Goal: Information Seeking & Learning: Learn about a topic

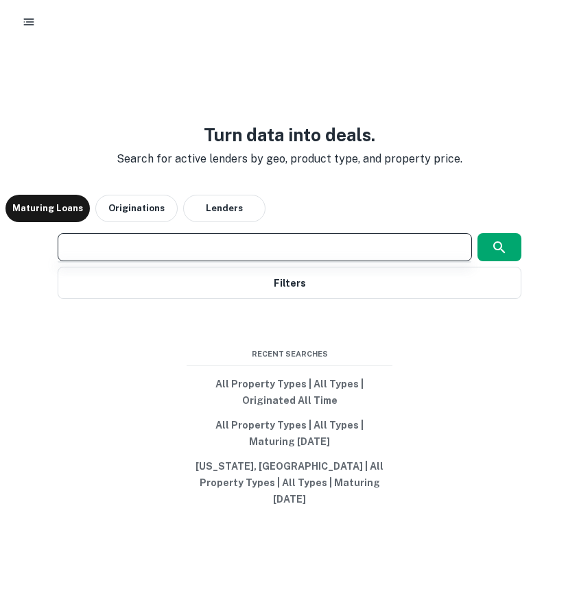
click at [251, 255] on input "text" at bounding box center [264, 247] width 401 height 16
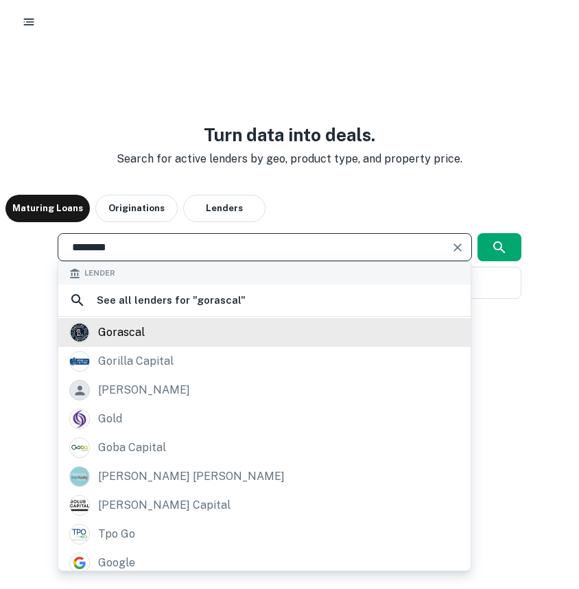
type input "********"
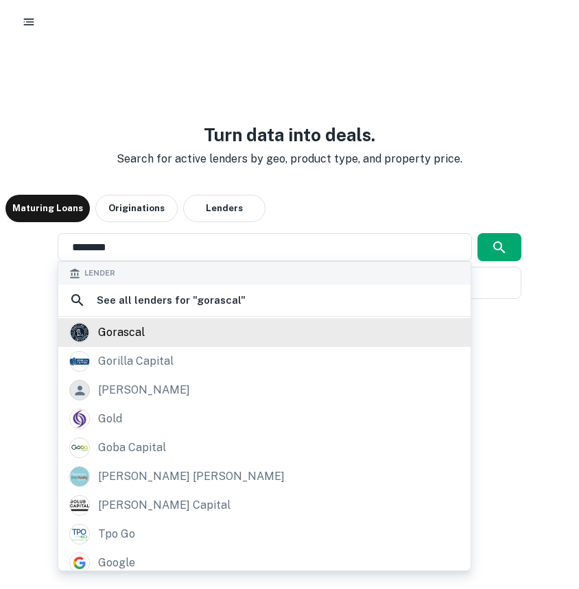
click at [245, 343] on div "gorascal" at bounding box center [264, 332] width 390 height 21
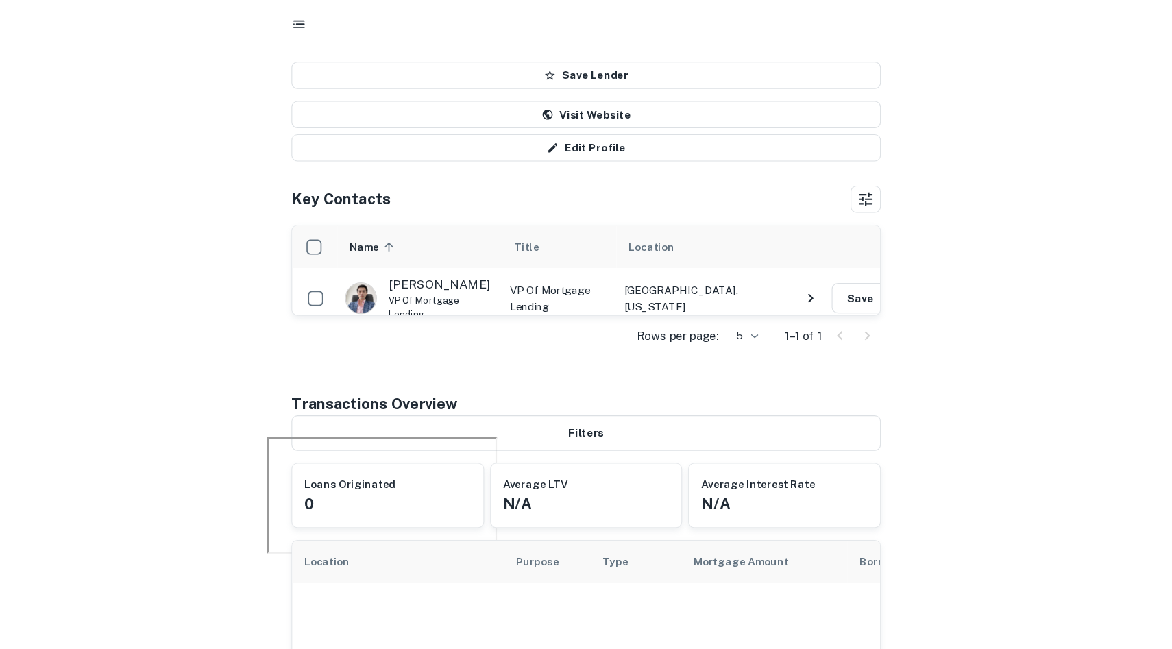
scroll to position [191, 0]
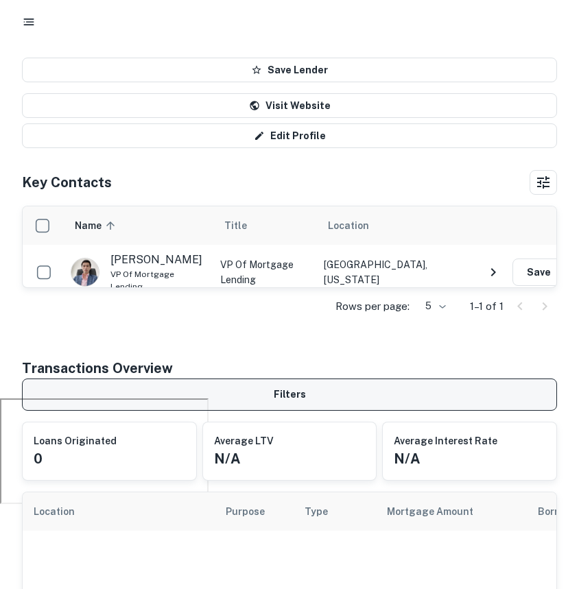
click at [247, 403] on button "Filters" at bounding box center [289, 394] width 535 height 32
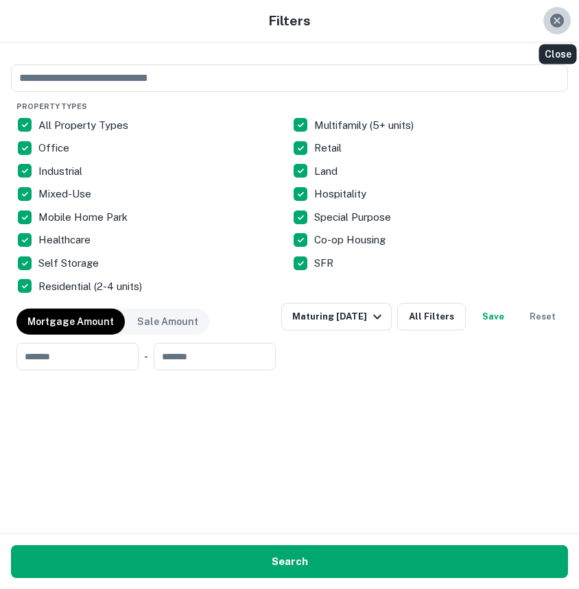
click at [553, 25] on icon "Close" at bounding box center [557, 21] width 14 height 14
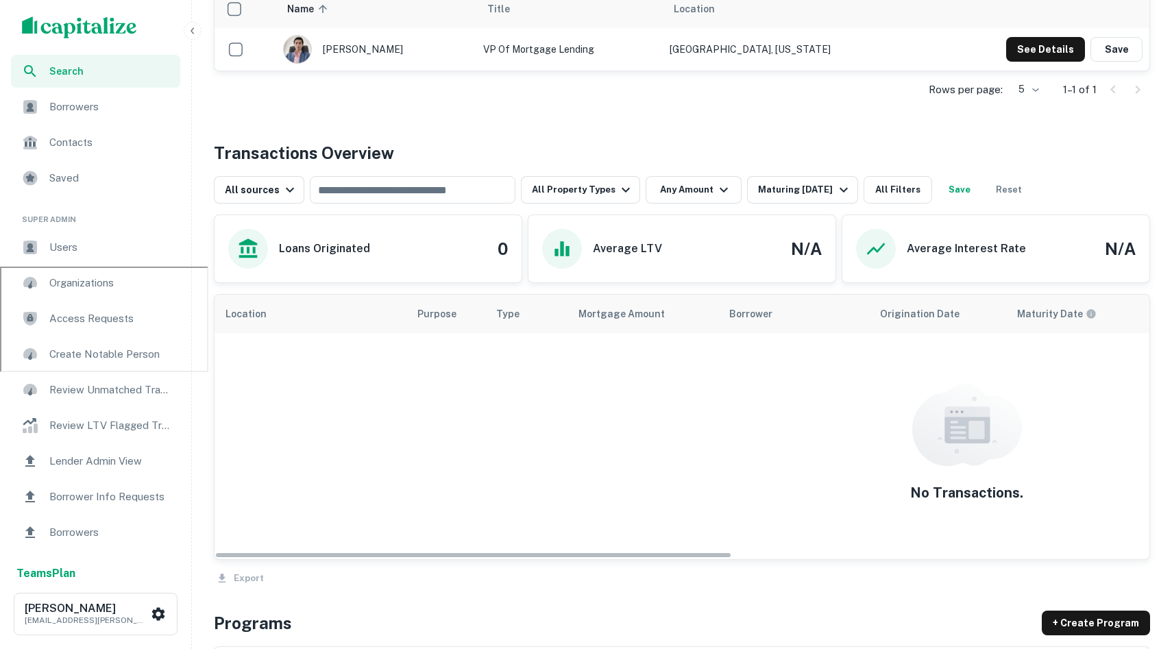
scroll to position [383, 0]
click at [578, 183] on icon "button" at bounding box center [844, 189] width 16 height 16
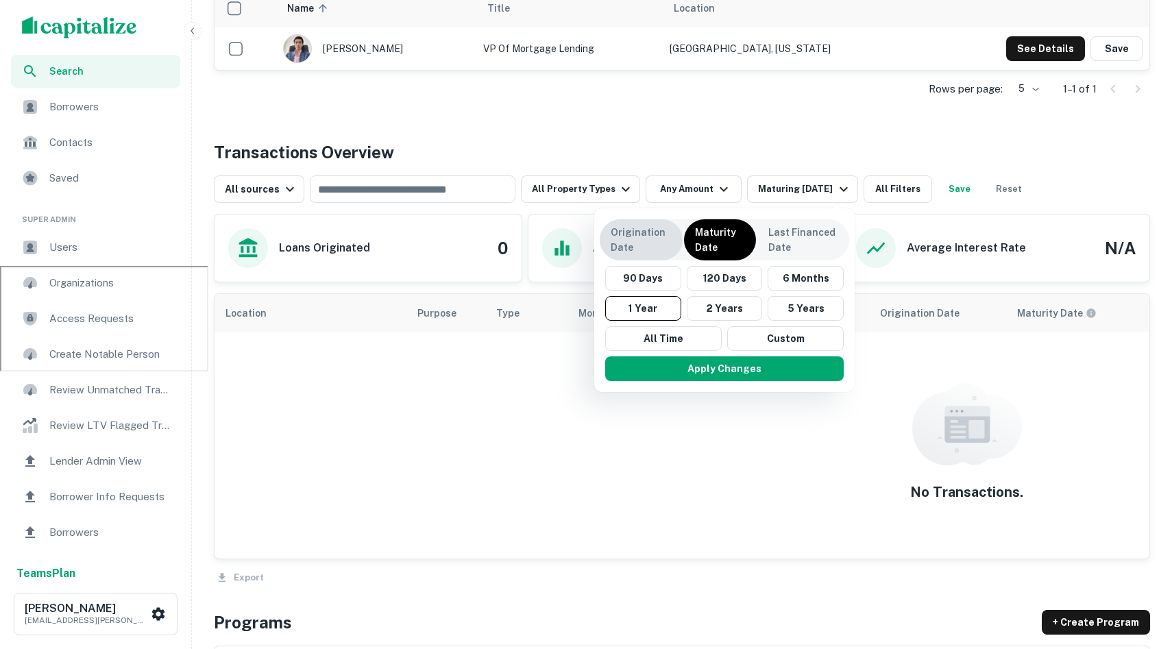
click at [578, 235] on p "Origination Date" at bounding box center [641, 240] width 61 height 30
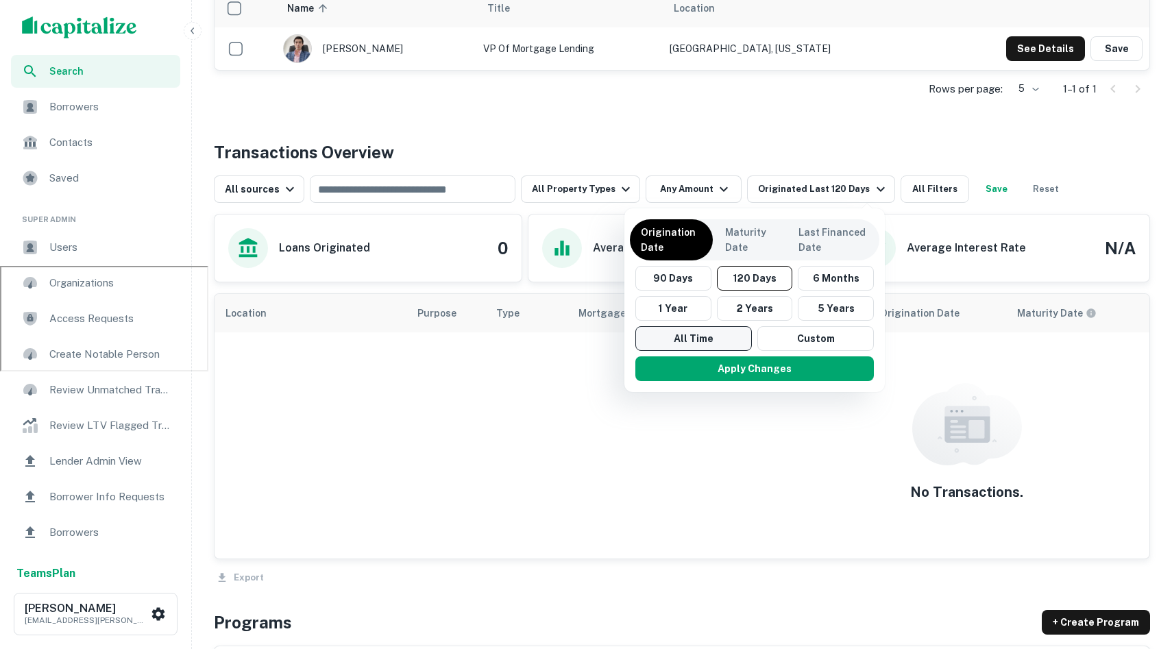
click at [578, 341] on button "All Time" at bounding box center [693, 338] width 117 height 25
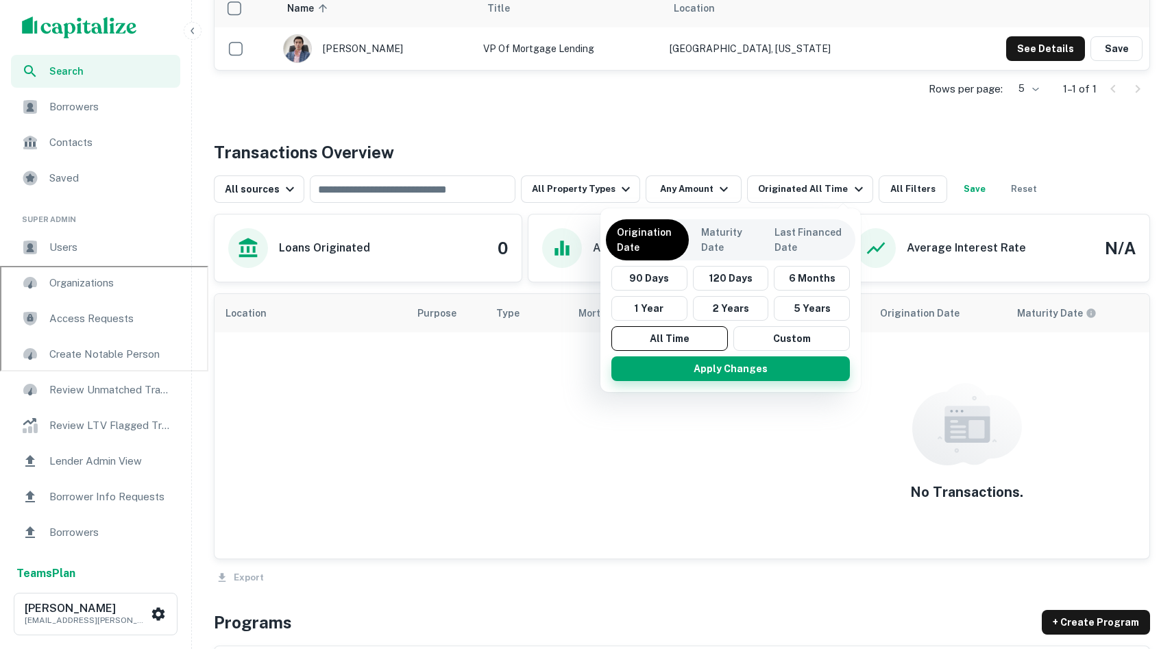
click at [578, 379] on button "Apply Changes" at bounding box center [730, 368] width 239 height 25
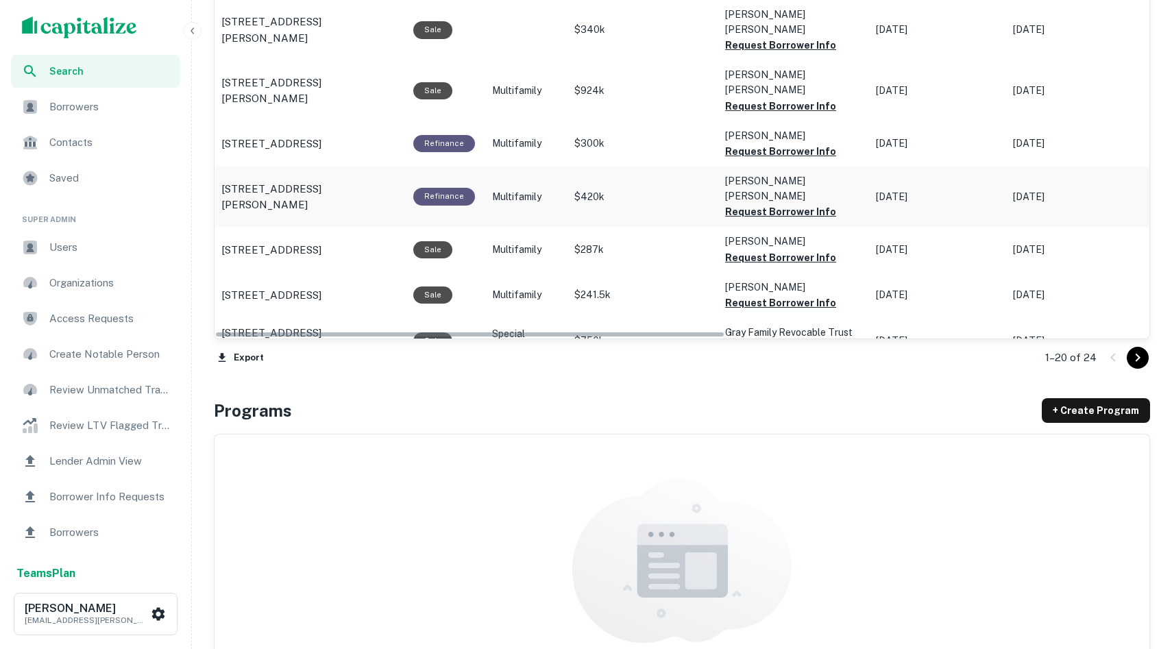
scroll to position [1255, 0]
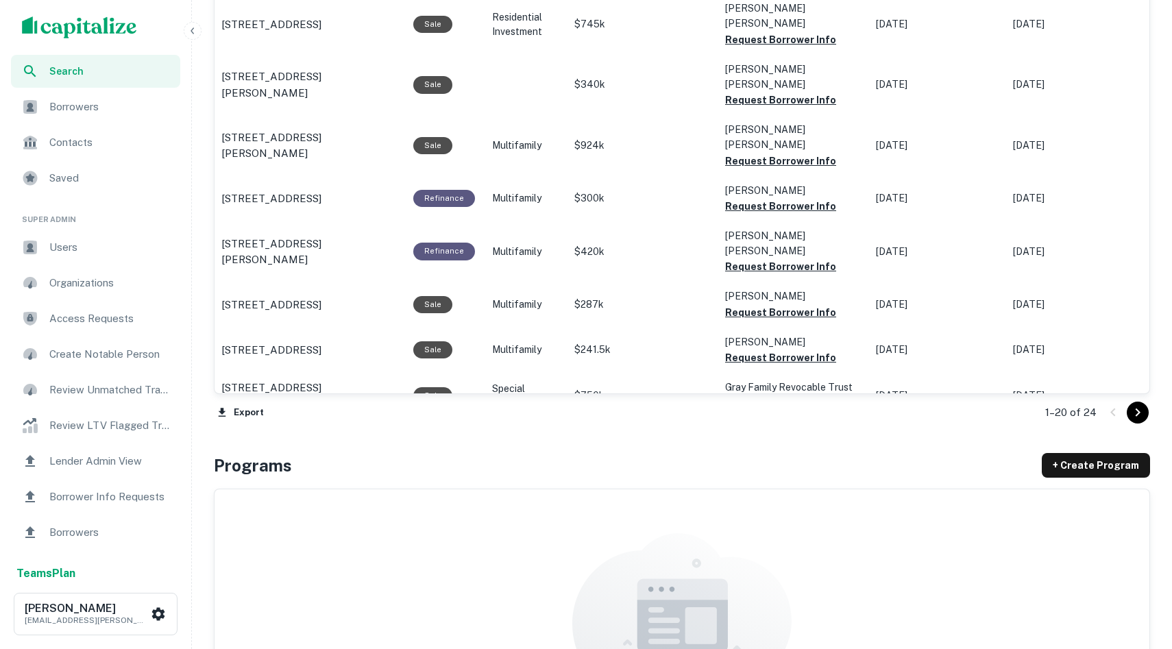
click at [578, 420] on div at bounding box center [1125, 413] width 47 height 22
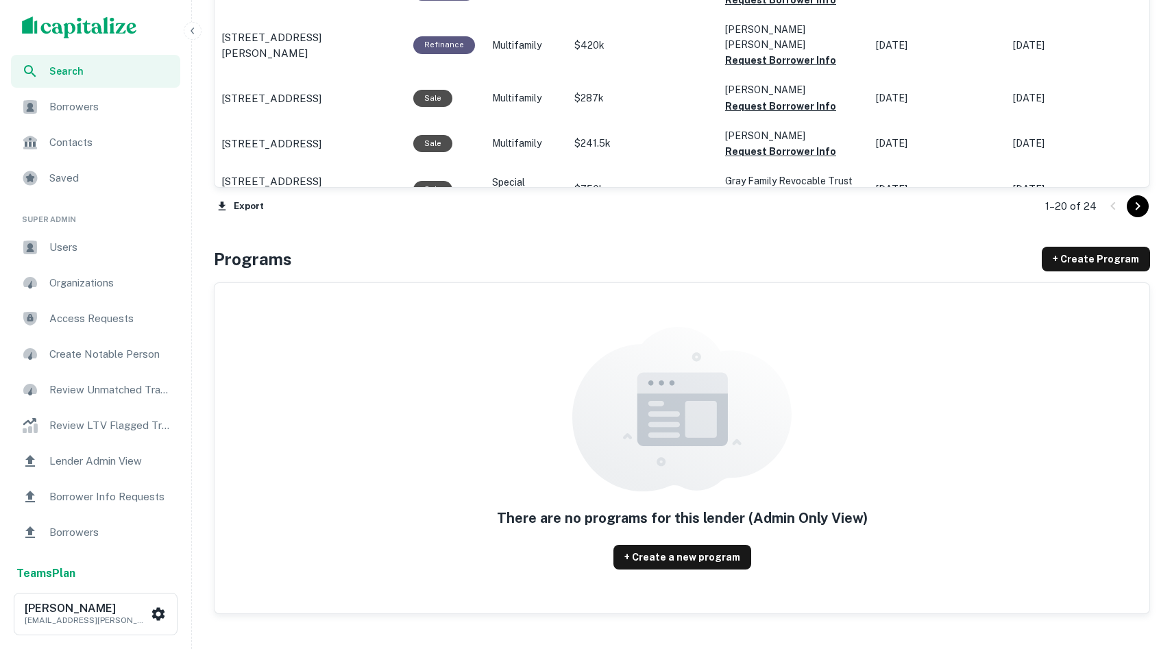
scroll to position [1568, 0]
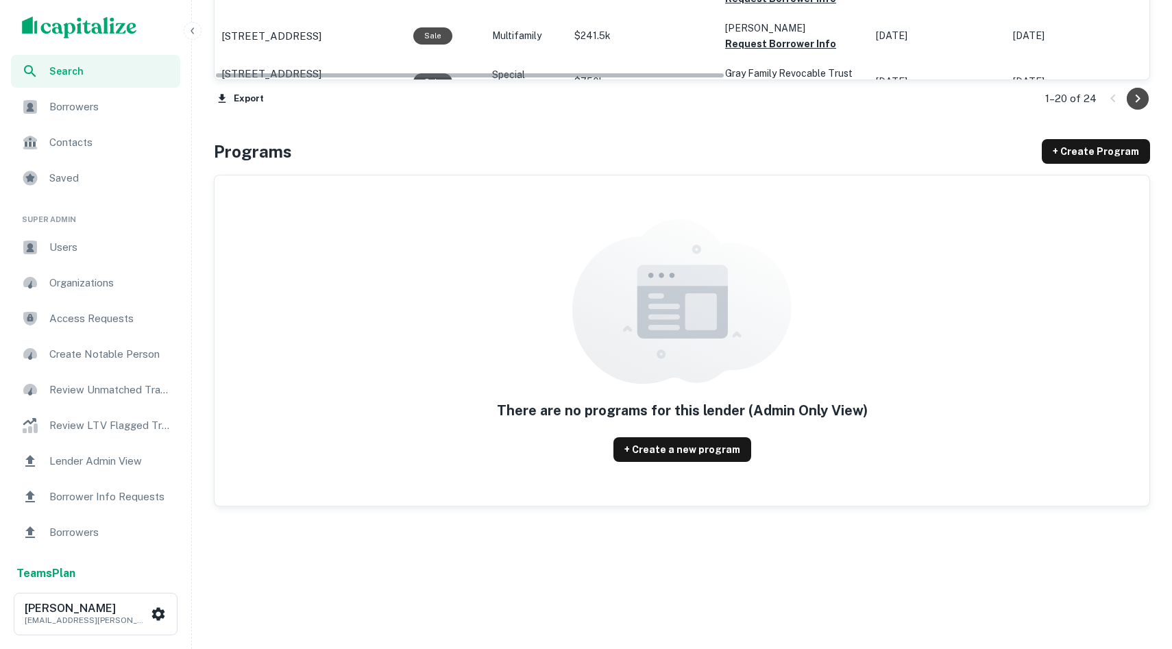
click at [578, 106] on icon "Go to next page" at bounding box center [1138, 98] width 16 height 16
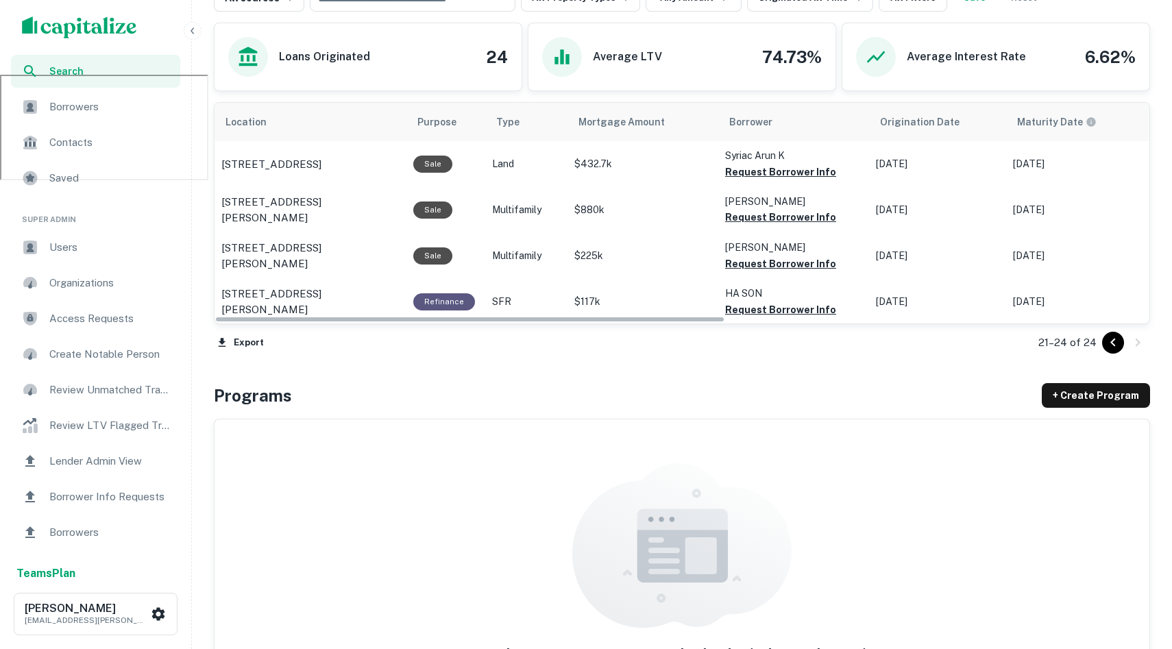
scroll to position [549, 0]
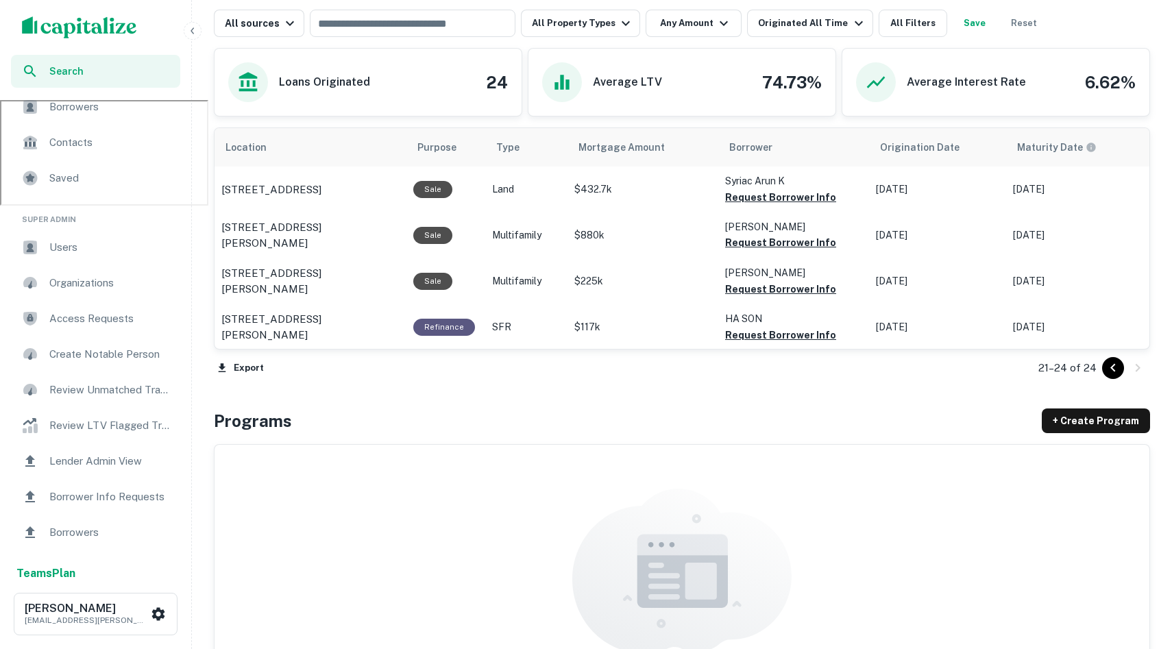
click at [80, 133] on div "Contacts" at bounding box center [95, 142] width 169 height 33
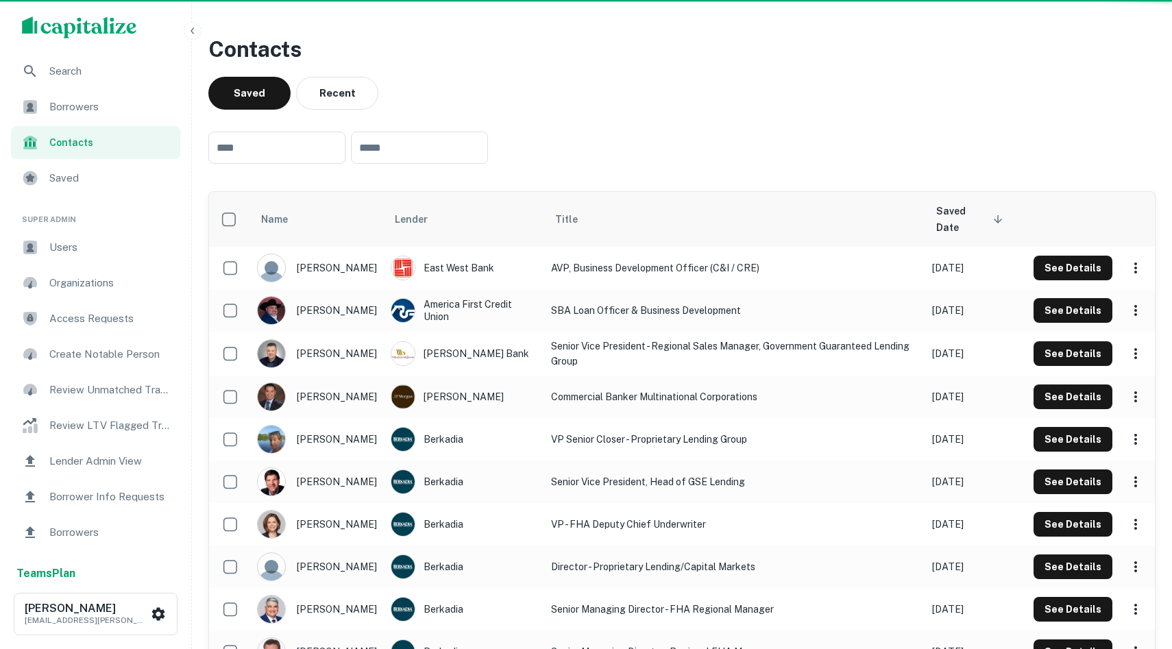
click at [93, 117] on div "Borrowers" at bounding box center [95, 106] width 169 height 33
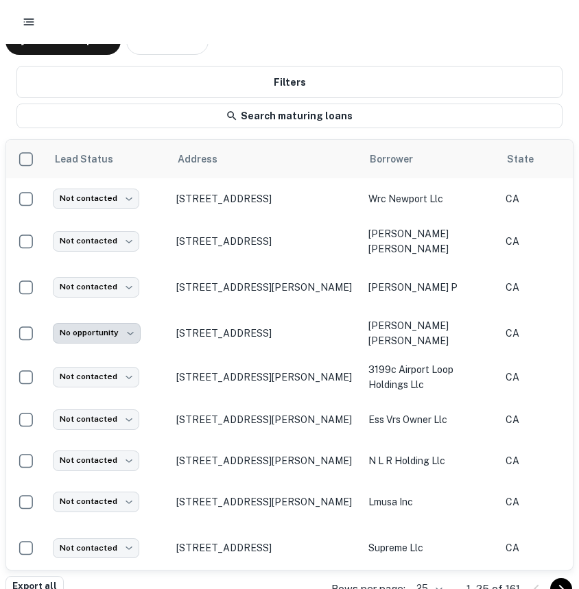
click at [13, 23] on div at bounding box center [289, 22] width 579 height 44
click at [30, 16] on icon "button" at bounding box center [29, 22] width 14 height 14
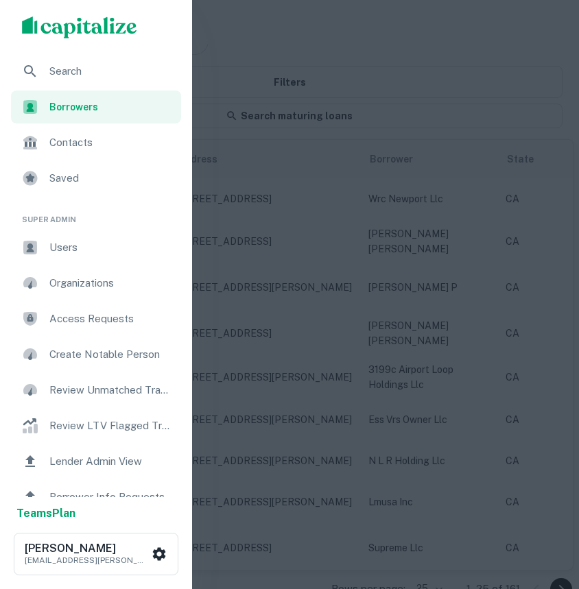
click at [82, 64] on span "Search" at bounding box center [110, 71] width 123 height 16
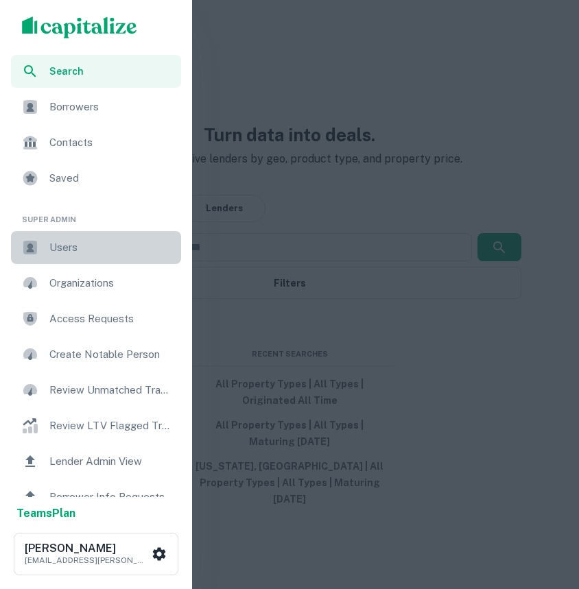
click at [83, 263] on div "Users" at bounding box center [96, 247] width 170 height 33
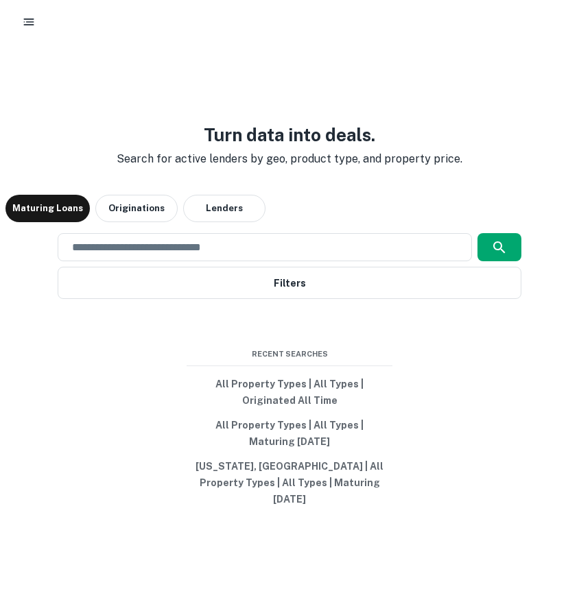
click at [25, 19] on rect "button" at bounding box center [29, 19] width 10 height 1
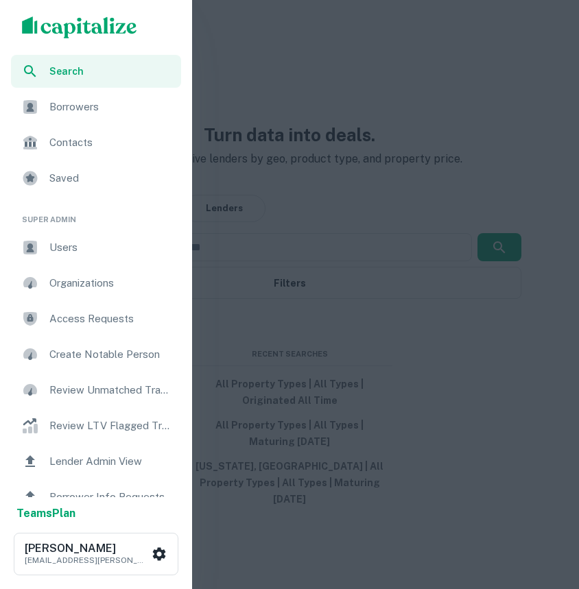
click at [302, 97] on div at bounding box center [289, 294] width 579 height 589
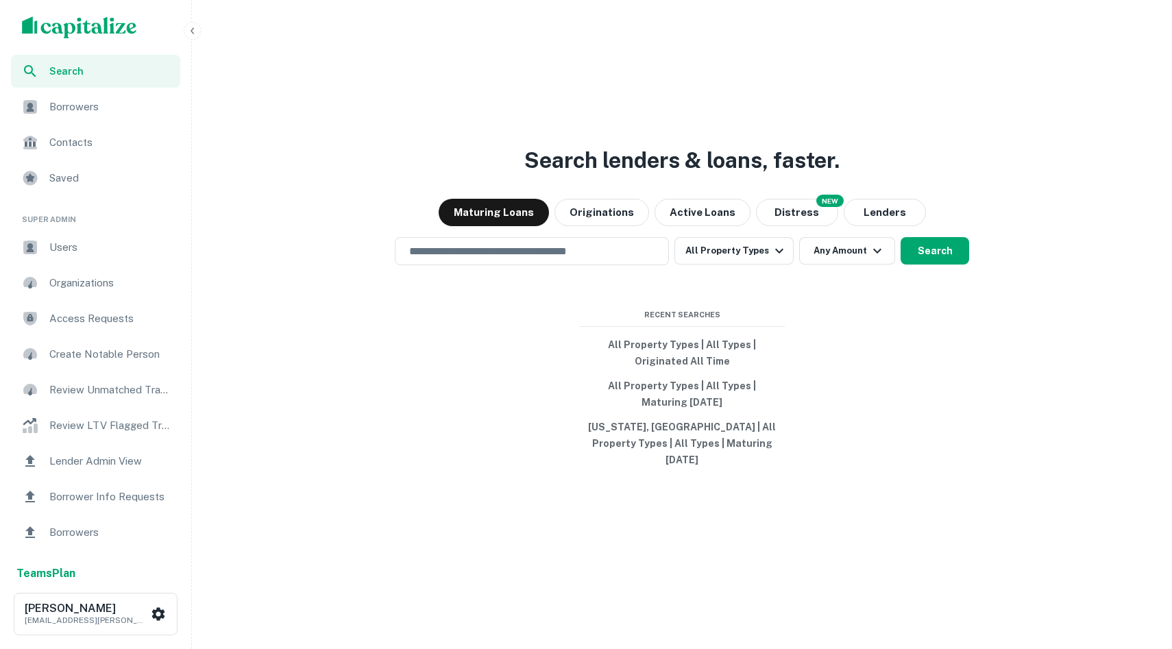
click at [185, 42] on div "scrollable content" at bounding box center [95, 27] width 191 height 55
click at [191, 38] on button "button" at bounding box center [193, 31] width 18 height 18
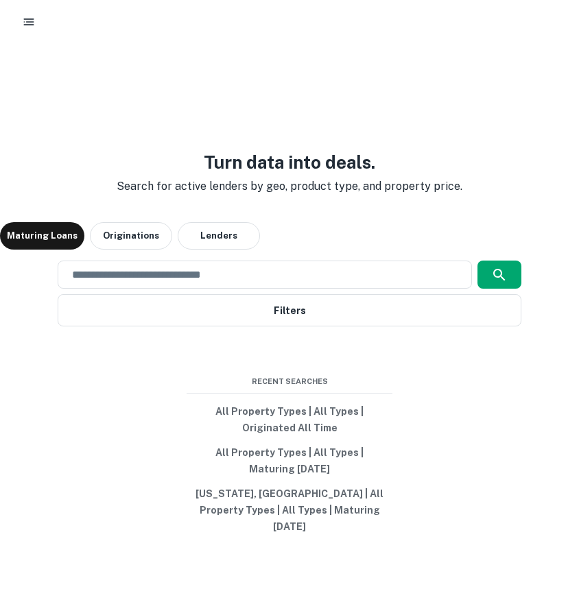
click at [23, 29] on button "button" at bounding box center [28, 22] width 25 height 25
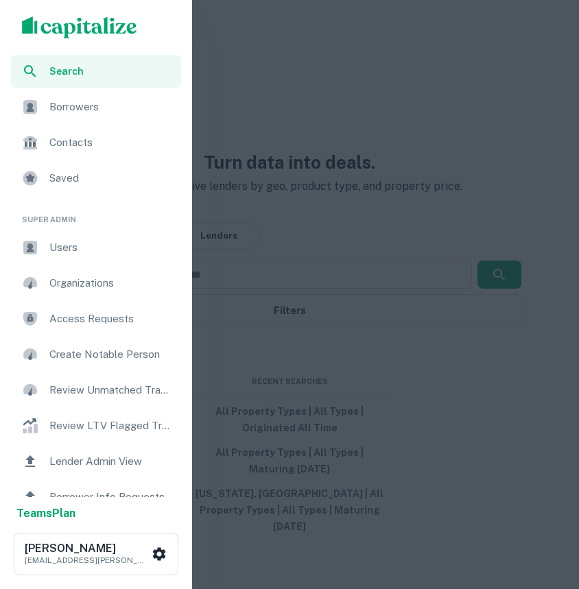
click at [85, 250] on span "Users" at bounding box center [110, 247] width 123 height 16
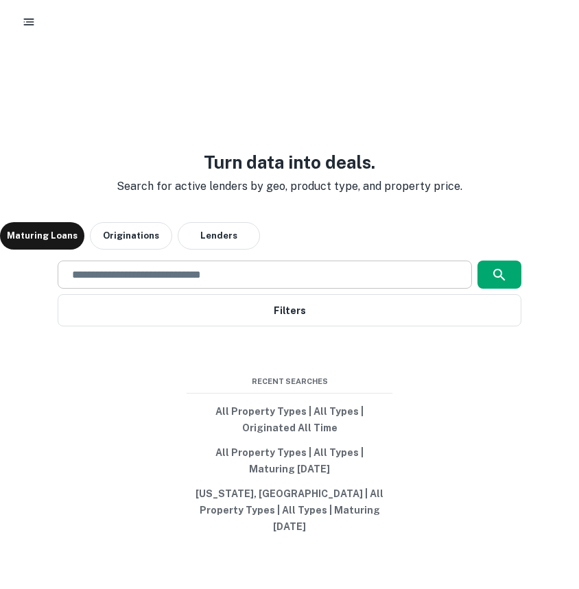
click at [175, 278] on input "text" at bounding box center [264, 275] width 401 height 16
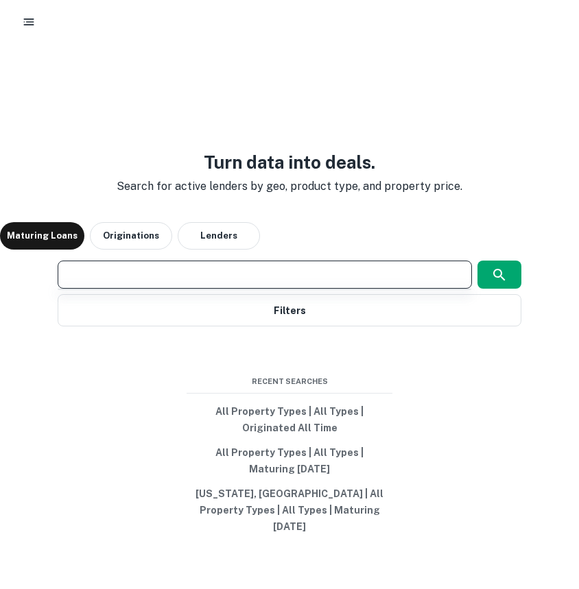
type input "********"
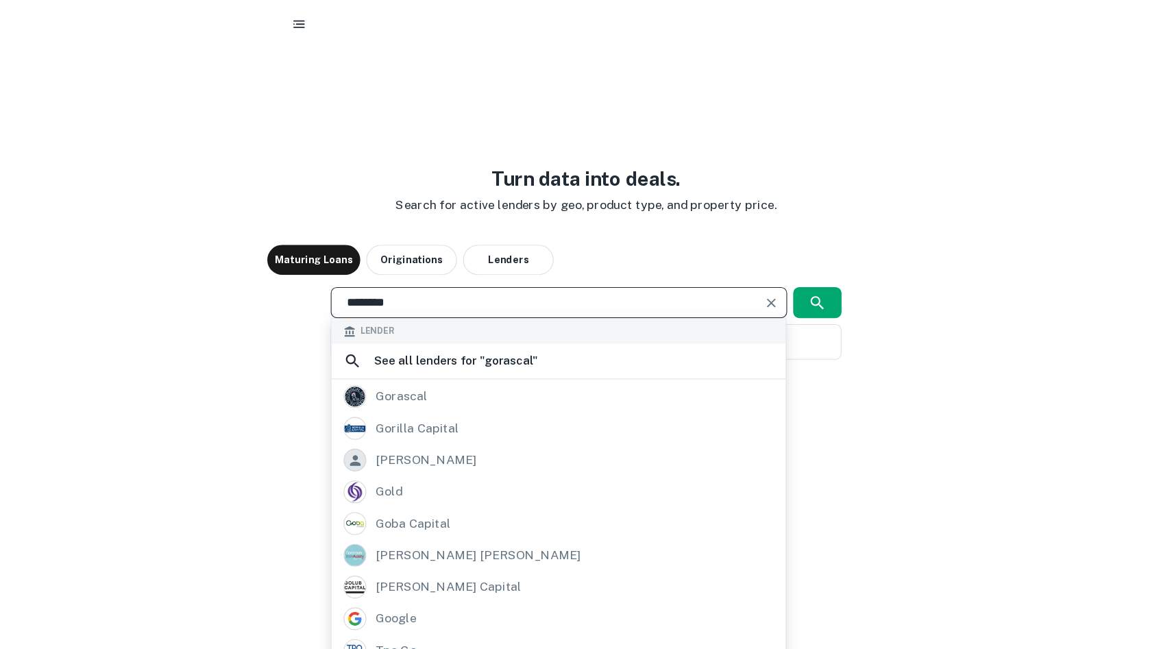
scroll to position [34, 0]
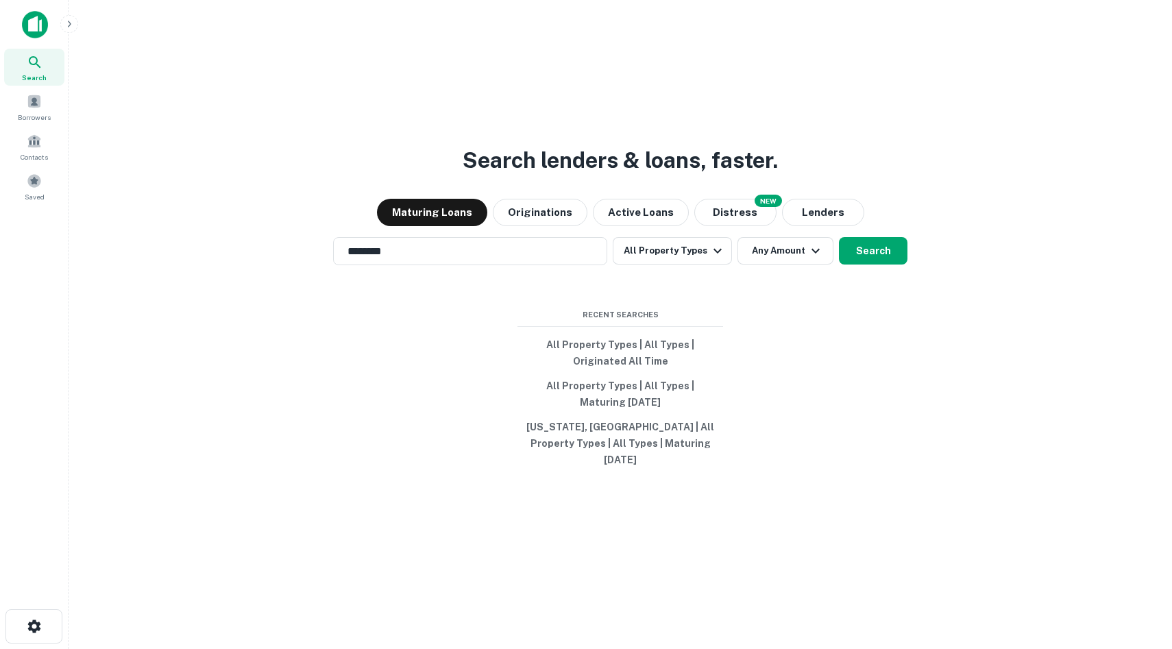
click at [32, 25] on img at bounding box center [35, 24] width 26 height 27
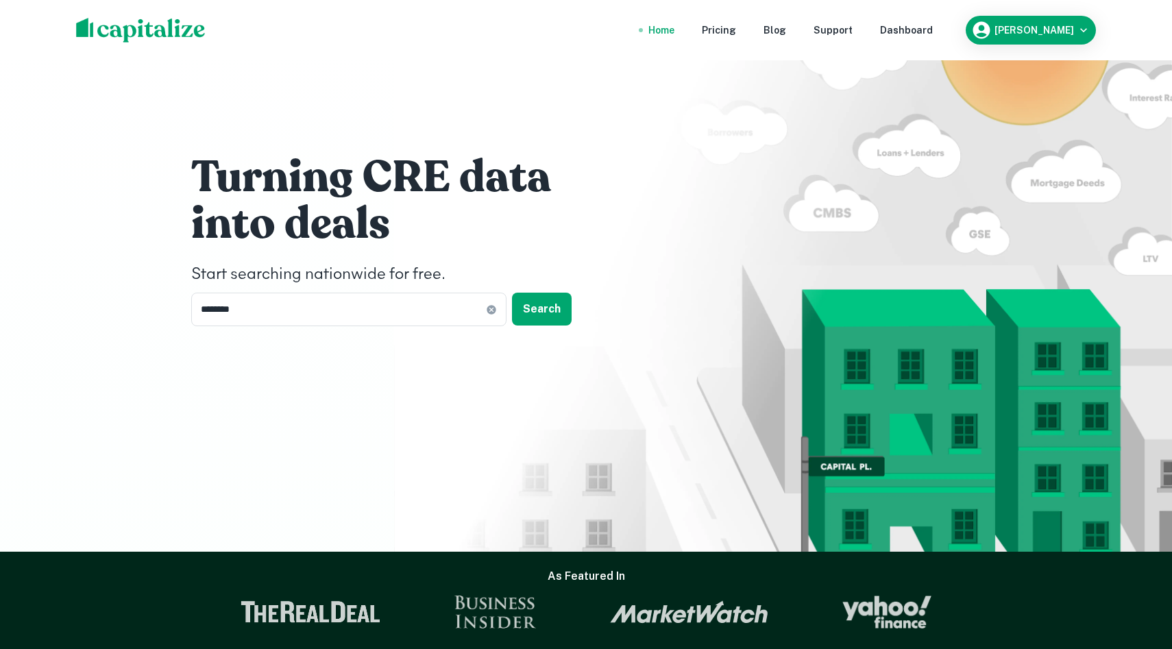
click at [33, 23] on div "Home Pricing Blog Support Dashboard Drew Koch" at bounding box center [586, 30] width 1172 height 60
click at [933, 26] on div "Dashboard" at bounding box center [906, 30] width 53 height 15
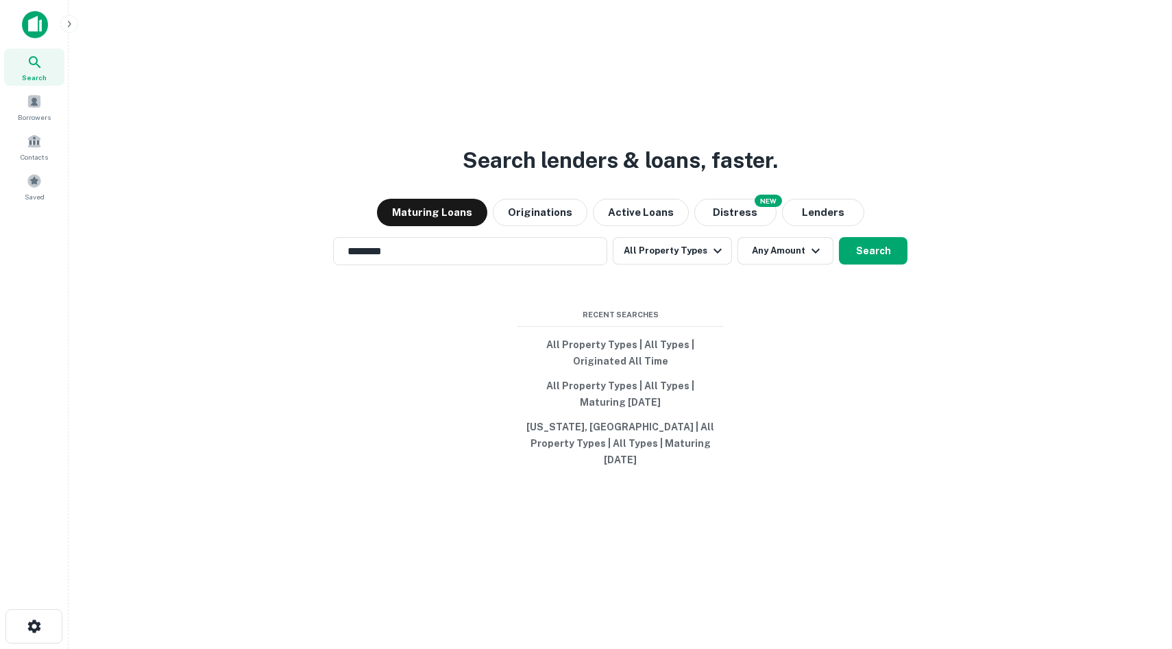
click at [65, 25] on icon "button" at bounding box center [69, 24] width 11 height 11
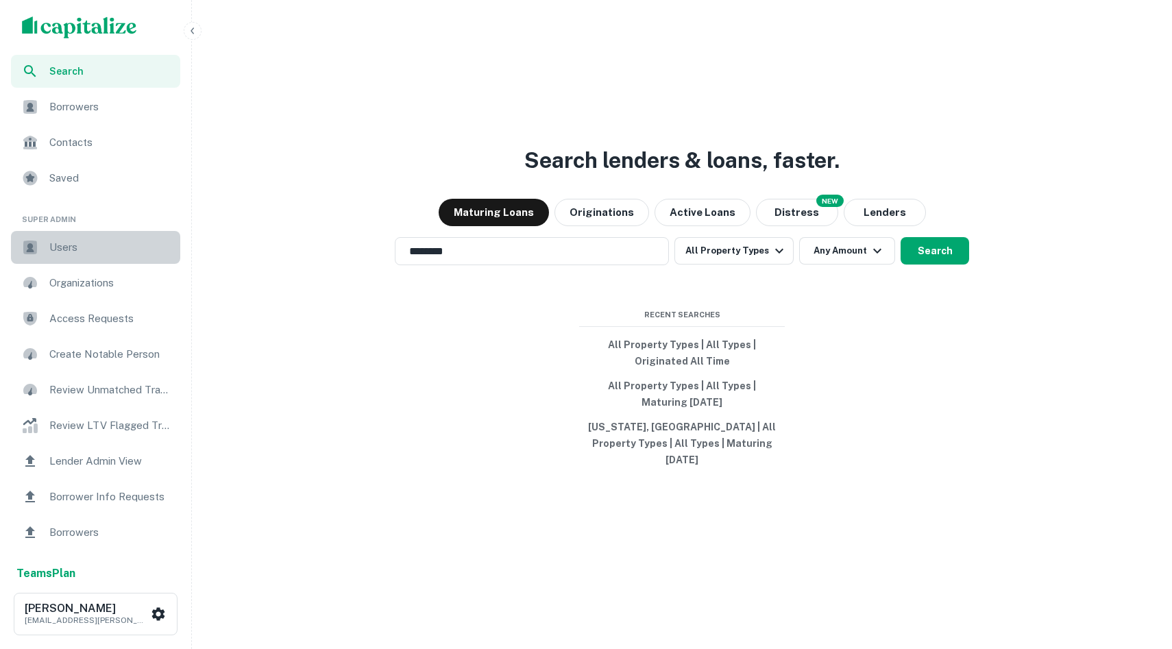
click at [88, 239] on div "Users" at bounding box center [95, 247] width 169 height 33
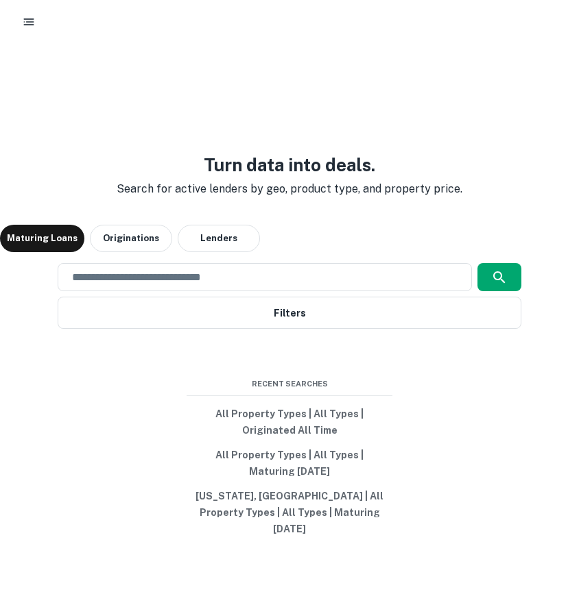
click at [29, 5] on div at bounding box center [289, 22] width 579 height 44
click at [27, 17] on icon "button" at bounding box center [29, 22] width 14 height 14
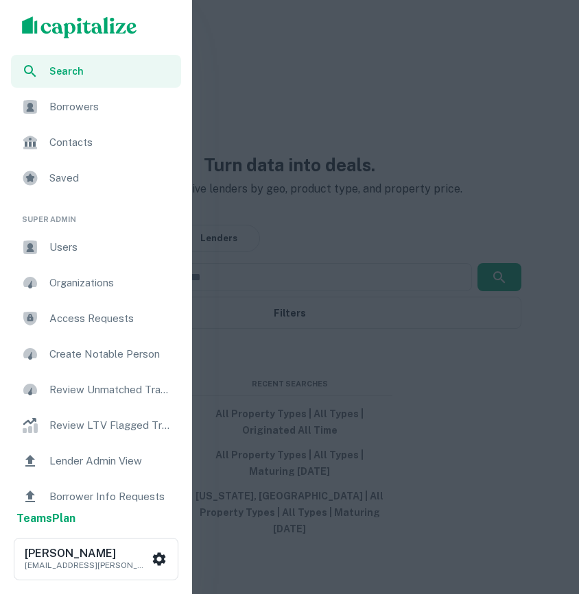
click at [75, 77] on span "Search" at bounding box center [110, 71] width 123 height 15
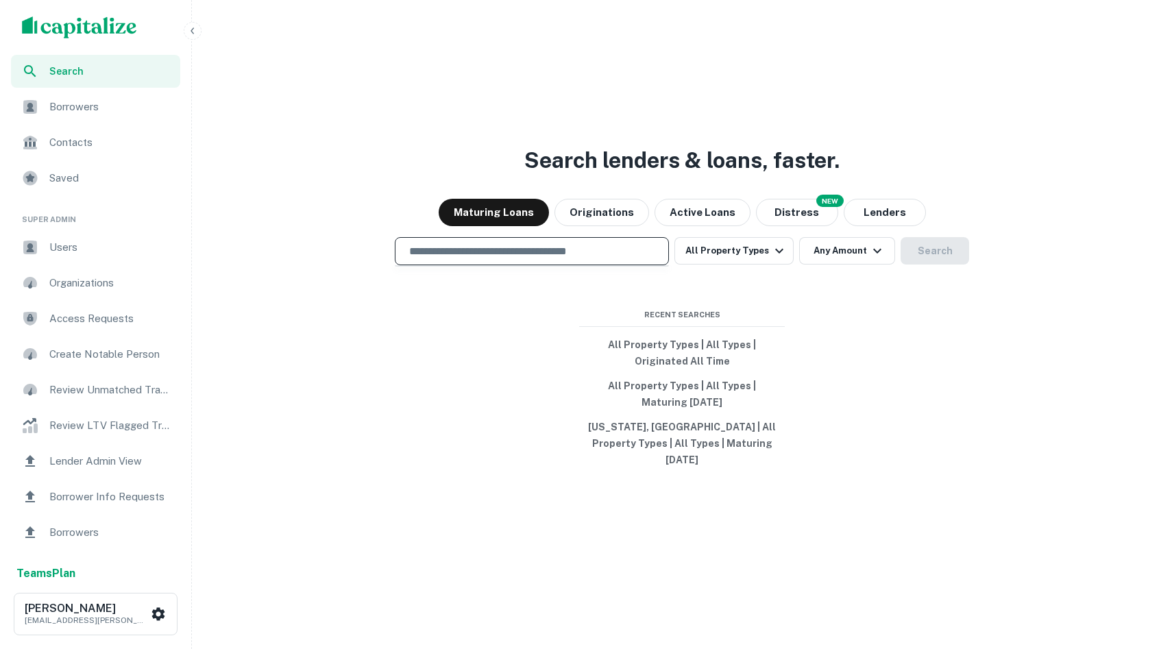
click at [457, 259] on input "text" at bounding box center [532, 251] width 262 height 16
click at [568, 287] on div at bounding box center [532, 299] width 274 height 69
click at [537, 355] on div "Search lenders & loans, faster. Maturing Loans Originations Active Loans NEW Di…" at bounding box center [681, 357] width 969 height 649
click at [496, 259] on input "text" at bounding box center [532, 251] width 262 height 16
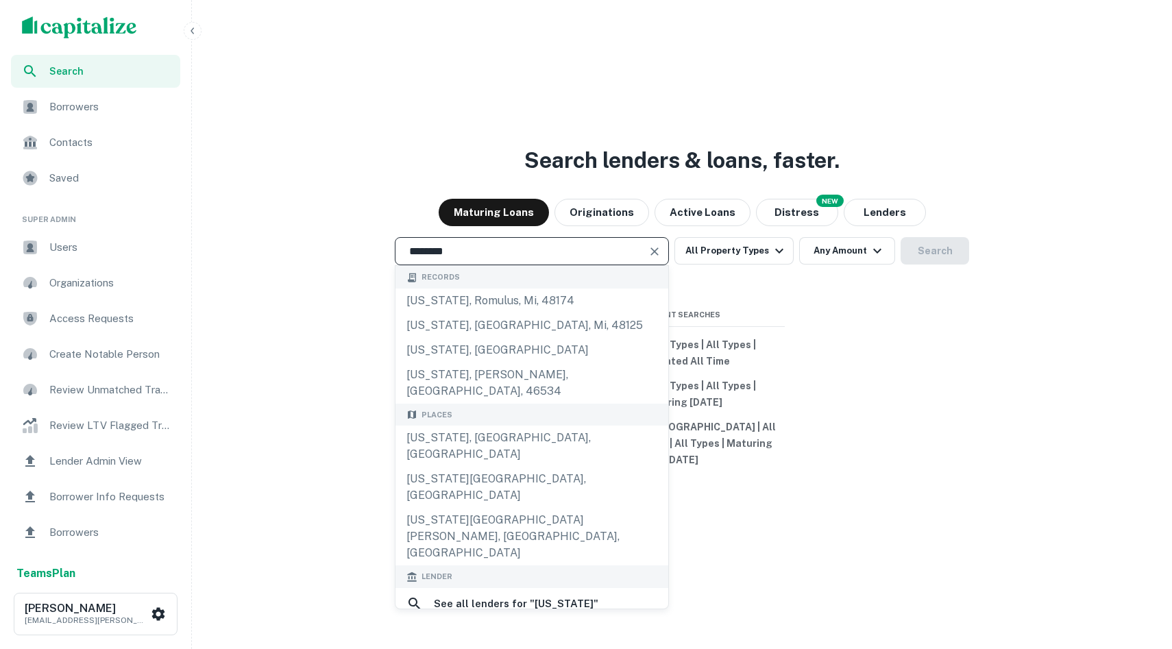
click at [479, 257] on input "********" at bounding box center [521, 251] width 241 height 16
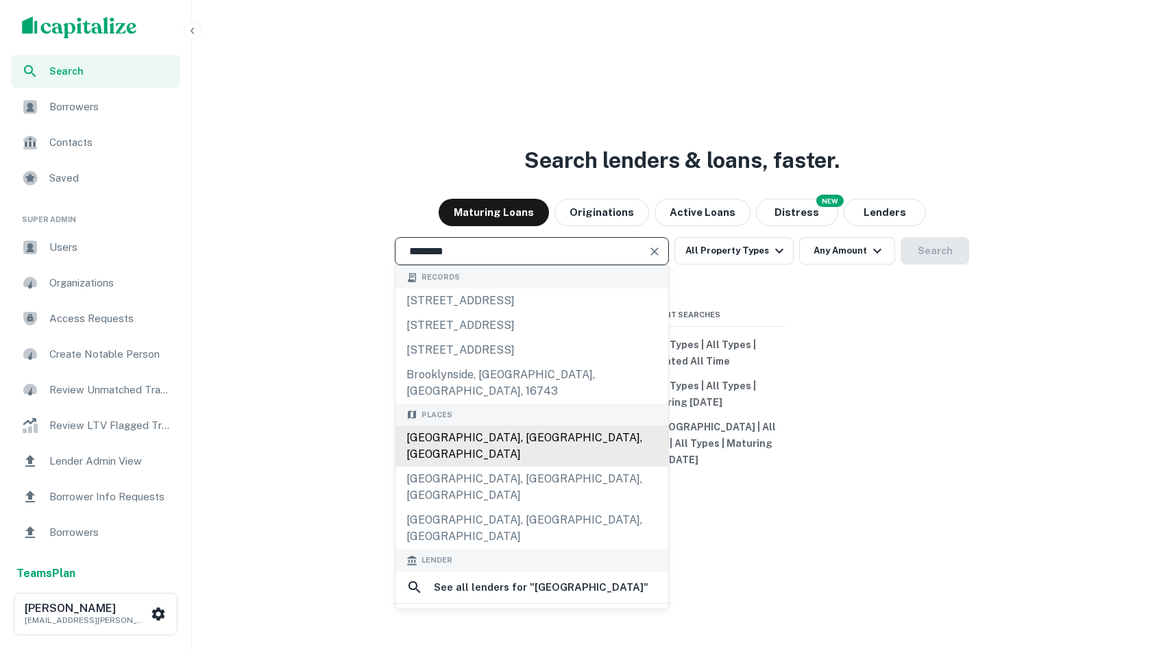
click at [469, 426] on div "[GEOGRAPHIC_DATA], [GEOGRAPHIC_DATA], [GEOGRAPHIC_DATA]" at bounding box center [532, 446] width 273 height 41
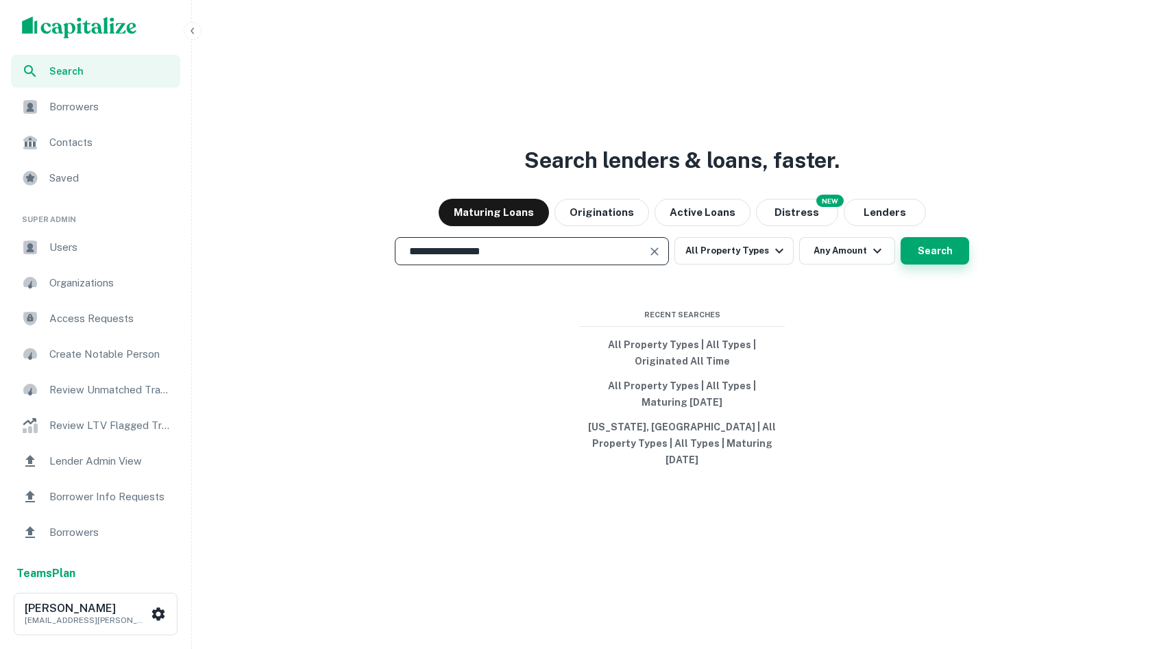
type input "**********"
click at [914, 263] on button "Search" at bounding box center [935, 250] width 69 height 27
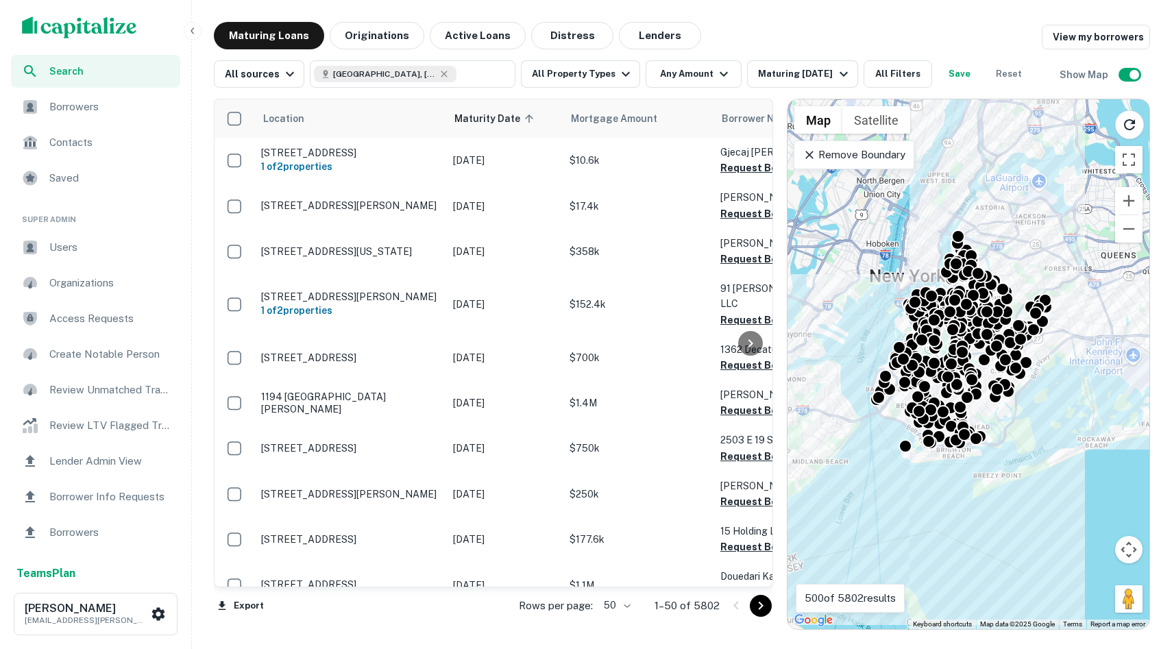
click at [849, 158] on p "Remove Boundary" at bounding box center [854, 155] width 102 height 16
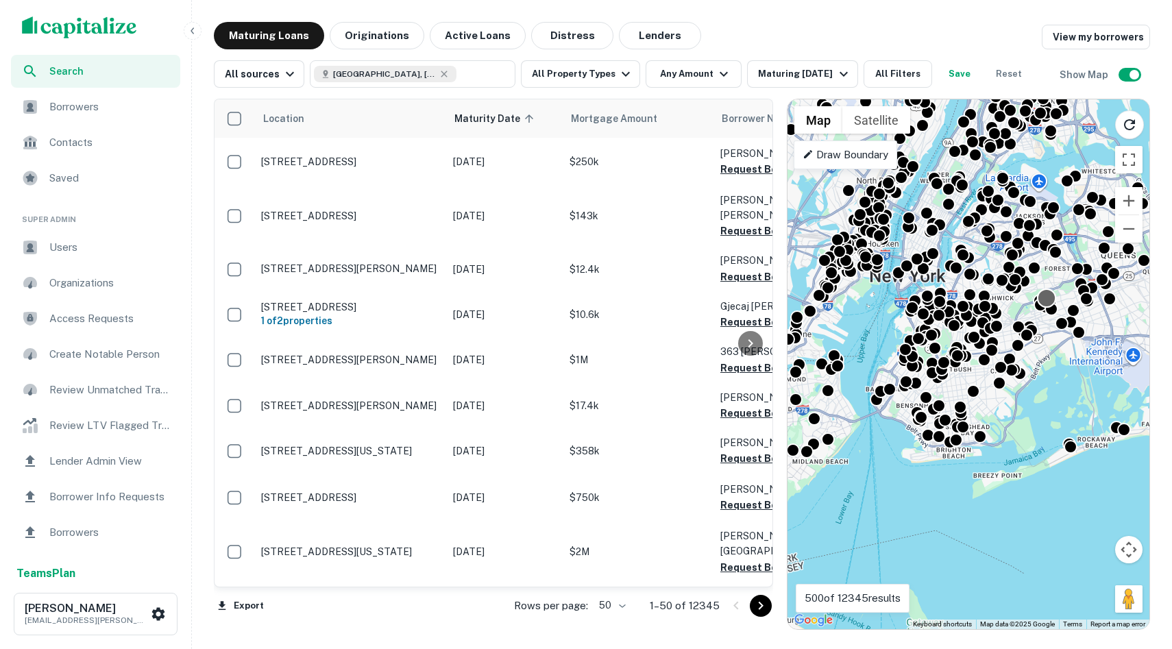
click at [1047, 300] on div at bounding box center [1047, 298] width 20 height 20
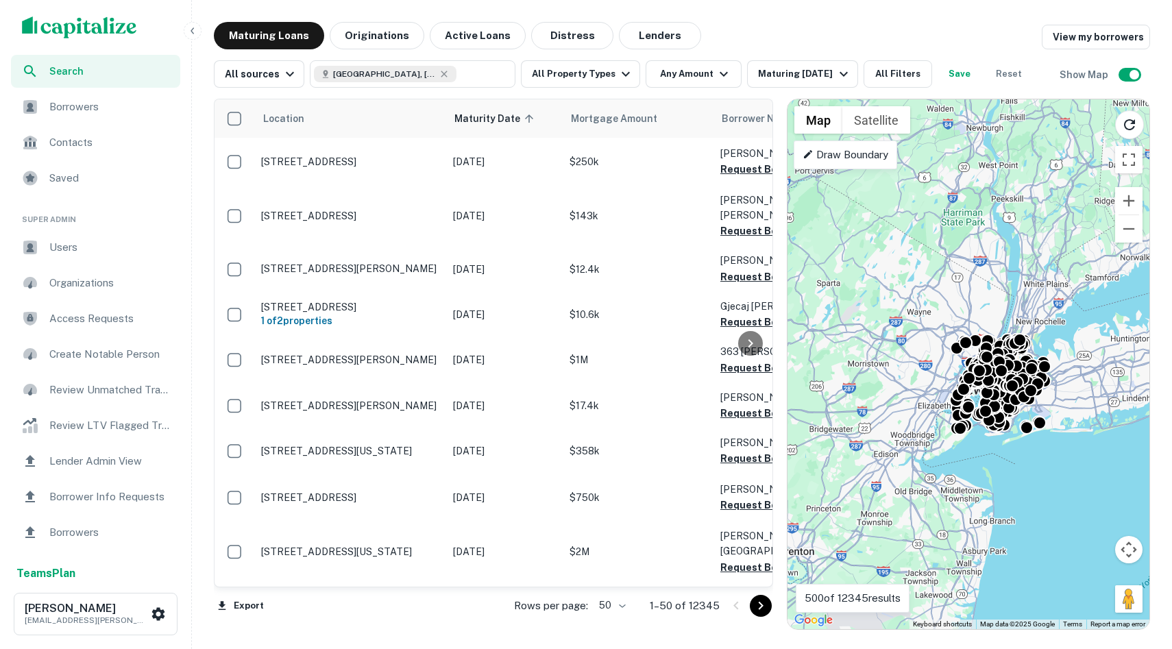
click at [1022, 441] on div "To navigate, press the arrow keys. To activate drag with keyboard, press Alt + …" at bounding box center [969, 364] width 362 height 530
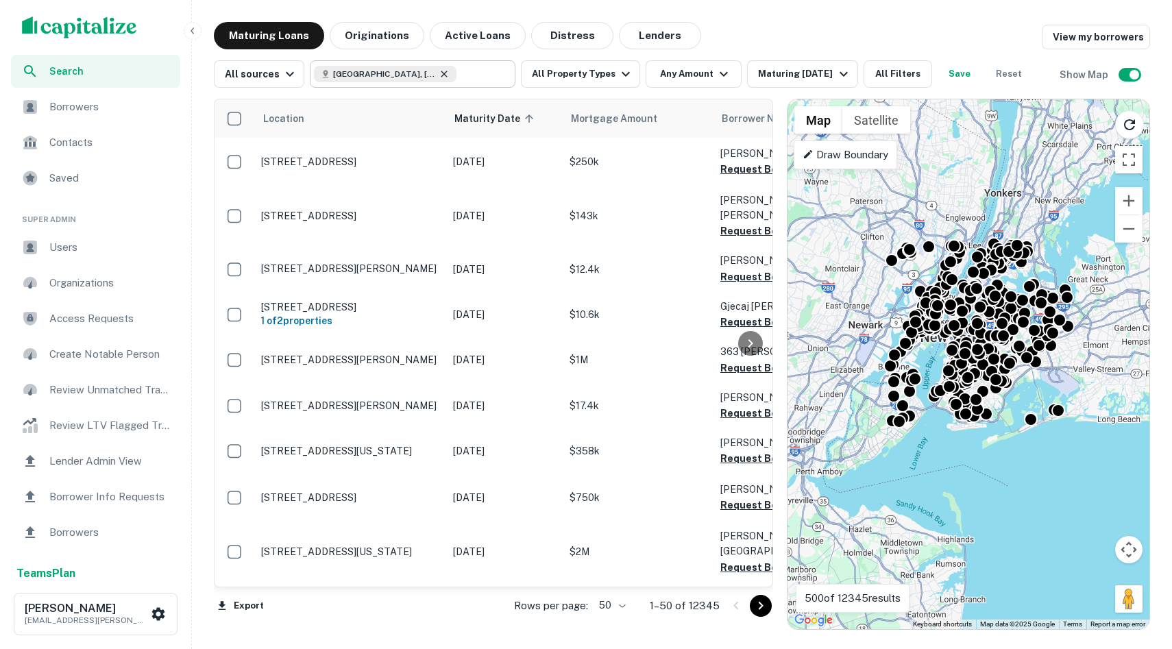
click at [439, 71] on icon at bounding box center [444, 74] width 11 height 11
type input "**********"
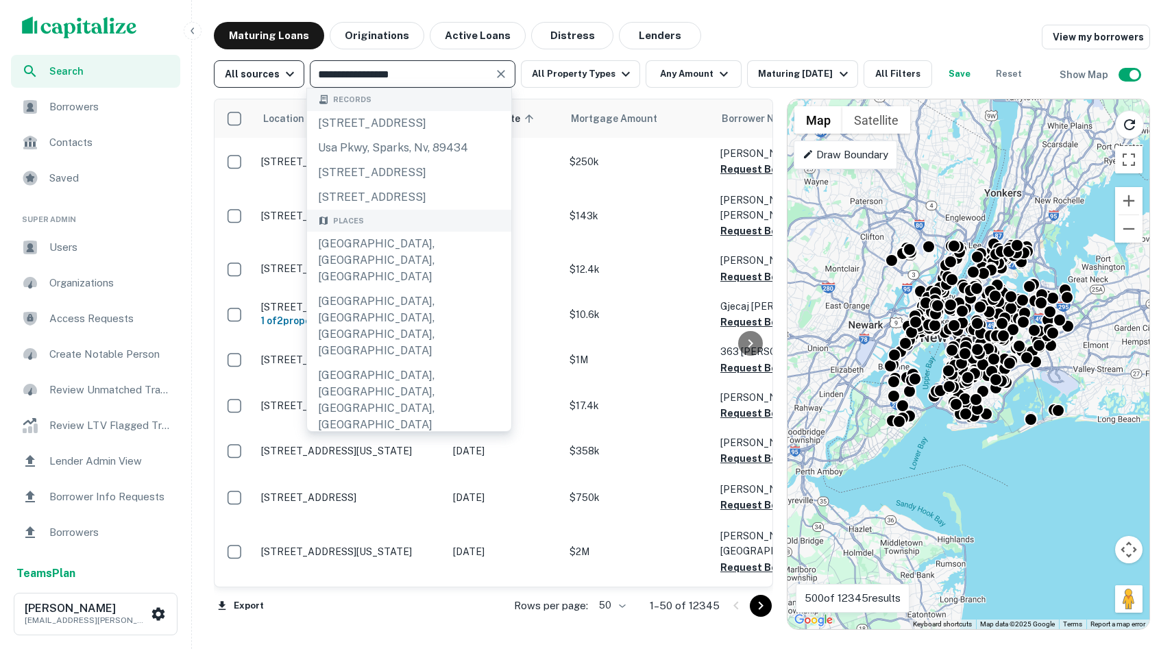
drag, startPoint x: 444, startPoint y: 80, endPoint x: 285, endPoint y: 77, distance: 158.4
click at [285, 77] on div "**********" at bounding box center [622, 73] width 817 height 27
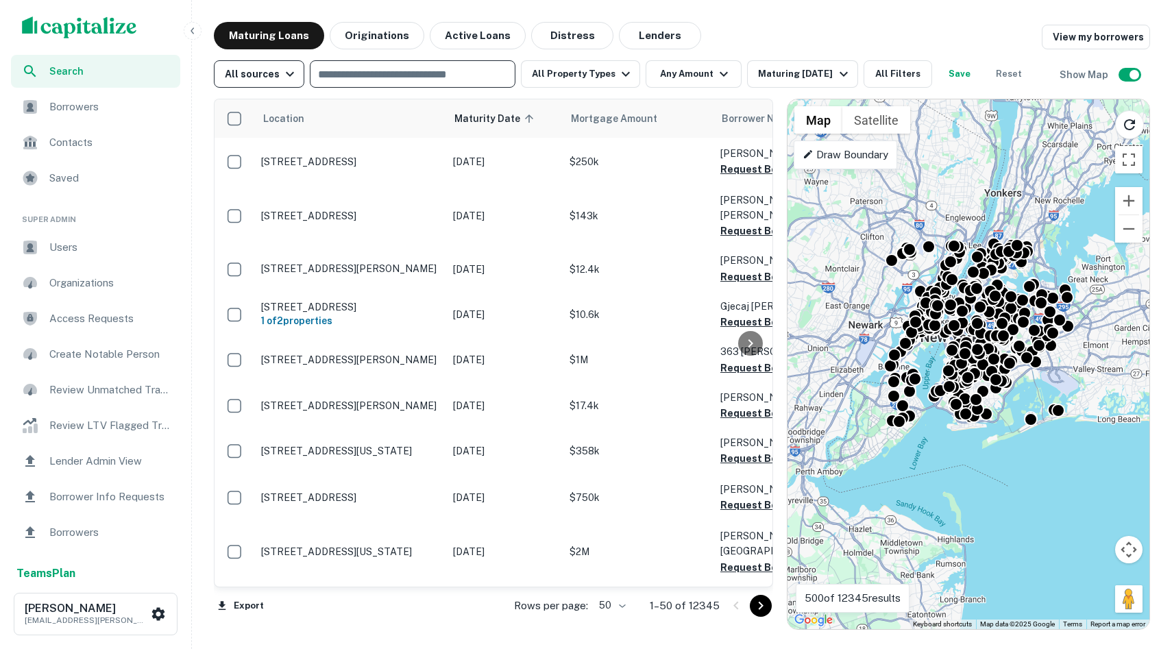
type input "*"
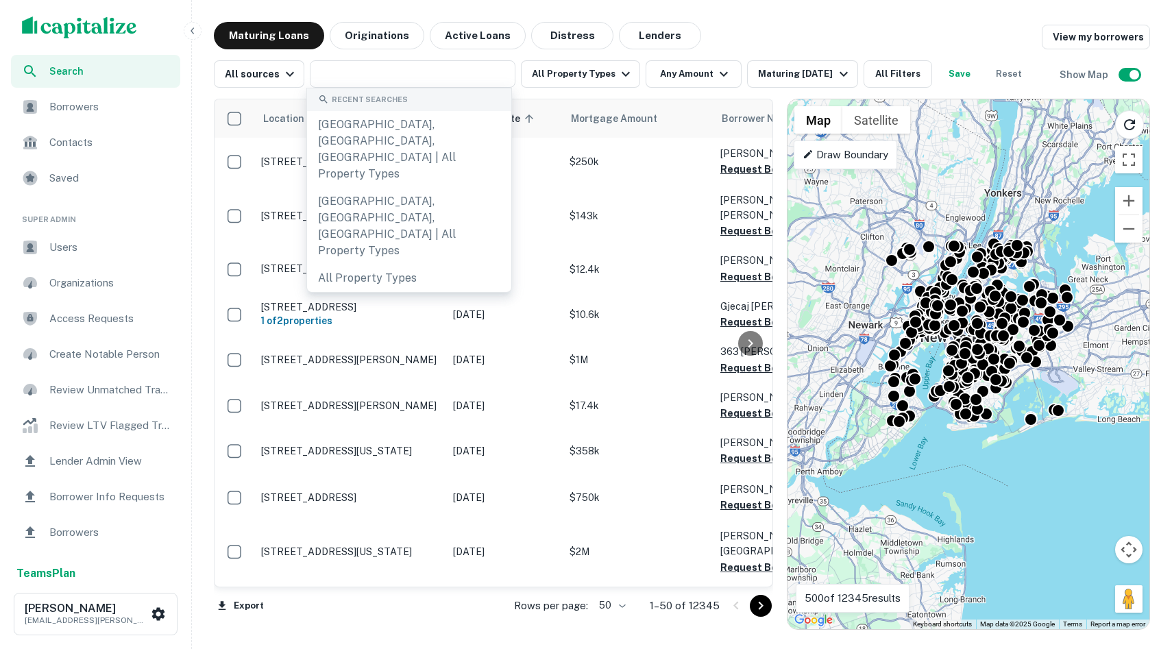
click at [99, 21] on img "scrollable content" at bounding box center [79, 27] width 115 height 22
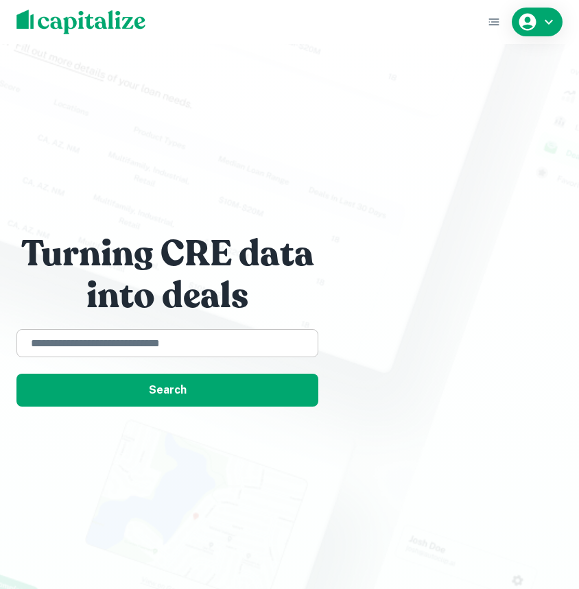
click at [230, 356] on div "​" at bounding box center [167, 343] width 302 height 28
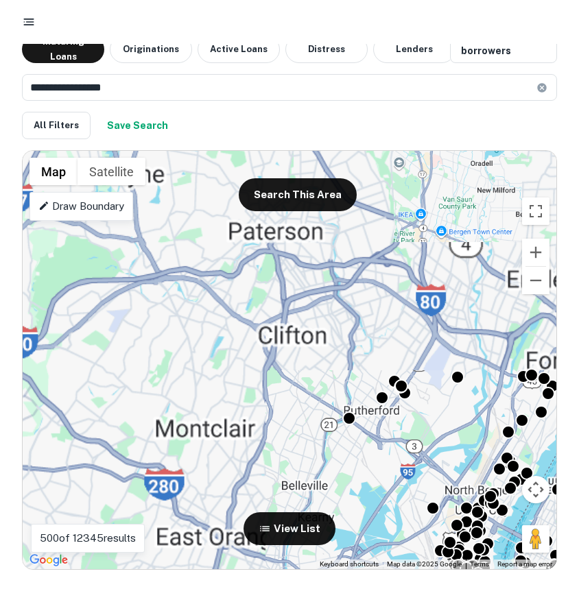
click at [22, 25] on icon "button" at bounding box center [29, 22] width 14 height 14
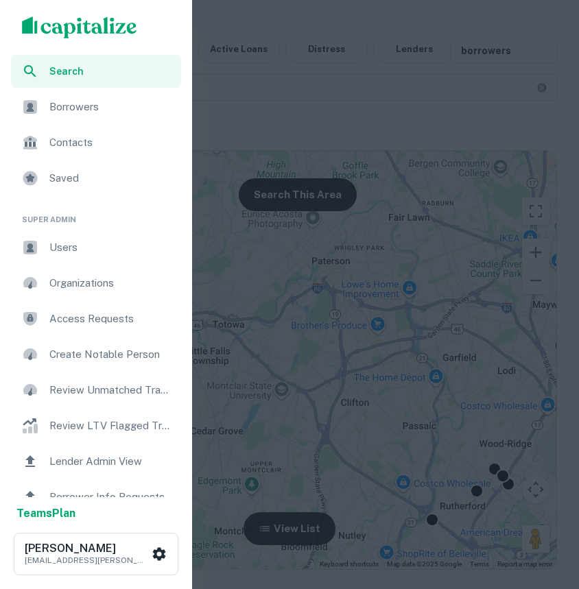
click at [56, 59] on div "Search" at bounding box center [96, 71] width 170 height 33
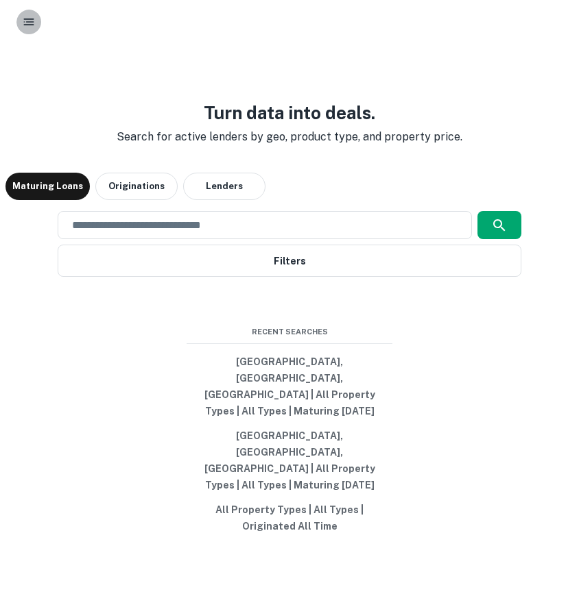
click at [28, 21] on rect "button" at bounding box center [30, 21] width 8 height 1
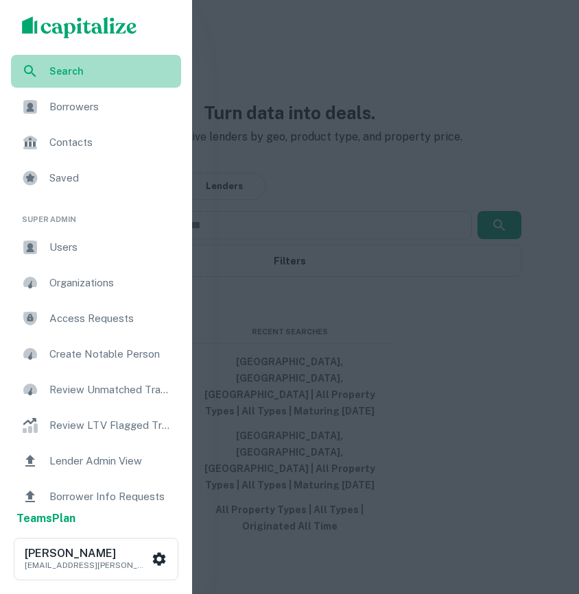
click at [75, 79] on div "Search" at bounding box center [96, 71] width 170 height 33
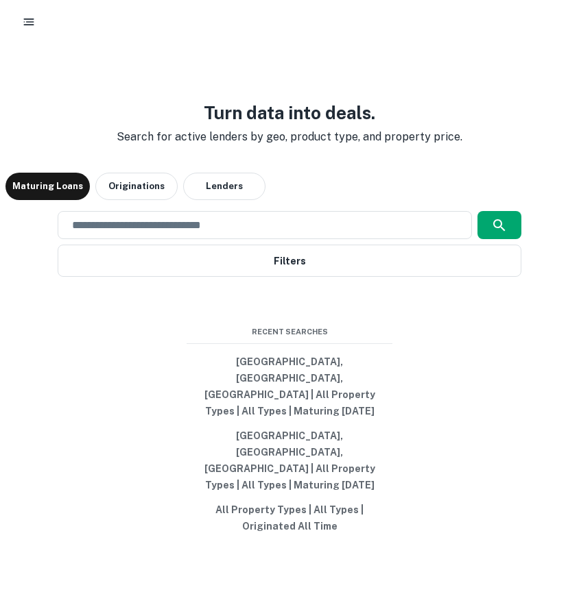
scroll to position [5, 0]
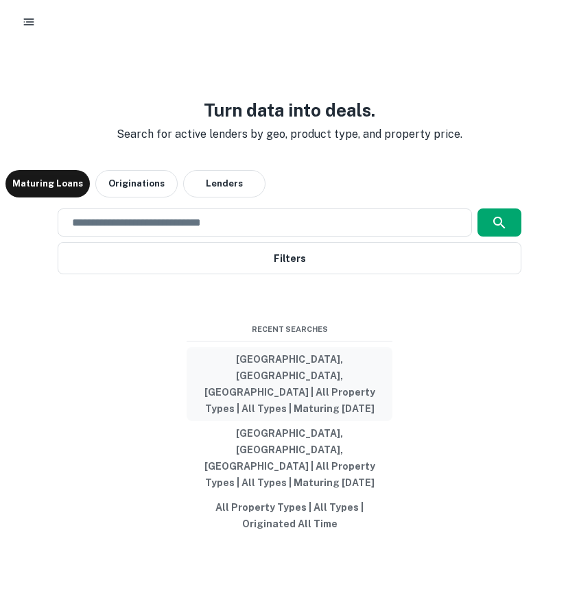
click at [282, 400] on button "[GEOGRAPHIC_DATA], [GEOGRAPHIC_DATA], [GEOGRAPHIC_DATA] | All Property Types | …" at bounding box center [289, 384] width 206 height 74
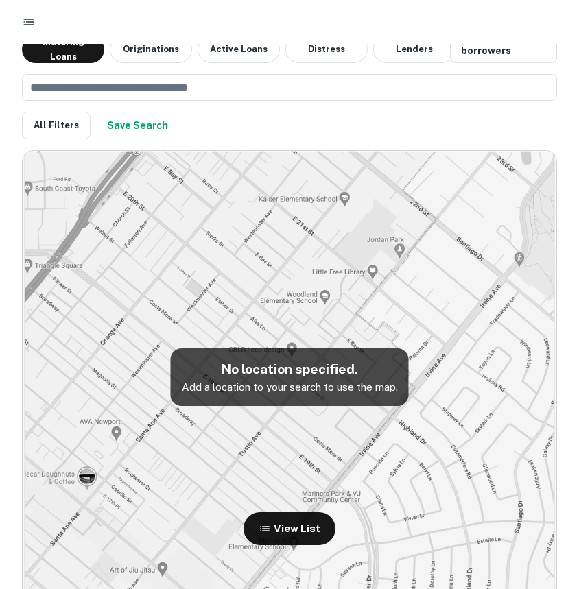
click at [36, 18] on button "button" at bounding box center [28, 22] width 25 height 25
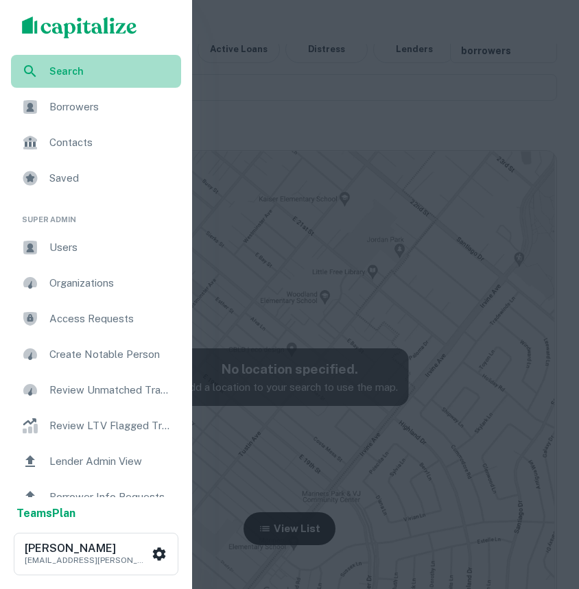
click at [62, 56] on div "Search" at bounding box center [96, 71] width 170 height 33
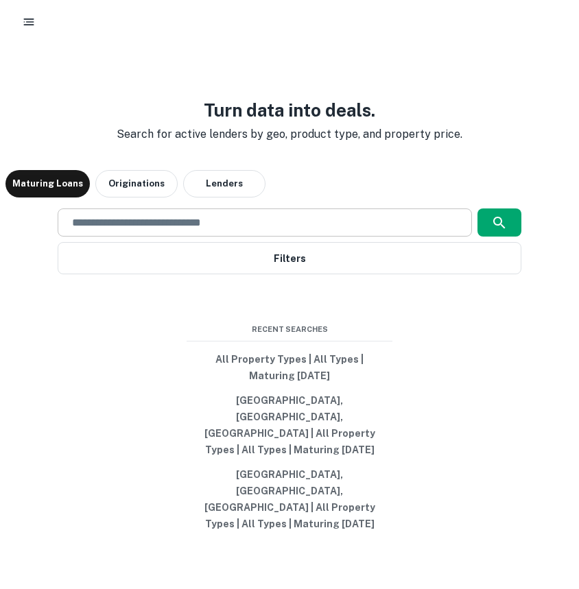
click at [230, 237] on div "​" at bounding box center [264, 222] width 413 height 28
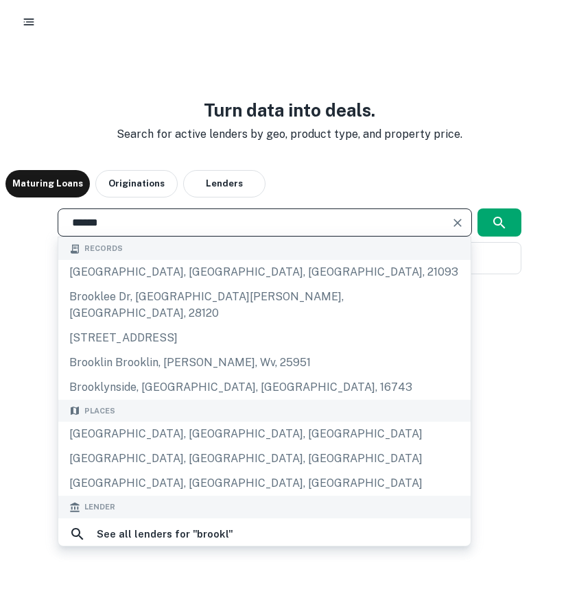
drag, startPoint x: 229, startPoint y: 261, endPoint x: 117, endPoint y: 260, distance: 112.4
click at [117, 230] on input "******" at bounding box center [254, 223] width 380 height 16
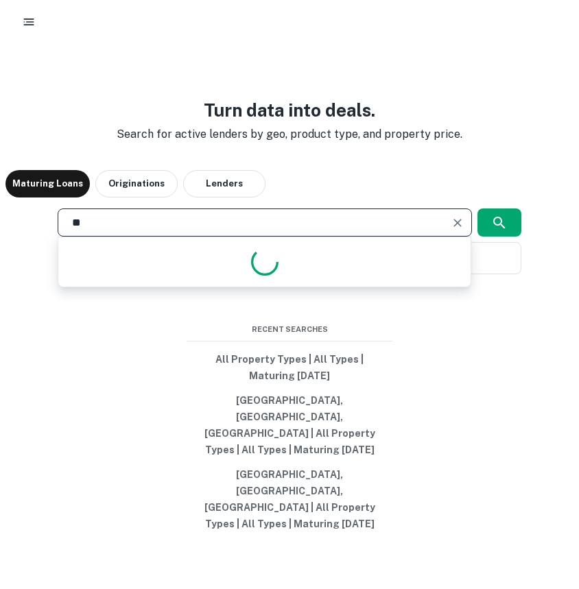
type input "*"
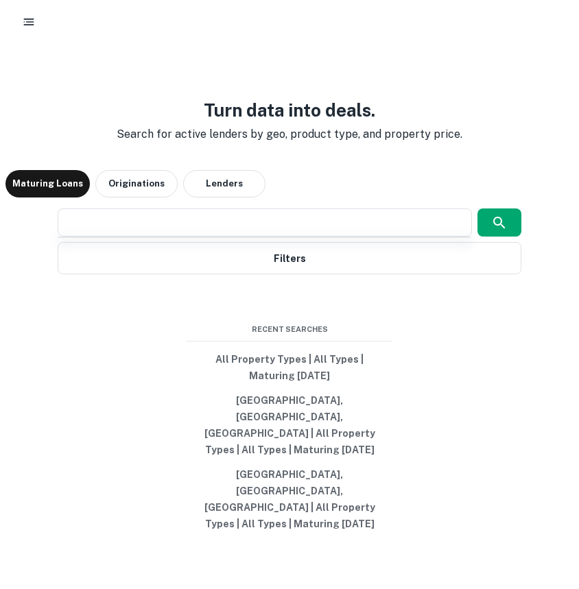
click at [351, 182] on div "Turn data into deals. Search for active lenders by geo, product type, and prope…" at bounding box center [289, 316] width 568 height 589
click at [324, 230] on input "text" at bounding box center [264, 223] width 401 height 16
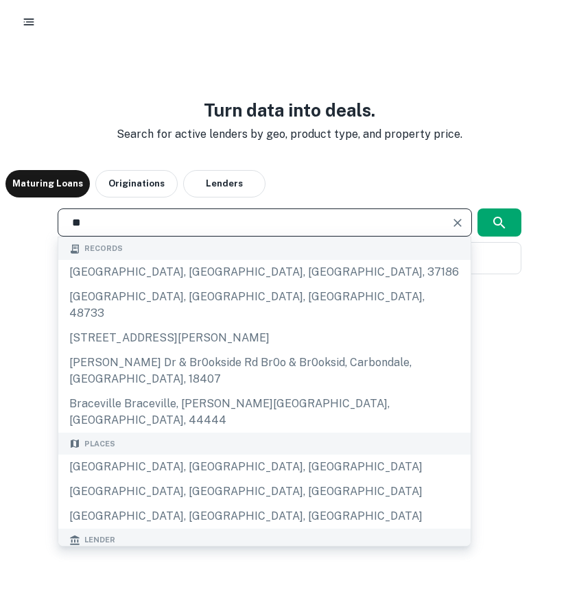
type input "*"
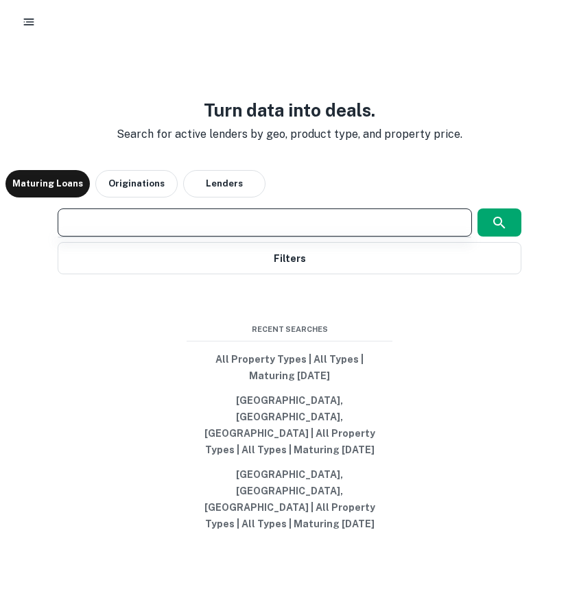
click at [374, 197] on div "Maturing Loans Originations Lenders" at bounding box center [289, 183] width 568 height 27
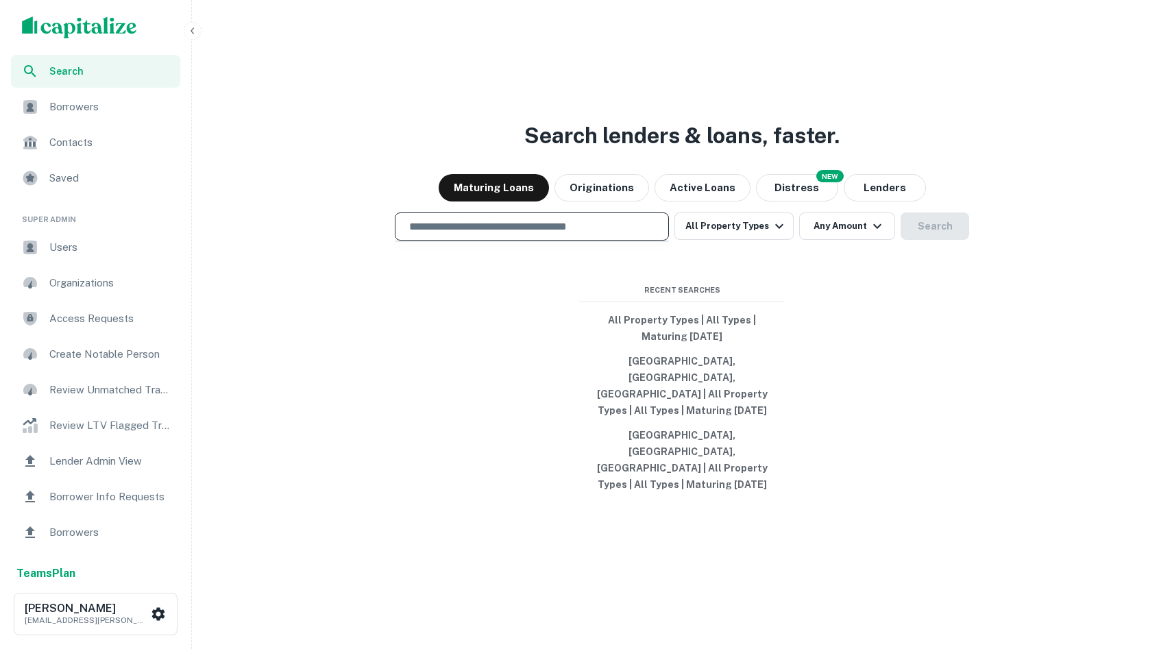
click at [578, 234] on input "text" at bounding box center [532, 227] width 262 height 16
click at [578, 152] on h3 "Search lenders & loans, faster." at bounding box center [681, 135] width 315 height 33
click at [104, 110] on span "Borrowers" at bounding box center [110, 107] width 123 height 16
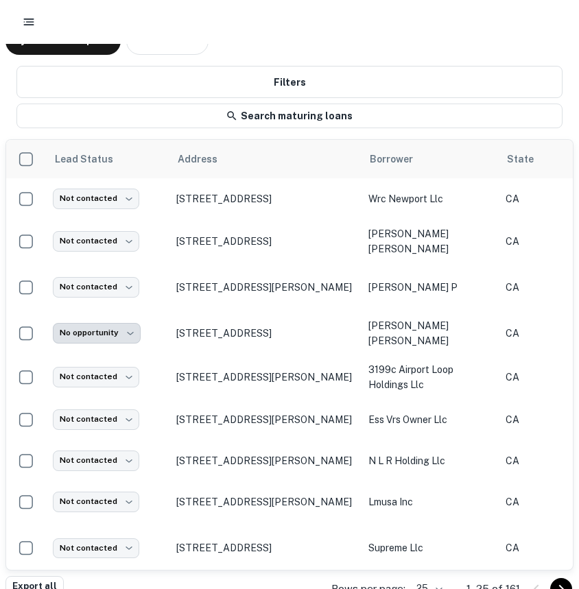
click at [29, 23] on icon "button" at bounding box center [29, 22] width 14 height 14
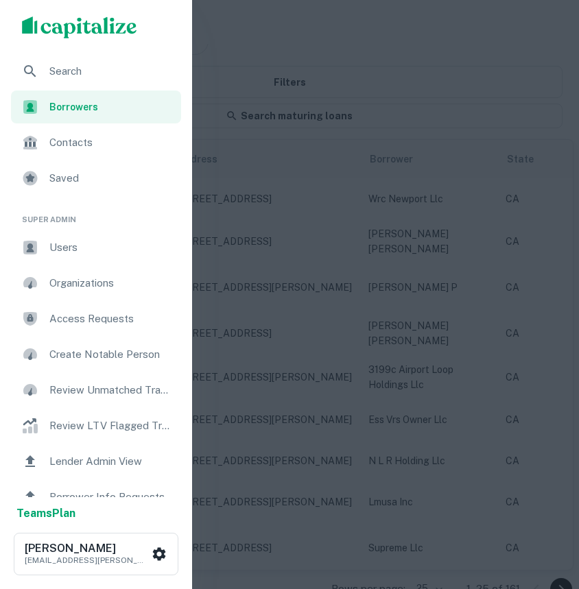
click at [60, 56] on div "Search" at bounding box center [96, 71] width 170 height 33
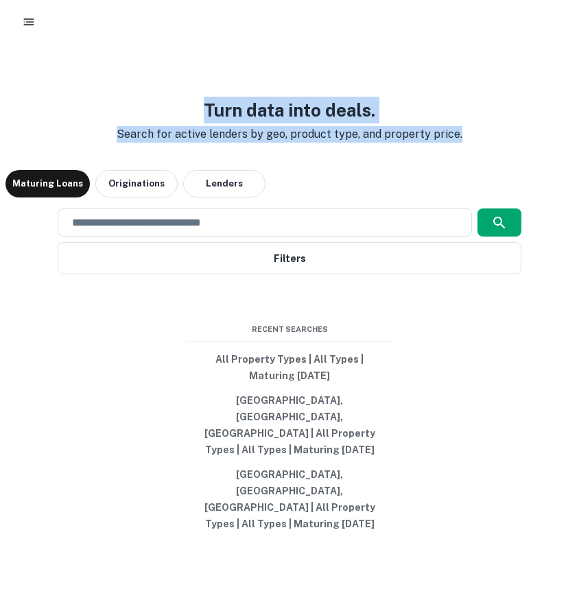
drag, startPoint x: 474, startPoint y: 181, endPoint x: 88, endPoint y: 65, distance: 403.6
click at [88, 65] on div "Turn data into deals. Search for active lenders by geo, product type, and prope…" at bounding box center [289, 316] width 568 height 589
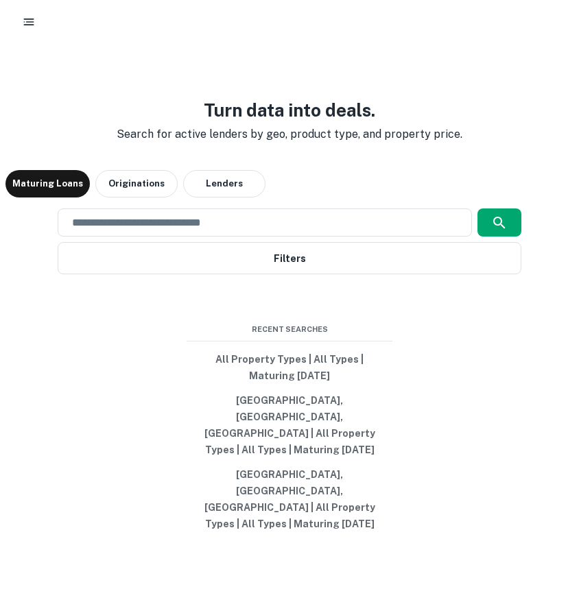
click at [185, 77] on div "Turn data into deals. Search for active lenders by geo, product type, and prope…" at bounding box center [289, 316] width 568 height 589
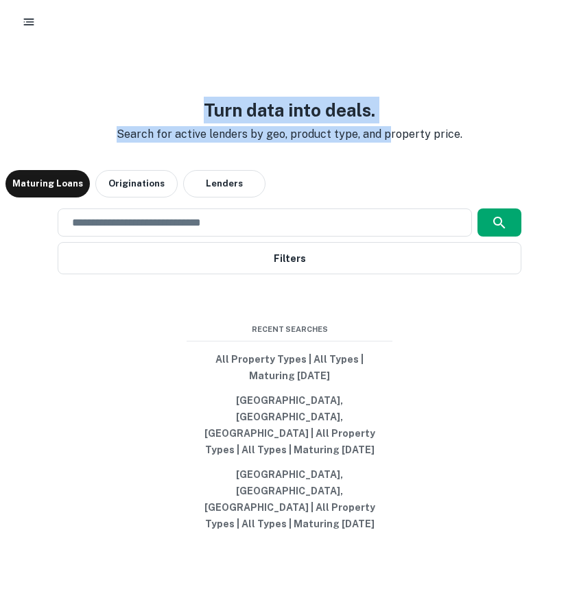
drag, startPoint x: 185, startPoint y: 121, endPoint x: 484, endPoint y: 202, distance: 309.5
click at [484, 202] on div "Turn data into deals. Search for active lenders by geo, product type, and prope…" at bounding box center [289, 316] width 568 height 589
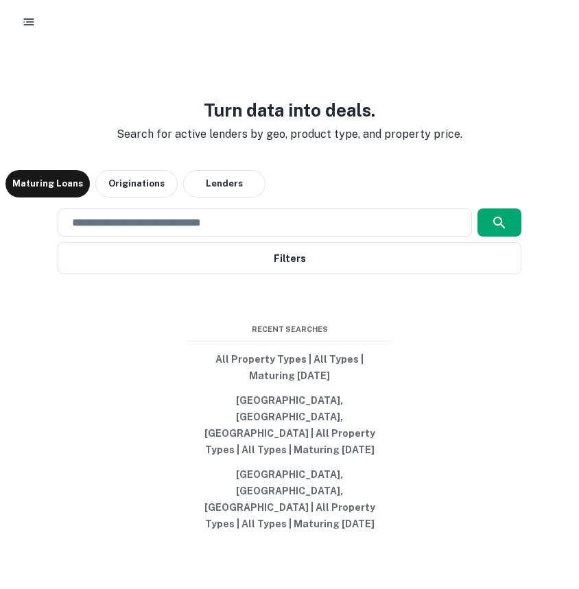
click at [317, 123] on h3 "Turn data into deals." at bounding box center [289, 110] width 367 height 27
click at [315, 237] on div "​" at bounding box center [264, 222] width 413 height 28
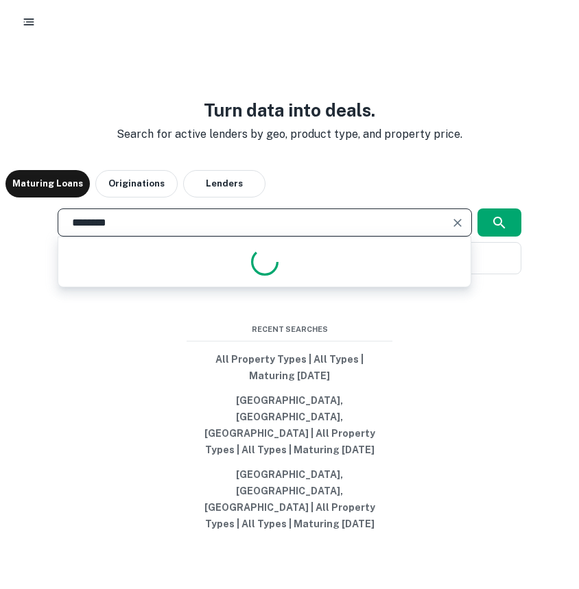
type input "*********"
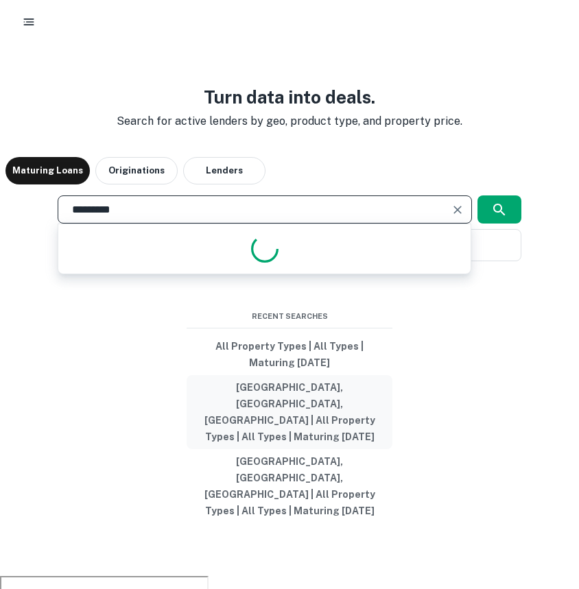
scroll to position [33, 0]
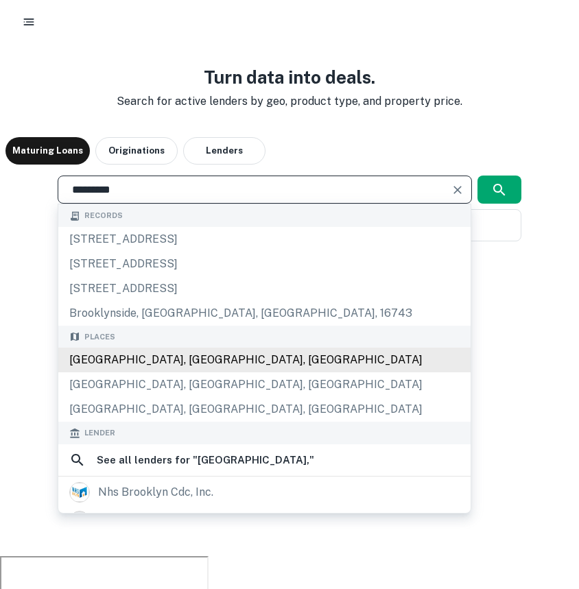
click at [199, 372] on div "[GEOGRAPHIC_DATA], [GEOGRAPHIC_DATA], [GEOGRAPHIC_DATA]" at bounding box center [264, 360] width 412 height 25
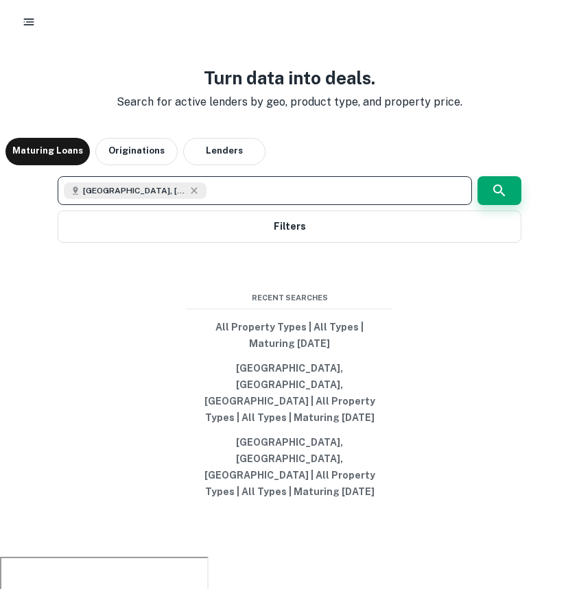
click at [514, 205] on button "button" at bounding box center [499, 190] width 44 height 29
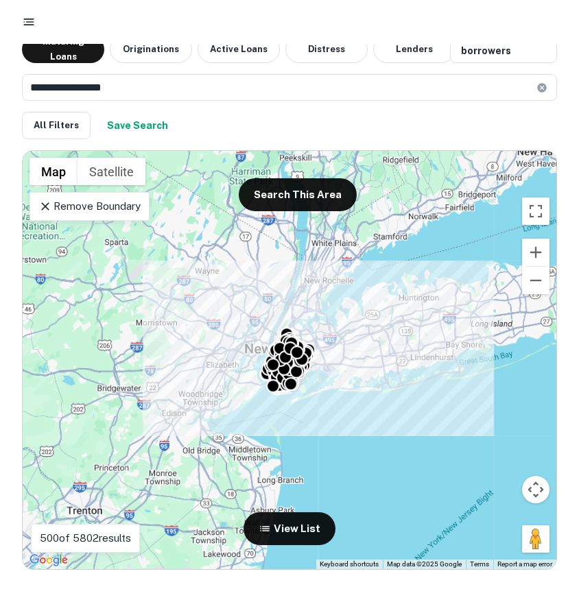
click at [328, 384] on div "To activate drag with keyboard, press Alt + Enter. Once in keyboard drag state,…" at bounding box center [289, 360] width 533 height 418
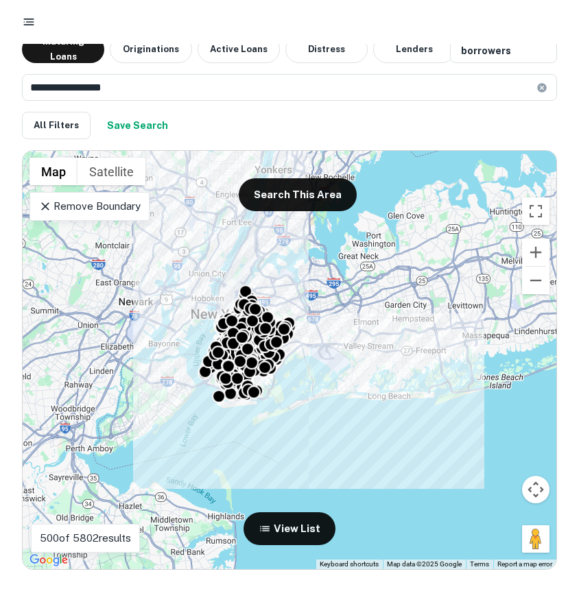
click at [323, 373] on div "To activate drag with keyboard, press Alt + Enter. Once in keyboard drag state,…" at bounding box center [289, 360] width 533 height 418
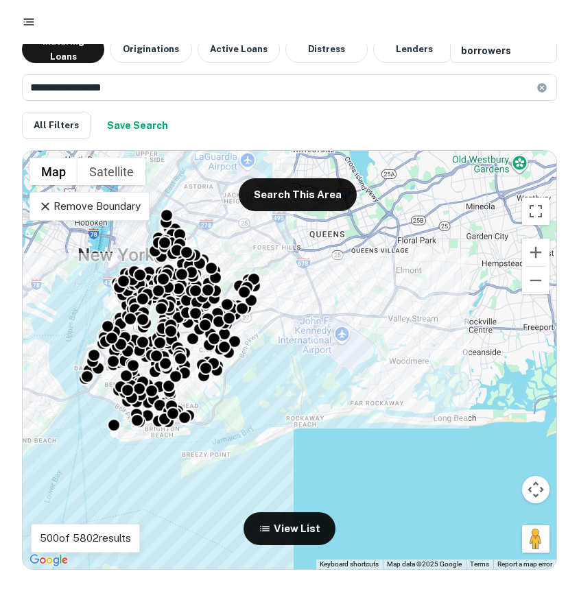
click at [291, 356] on div "To activate drag with keyboard, press Alt + Enter. Once in keyboard drag state,…" at bounding box center [289, 360] width 533 height 418
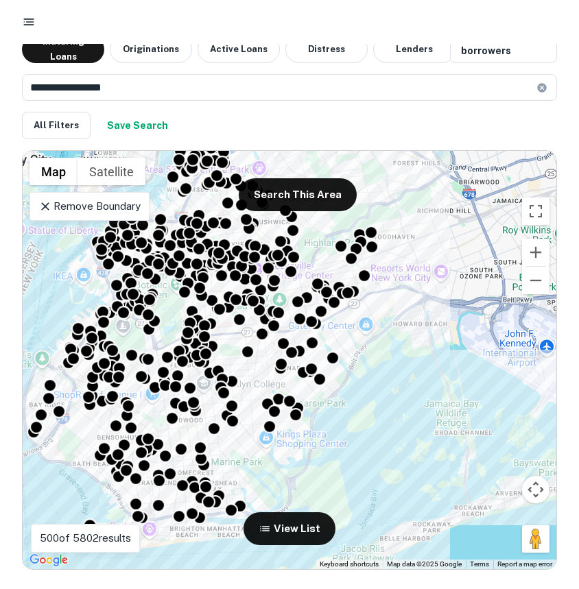
drag, startPoint x: 291, startPoint y: 356, endPoint x: 453, endPoint y: 382, distance: 164.4
click at [453, 382] on div "To activate drag with keyboard, press Alt + Enter. Once in keyboard drag state,…" at bounding box center [289, 360] width 533 height 418
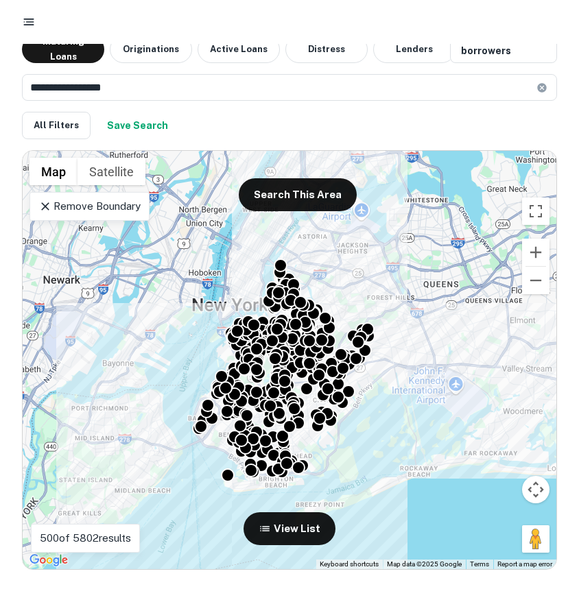
drag, startPoint x: 369, startPoint y: 442, endPoint x: 368, endPoint y: 458, distance: 15.8
click at [368, 459] on div "To activate drag with keyboard, press Alt + Enter. Once in keyboard drag state,…" at bounding box center [289, 360] width 533 height 418
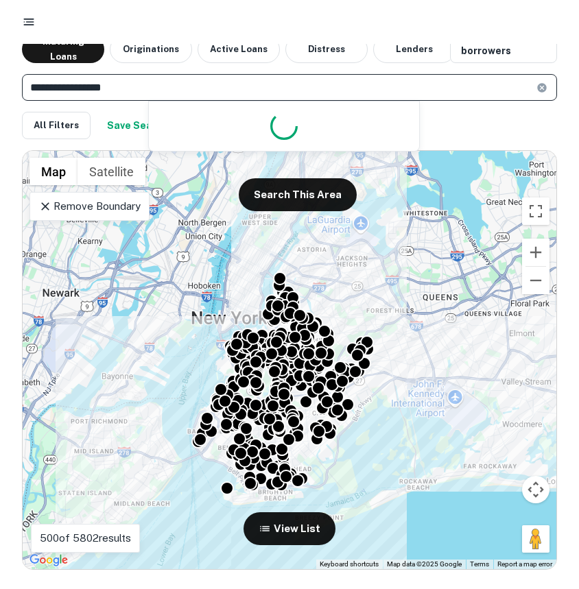
click at [166, 100] on input "**********" at bounding box center [279, 87] width 514 height 27
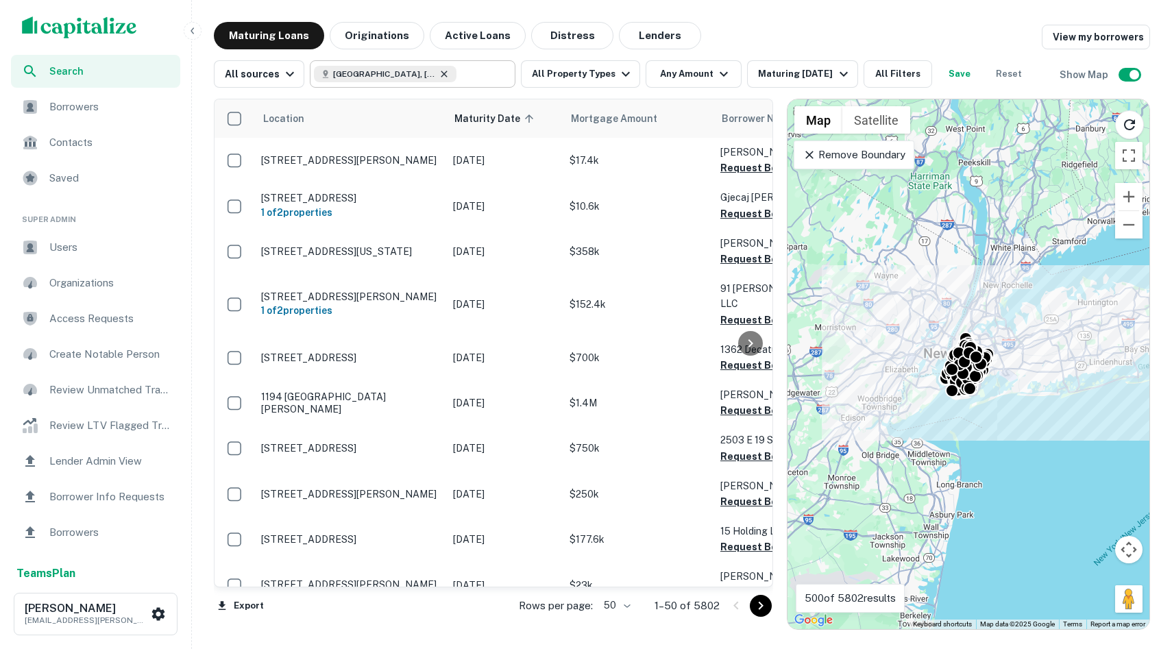
click at [441, 75] on icon at bounding box center [444, 74] width 6 height 6
click at [439, 78] on input "**********" at bounding box center [401, 73] width 175 height 19
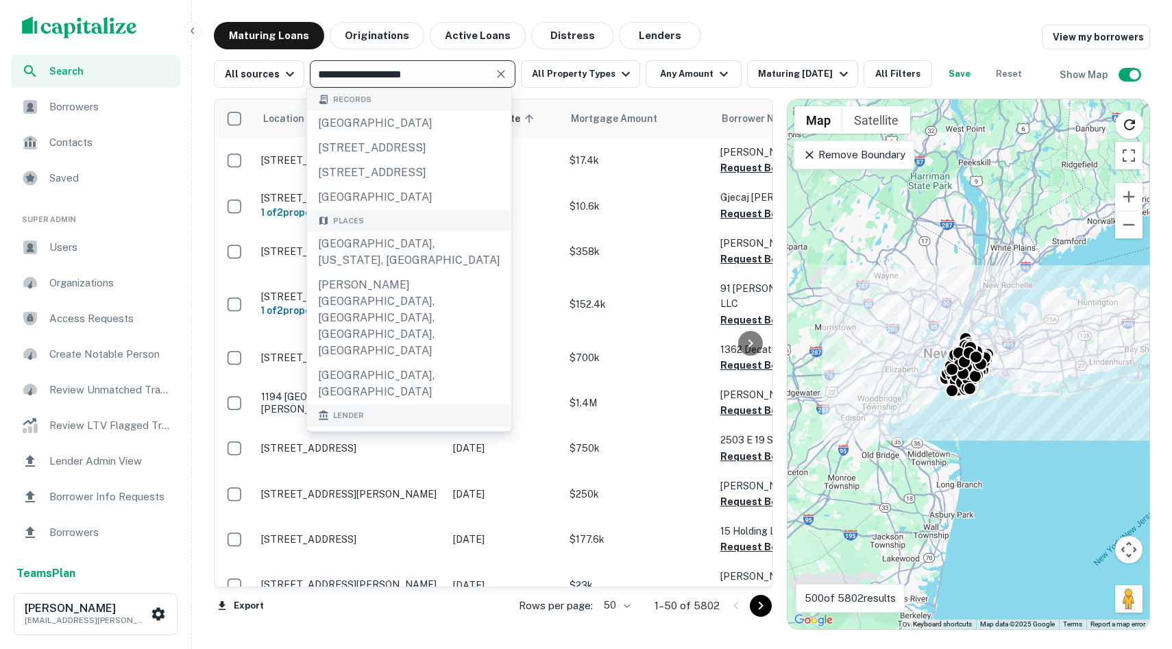
click at [439, 78] on input "**********" at bounding box center [401, 73] width 175 height 19
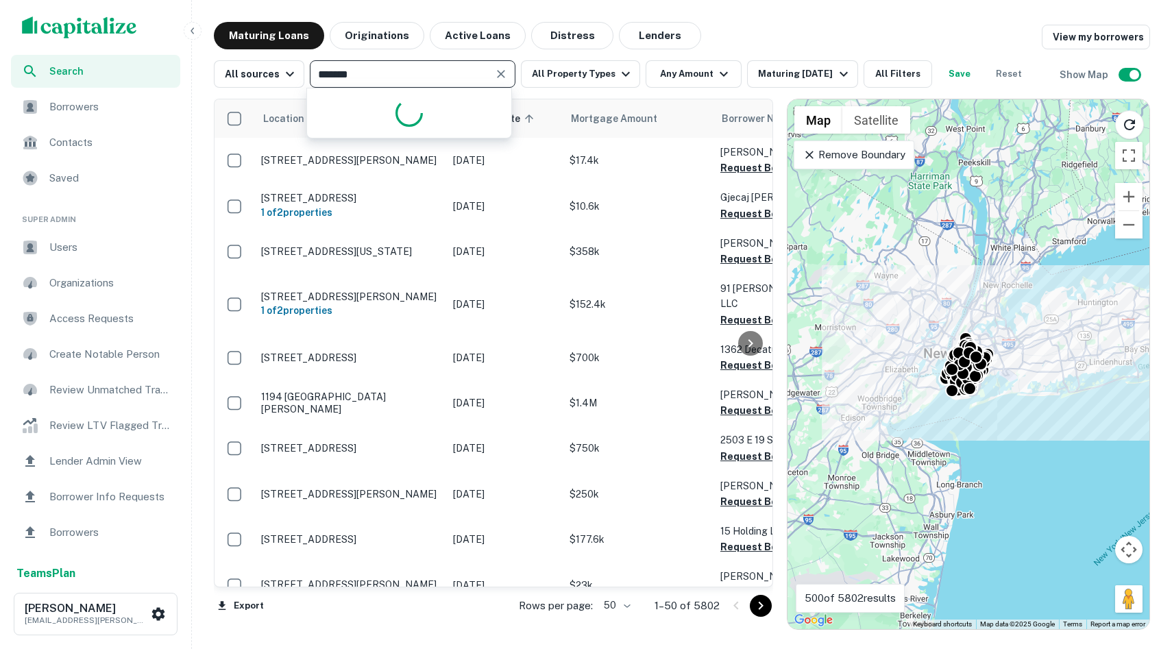
type input "********"
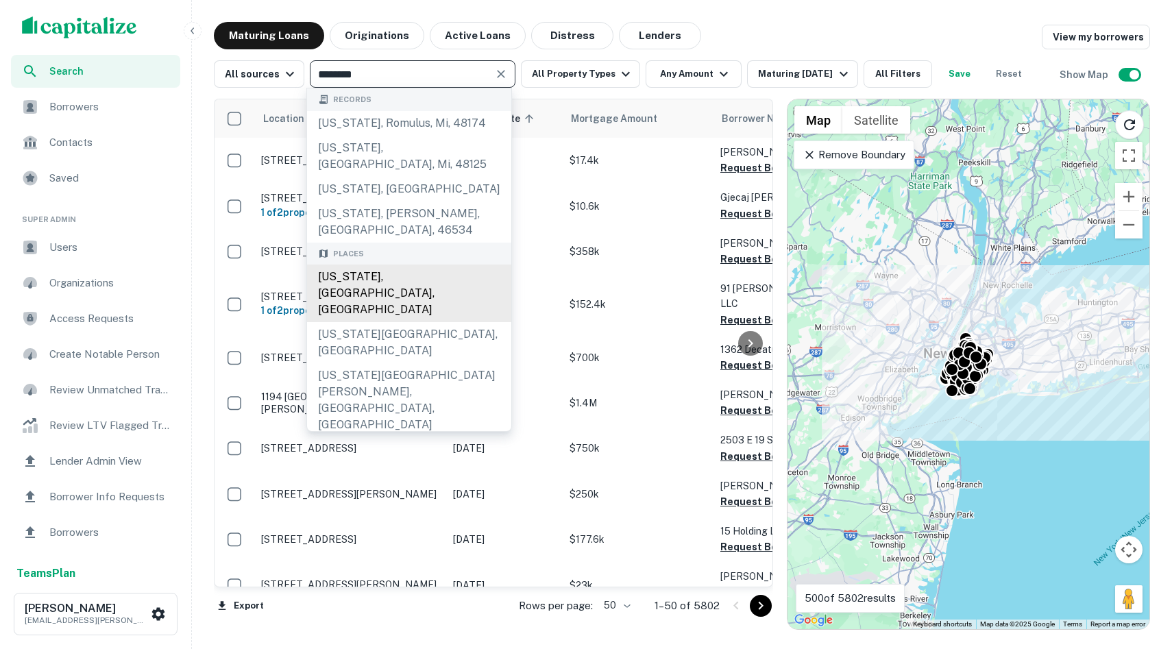
click at [378, 265] on div "New York, NY, USA" at bounding box center [409, 294] width 204 height 58
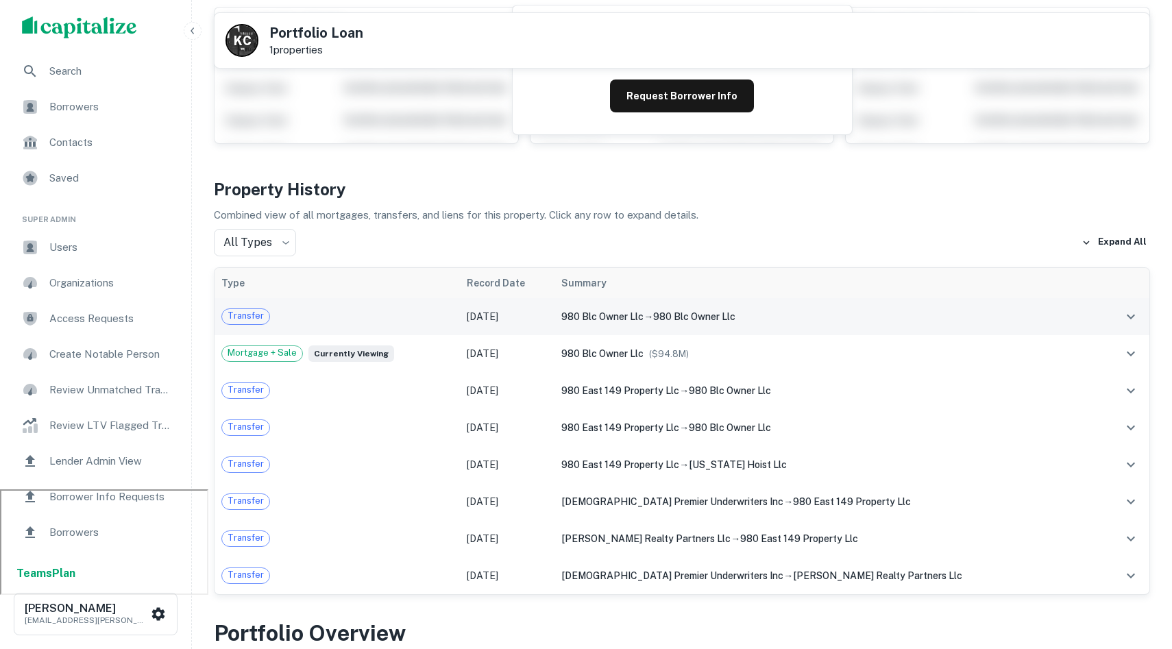
scroll to position [175, 0]
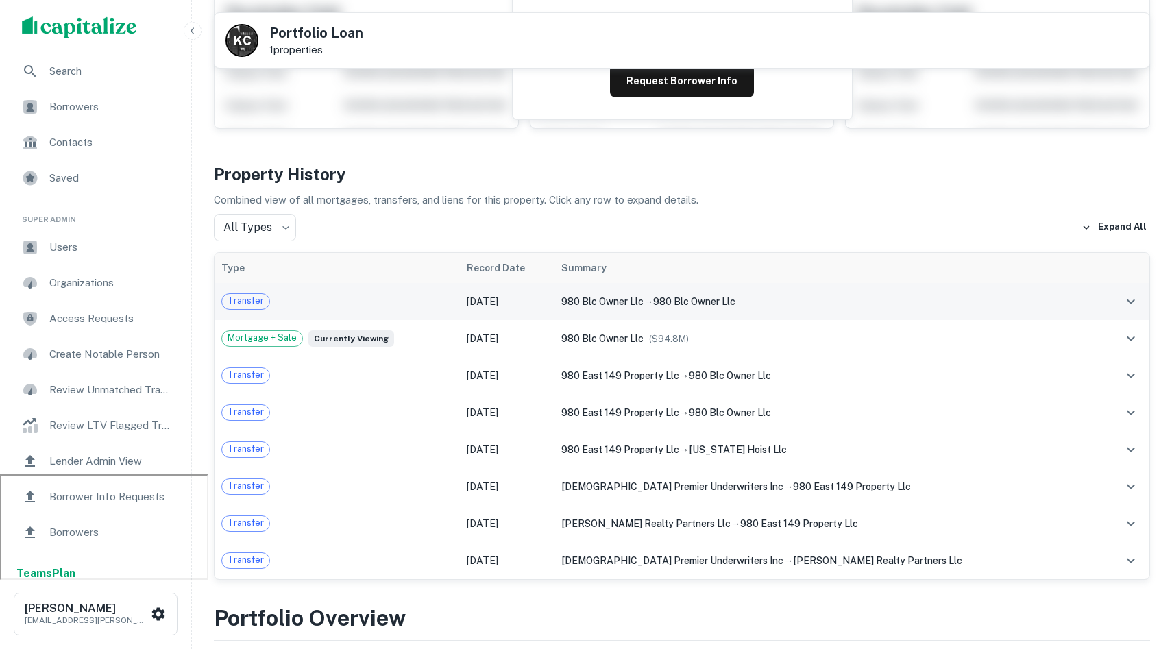
click at [821, 311] on td "980 blc owner llc → 980 blc owner llc" at bounding box center [828, 301] width 546 height 37
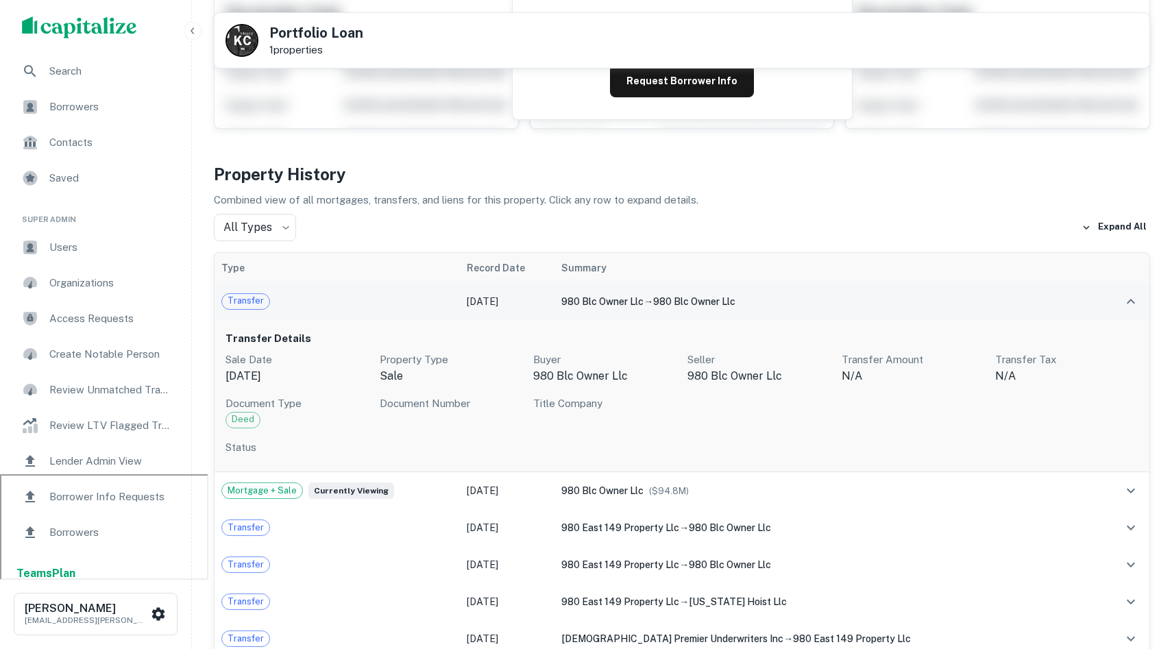
click at [821, 311] on td "980 blc owner llc → 980 blc owner llc" at bounding box center [828, 301] width 546 height 37
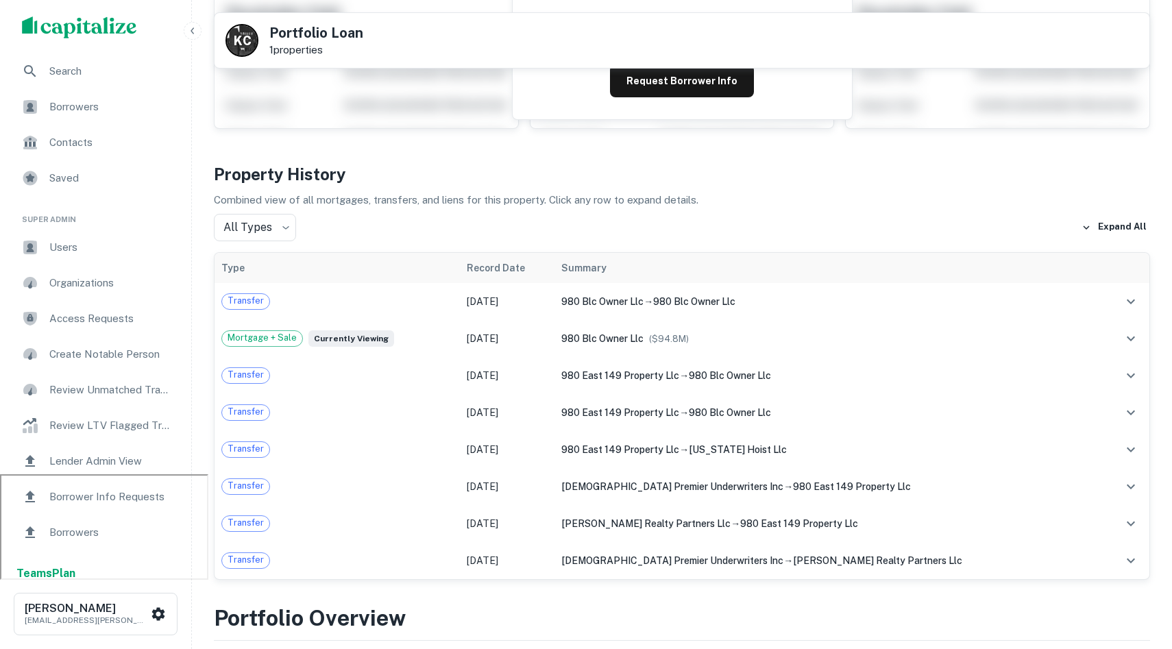
click at [137, 110] on span "Borrowers" at bounding box center [110, 107] width 123 height 16
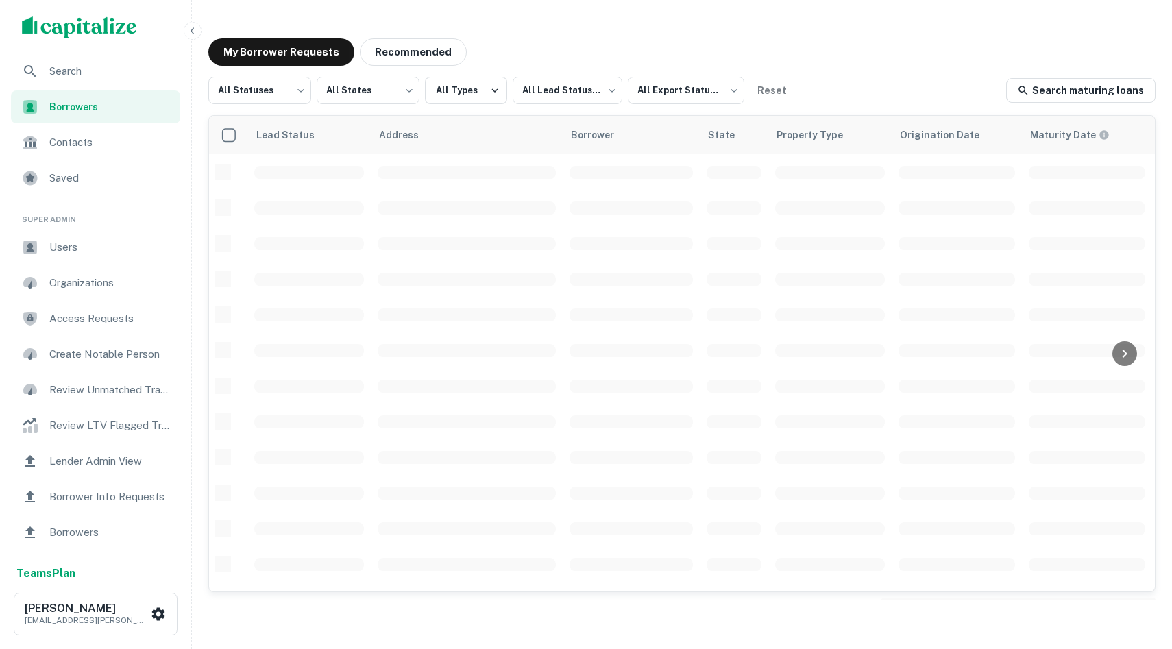
click at [132, 68] on span "Search" at bounding box center [110, 71] width 123 height 16
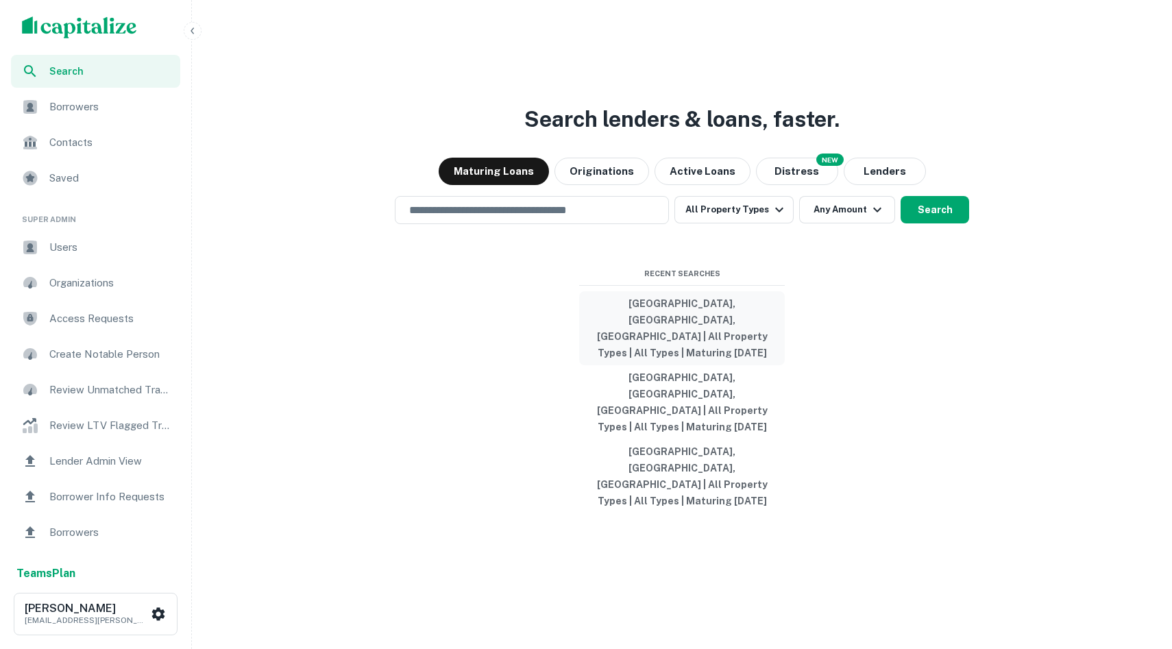
click at [671, 357] on button "[GEOGRAPHIC_DATA], [GEOGRAPHIC_DATA], [GEOGRAPHIC_DATA] | All Property Types | …" at bounding box center [682, 328] width 206 height 74
type input "**********"
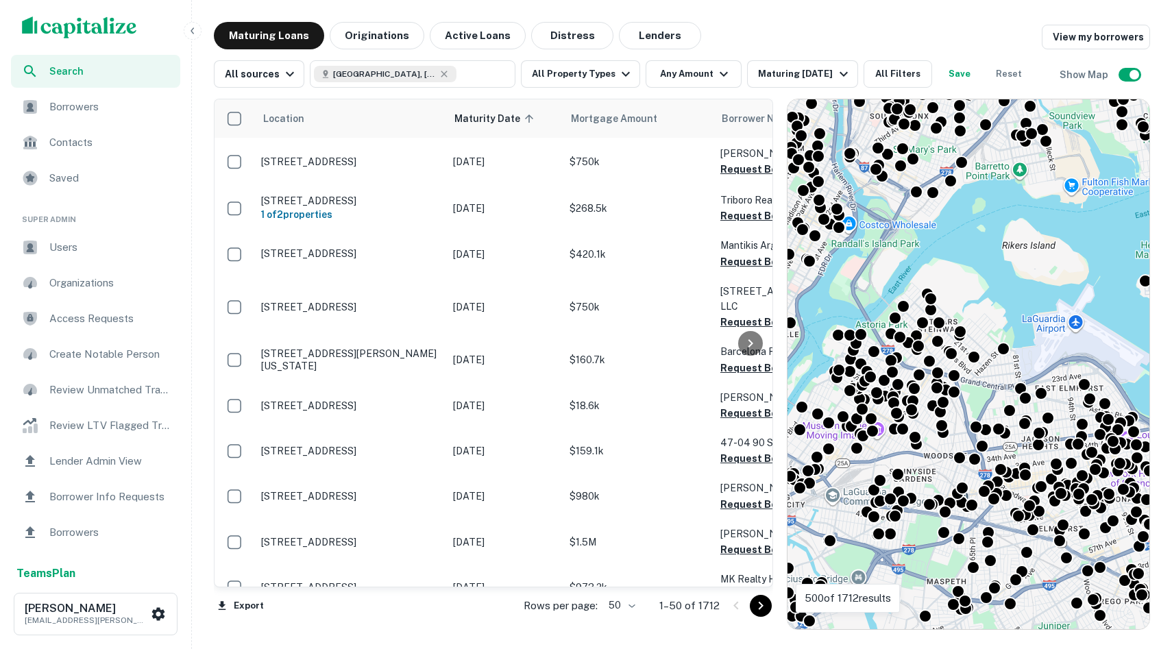
click at [93, 143] on span "Contacts" at bounding box center [110, 142] width 123 height 16
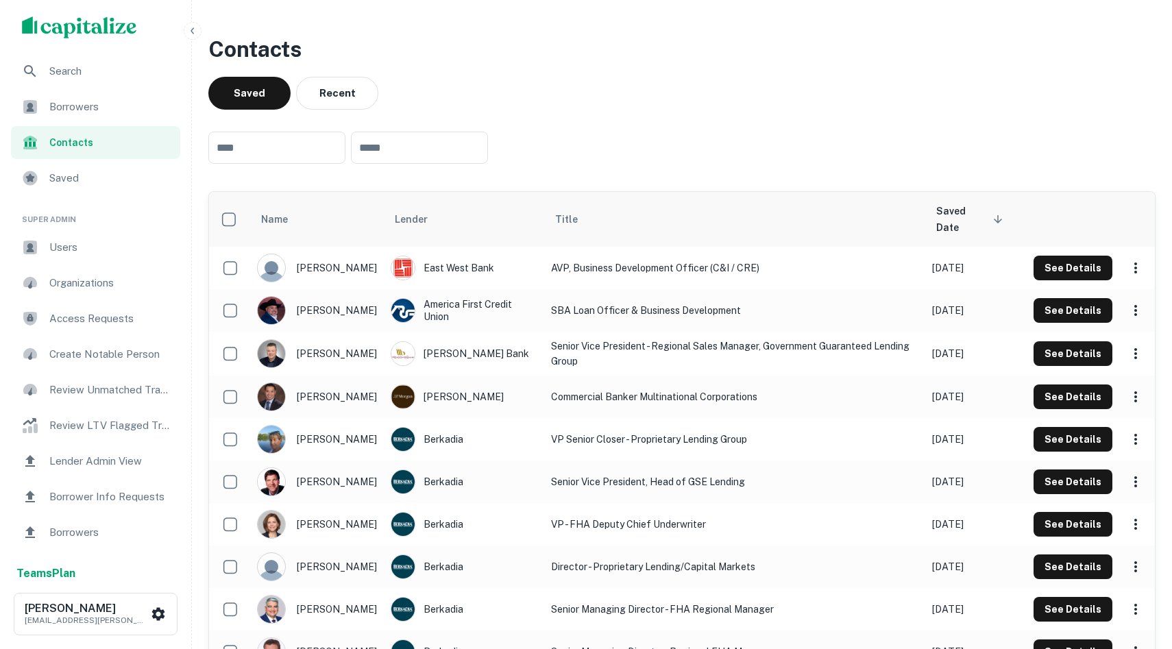
click at [82, 71] on span "Search" at bounding box center [110, 71] width 123 height 16
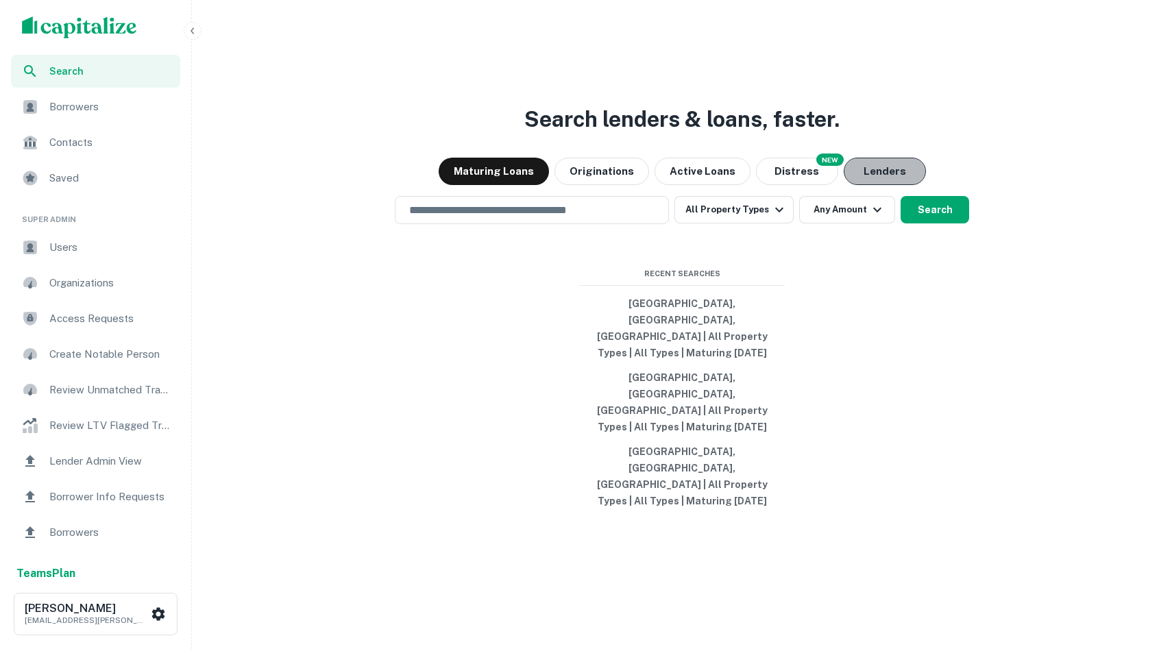
click at [857, 185] on button "Lenders" at bounding box center [885, 171] width 82 height 27
click at [670, 348] on button "Brooklyn, NY, USA | All Property Types | All Types | Maturing In 1 Year" at bounding box center [682, 328] width 206 height 74
type input "**********"
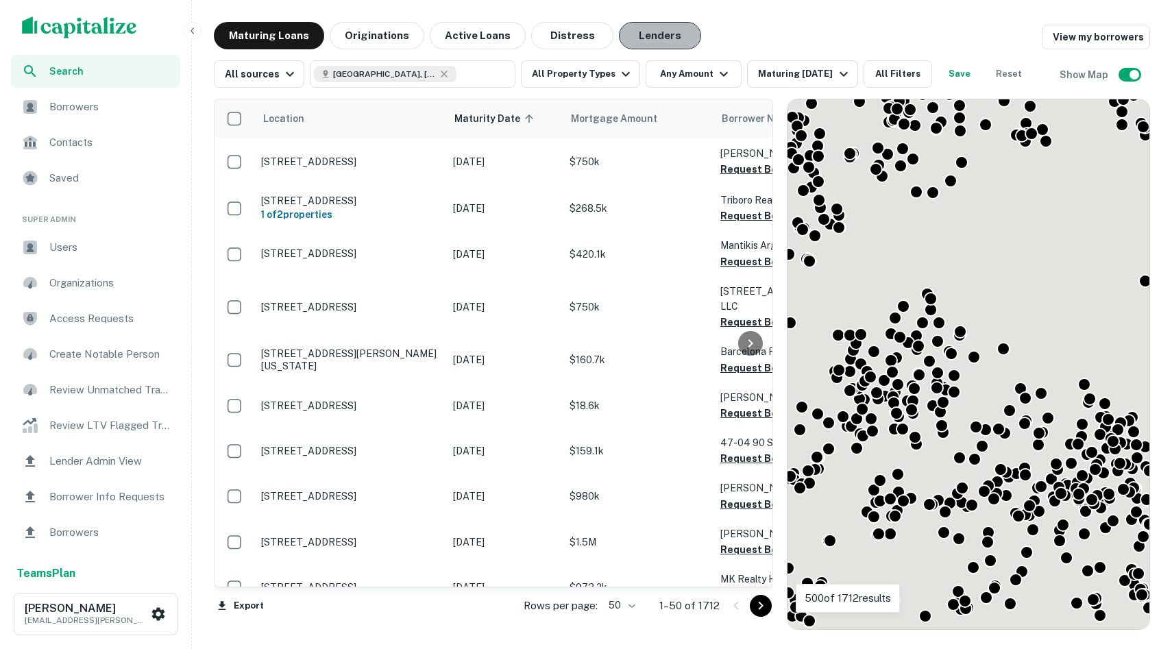
click at [627, 28] on button "Lenders" at bounding box center [660, 35] width 82 height 27
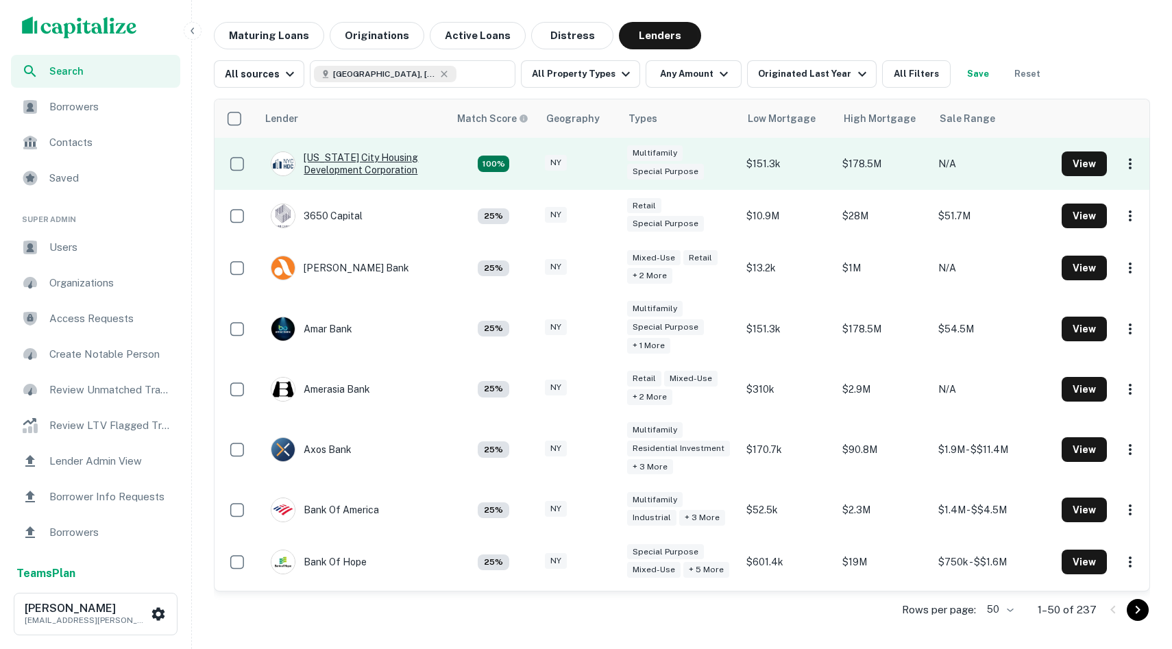
click at [348, 162] on div "NEW York City Housing Development Corporation" at bounding box center [353, 164] width 165 height 25
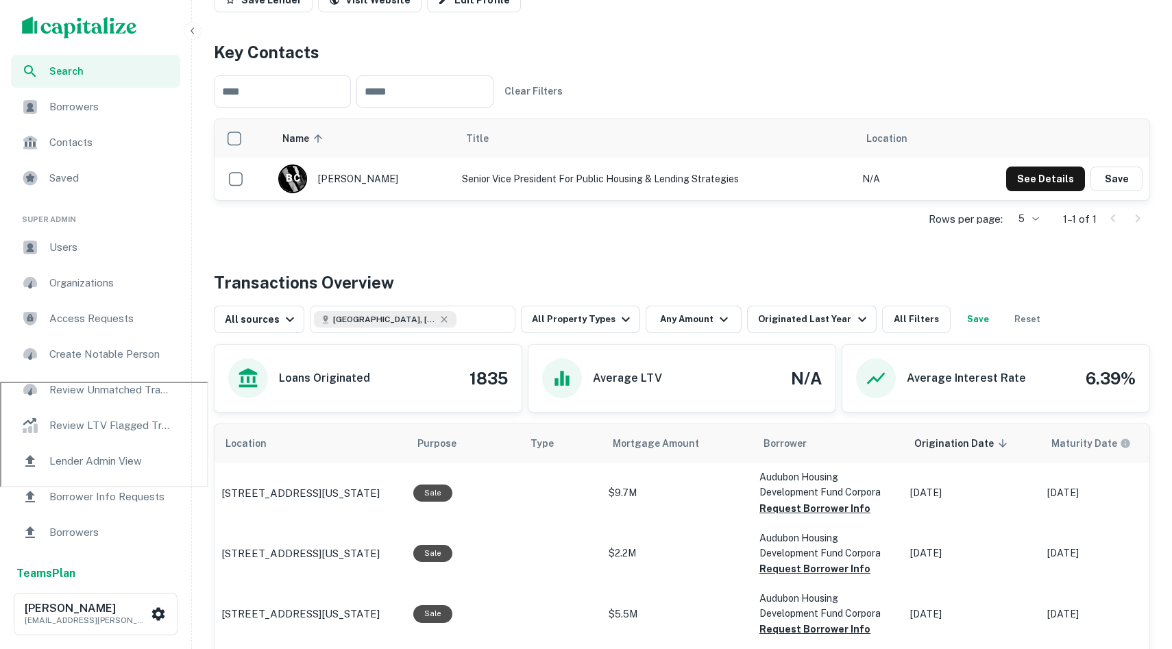
scroll to position [293, 0]
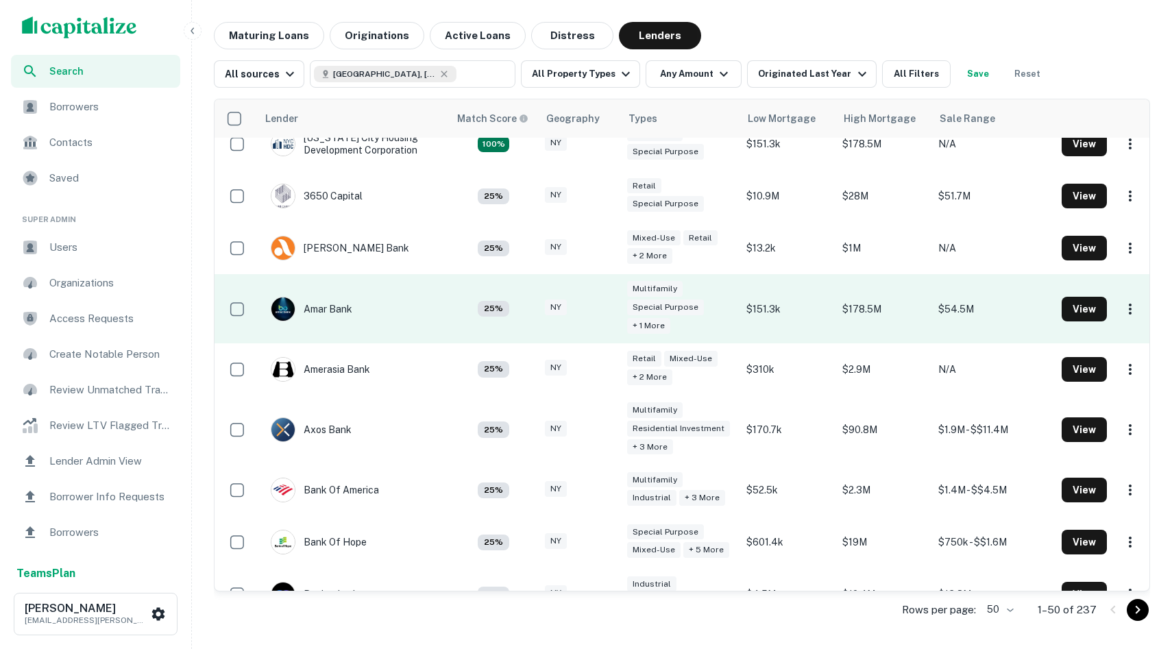
scroll to position [22, 0]
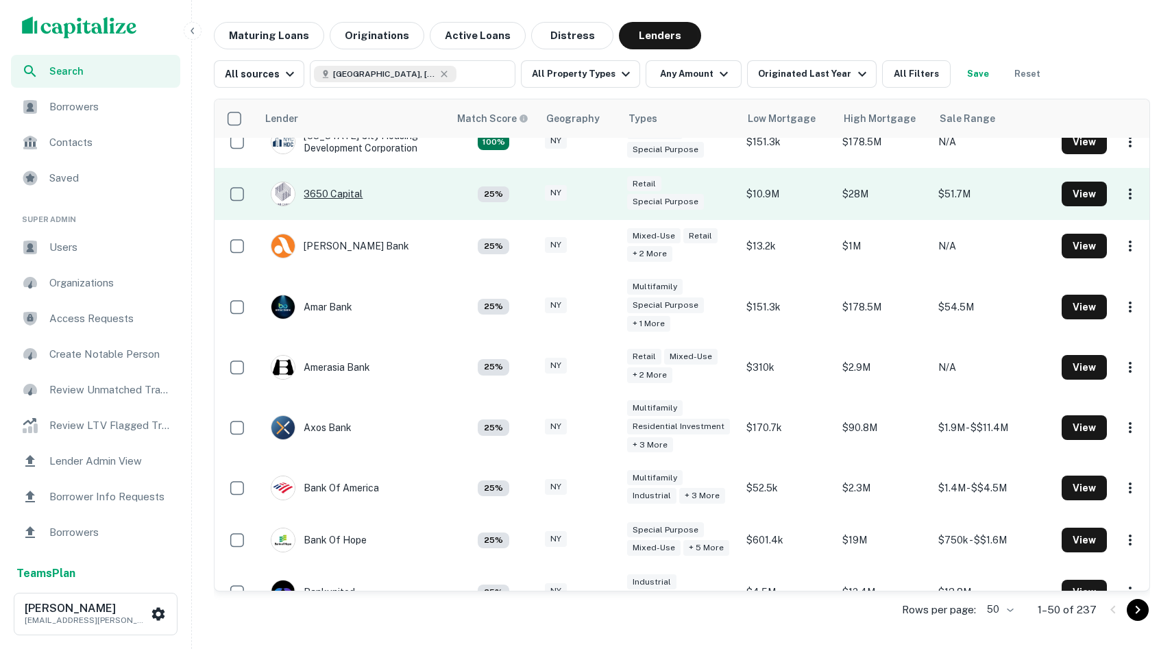
click at [322, 193] on div "3650 Capital" at bounding box center [317, 194] width 92 height 25
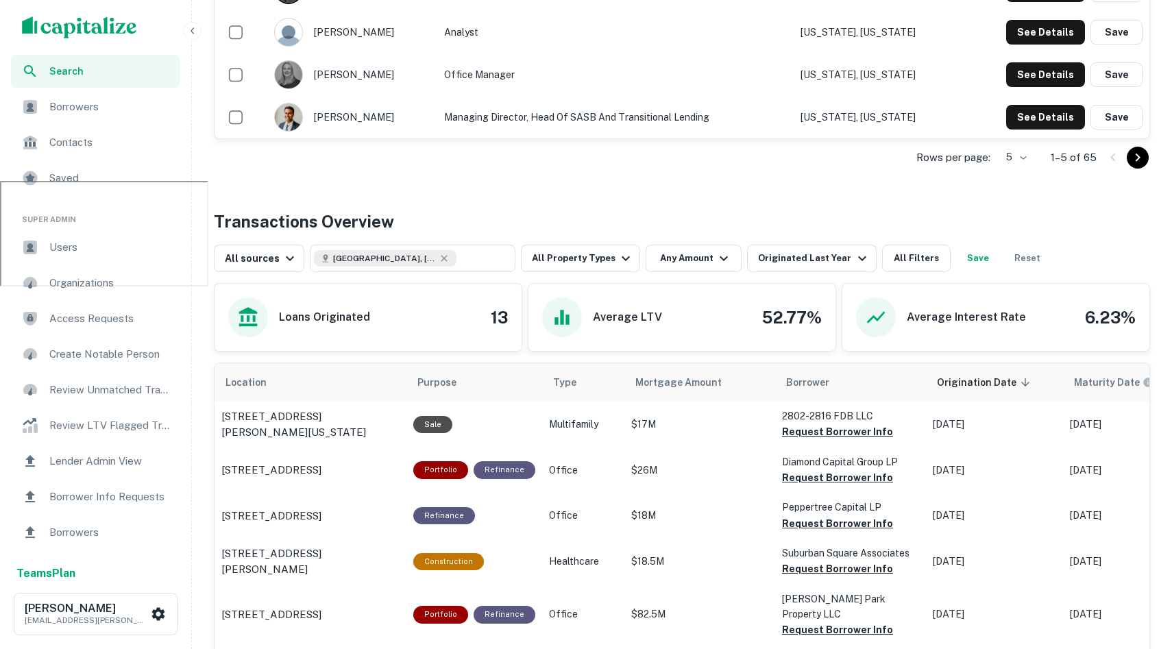
scroll to position [497, 0]
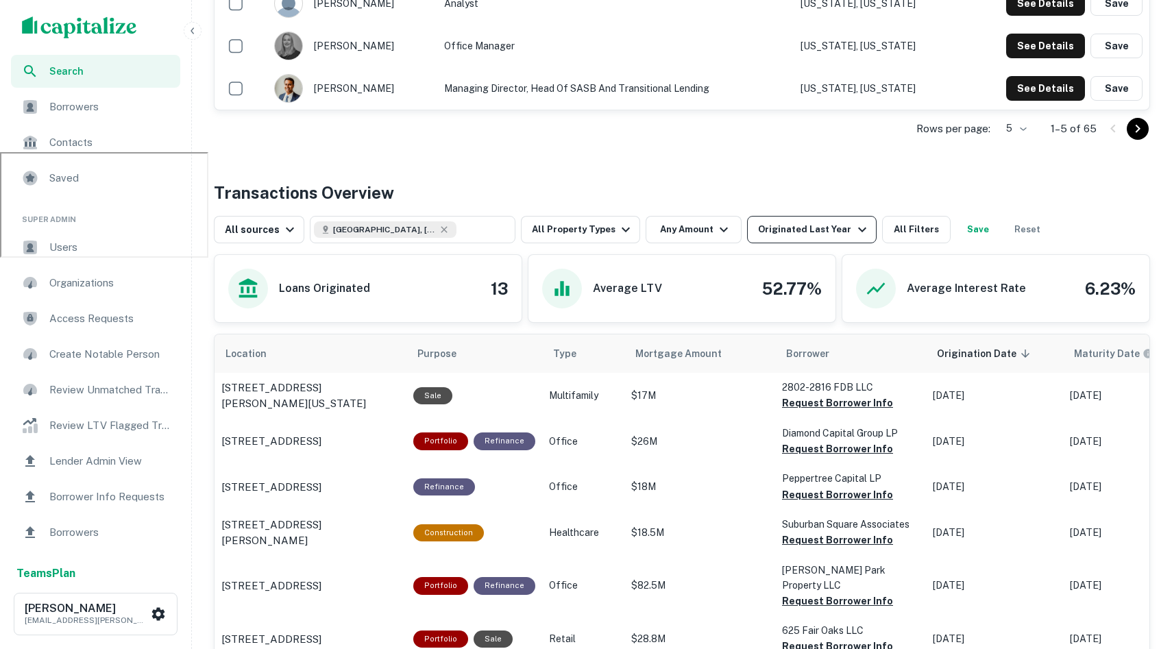
click at [782, 234] on div "Originated Last Year" at bounding box center [814, 229] width 112 height 16
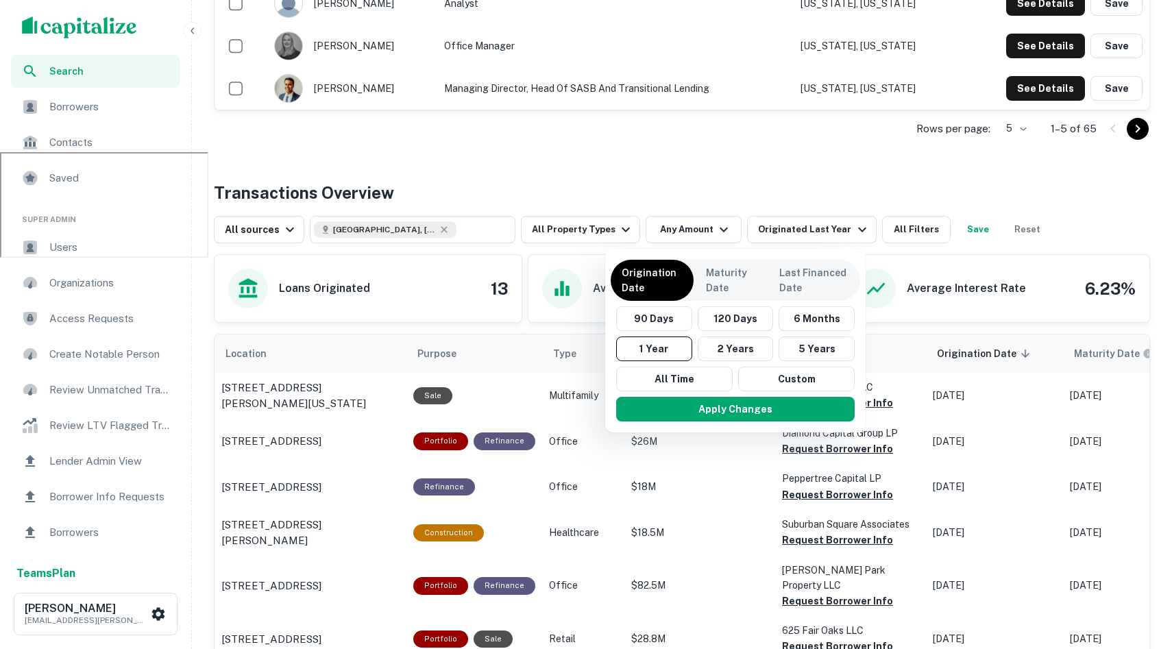
click at [407, 225] on div at bounding box center [586, 324] width 1172 height 649
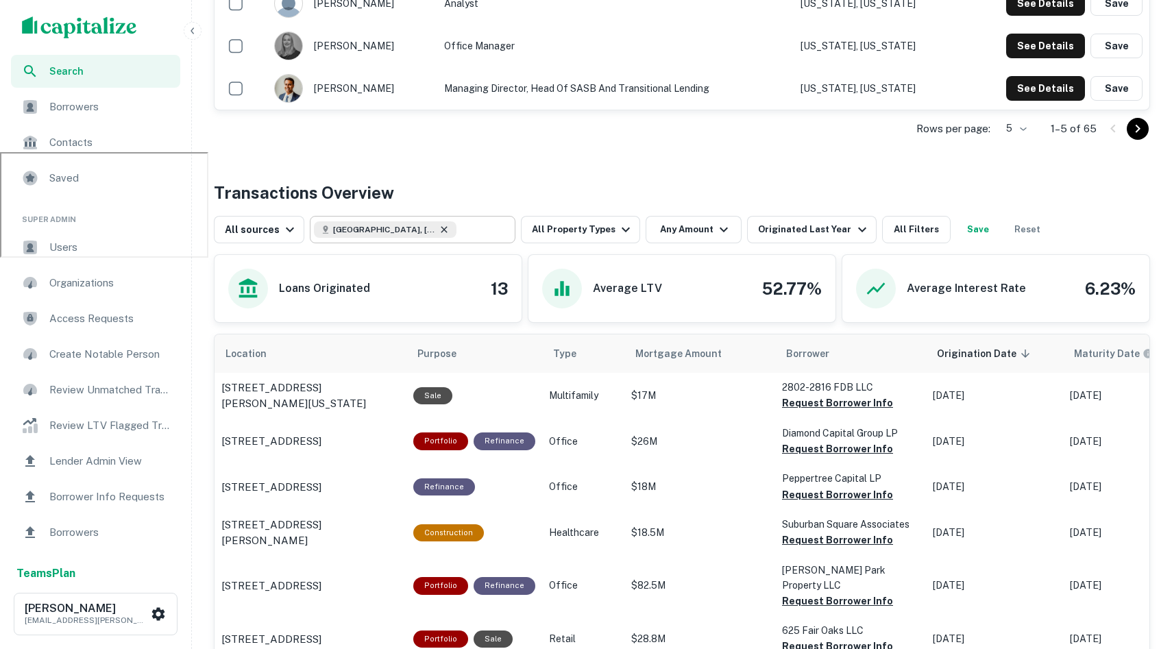
click at [439, 226] on icon at bounding box center [444, 229] width 11 height 11
type input "**********"
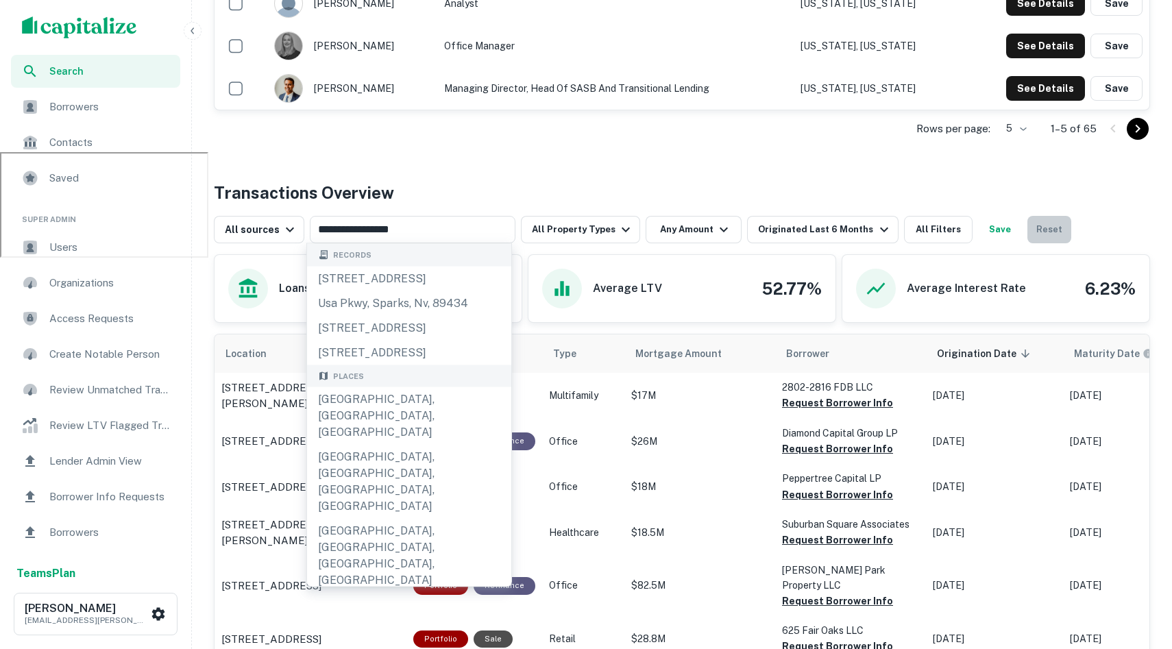
click at [1031, 228] on button "Reset" at bounding box center [1050, 229] width 44 height 27
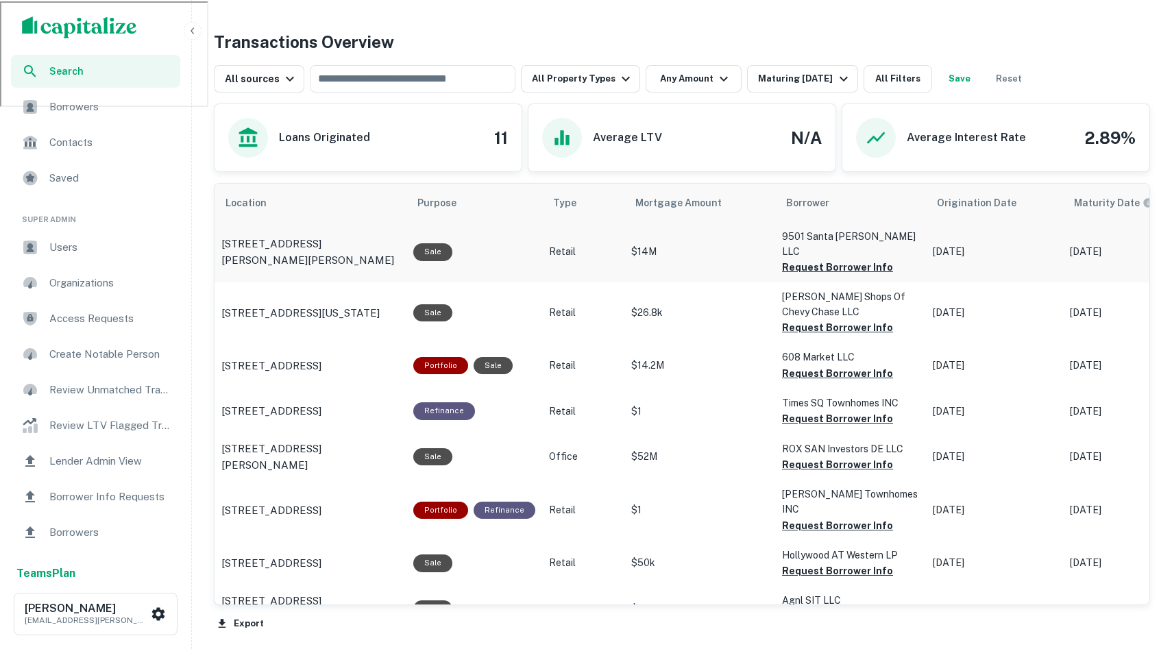
scroll to position [638, 0]
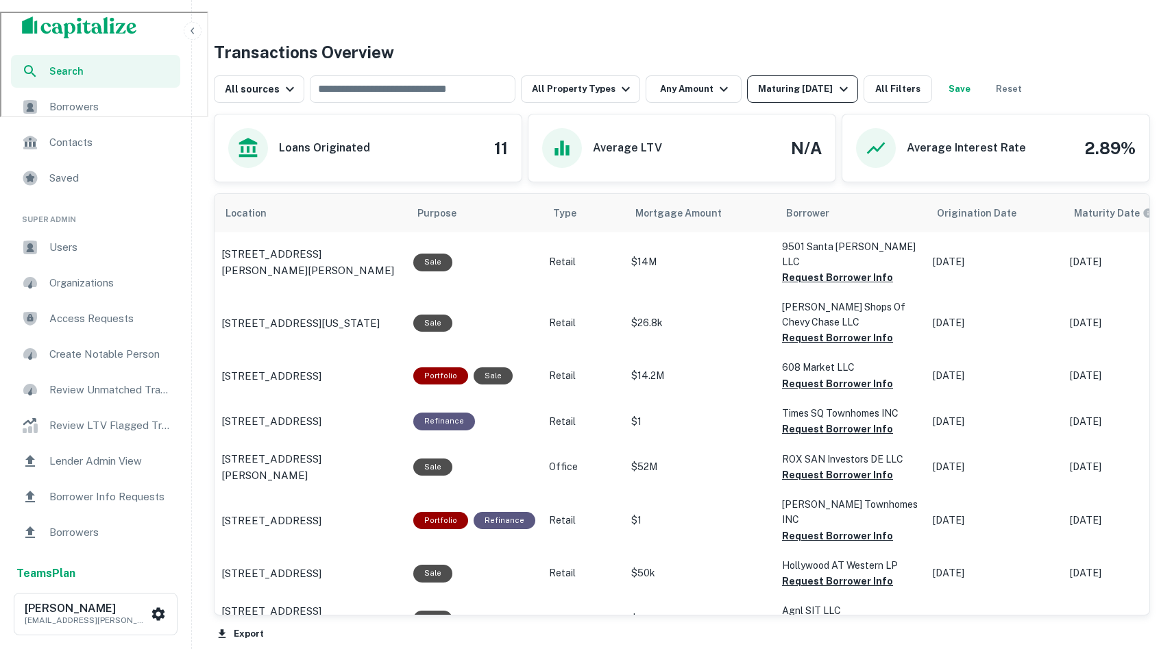
click at [781, 88] on div "Maturing In 1 Year" at bounding box center [804, 89] width 93 height 16
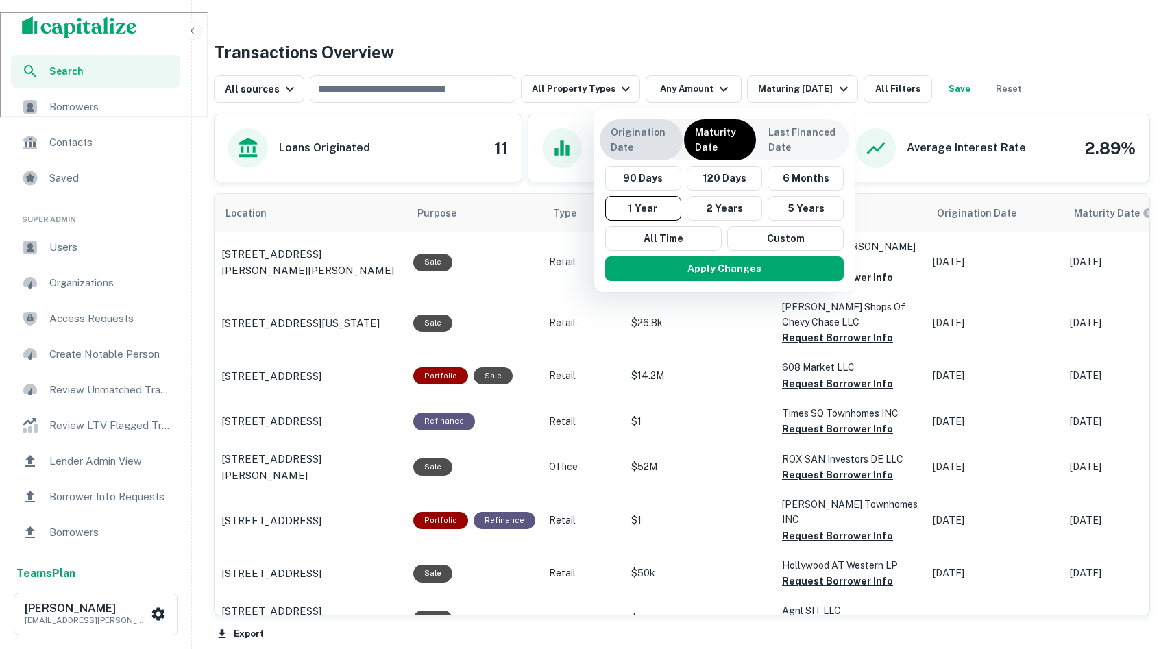
click at [640, 141] on p "Origination Date" at bounding box center [641, 140] width 61 height 30
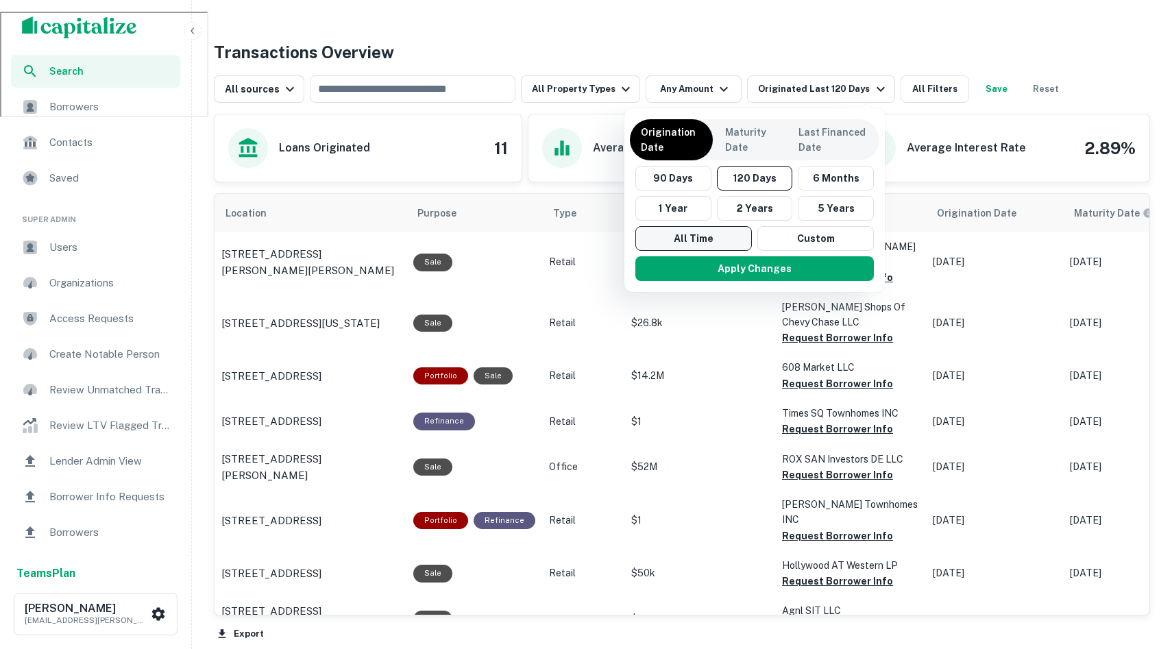
click at [667, 235] on button "All Time" at bounding box center [693, 238] width 117 height 25
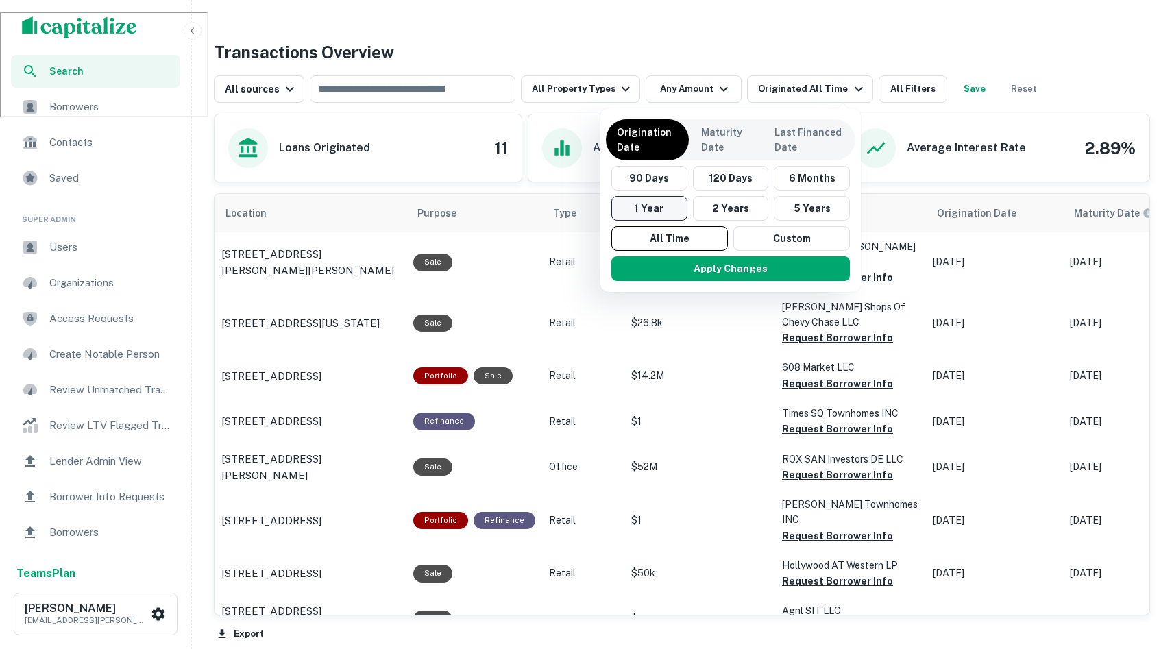
click at [669, 209] on button "1 Year" at bounding box center [649, 208] width 76 height 25
click at [727, 209] on button "2 Years" at bounding box center [736, 208] width 76 height 25
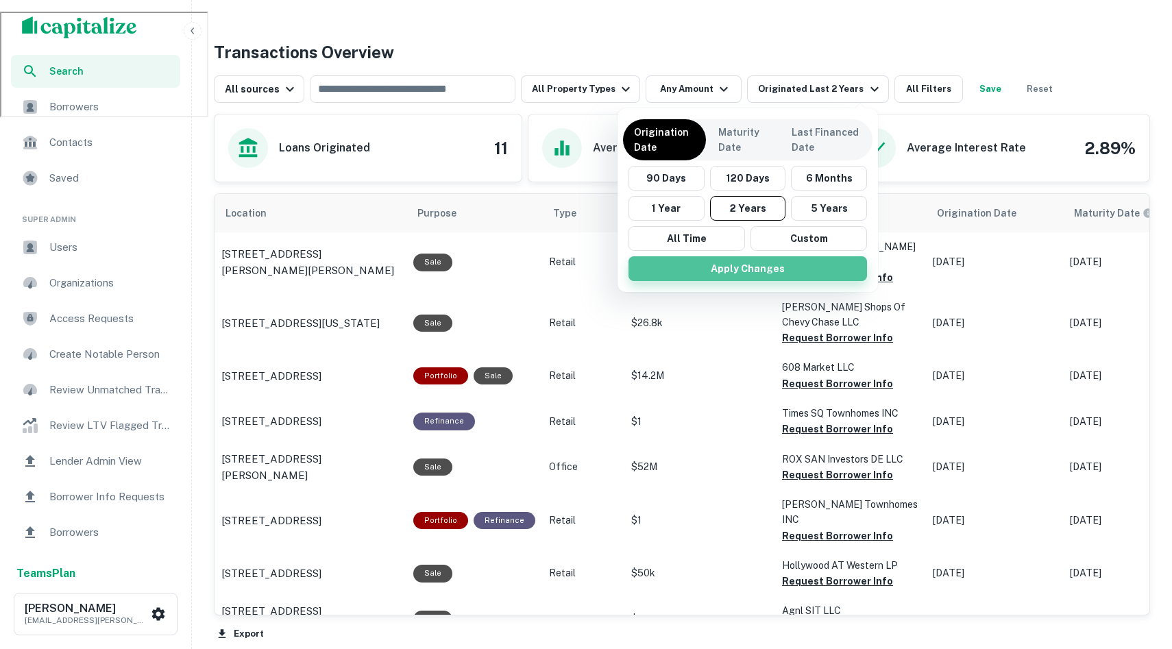
click at [729, 272] on button "Apply Changes" at bounding box center [748, 268] width 239 height 25
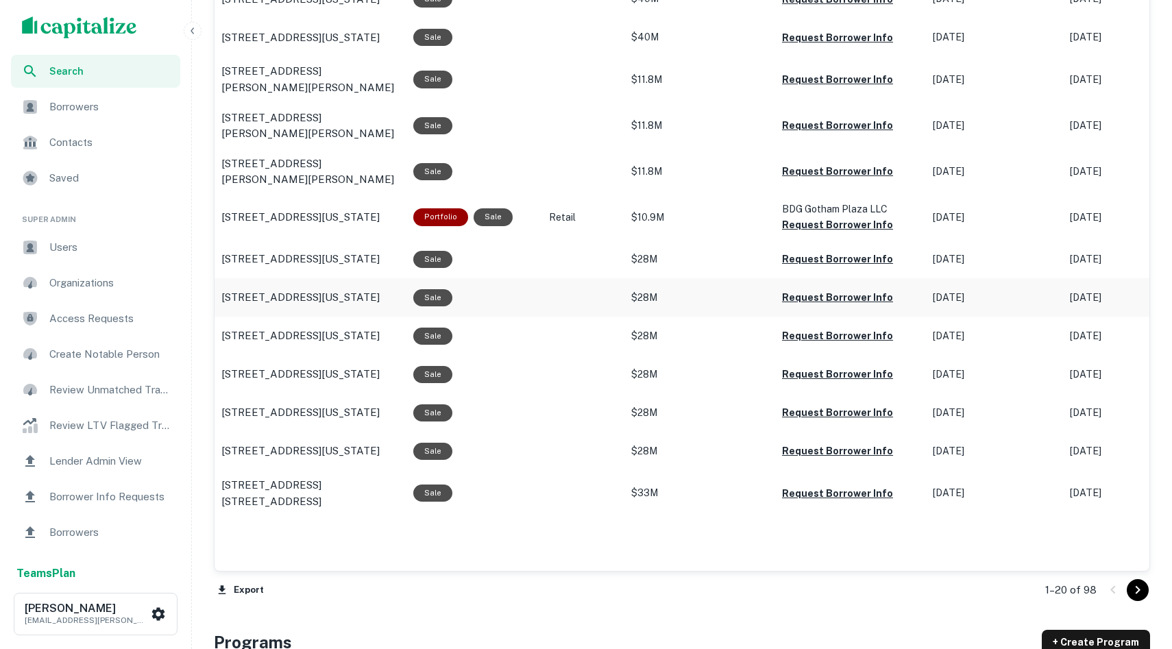
scroll to position [1220, 0]
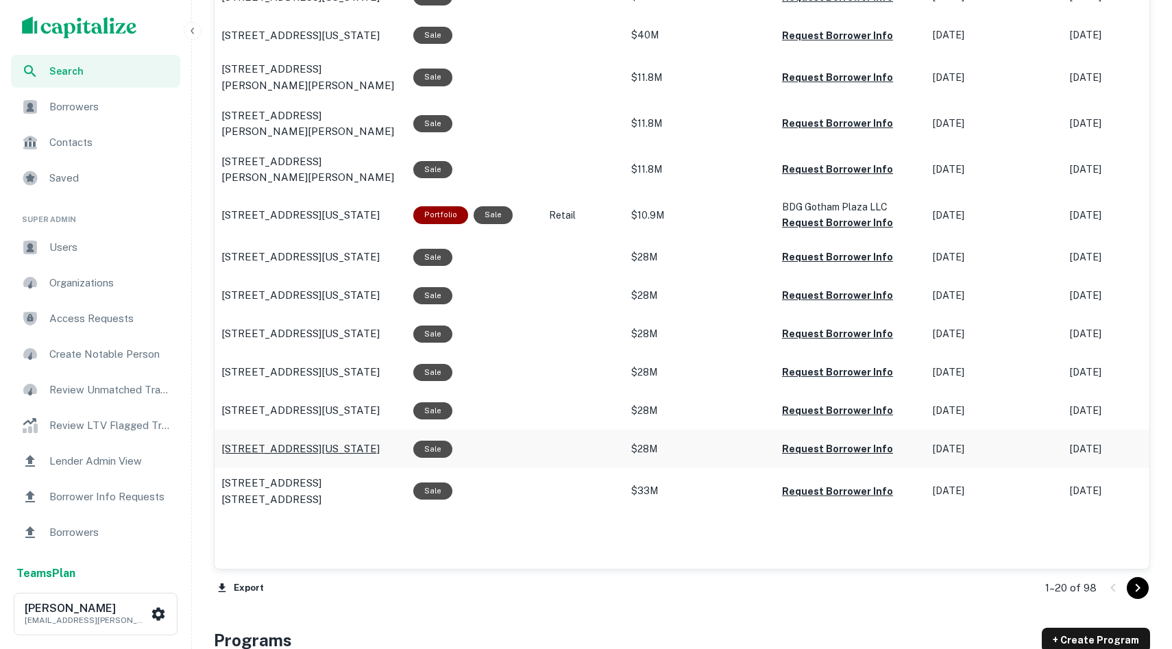
click at [335, 457] on p "149-169 East 125th Street Gotham plaza New York, NY10035" at bounding box center [300, 449] width 158 height 16
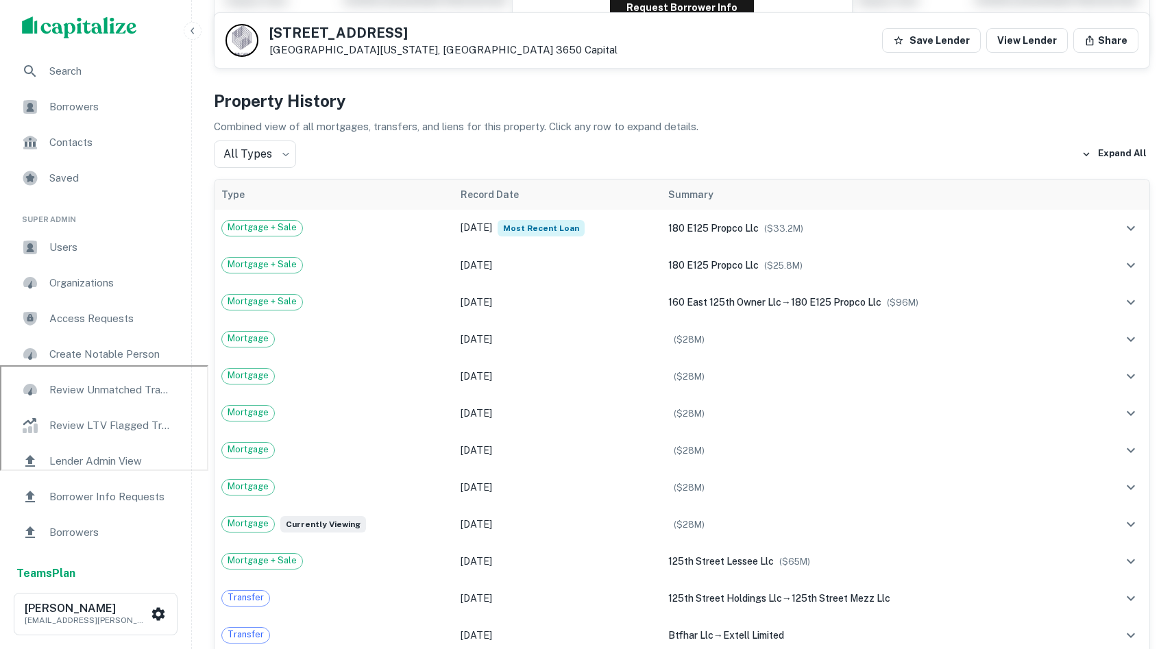
scroll to position [293, 0]
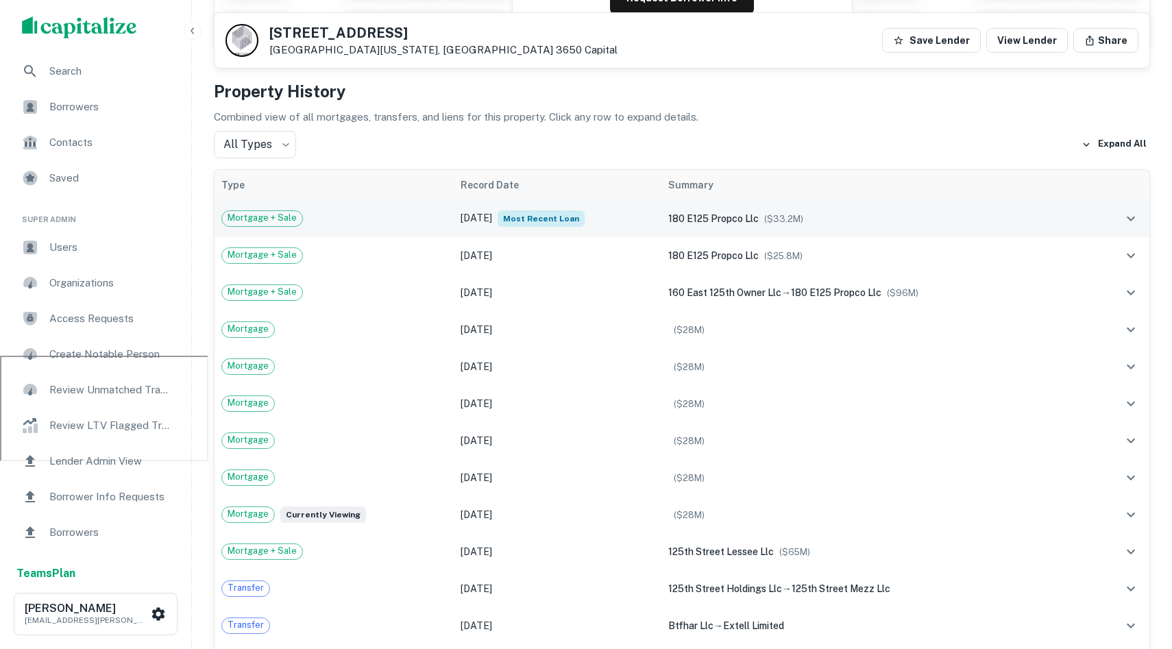
click at [771, 219] on div "180 e125 propco llc ($ 33.2M )" at bounding box center [877, 218] width 419 height 15
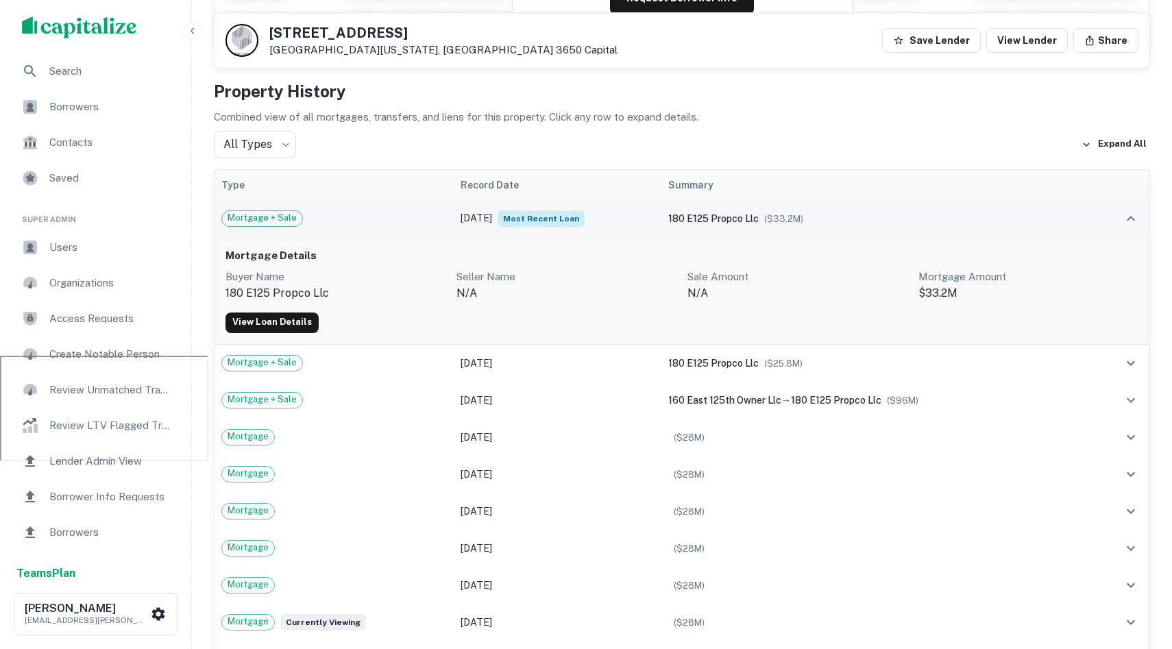
click at [741, 219] on span "180 e125 propco llc" at bounding box center [713, 218] width 90 height 11
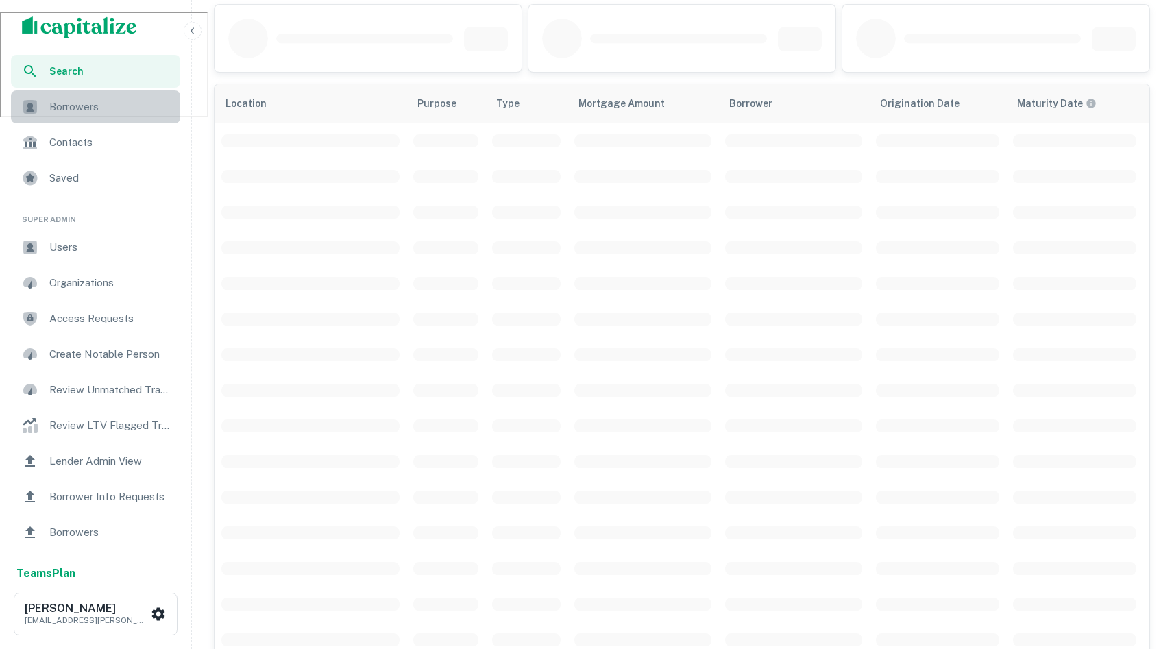
click at [126, 99] on div "Borrowers" at bounding box center [95, 106] width 169 height 33
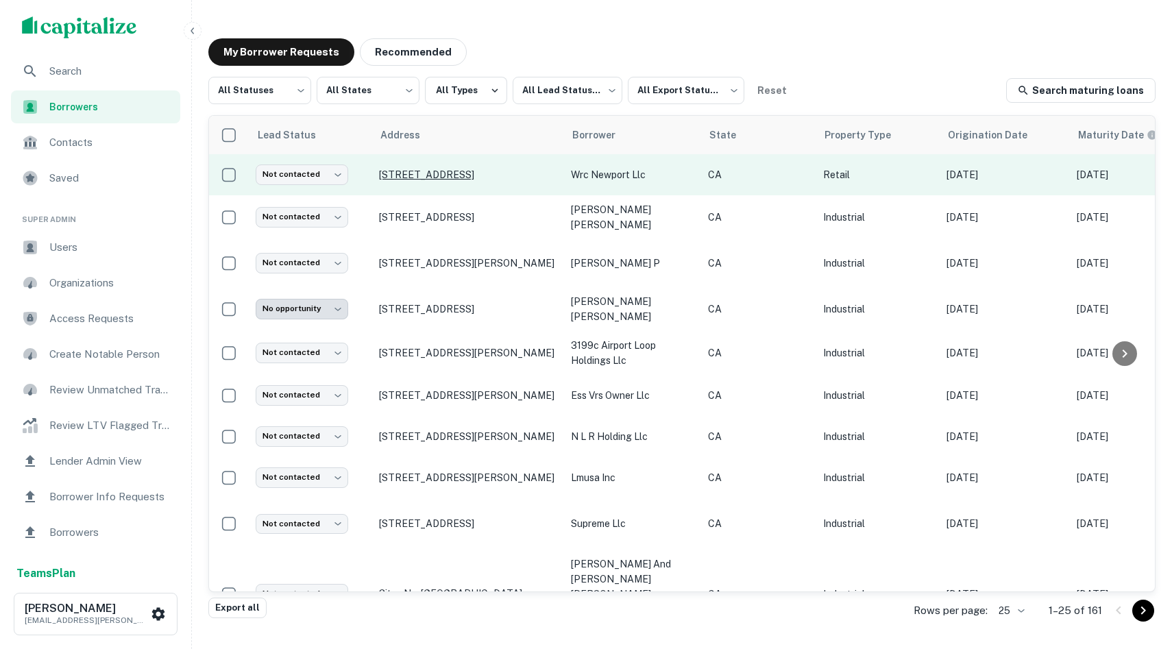
click at [421, 180] on p "1107 Jamboree Rd Newport Beach, CA92660" at bounding box center [468, 175] width 178 height 12
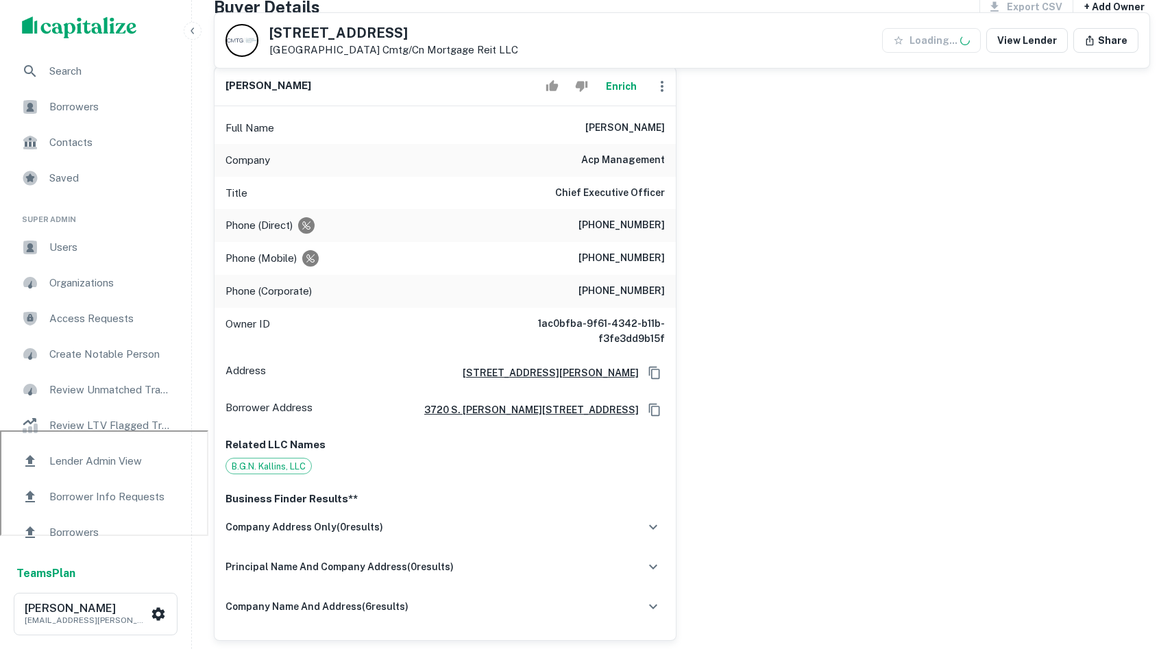
scroll to position [218, 0]
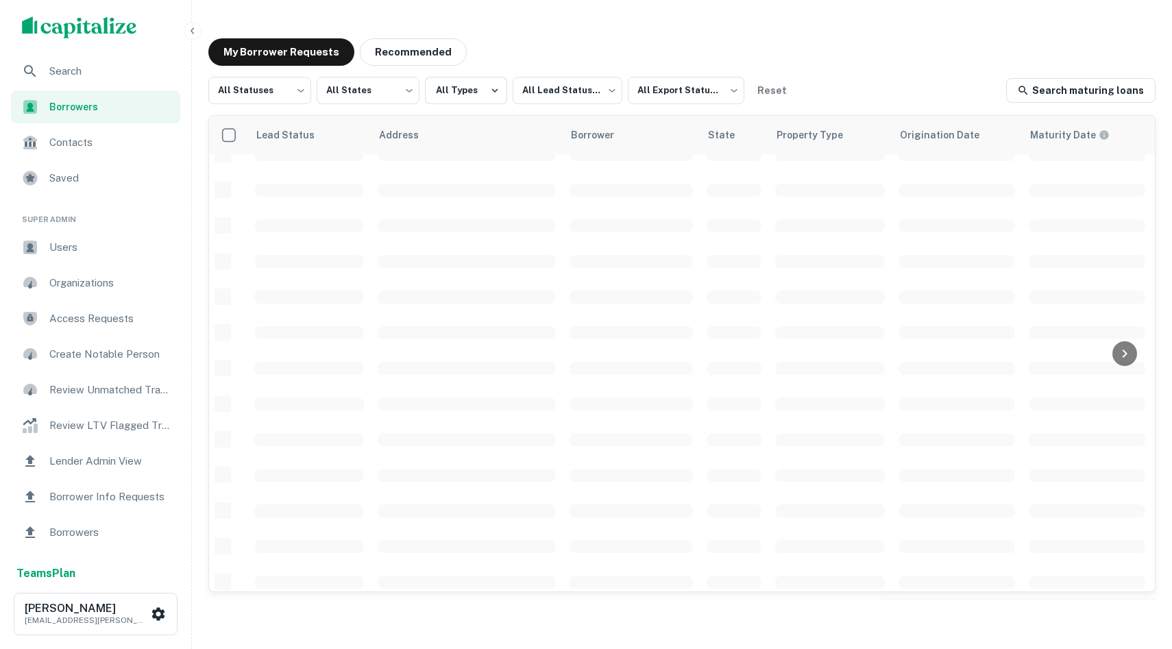
scroll to position [19, 0]
click at [83, 66] on span "Search" at bounding box center [110, 71] width 123 height 16
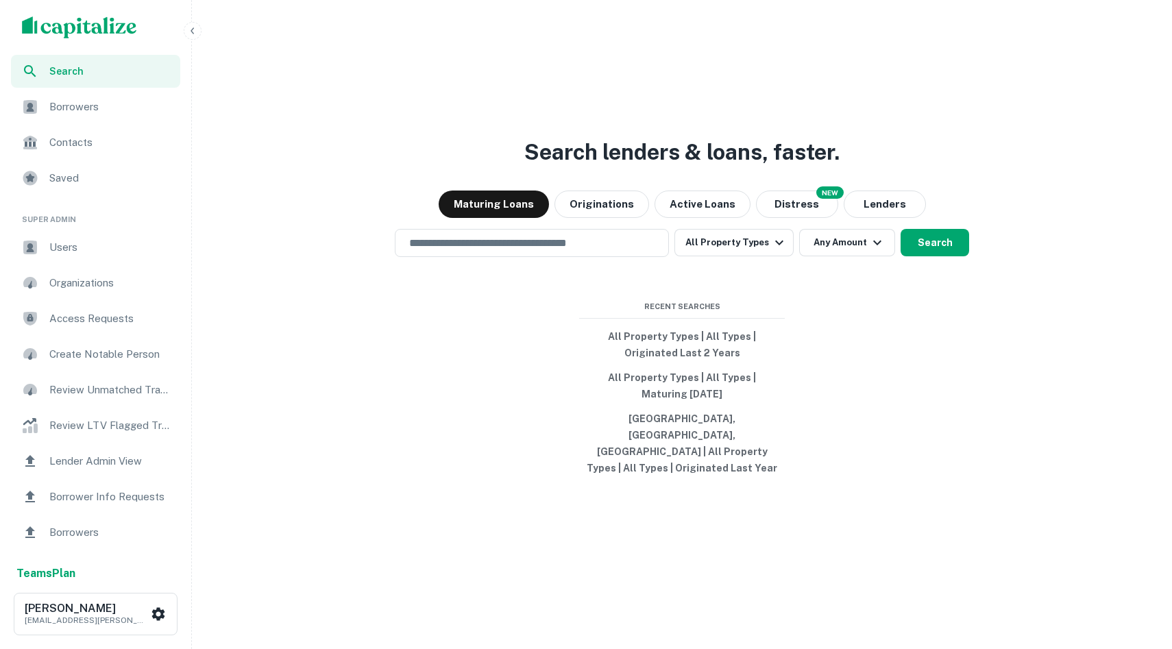
click at [119, 151] on div "Contacts" at bounding box center [95, 142] width 169 height 33
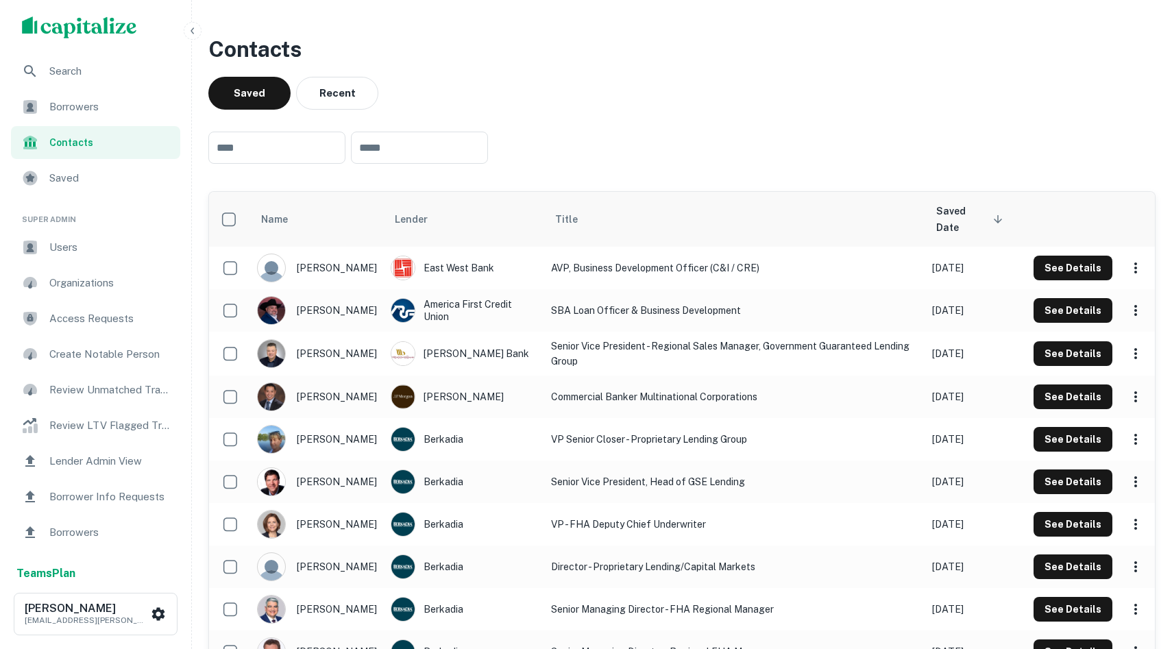
click at [106, 79] on span "Search" at bounding box center [110, 71] width 123 height 16
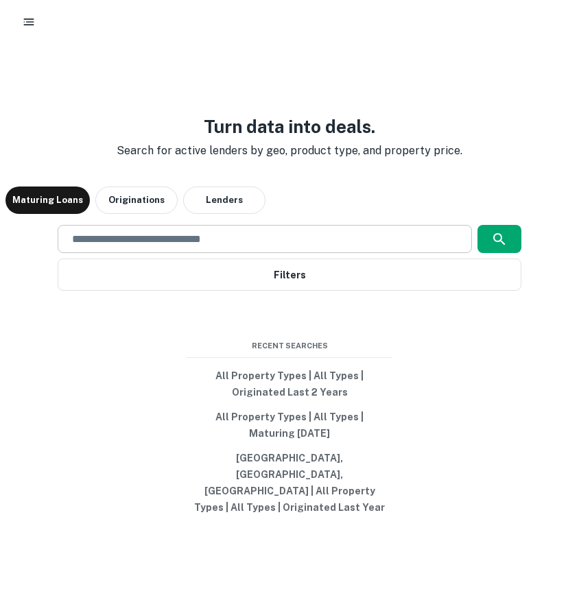
click at [275, 247] on input "text" at bounding box center [264, 239] width 401 height 16
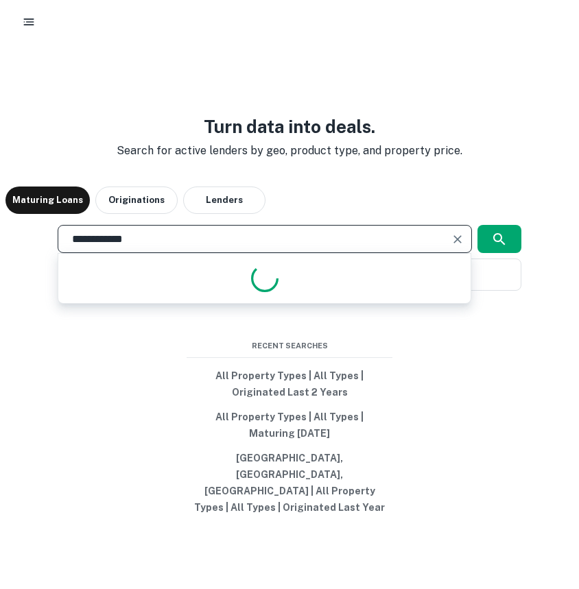
type input "**********"
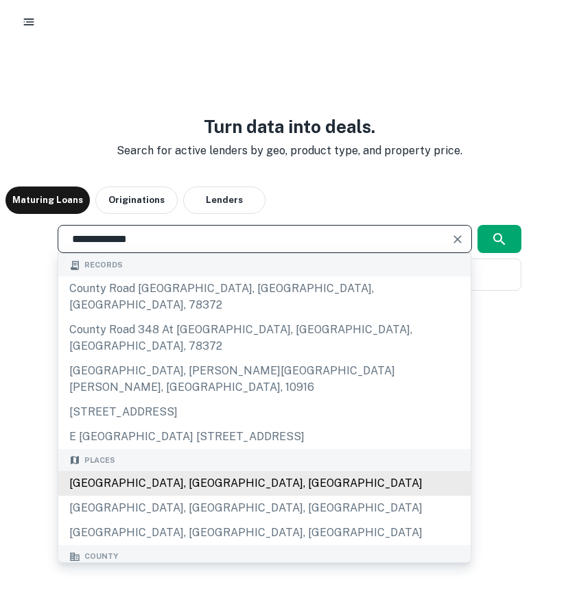
click at [158, 471] on div "[GEOGRAPHIC_DATA], [GEOGRAPHIC_DATA], [GEOGRAPHIC_DATA]" at bounding box center [264, 483] width 412 height 25
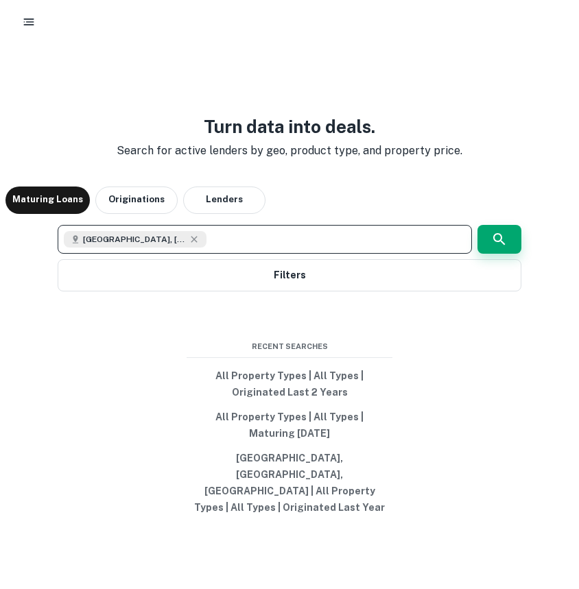
click at [511, 250] on button "button" at bounding box center [499, 239] width 44 height 29
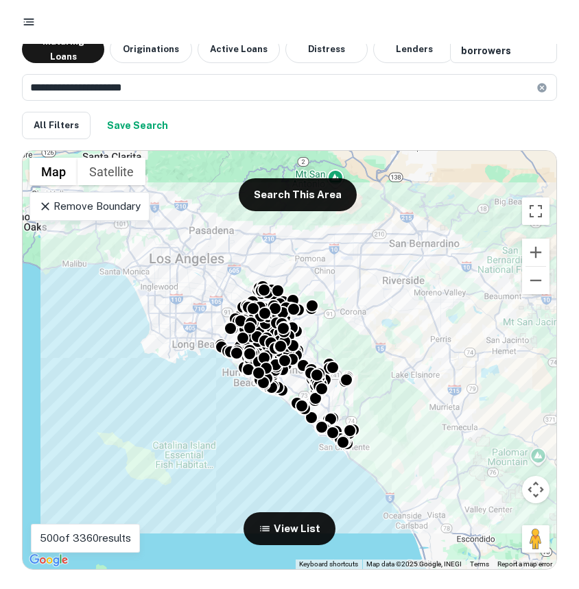
click at [188, 72] on div "**********" at bounding box center [289, 101] width 535 height 76
click at [188, 82] on input "**********" at bounding box center [279, 87] width 514 height 27
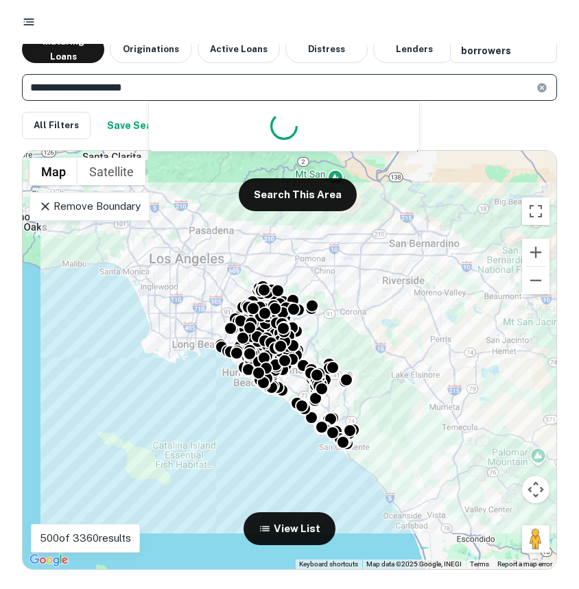
click at [188, 82] on input "**********" at bounding box center [279, 87] width 514 height 27
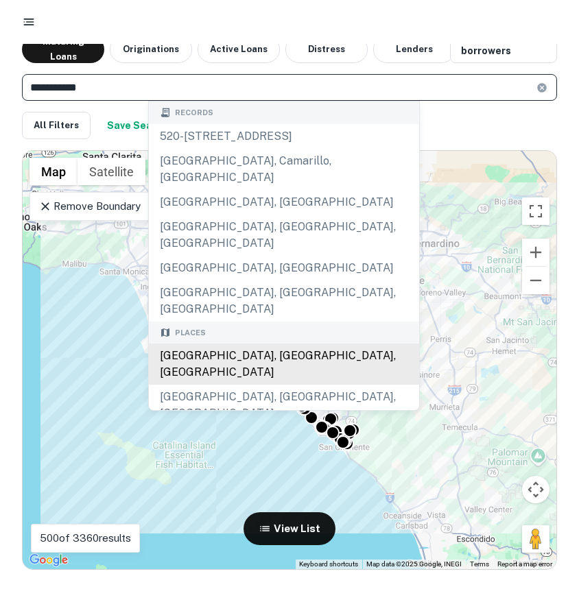
click at [204, 302] on body "**********" at bounding box center [289, 294] width 579 height 589
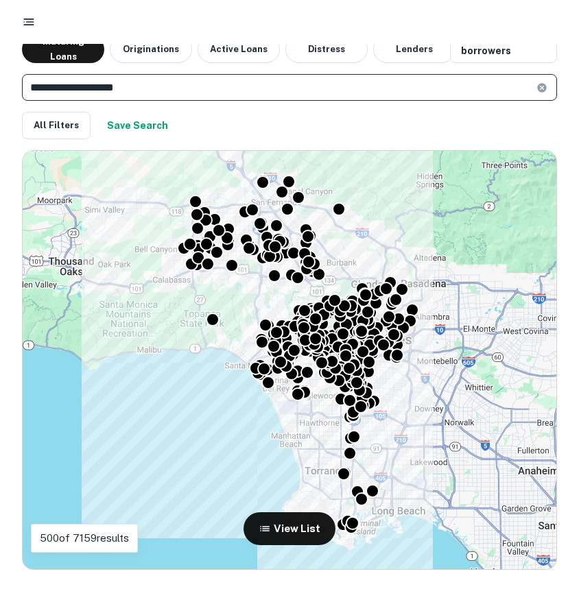
click at [149, 80] on input "**********" at bounding box center [279, 87] width 514 height 27
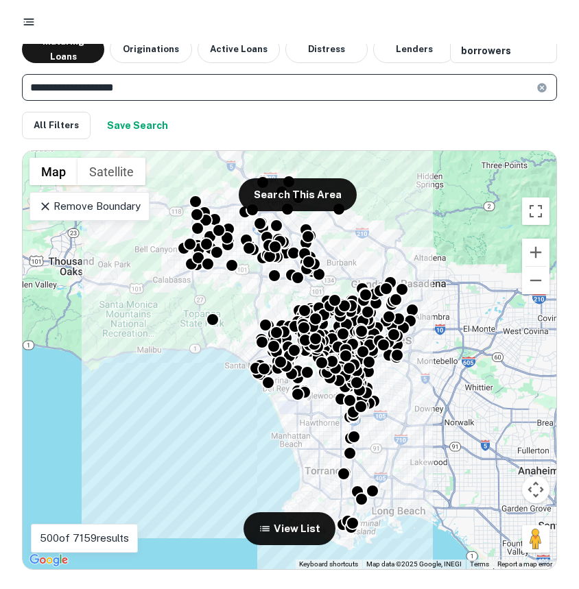
click at [149, 80] on input "**********" at bounding box center [279, 87] width 514 height 27
click at [213, 94] on input "*********" at bounding box center [279, 87] width 514 height 27
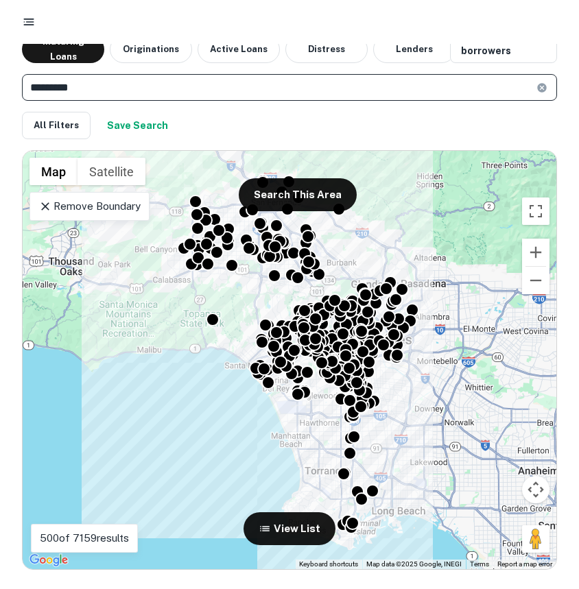
click at [213, 94] on input "*********" at bounding box center [279, 87] width 514 height 27
type input "*********"
click at [24, 13] on button "button" at bounding box center [28, 22] width 25 height 25
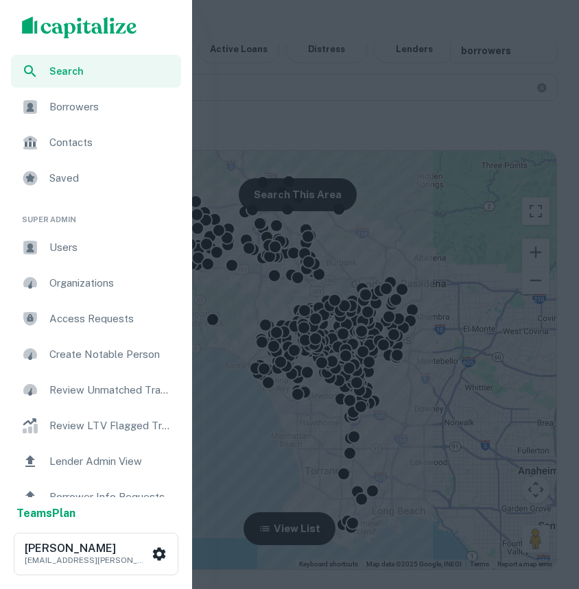
click at [58, 14] on div "scrollable content" at bounding box center [96, 27] width 192 height 55
click at [64, 25] on img "scrollable content" at bounding box center [79, 27] width 115 height 22
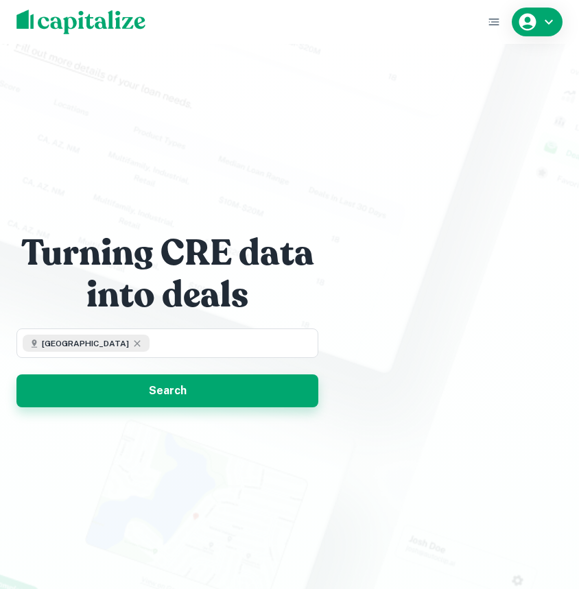
click at [215, 389] on button "Search" at bounding box center [167, 390] width 302 height 33
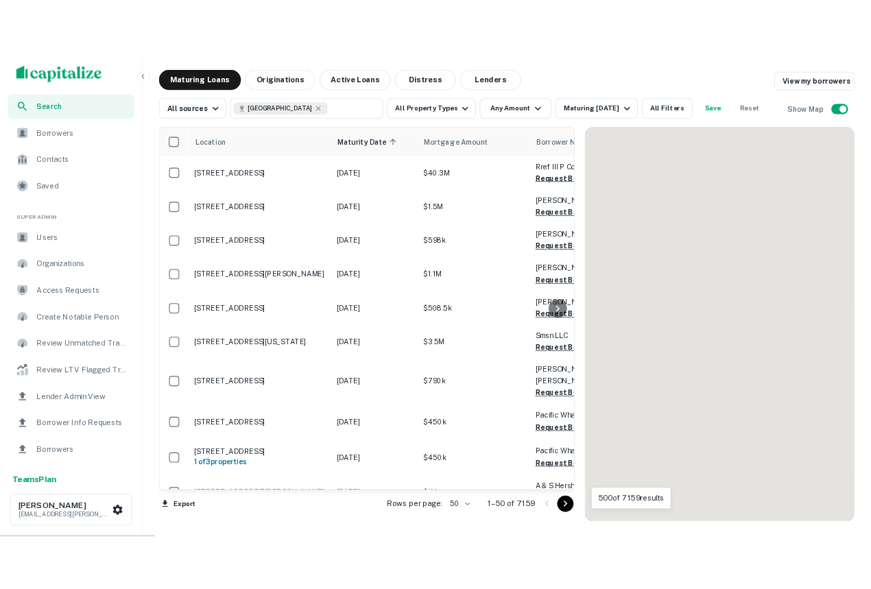
scroll to position [19, 0]
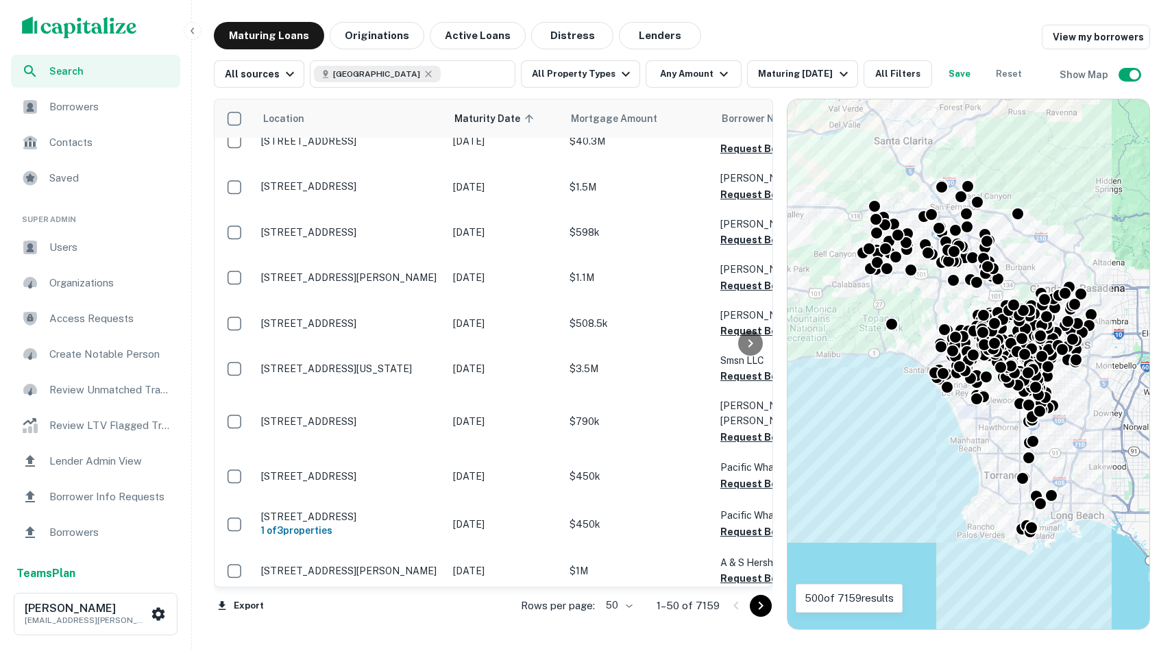
click at [81, 20] on img "scrollable content" at bounding box center [79, 27] width 115 height 22
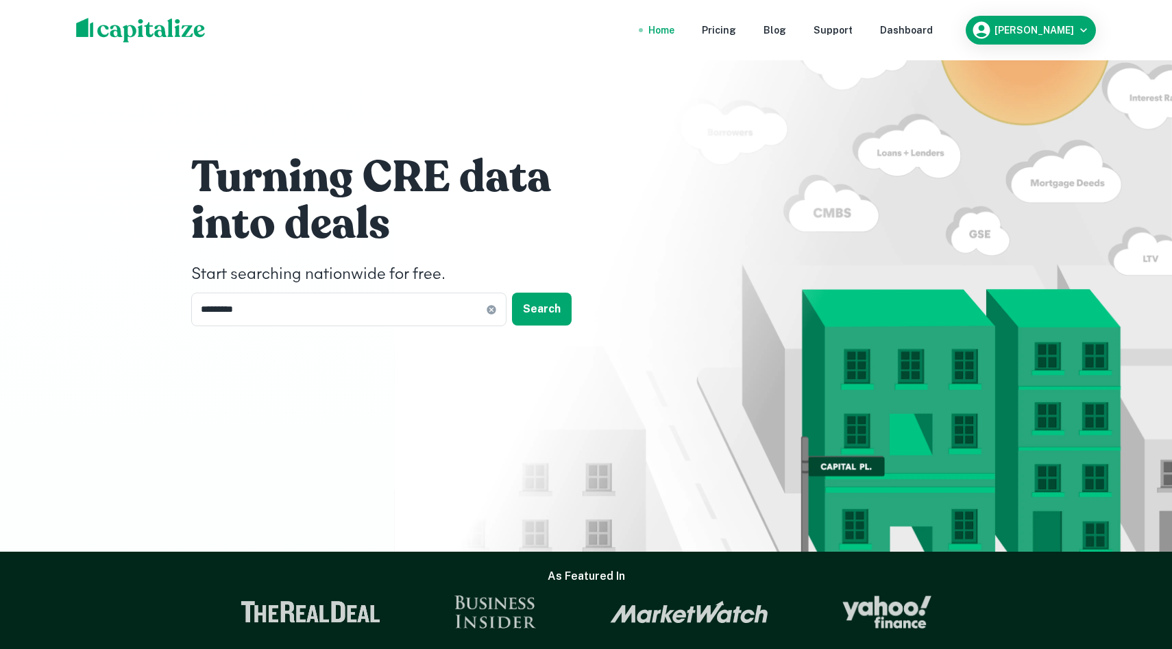
click at [944, 20] on nav "Home Pricing Blog Support Dashboard" at bounding box center [791, 30] width 328 height 30
click at [932, 29] on div "Dashboard" at bounding box center [906, 30] width 53 height 15
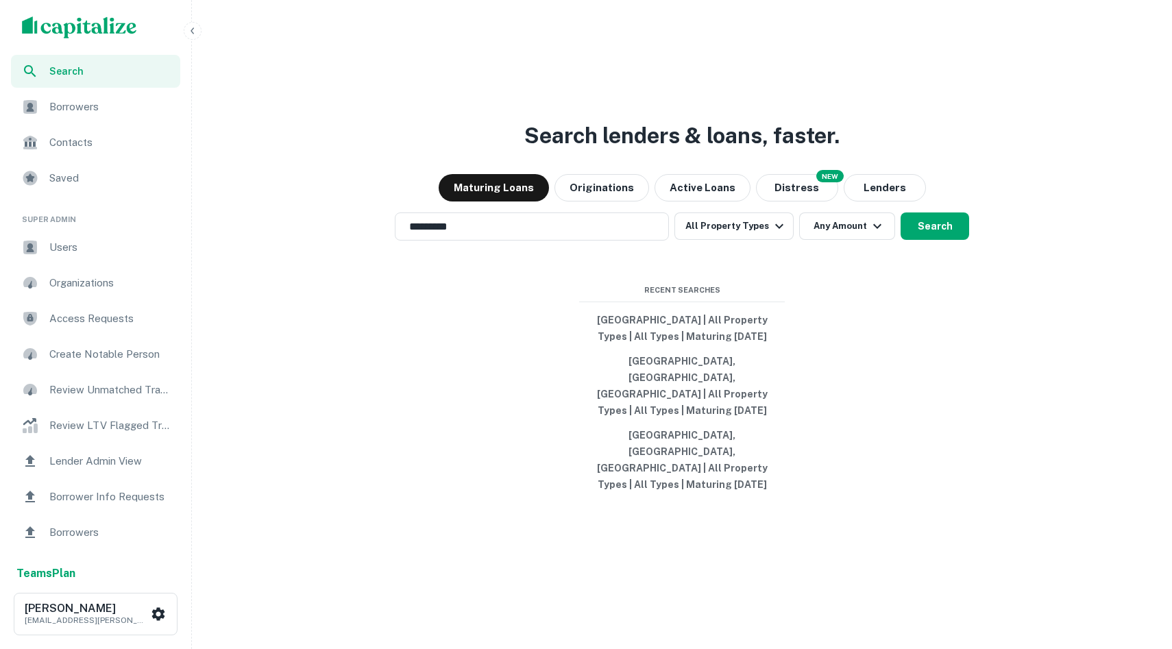
click at [190, 32] on icon "button" at bounding box center [192, 30] width 11 height 11
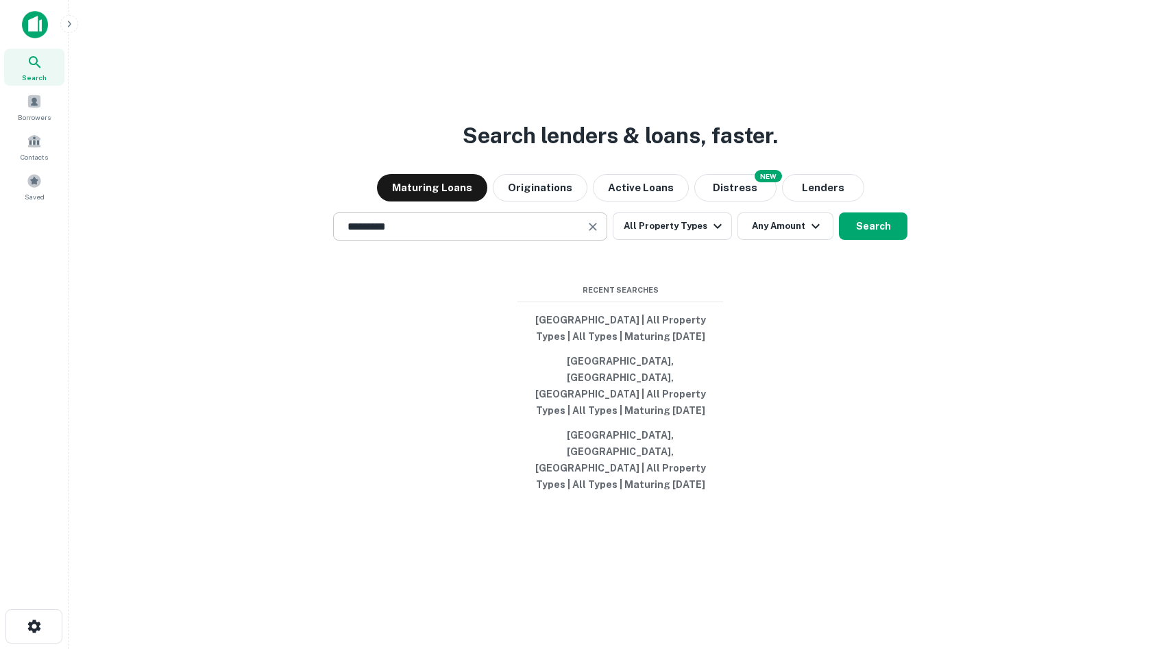
click at [502, 234] on input "*********" at bounding box center [459, 227] width 241 height 16
click at [502, 241] on div "​" at bounding box center [470, 227] width 274 height 28
type input "*"
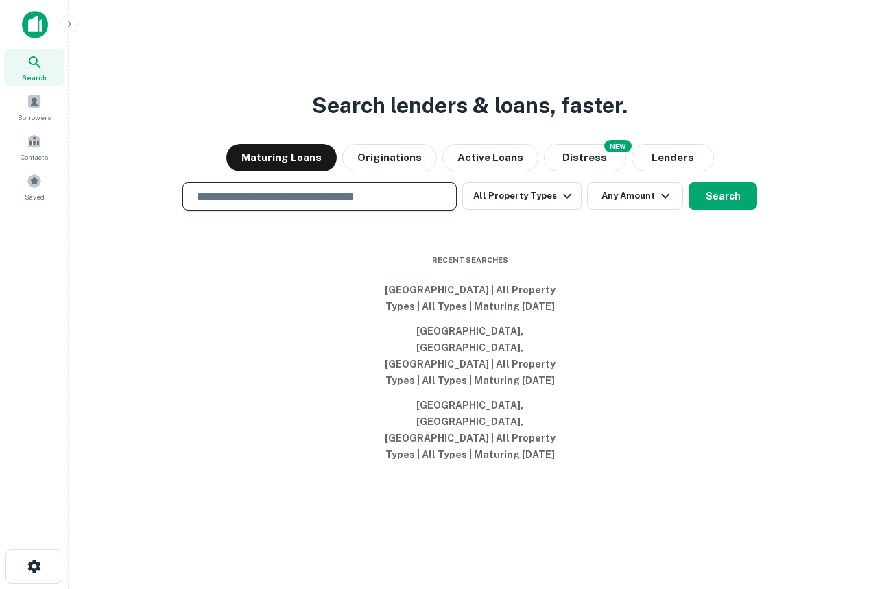
click at [322, 204] on input "text" at bounding box center [320, 197] width 262 height 16
type input "*"
click at [605, 152] on div "NEW" at bounding box center [617, 146] width 27 height 12
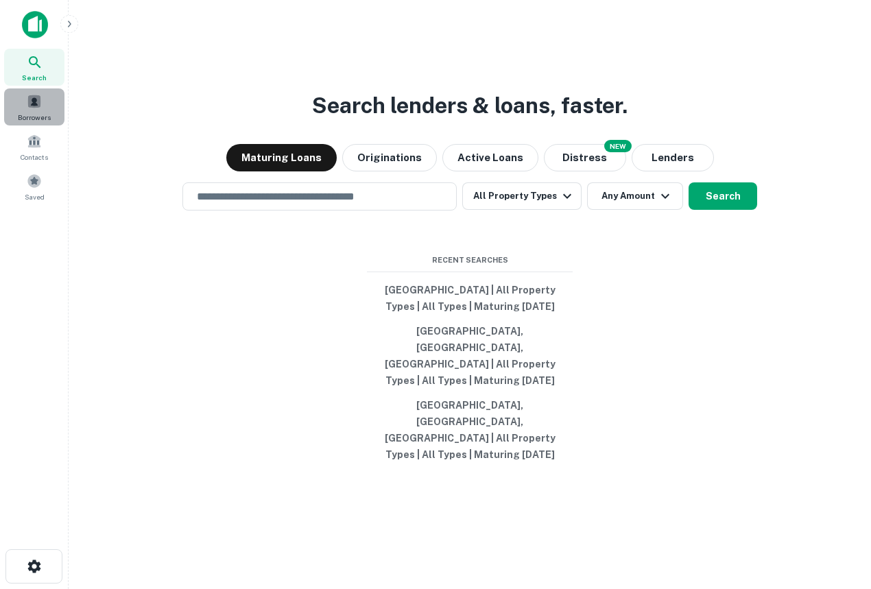
click at [33, 104] on span at bounding box center [34, 101] width 15 height 15
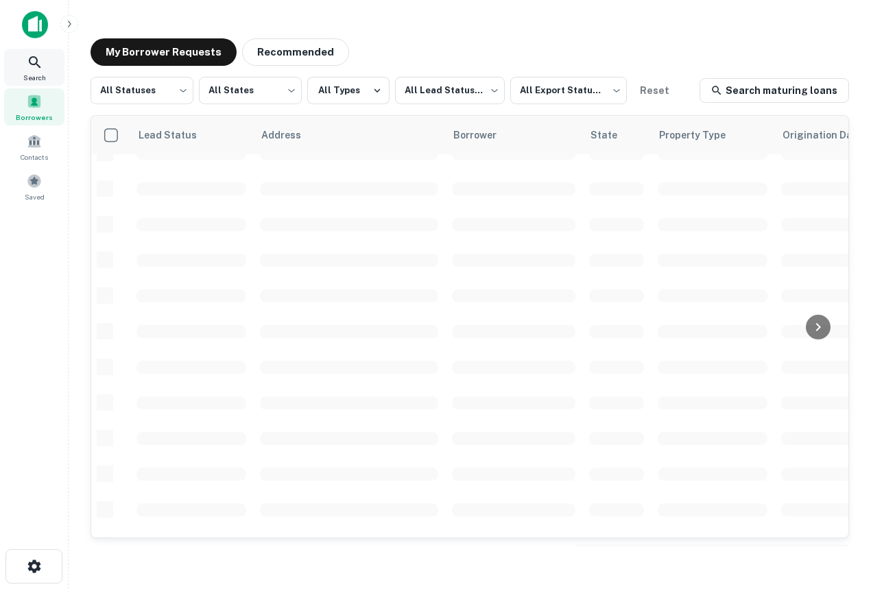
click at [16, 72] on div "Search" at bounding box center [34, 67] width 60 height 37
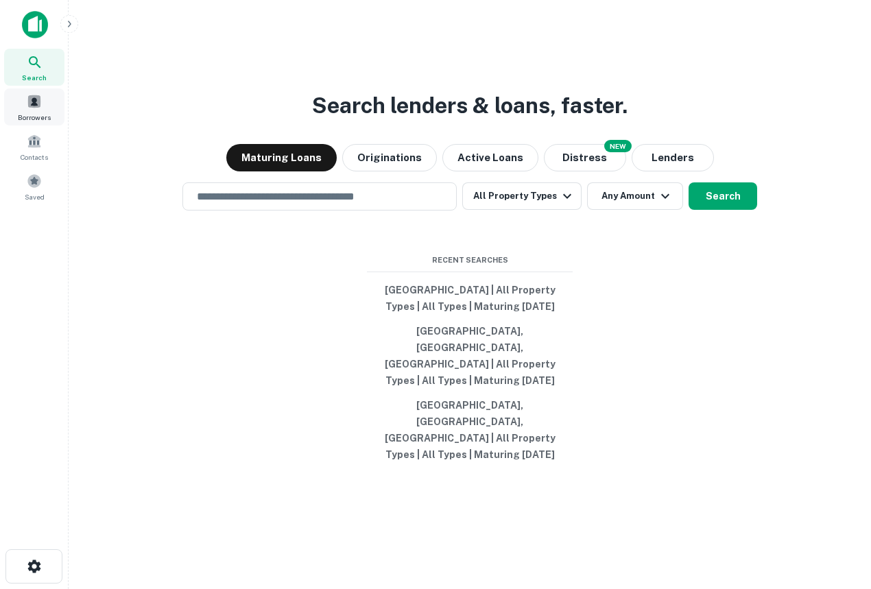
click at [23, 93] on div "Borrowers" at bounding box center [34, 106] width 60 height 37
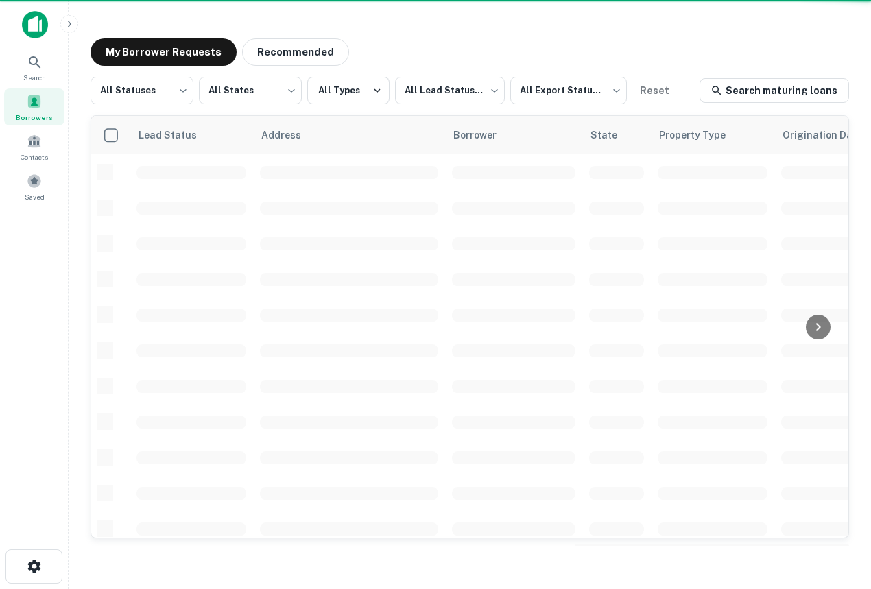
scroll to position [19, 0]
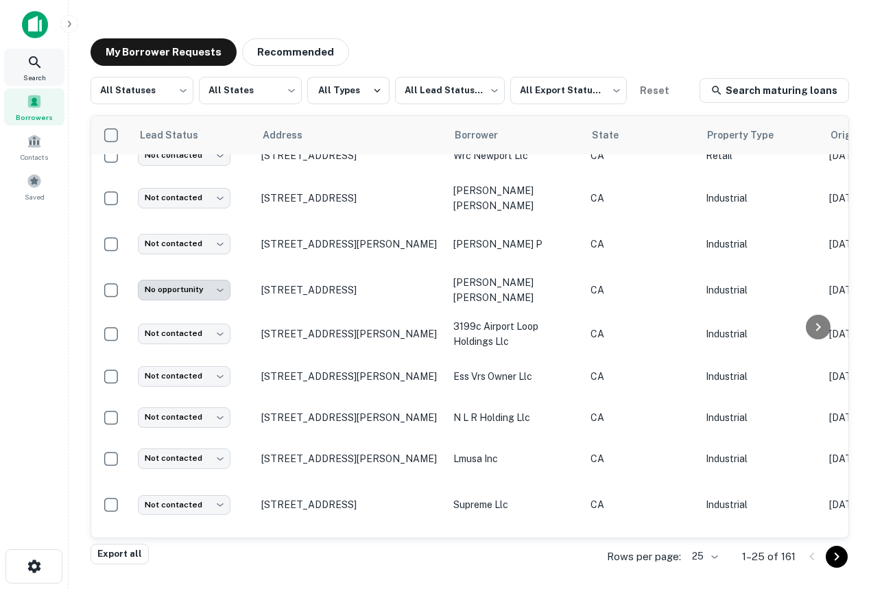
click at [37, 65] on icon at bounding box center [35, 62] width 12 height 12
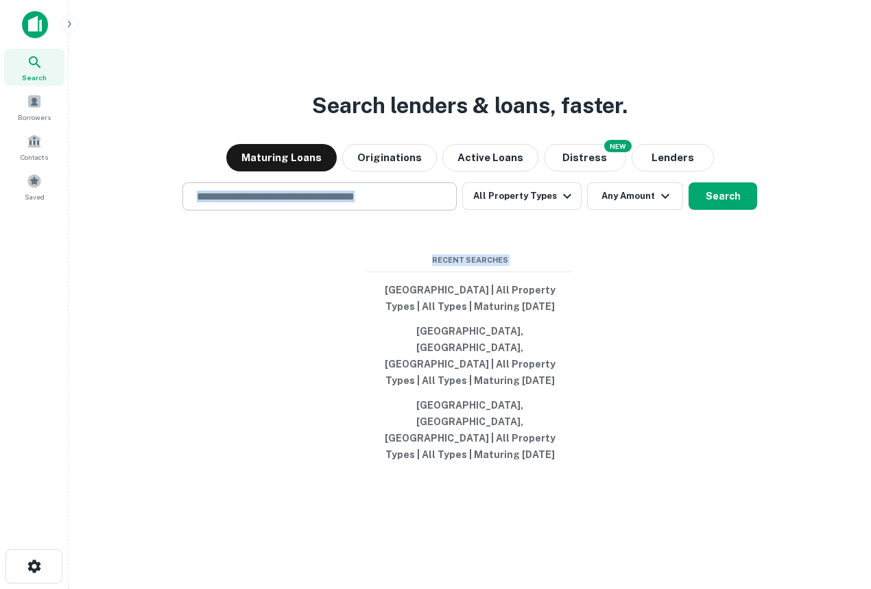
drag, startPoint x: 698, startPoint y: 461, endPoint x: 309, endPoint y: 234, distance: 450.1
click at [309, 234] on div "Search lenders & loans, faster. Maturing Loans Originations Active Loans NEW Di…" at bounding box center [470, 327] width 780 height 589
click at [455, 262] on div "Search lenders & loans, faster. Maturing Loans Originations Active Loans NEW Di…" at bounding box center [470, 327] width 780 height 589
drag, startPoint x: 617, startPoint y: 474, endPoint x: 401, endPoint y: 288, distance: 284.9
click at [400, 287] on div "Search lenders & loans, faster. Maturing Loans Originations Active Loans NEW Di…" at bounding box center [470, 327] width 780 height 589
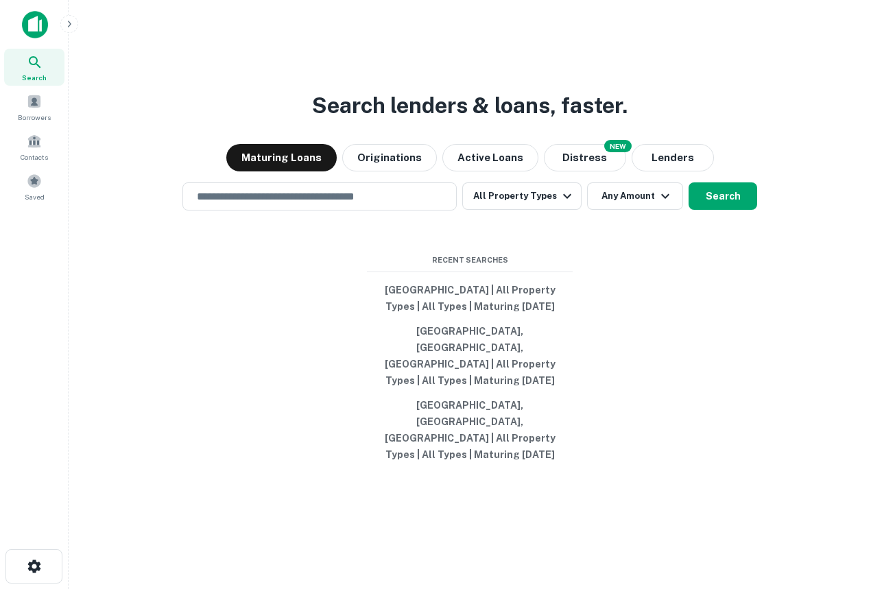
click at [439, 284] on div "Search lenders & loans, faster. Maturing Loans Originations Active Loans NEW Di…" at bounding box center [470, 327] width 780 height 589
click at [34, 112] on span "Borrowers" at bounding box center [34, 117] width 33 height 11
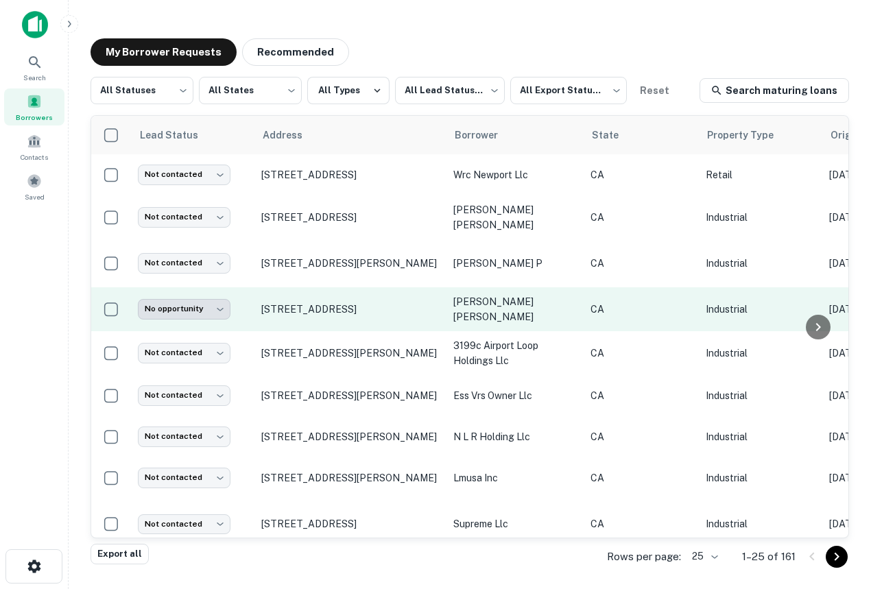
click at [335, 288] on td "[STREET_ADDRESS]" at bounding box center [350, 309] width 192 height 44
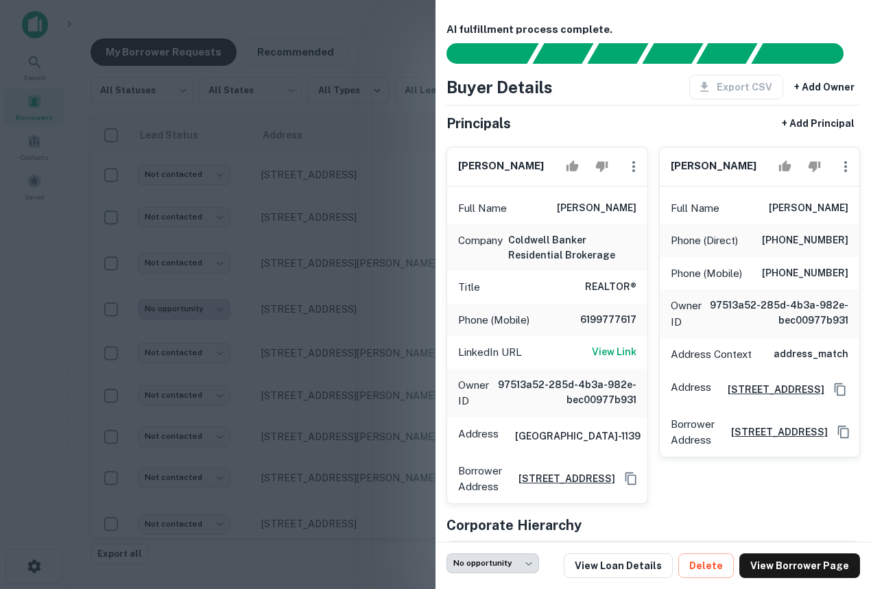
click at [389, 104] on div at bounding box center [435, 294] width 871 height 589
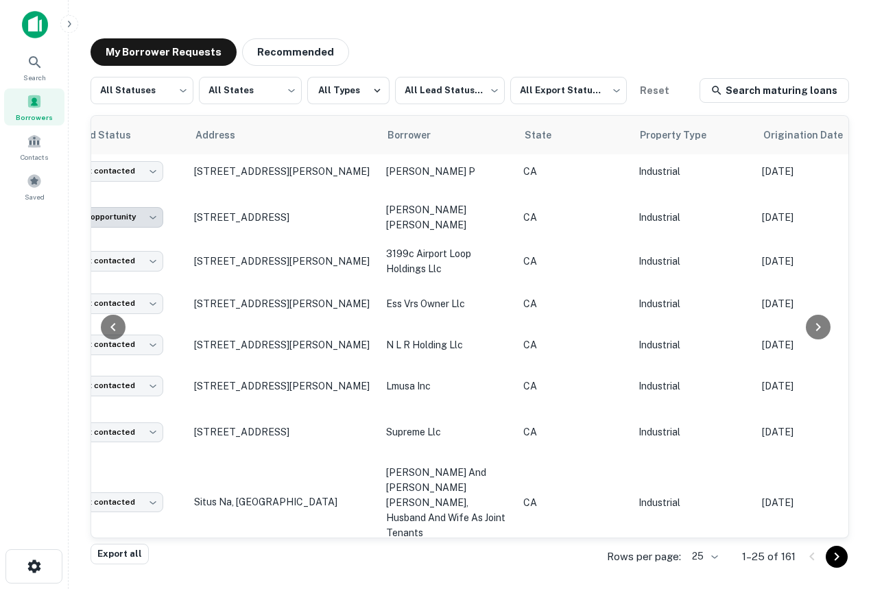
scroll to position [92, 0]
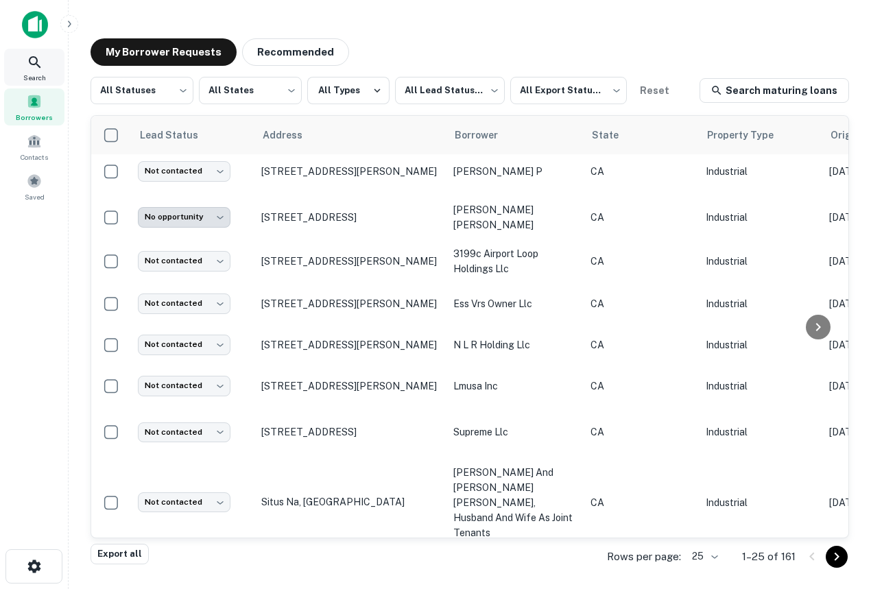
click at [35, 60] on icon at bounding box center [35, 62] width 16 height 16
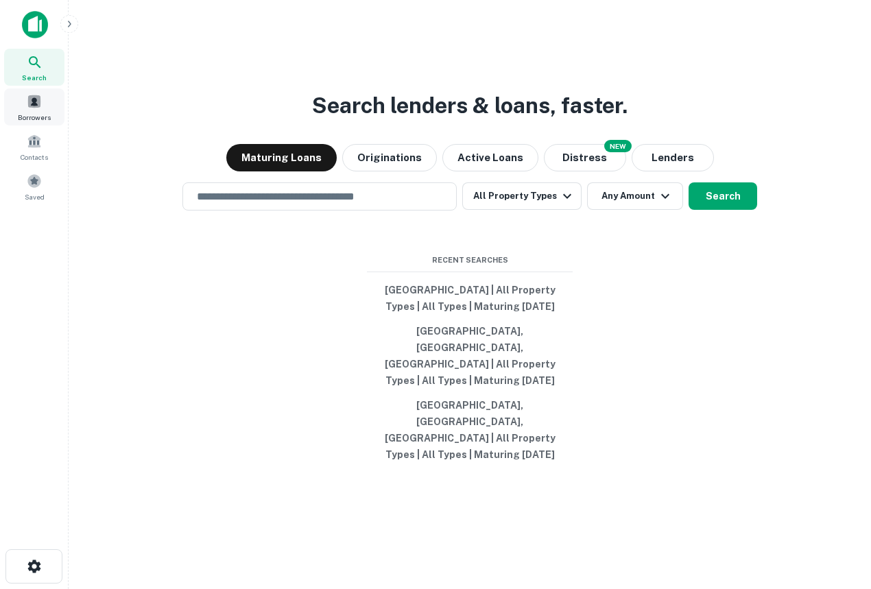
click at [18, 100] on div "Borrowers" at bounding box center [34, 106] width 60 height 37
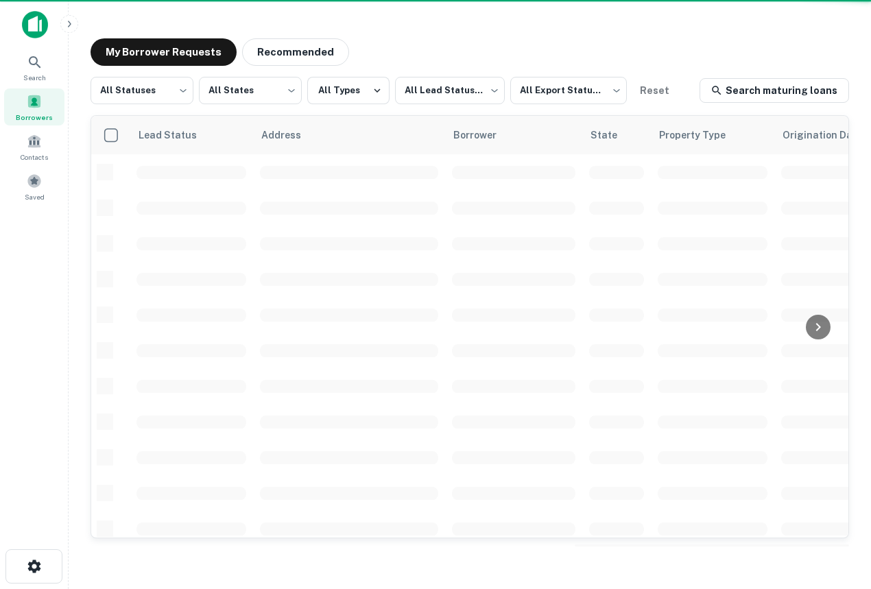
scroll to position [92, 0]
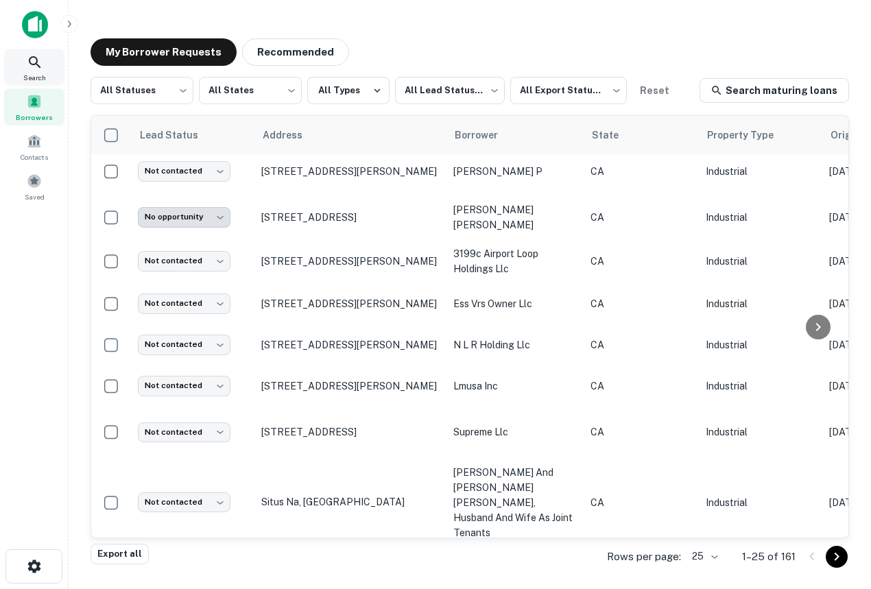
click at [10, 72] on div "Search" at bounding box center [34, 67] width 60 height 37
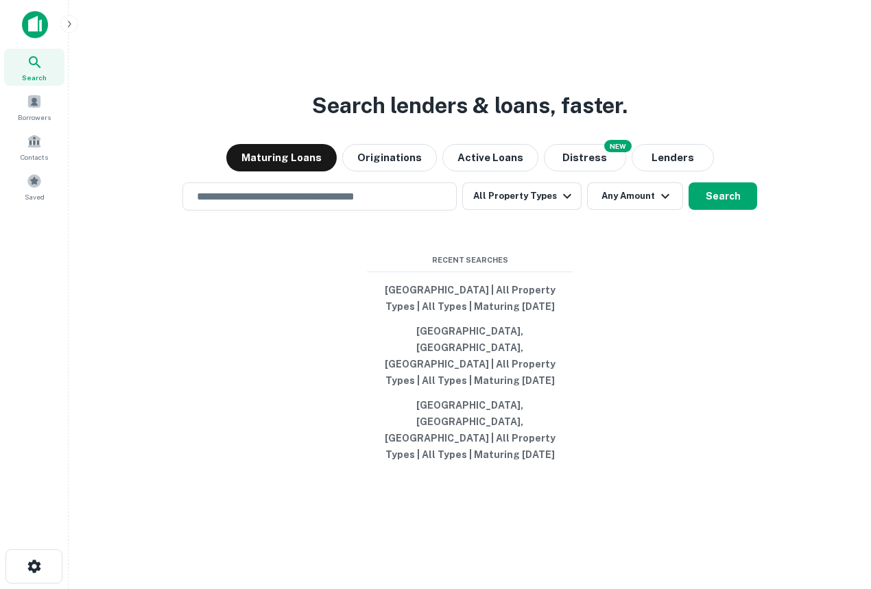
click at [52, 24] on div at bounding box center [90, 24] width 137 height 27
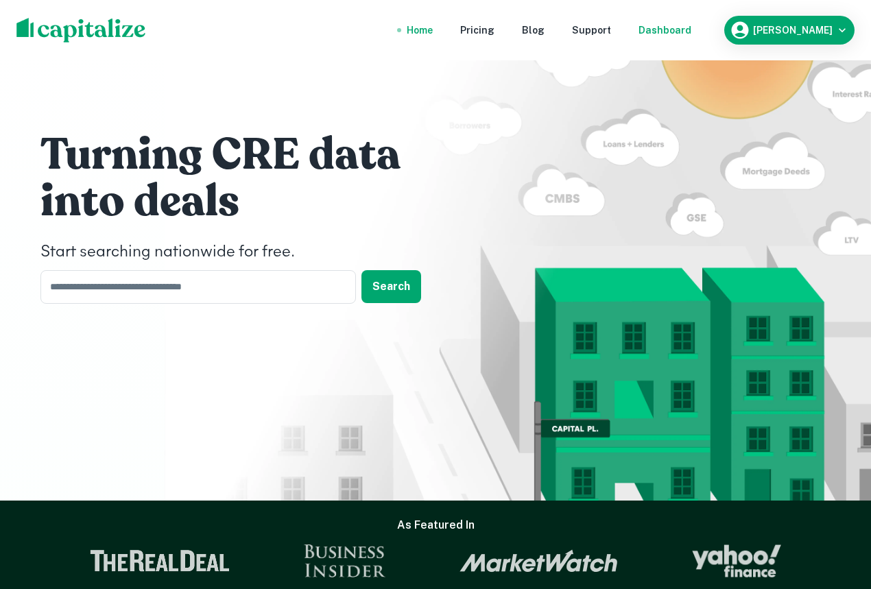
click at [691, 33] on div "Dashboard" at bounding box center [664, 30] width 53 height 15
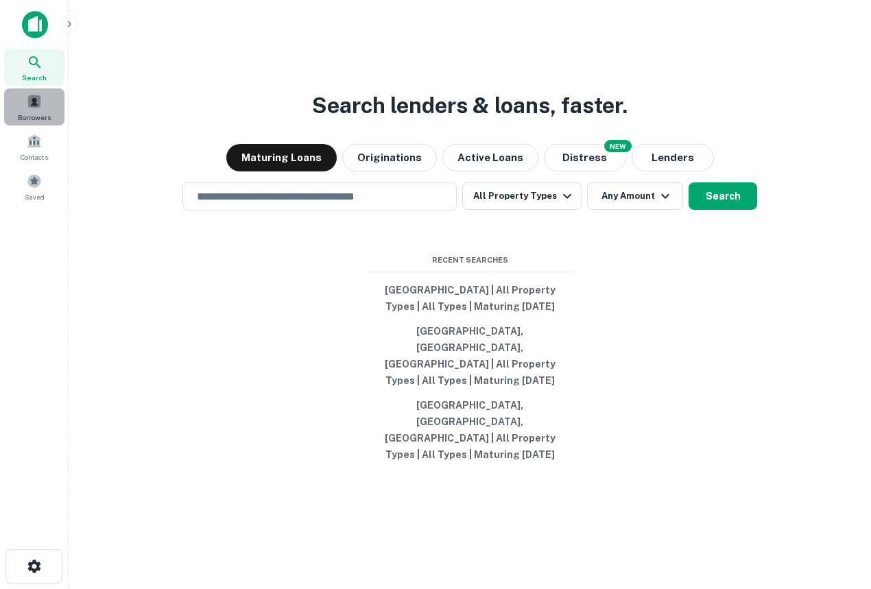
click at [27, 95] on span at bounding box center [34, 101] width 15 height 15
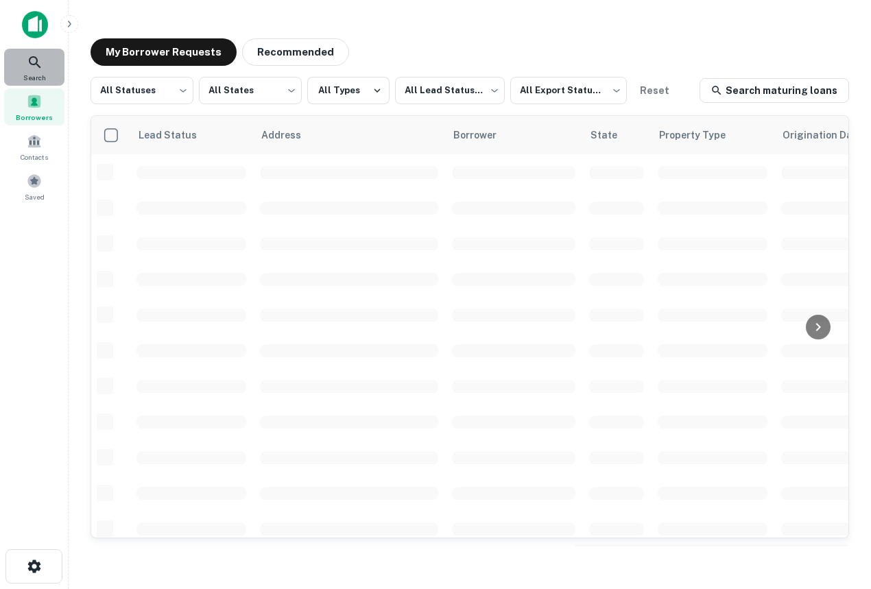
click at [27, 61] on icon at bounding box center [35, 62] width 16 height 16
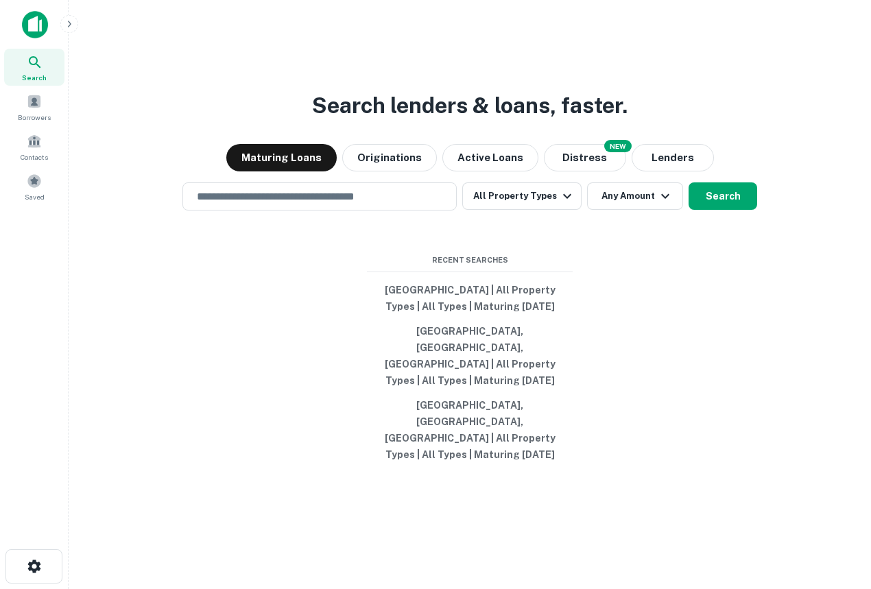
click at [64, 25] on icon "button" at bounding box center [69, 24] width 11 height 11
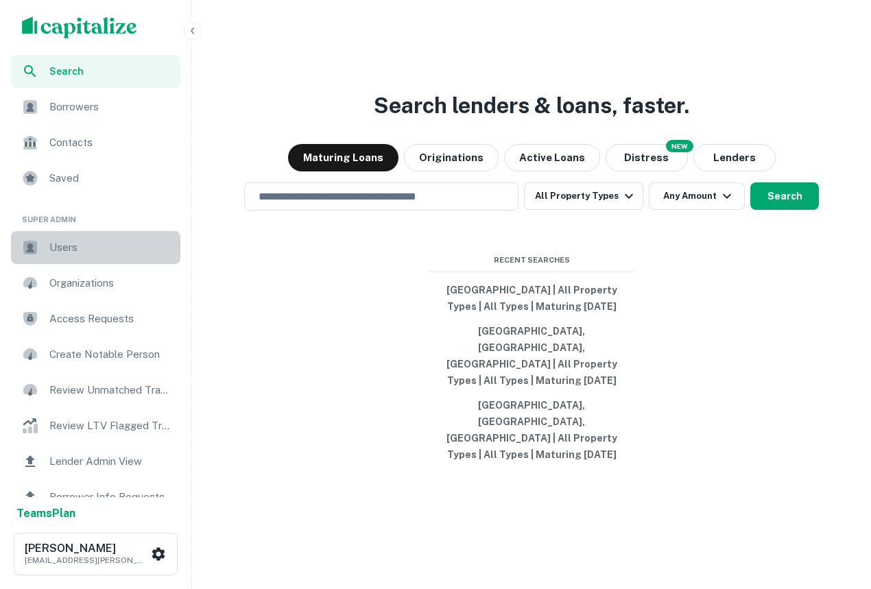
click at [77, 245] on span "Users" at bounding box center [110, 247] width 123 height 16
click at [284, 256] on div "Search lenders & loans, faster. Maturing Loans Originations Active Loans NEW Di…" at bounding box center [531, 327] width 668 height 589
click at [330, 204] on input "text" at bounding box center [381, 197] width 262 height 16
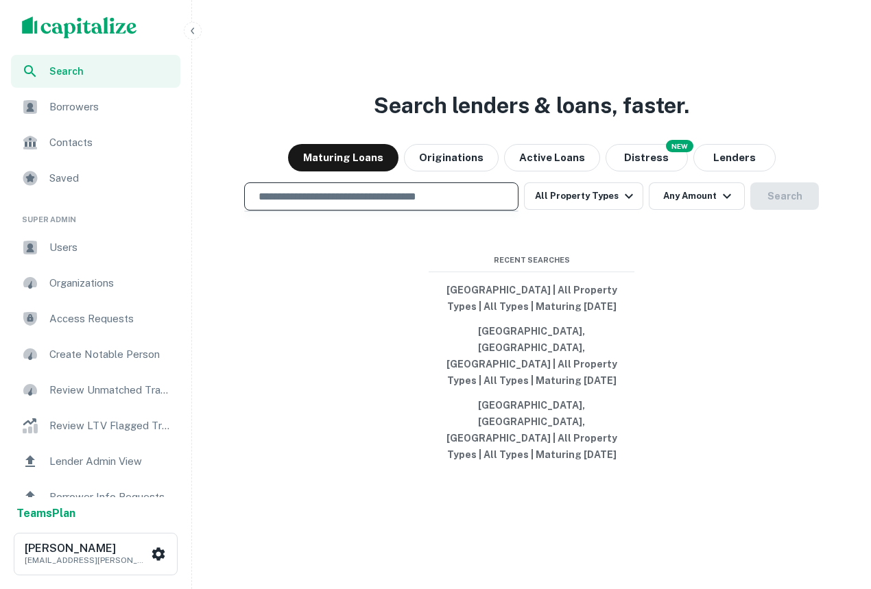
click at [429, 204] on input "text" at bounding box center [381, 197] width 262 height 16
type input "*"
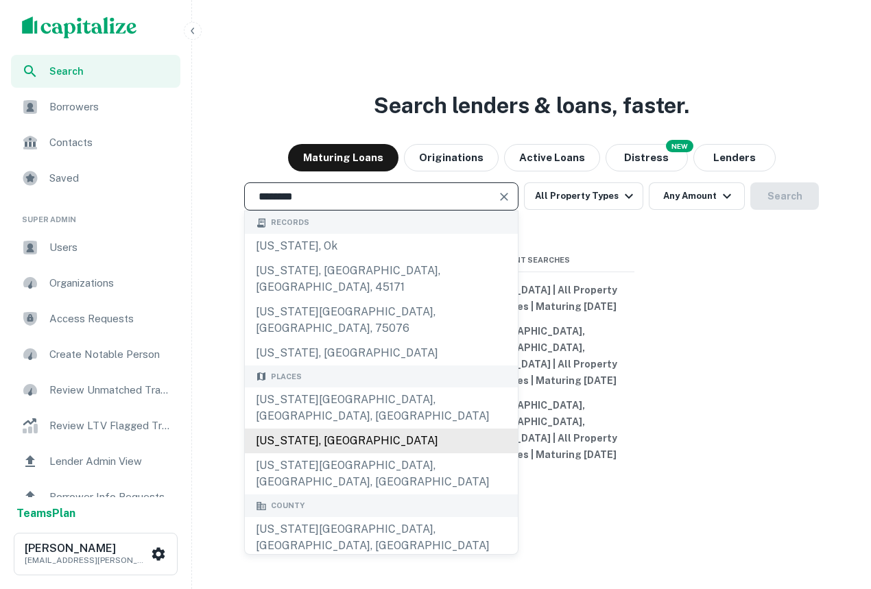
click at [347, 430] on div "Oklahoma, USA" at bounding box center [381, 440] width 273 height 25
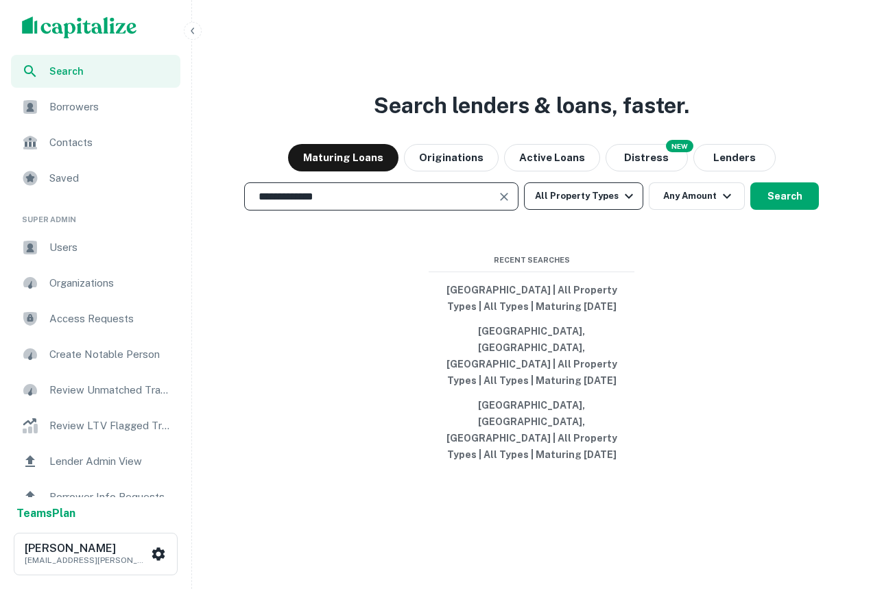
type input "**********"
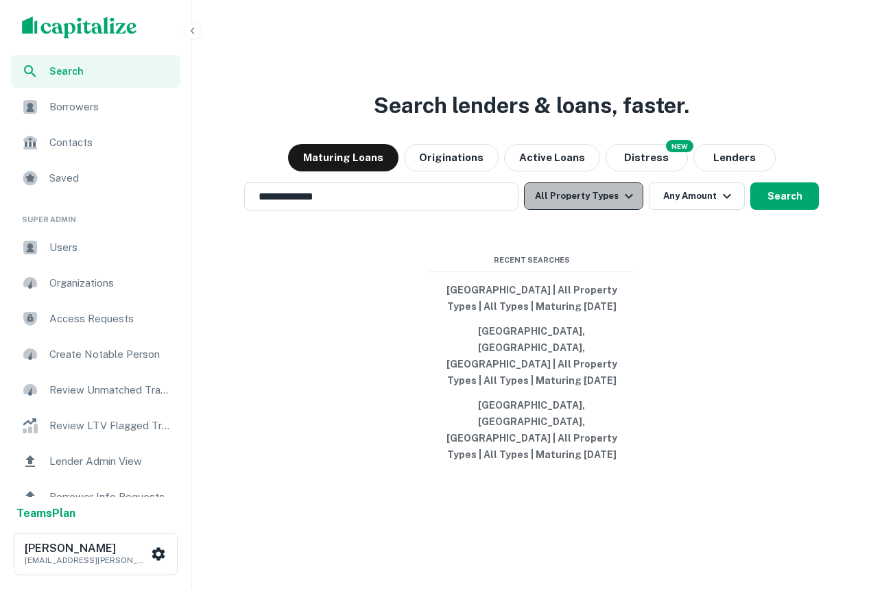
click at [614, 210] on button "All Property Types" at bounding box center [583, 195] width 119 height 27
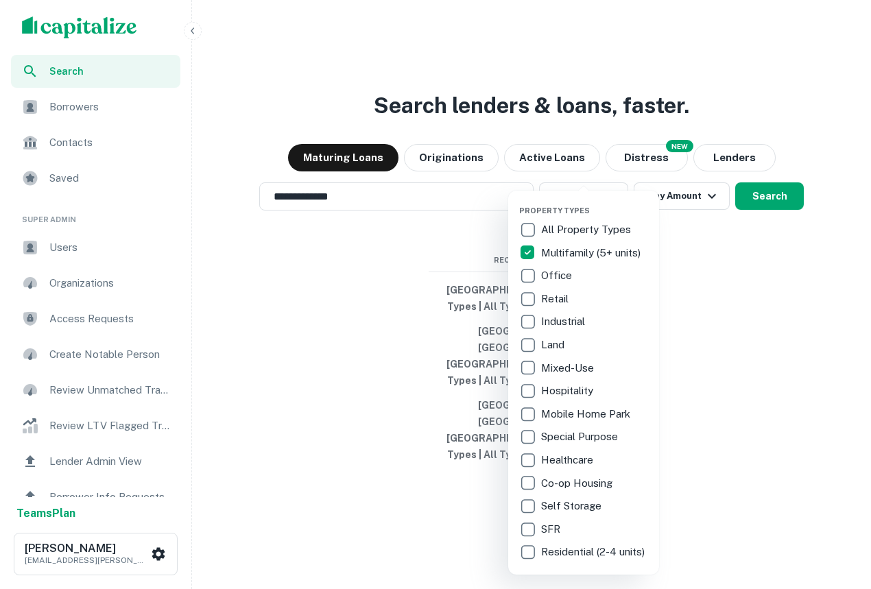
click at [729, 290] on div at bounding box center [435, 294] width 871 height 589
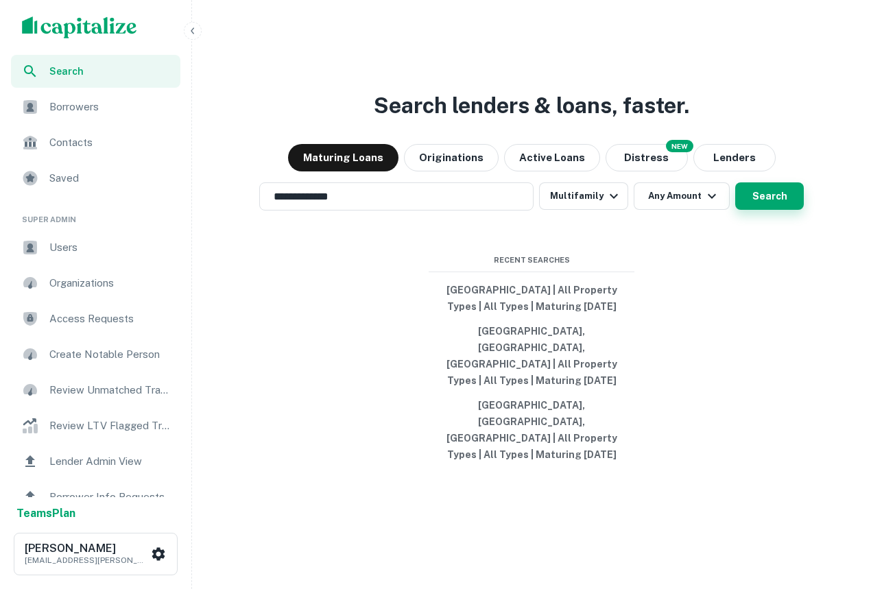
click at [766, 210] on button "Search" at bounding box center [769, 195] width 69 height 27
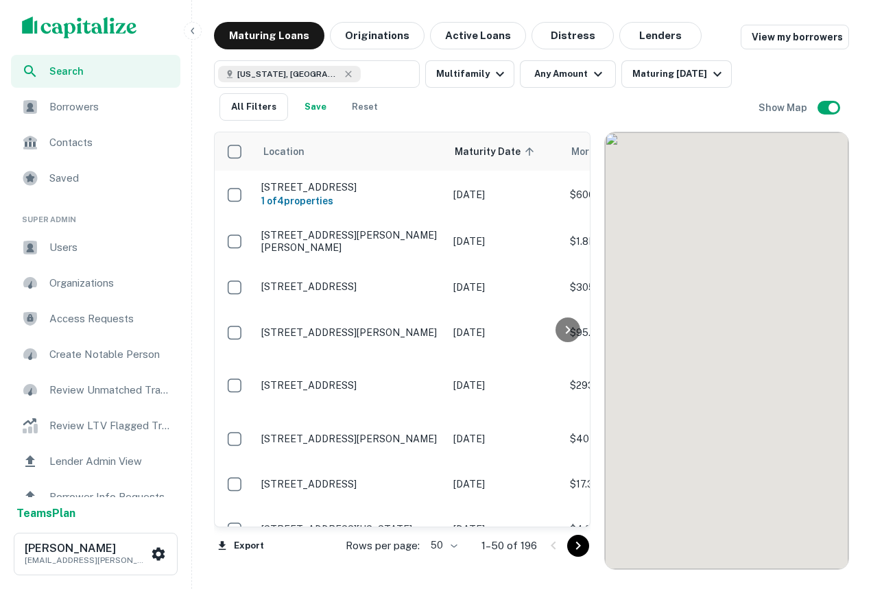
scroll to position [92, 0]
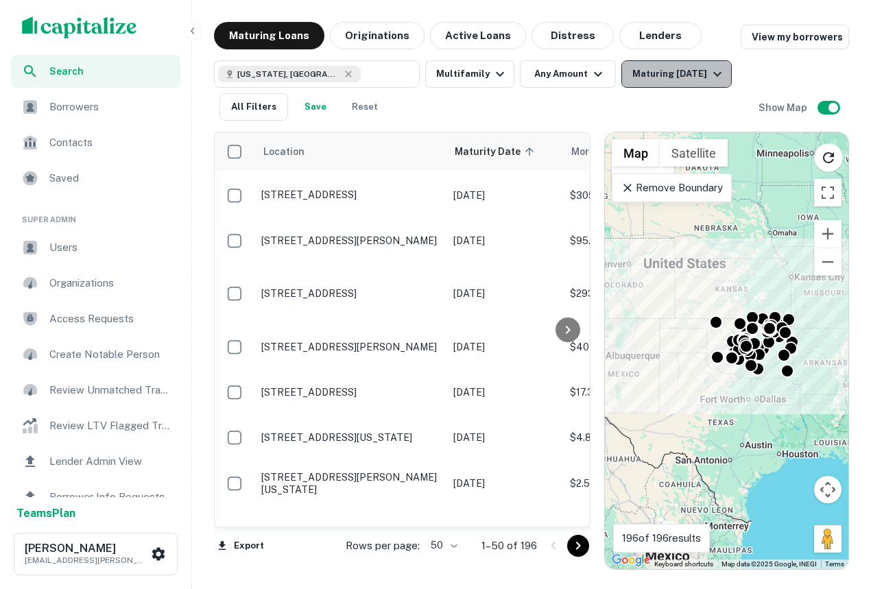
click at [659, 63] on button "Maturing [DATE]" at bounding box center [676, 73] width 110 height 27
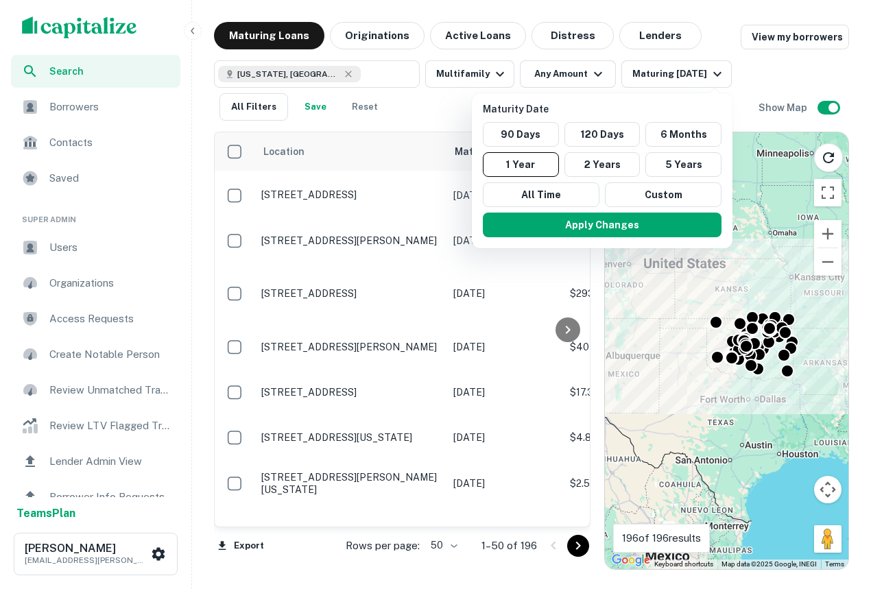
click at [741, 295] on div at bounding box center [435, 294] width 871 height 589
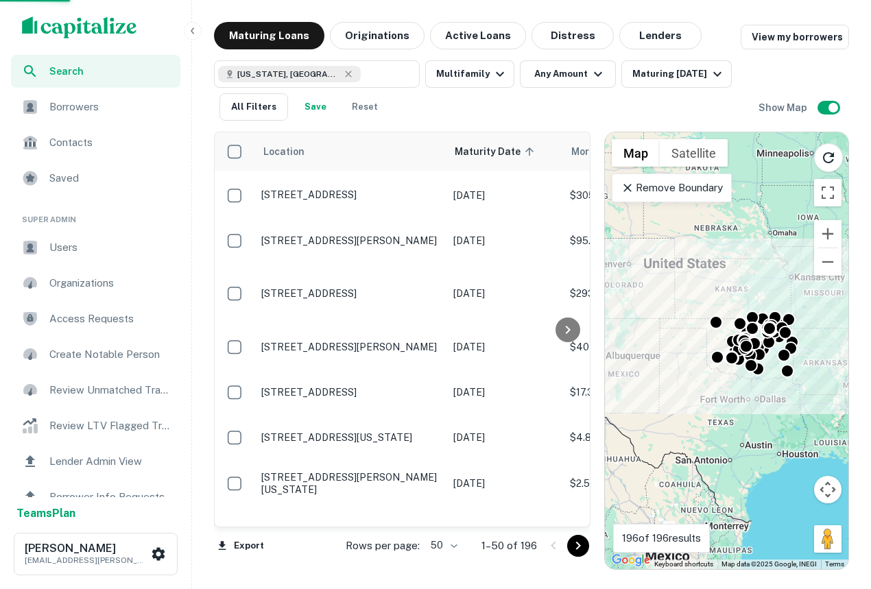
click at [741, 295] on div at bounding box center [435, 294] width 871 height 589
click at [728, 300] on div "To activate drag with keyboard, press Alt + Enter. Once in keyboard drag state,…" at bounding box center [726, 350] width 243 height 437
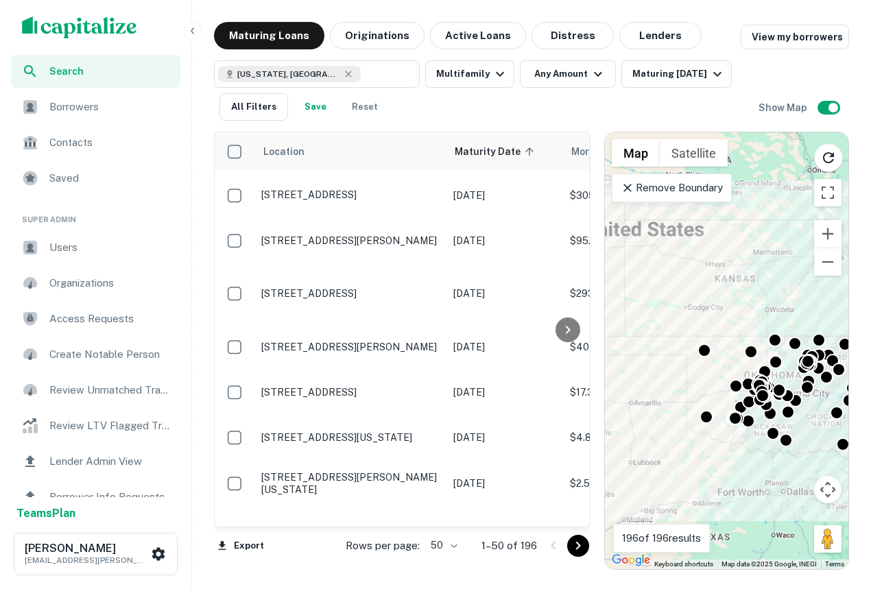
click at [733, 326] on div "To activate drag with keyboard, press Alt + Enter. Once in keyboard drag state,…" at bounding box center [726, 350] width 243 height 437
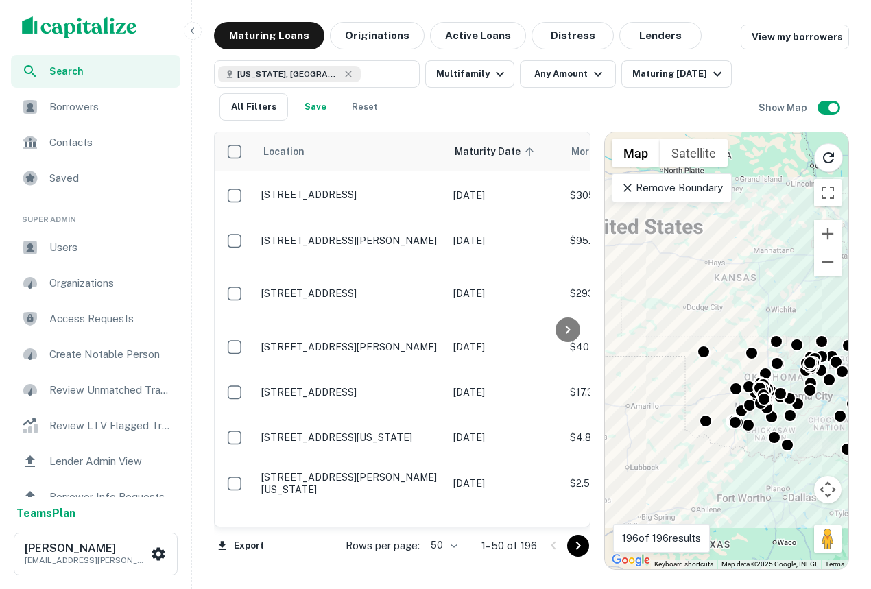
click at [733, 326] on div "To activate drag with keyboard, press Alt + Enter. Once in keyboard drag state,…" at bounding box center [726, 350] width 243 height 437
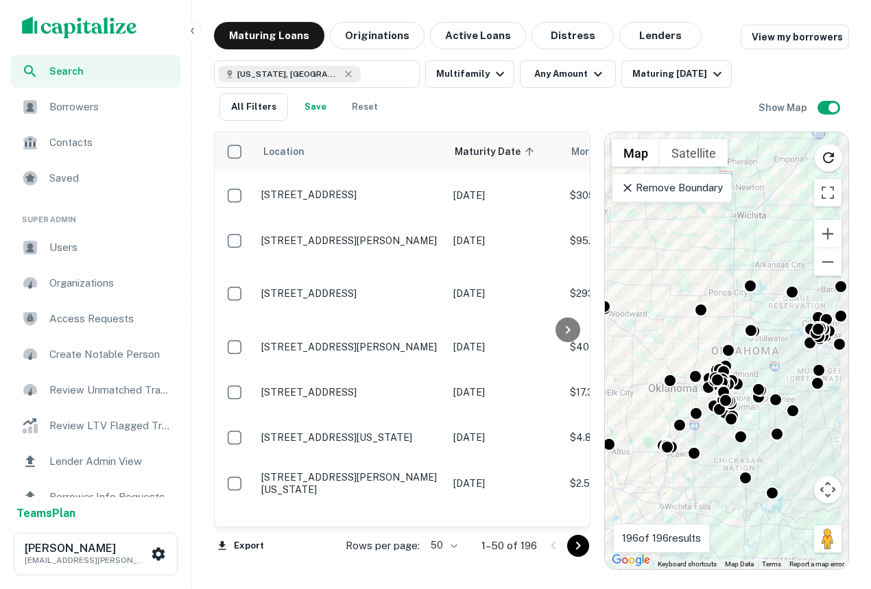
drag, startPoint x: 765, startPoint y: 419, endPoint x: 683, endPoint y: 331, distance: 120.3
click at [683, 331] on div "To activate drag with keyboard, press Alt + Enter. Once in keyboard drag state,…" at bounding box center [726, 350] width 243 height 437
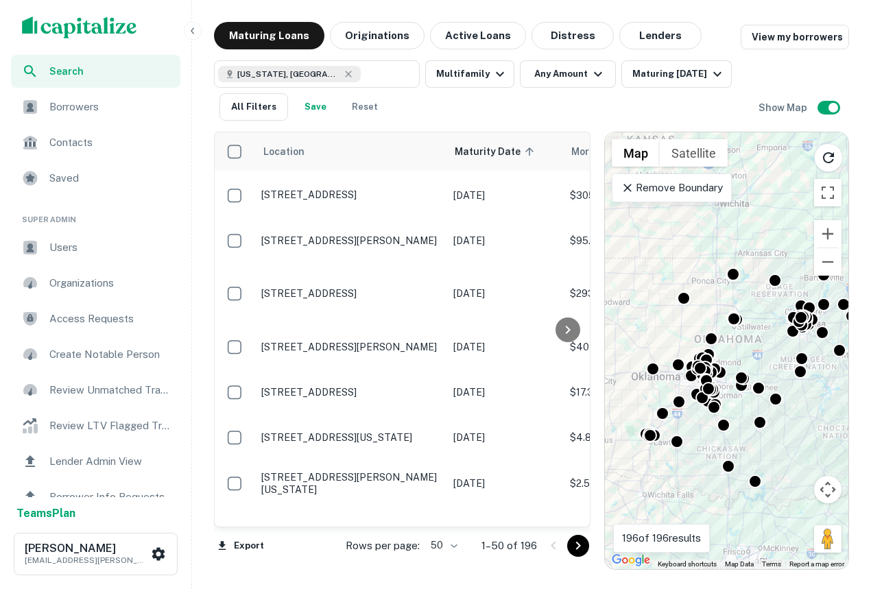
click at [725, 400] on div "To activate drag with keyboard, press Alt + Enter. Once in keyboard drag state,…" at bounding box center [726, 350] width 243 height 437
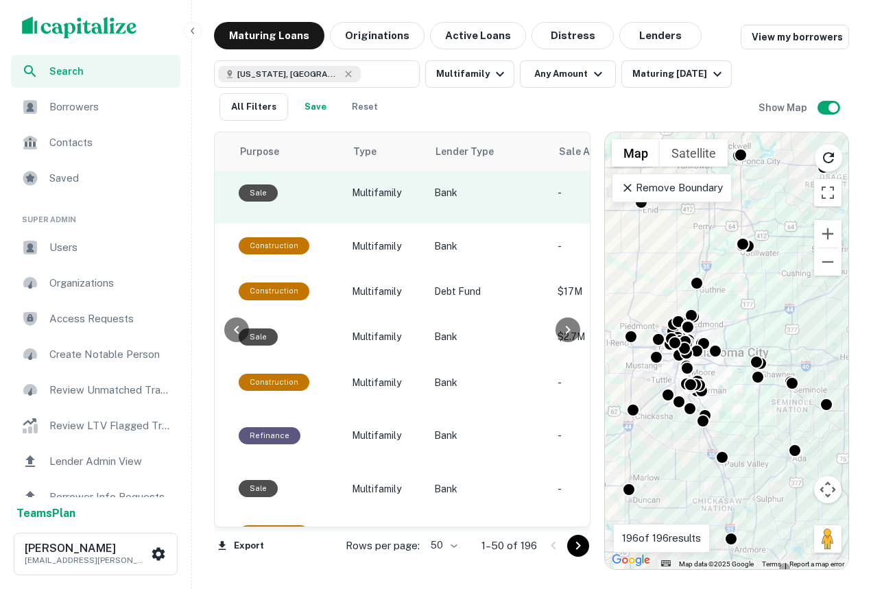
scroll to position [0, 852]
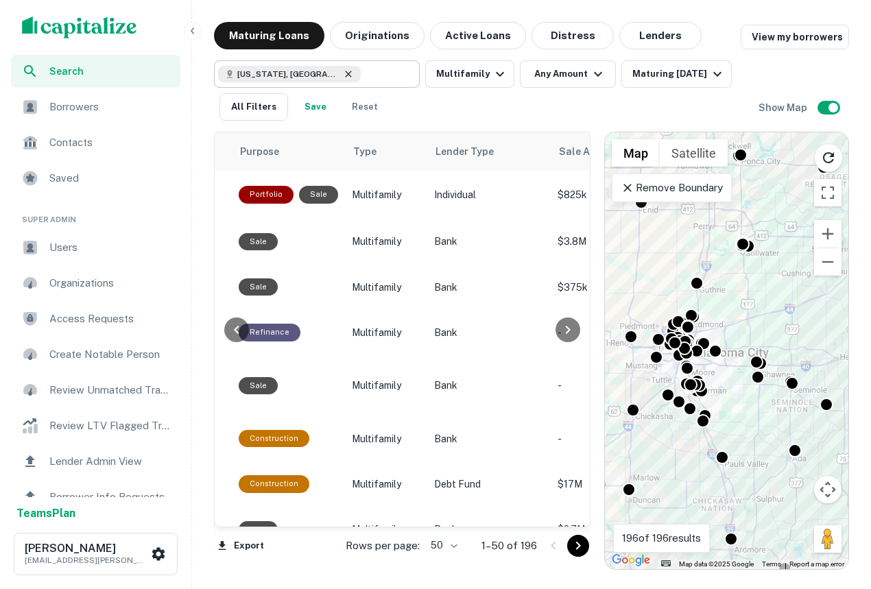
click at [343, 71] on icon at bounding box center [348, 74] width 11 height 11
type input "**********"
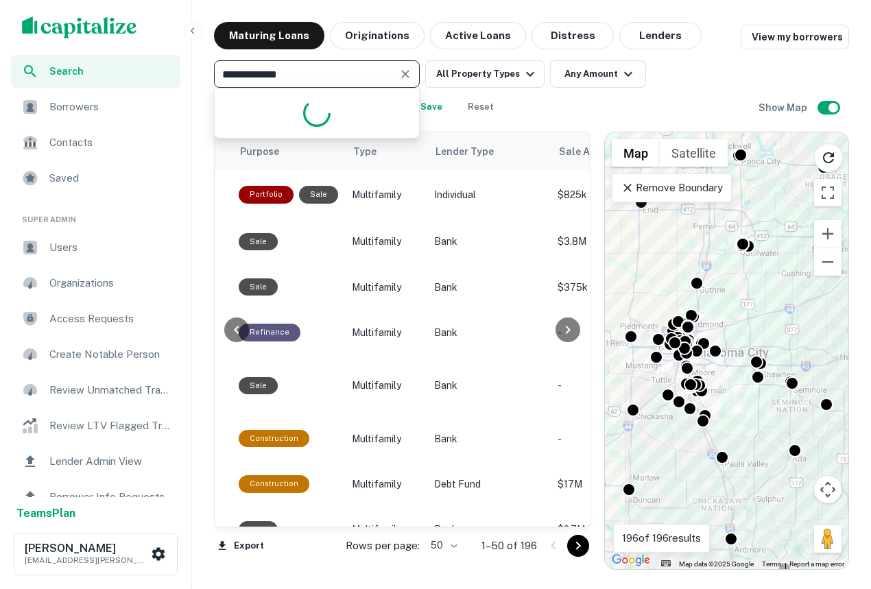
click at [170, 61] on div "**********" at bounding box center [435, 294] width 871 height 589
click at [134, 56] on div "Search" at bounding box center [95, 71] width 169 height 33
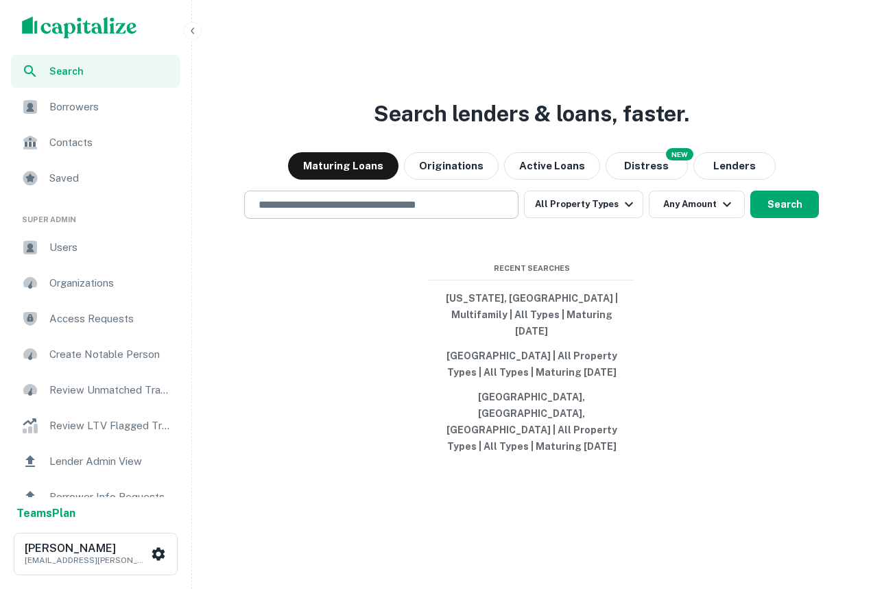
click at [387, 213] on input "text" at bounding box center [381, 205] width 262 height 16
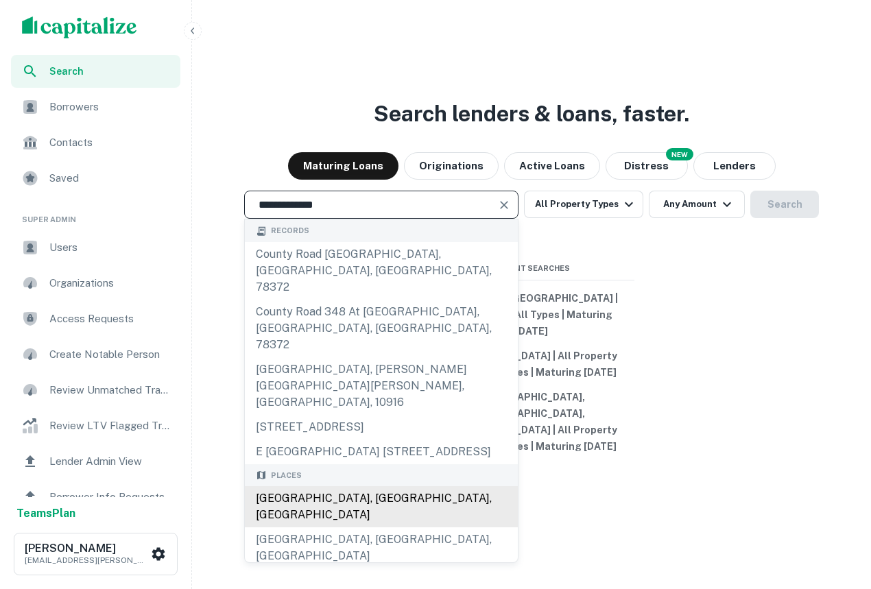
click at [384, 492] on div "[GEOGRAPHIC_DATA], [GEOGRAPHIC_DATA], [GEOGRAPHIC_DATA]" at bounding box center [381, 506] width 273 height 41
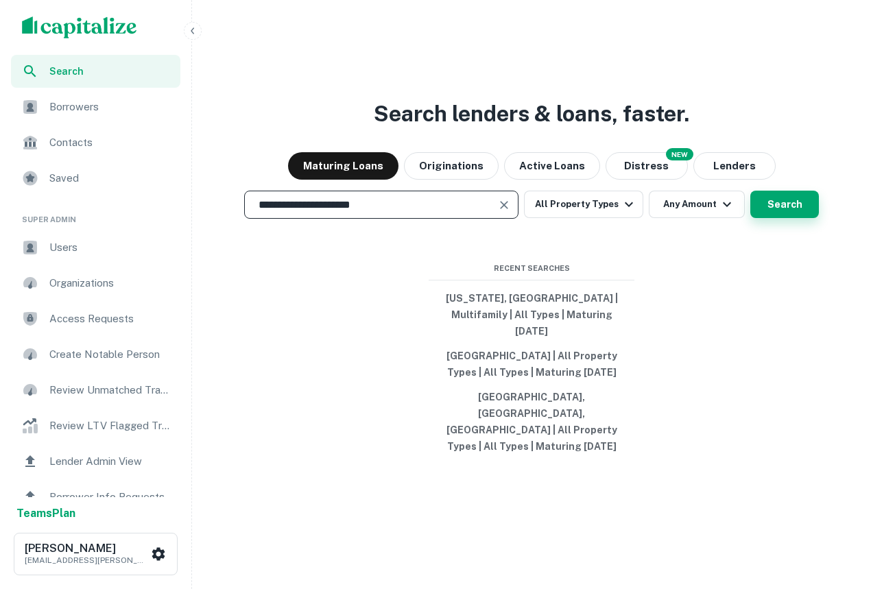
type input "**********"
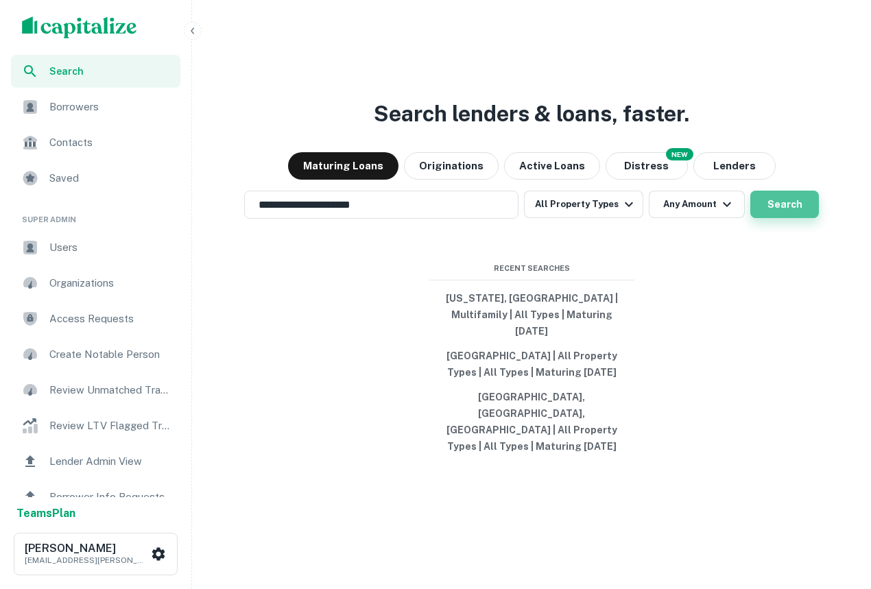
click at [767, 218] on button "Search" at bounding box center [784, 204] width 69 height 27
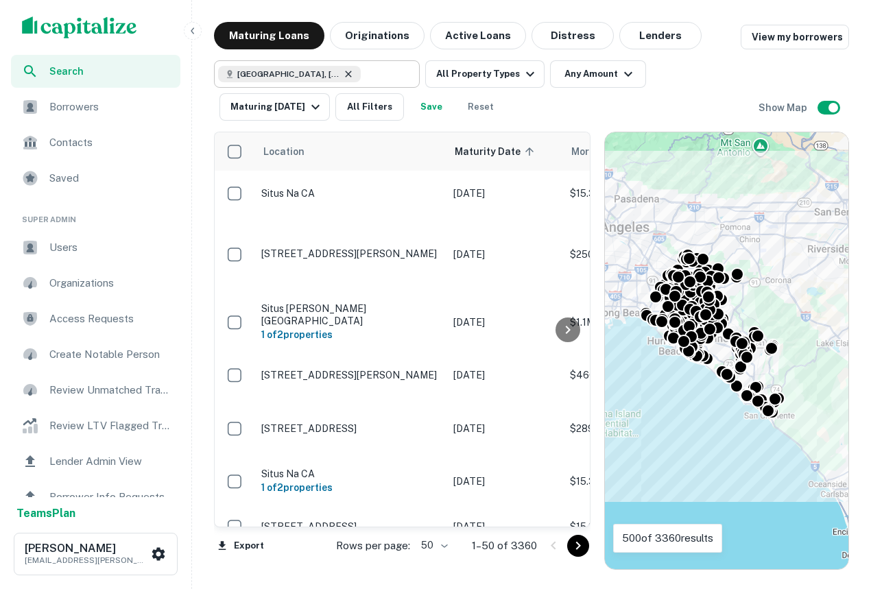
click at [343, 73] on icon at bounding box center [348, 74] width 11 height 11
type input "**********"
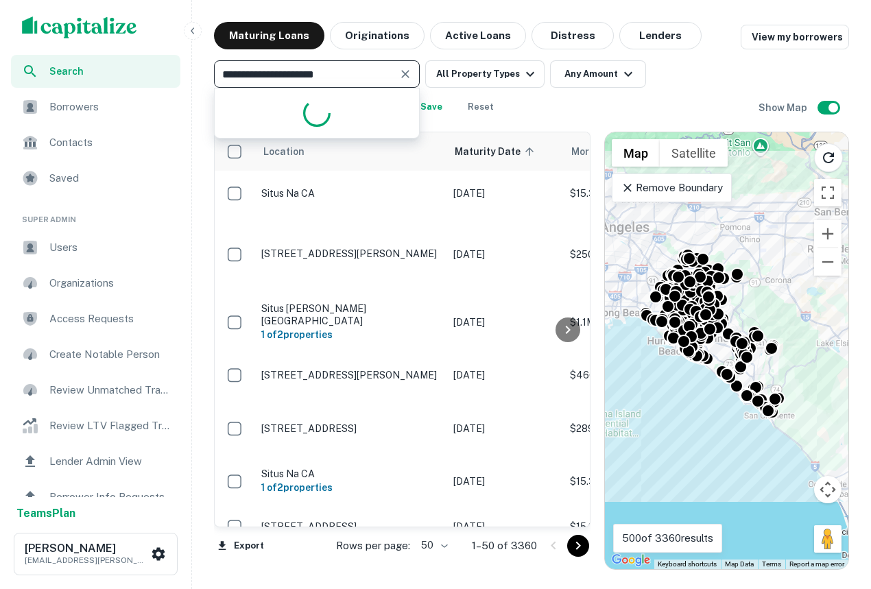
click at [341, 77] on input "**********" at bounding box center [305, 73] width 175 height 19
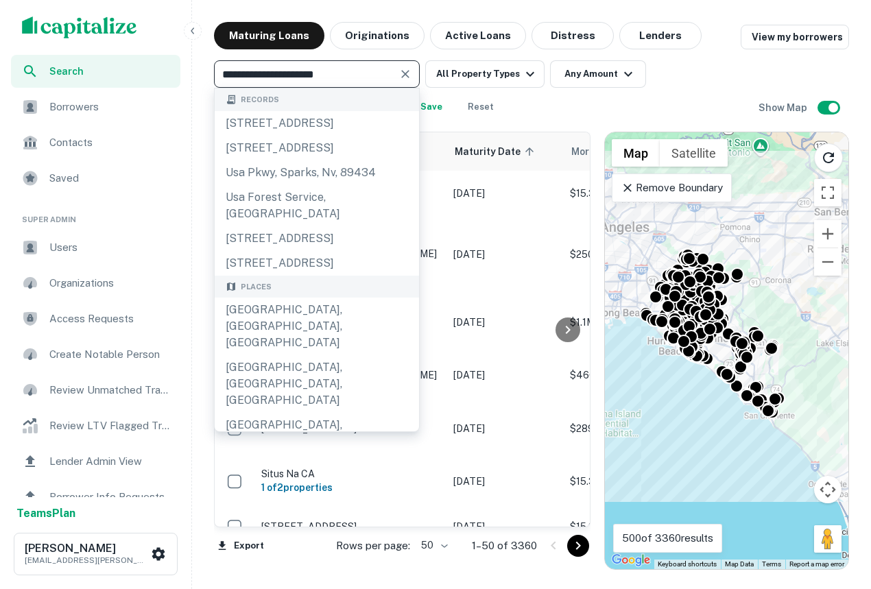
click at [341, 77] on input "**********" at bounding box center [305, 73] width 175 height 19
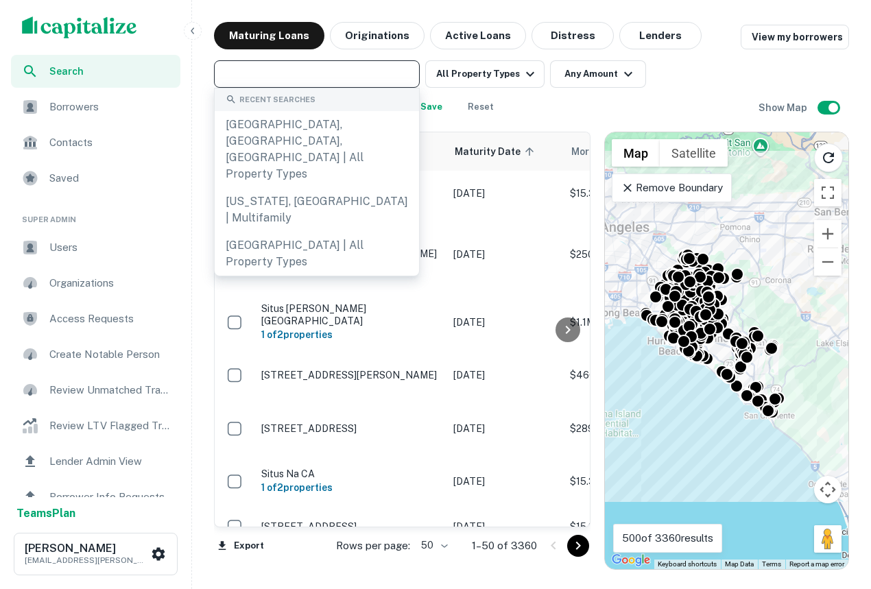
click at [81, 68] on span "Search" at bounding box center [110, 71] width 123 height 15
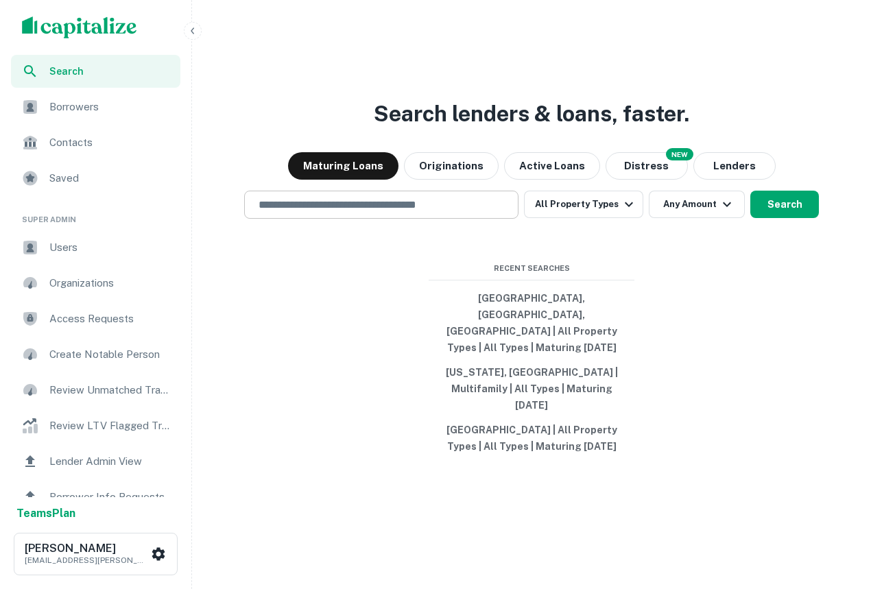
click at [304, 213] on input "text" at bounding box center [381, 205] width 262 height 16
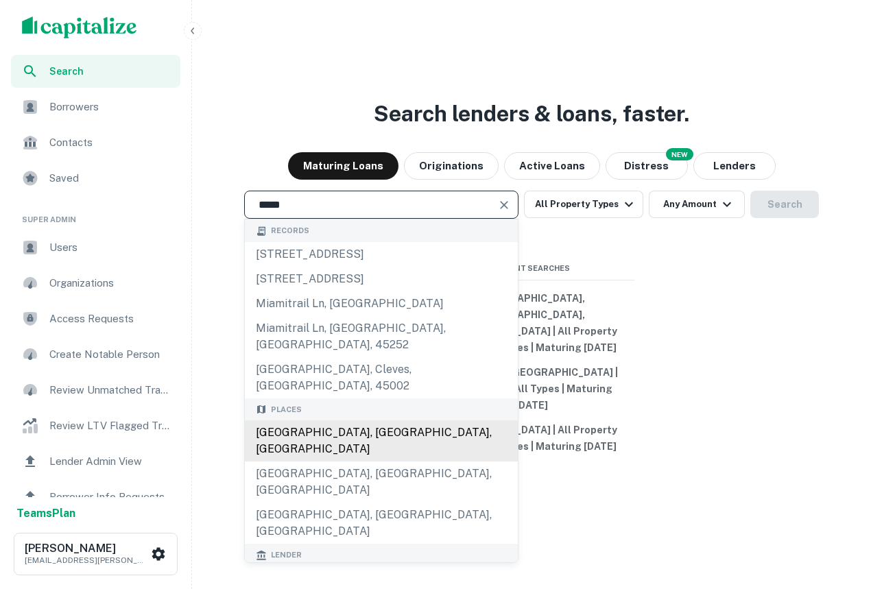
click at [396, 425] on div "[GEOGRAPHIC_DATA], [GEOGRAPHIC_DATA], [GEOGRAPHIC_DATA]" at bounding box center [381, 440] width 273 height 41
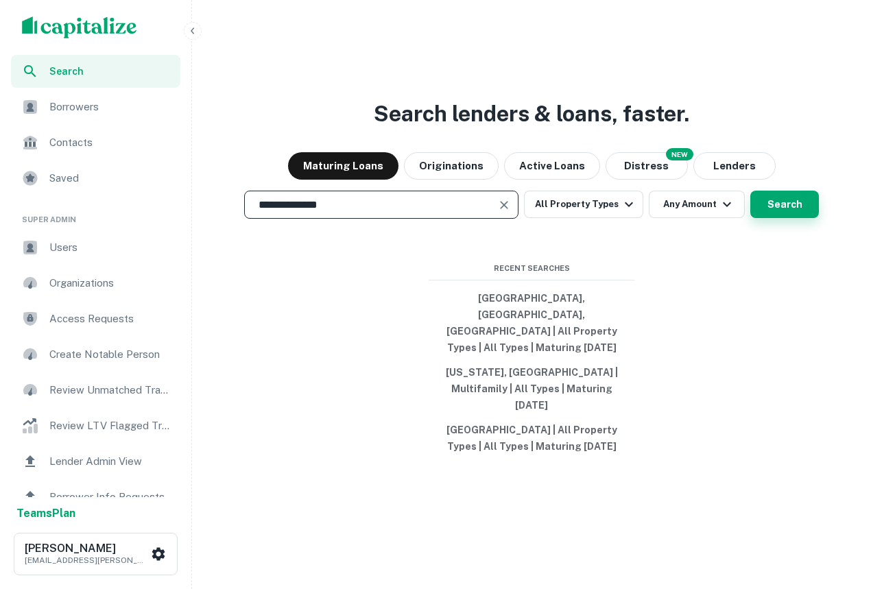
type input "**********"
click at [795, 218] on button "Search" at bounding box center [784, 204] width 69 height 27
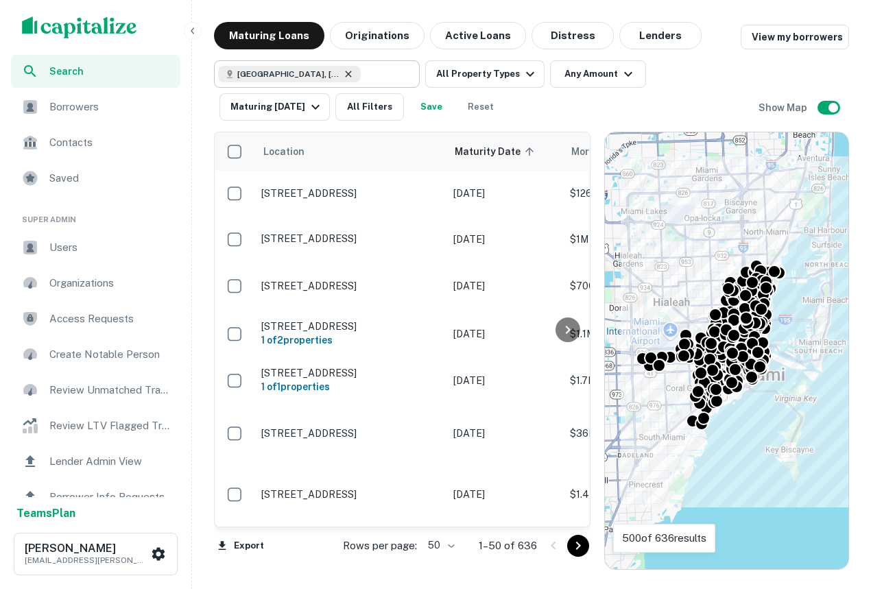
click at [343, 73] on icon at bounding box center [348, 74] width 11 height 11
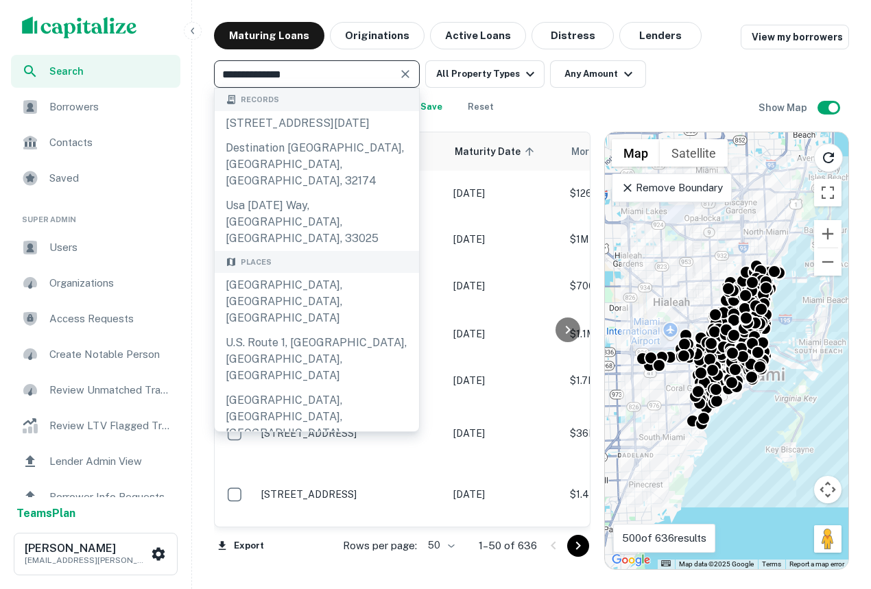
click at [306, 73] on input "**********" at bounding box center [305, 73] width 175 height 19
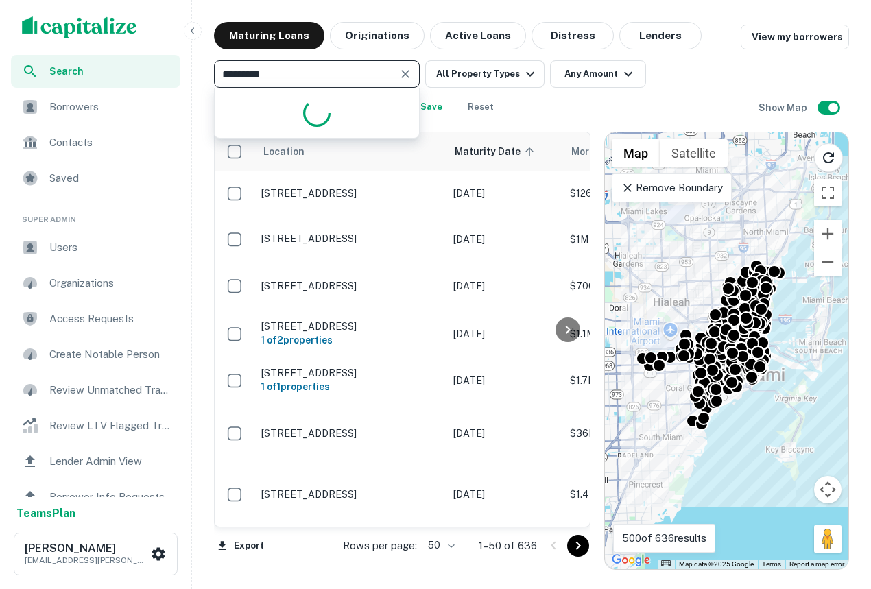
type input "**********"
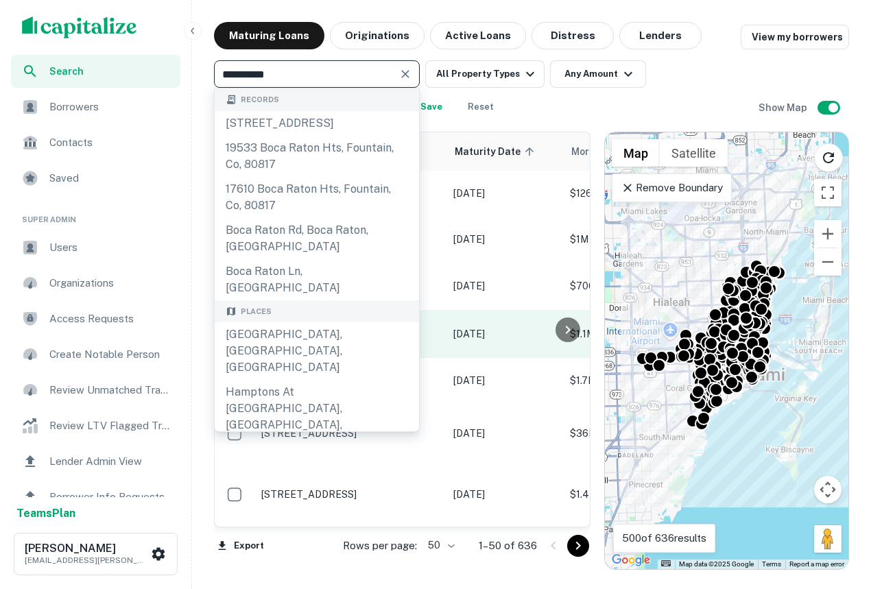
click at [303, 322] on div "Boca Raton, FL, USA" at bounding box center [317, 351] width 204 height 58
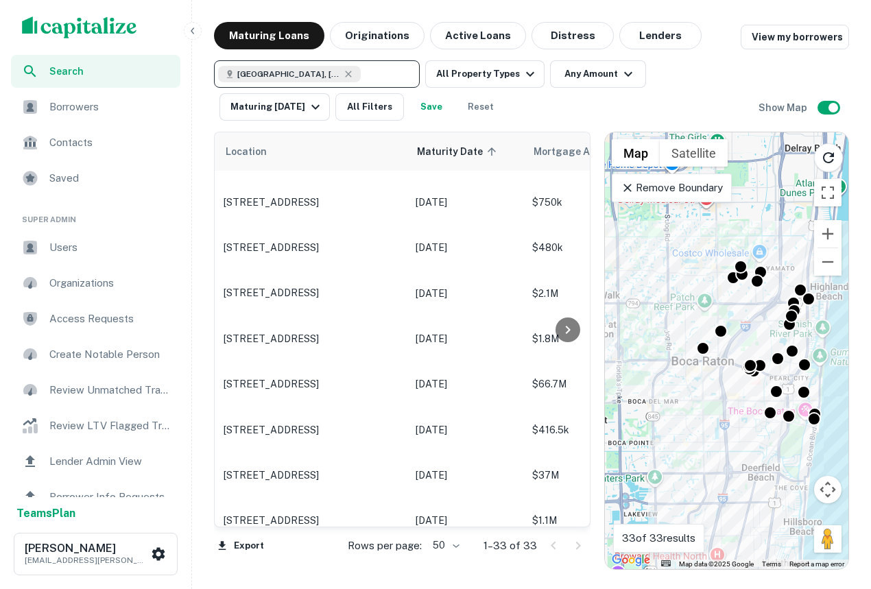
scroll to position [0, 38]
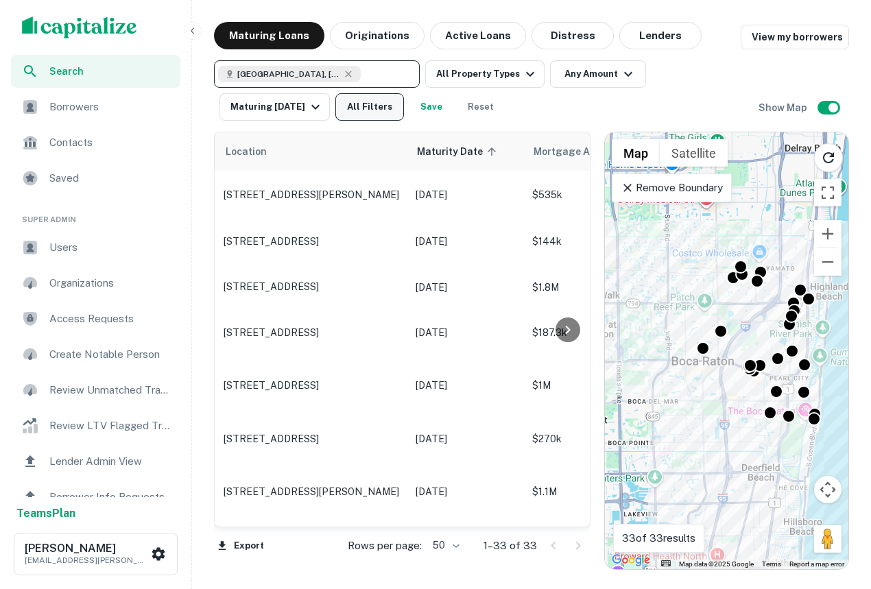
click at [386, 107] on button "All Filters" at bounding box center [369, 106] width 69 height 27
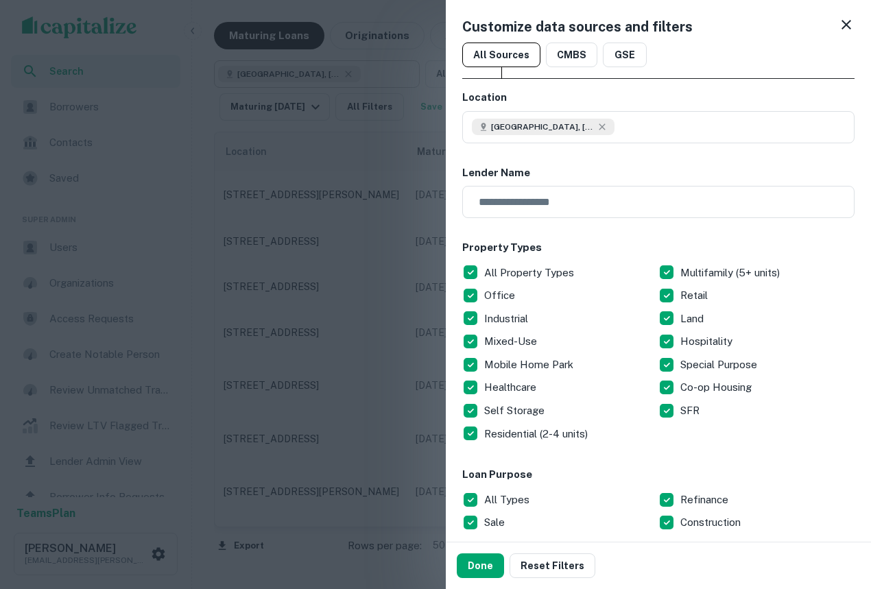
click at [304, 102] on div at bounding box center [435, 294] width 871 height 589
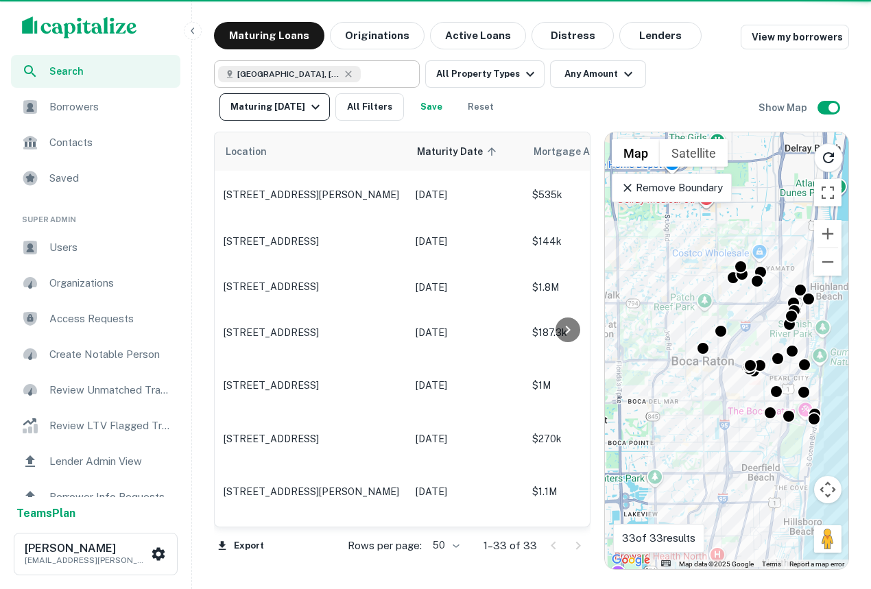
click at [319, 114] on button "Maturing In 6 Months" at bounding box center [274, 106] width 110 height 27
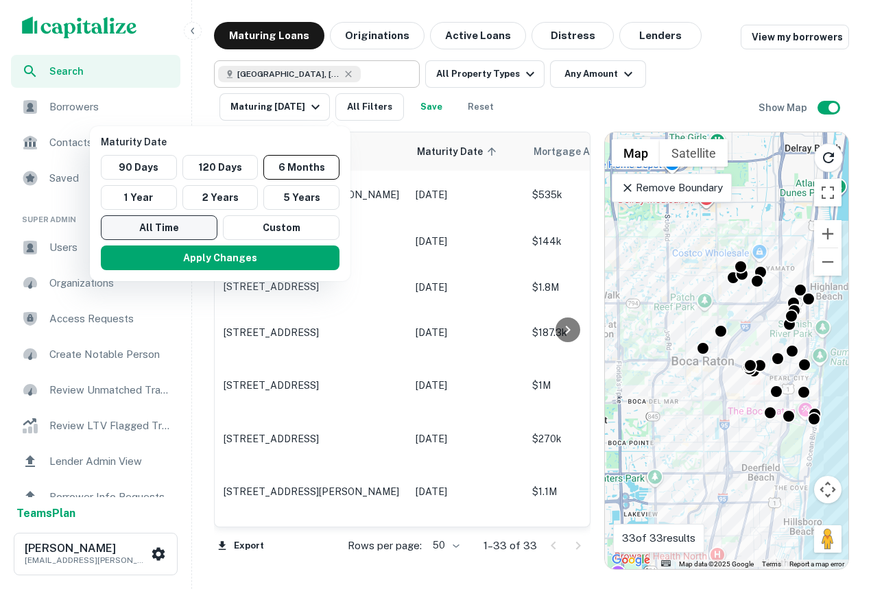
click at [165, 232] on button "All Time" at bounding box center [159, 227] width 117 height 25
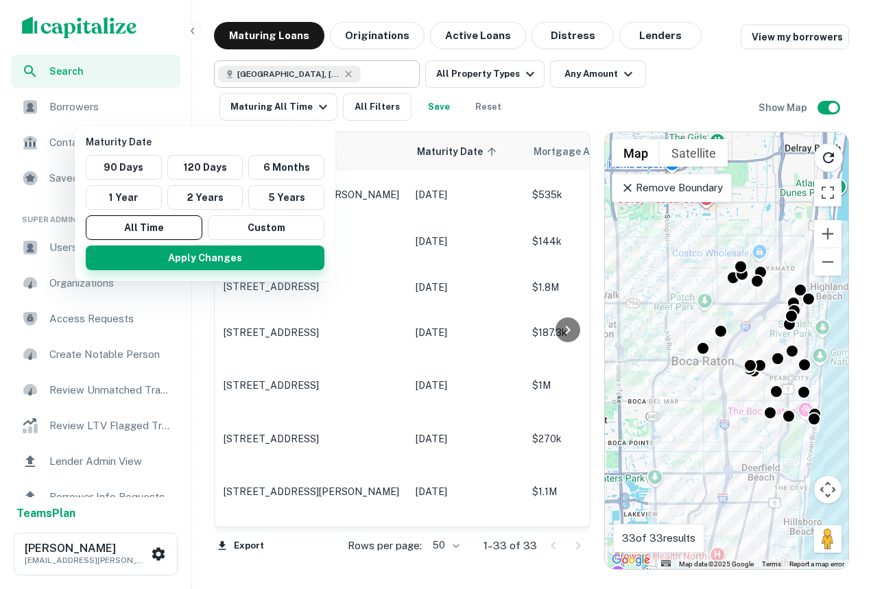
click at [234, 268] on button "Apply Changes" at bounding box center [205, 257] width 239 height 25
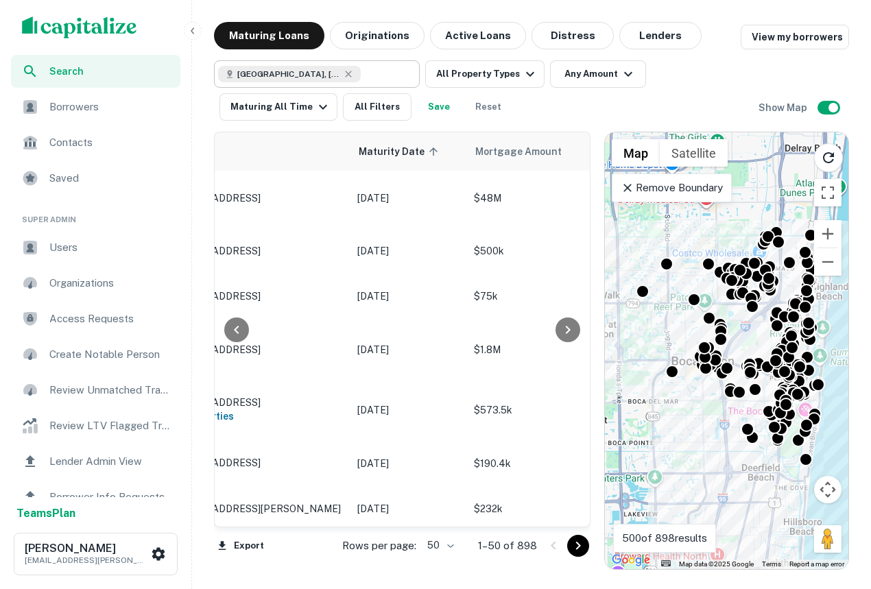
scroll to position [2074, 96]
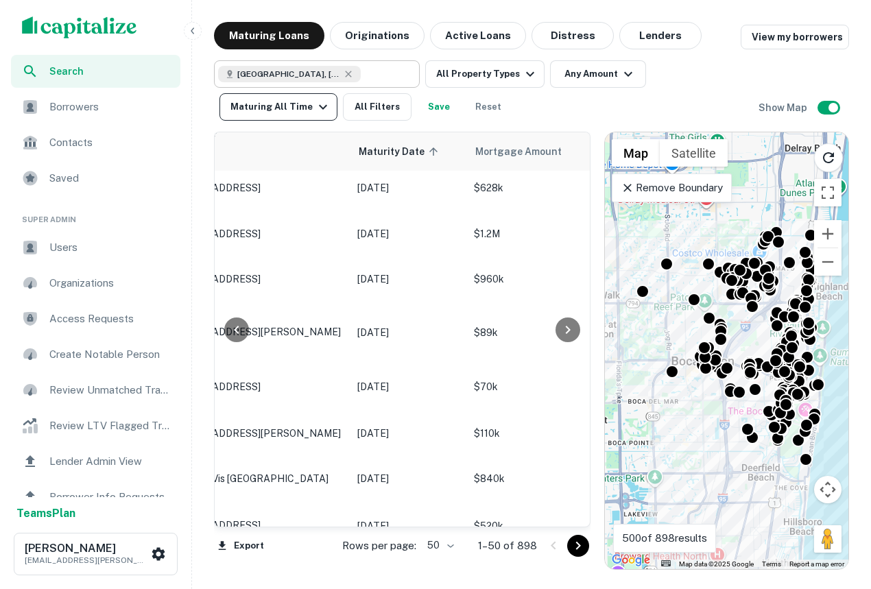
click at [297, 106] on div "Maturing All Time" at bounding box center [280, 107] width 101 height 16
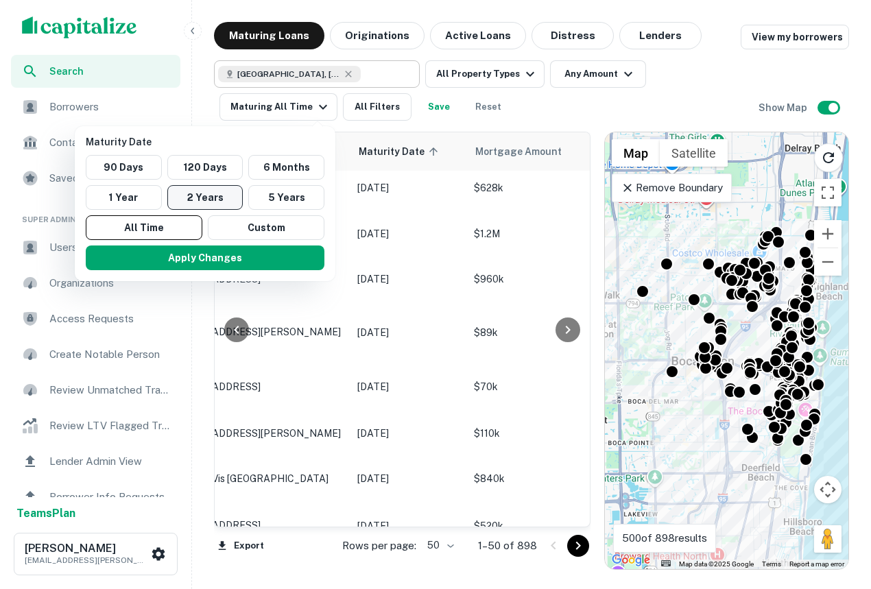
click at [213, 195] on button "2 Years" at bounding box center [205, 197] width 76 height 25
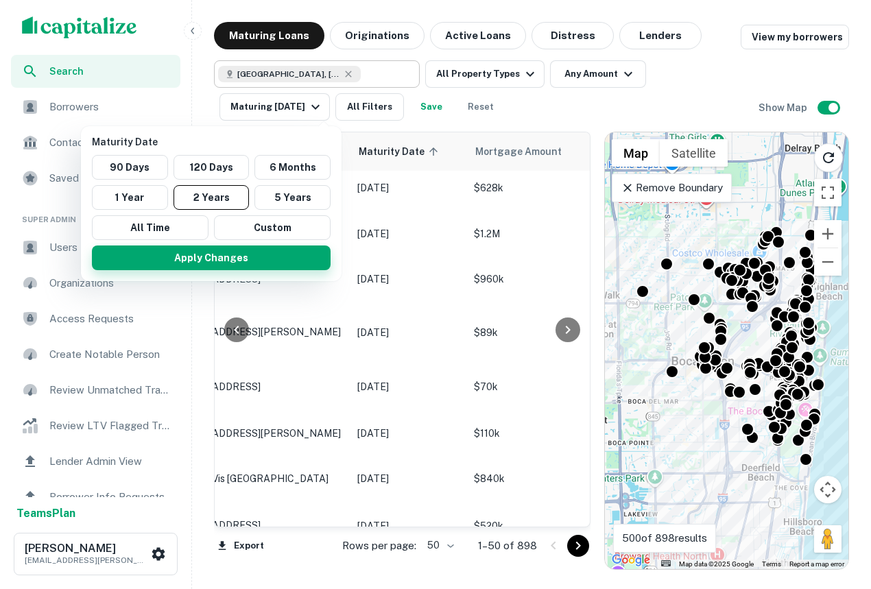
click at [247, 252] on button "Apply Changes" at bounding box center [211, 257] width 239 height 25
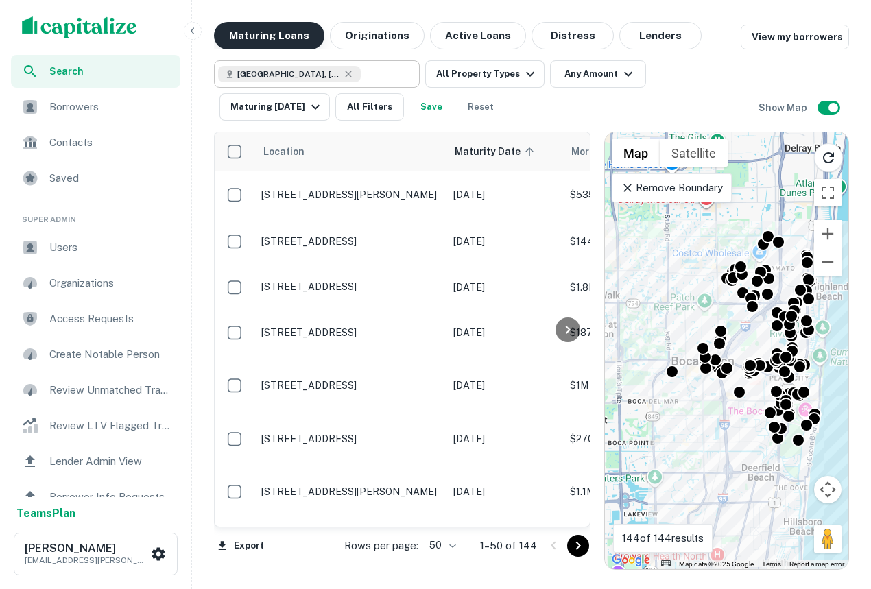
click at [260, 31] on button "Maturing Loans" at bounding box center [269, 35] width 110 height 27
drag, startPoint x: 354, startPoint y: 30, endPoint x: 263, endPoint y: 41, distance: 91.8
click at [354, 30] on button "Originations" at bounding box center [377, 35] width 95 height 27
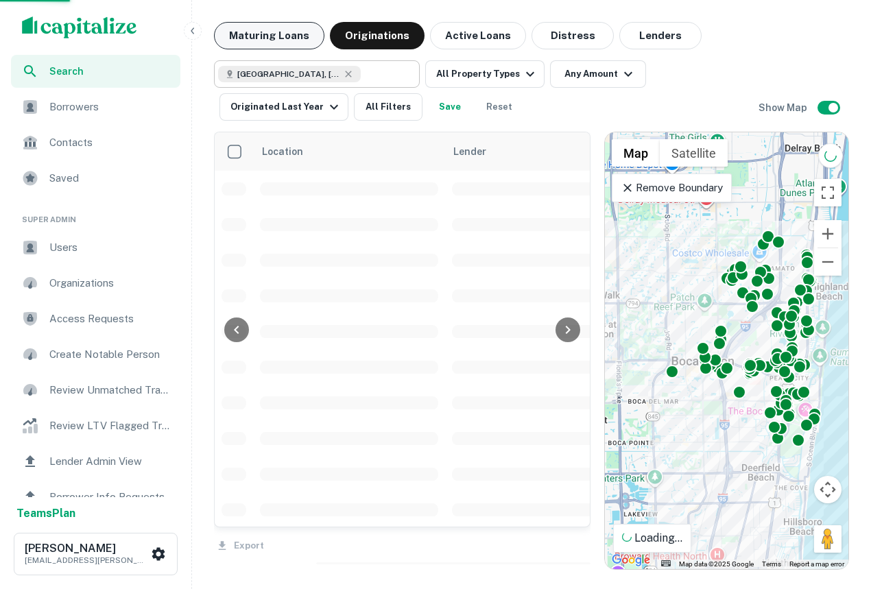
click at [251, 39] on button "Maturing Loans" at bounding box center [269, 35] width 110 height 27
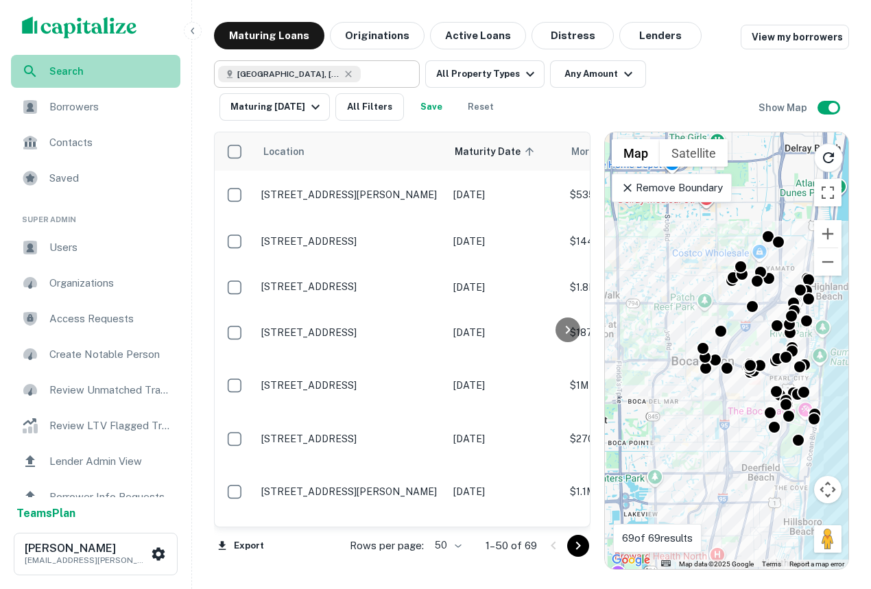
click at [122, 73] on span "Search" at bounding box center [110, 71] width 123 height 15
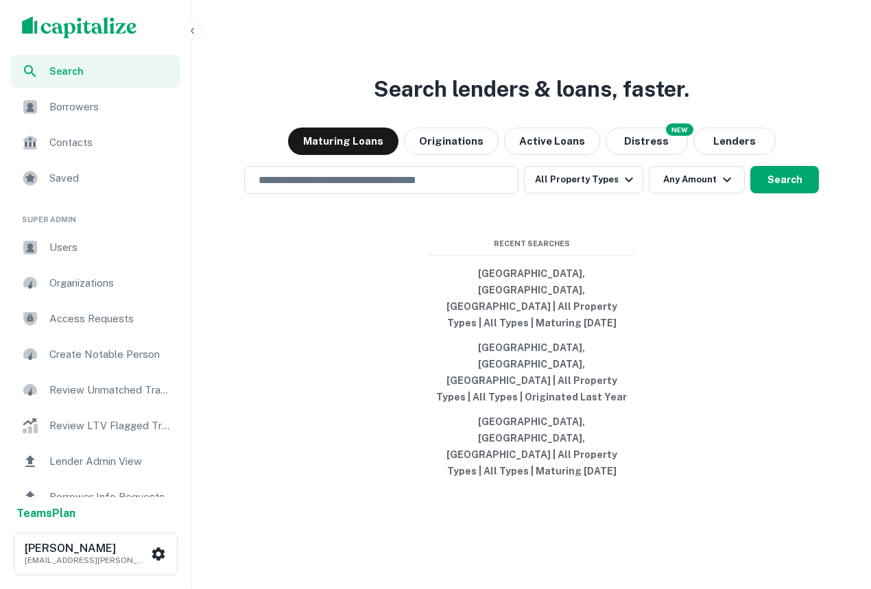
scroll to position [8, 0]
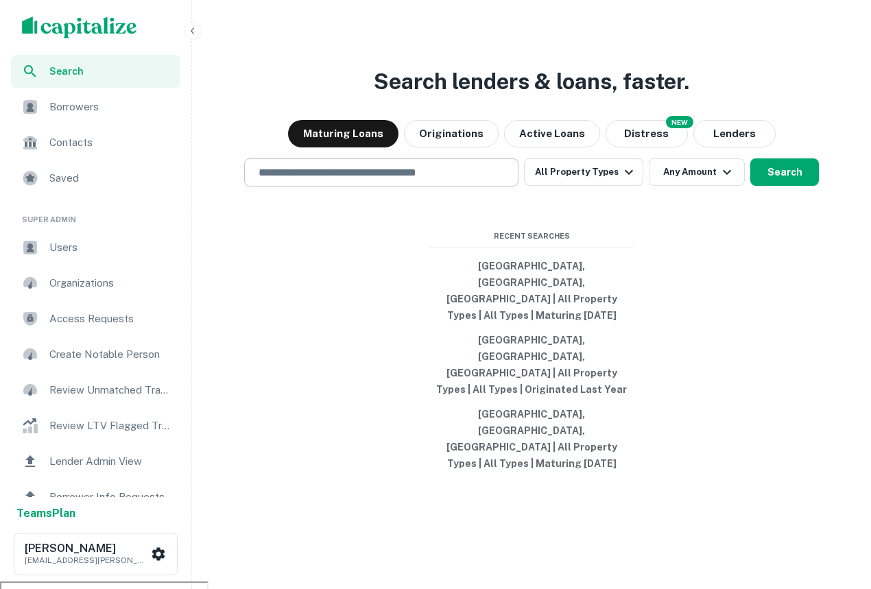
click at [406, 180] on input "text" at bounding box center [381, 173] width 262 height 16
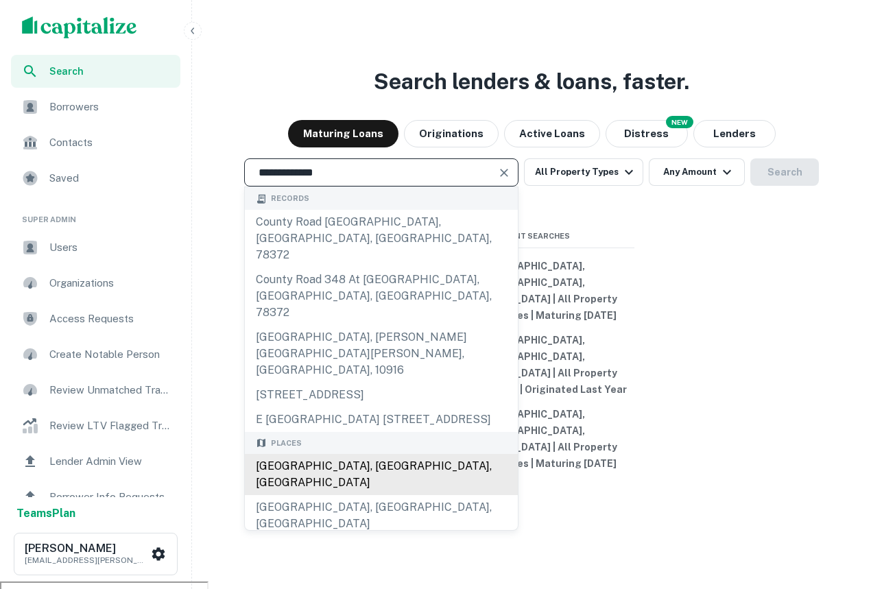
type input "**********"
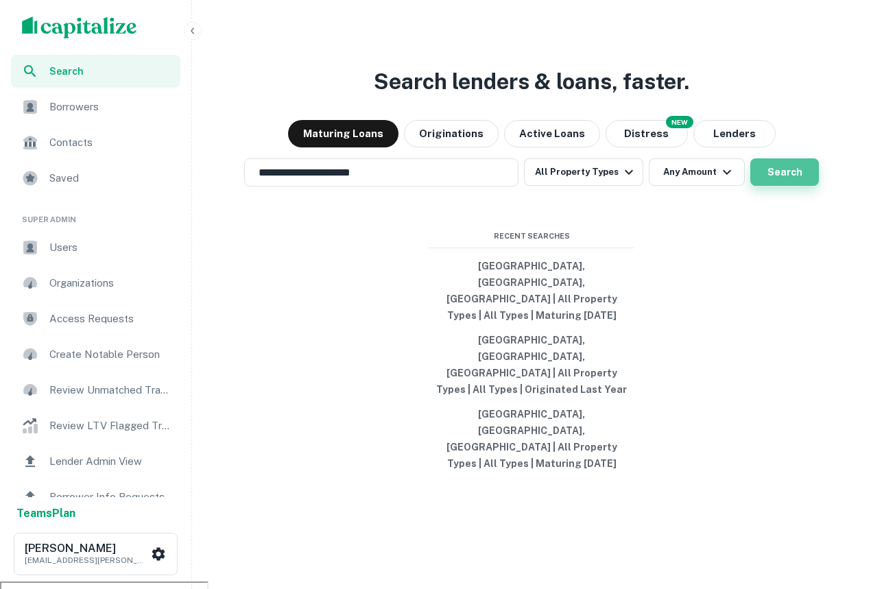
click at [781, 186] on button "Search" at bounding box center [784, 171] width 69 height 27
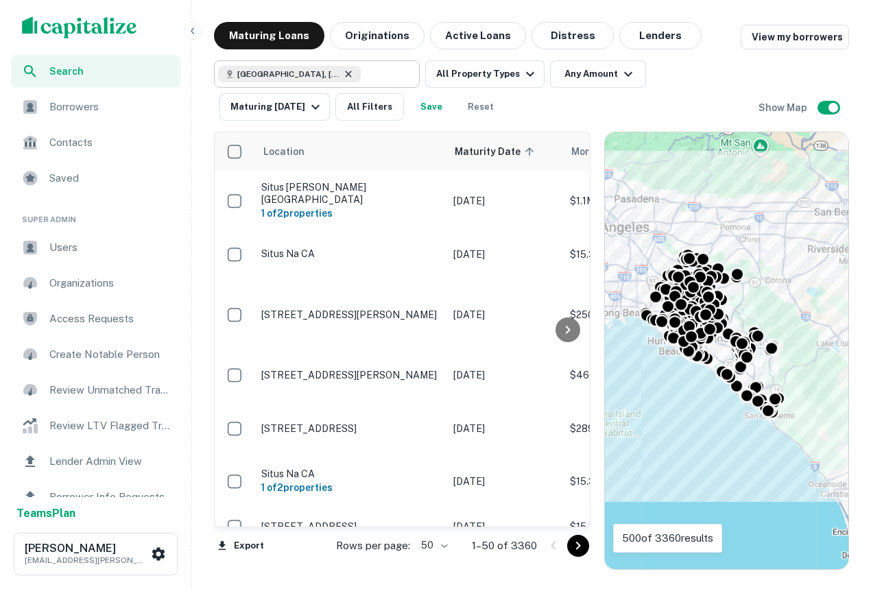
click at [344, 75] on icon at bounding box center [348, 74] width 11 height 11
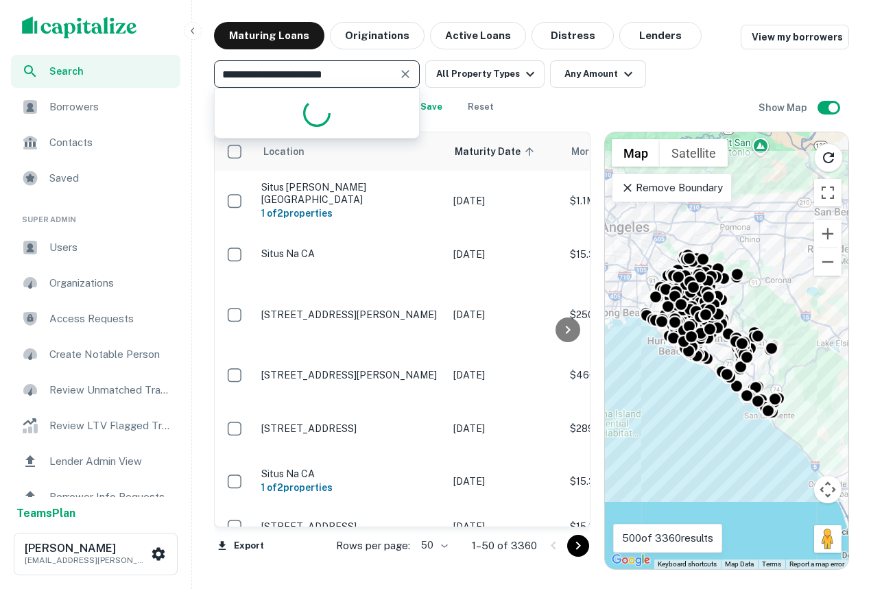
click at [344, 75] on input "**********" at bounding box center [305, 73] width 175 height 19
type input "**********"
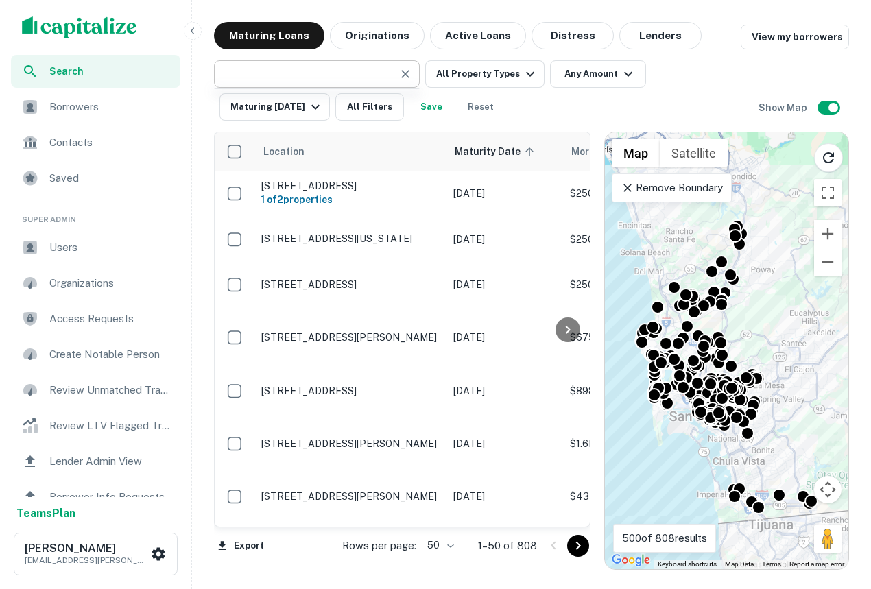
type input "**********"
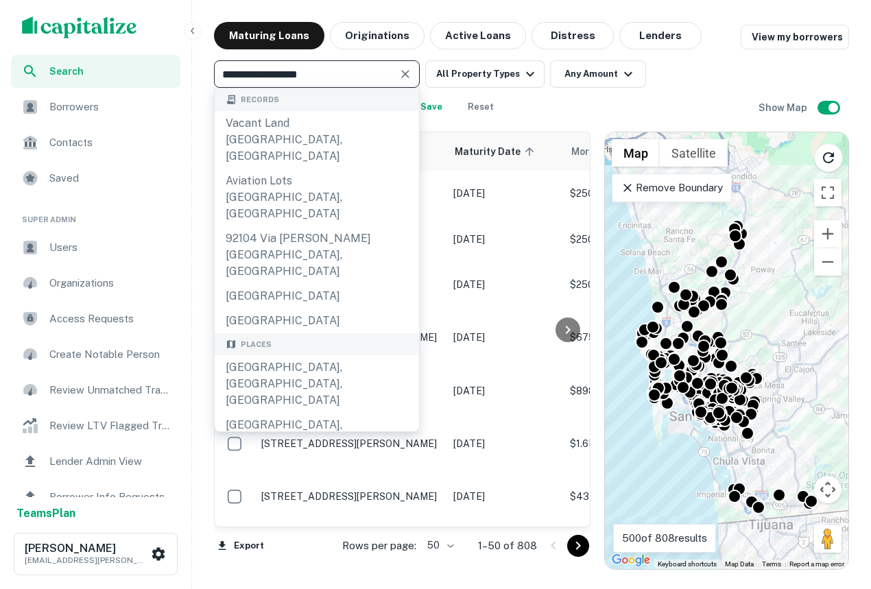
click at [69, 21] on img "scrollable content" at bounding box center [79, 27] width 115 height 22
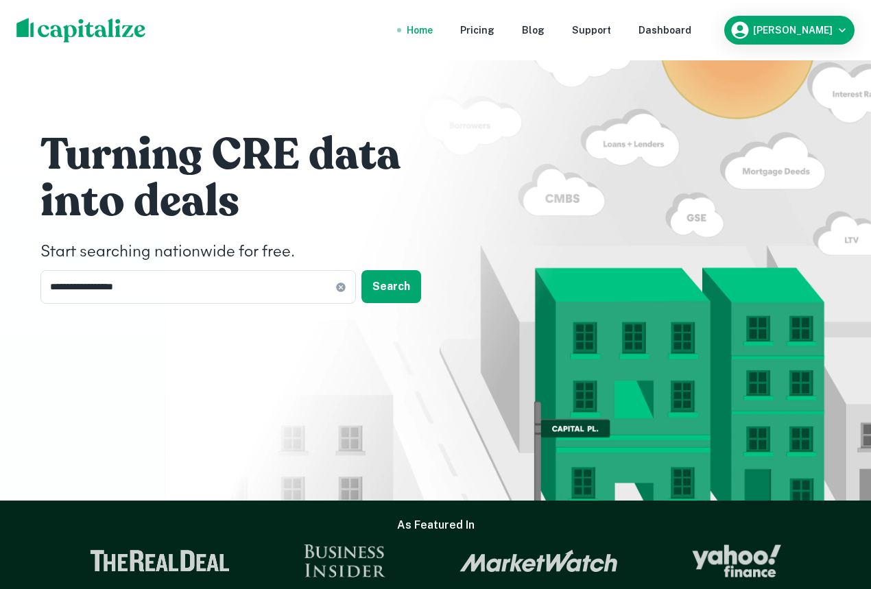
click at [675, 39] on nav "Home Pricing Blog Support Dashboard" at bounding box center [549, 30] width 328 height 30
click at [691, 31] on div "Dashboard" at bounding box center [664, 30] width 53 height 15
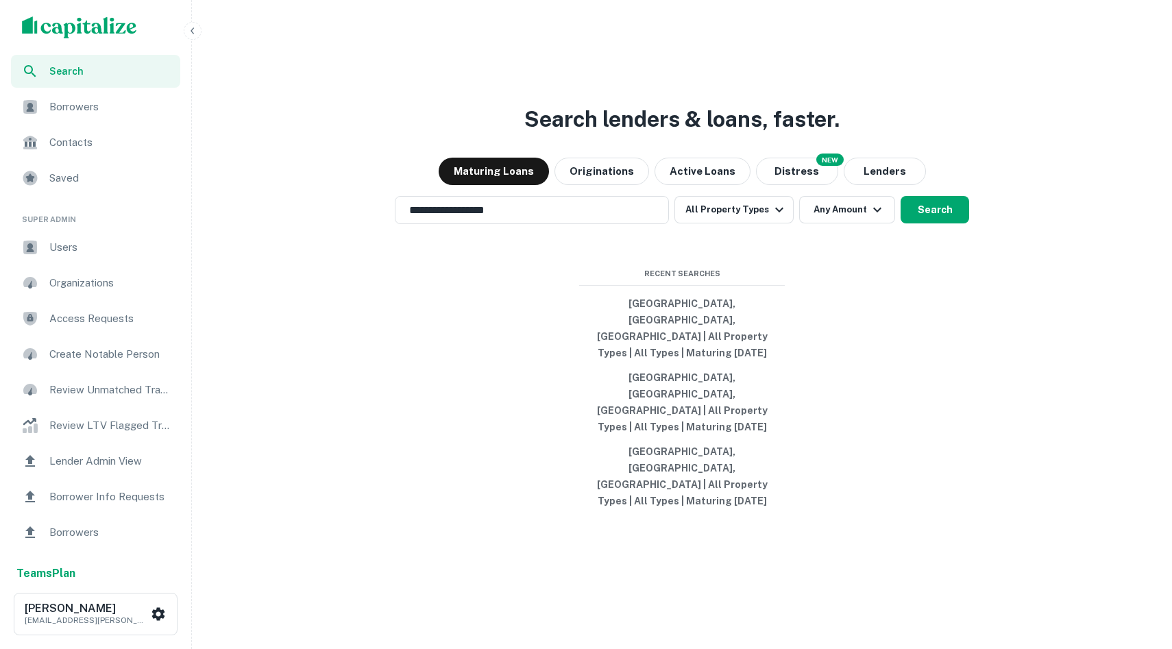
click at [385, 189] on div "**********" at bounding box center [681, 357] width 969 height 649
click at [501, 218] on input "**********" at bounding box center [521, 210] width 241 height 16
click at [598, 136] on h3 "Search lenders & loans, faster." at bounding box center [681, 119] width 315 height 33
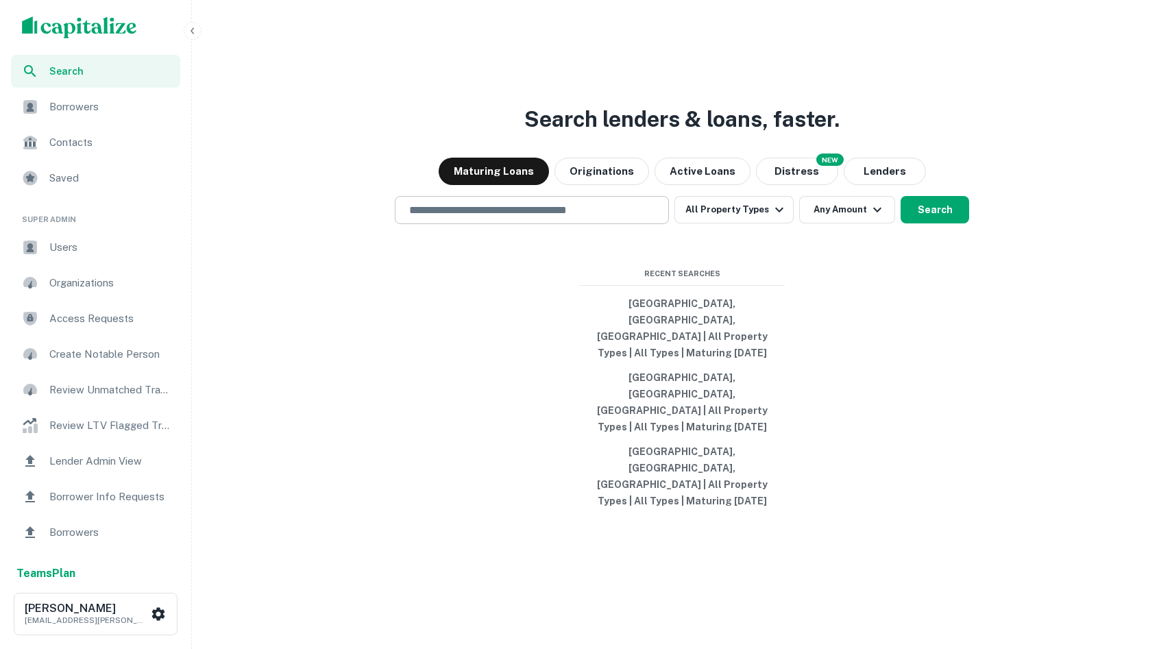
click at [485, 218] on input "text" at bounding box center [532, 210] width 262 height 16
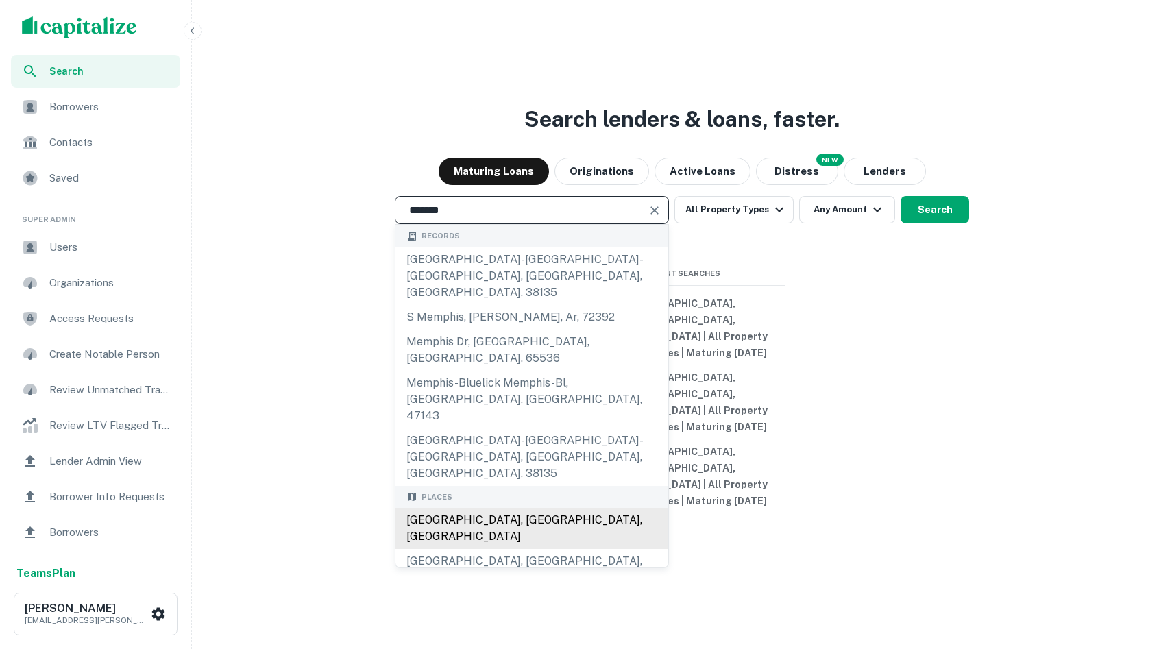
click at [455, 508] on div "Memphis, TN, USA" at bounding box center [532, 528] width 273 height 41
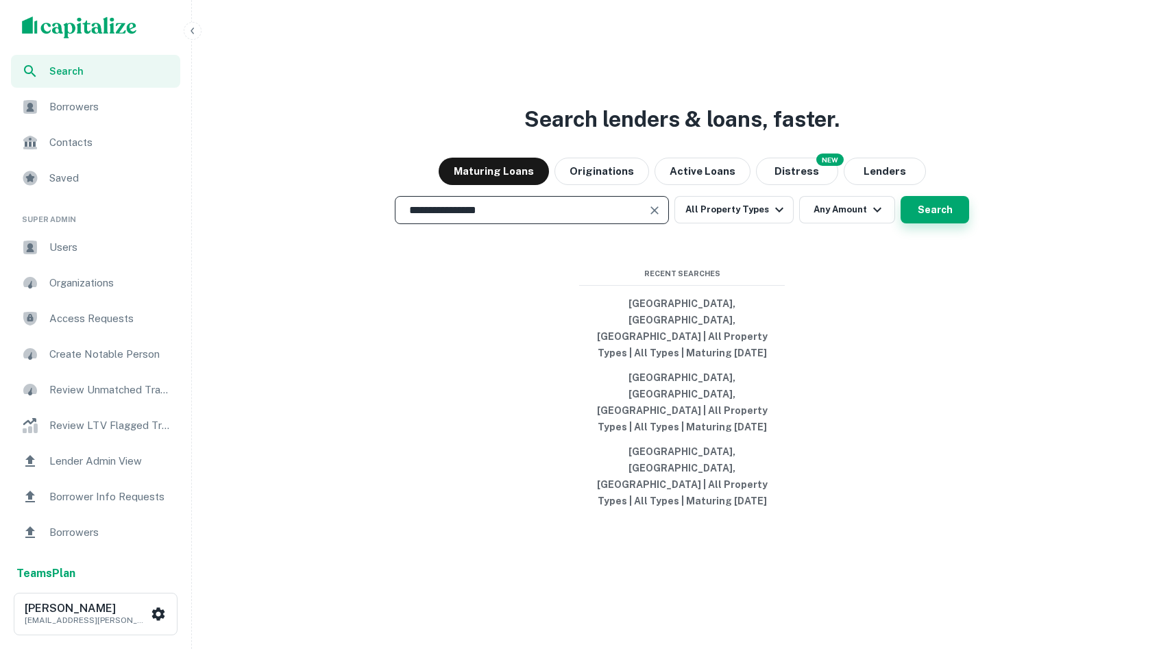
type input "**********"
click at [870, 223] on button "Search" at bounding box center [935, 209] width 69 height 27
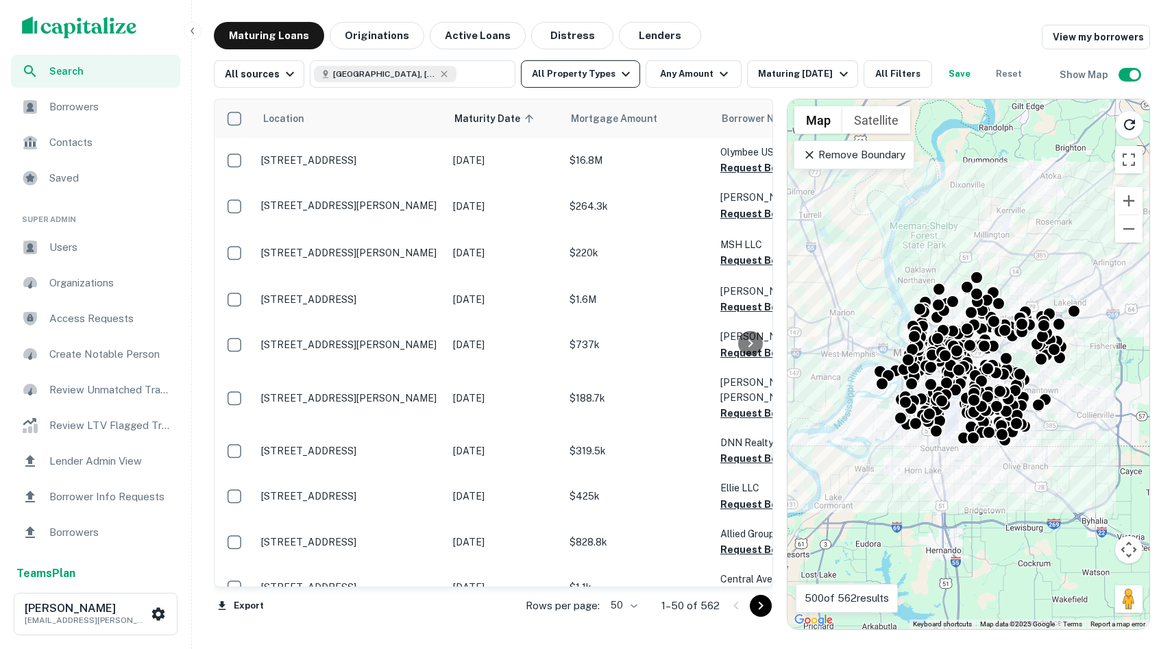
click at [537, 86] on button "All Property Types" at bounding box center [580, 73] width 119 height 27
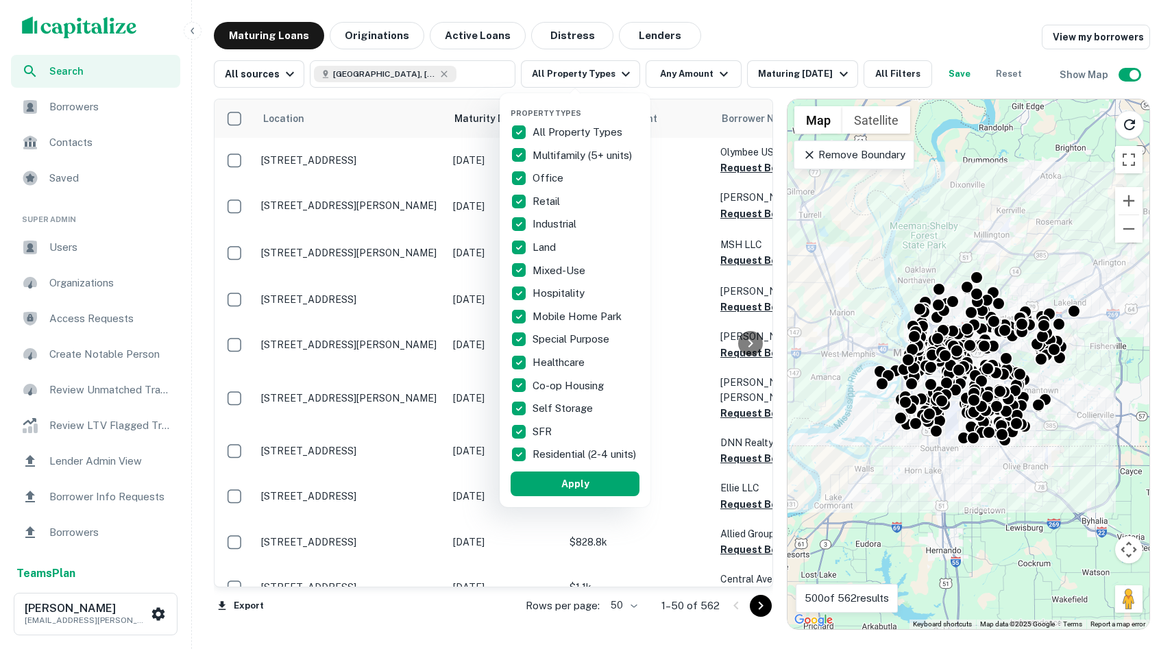
click at [507, 139] on div "Property Types All Property Types Multifamily (5+ units) Office Retail Industri…" at bounding box center [575, 300] width 151 height 414
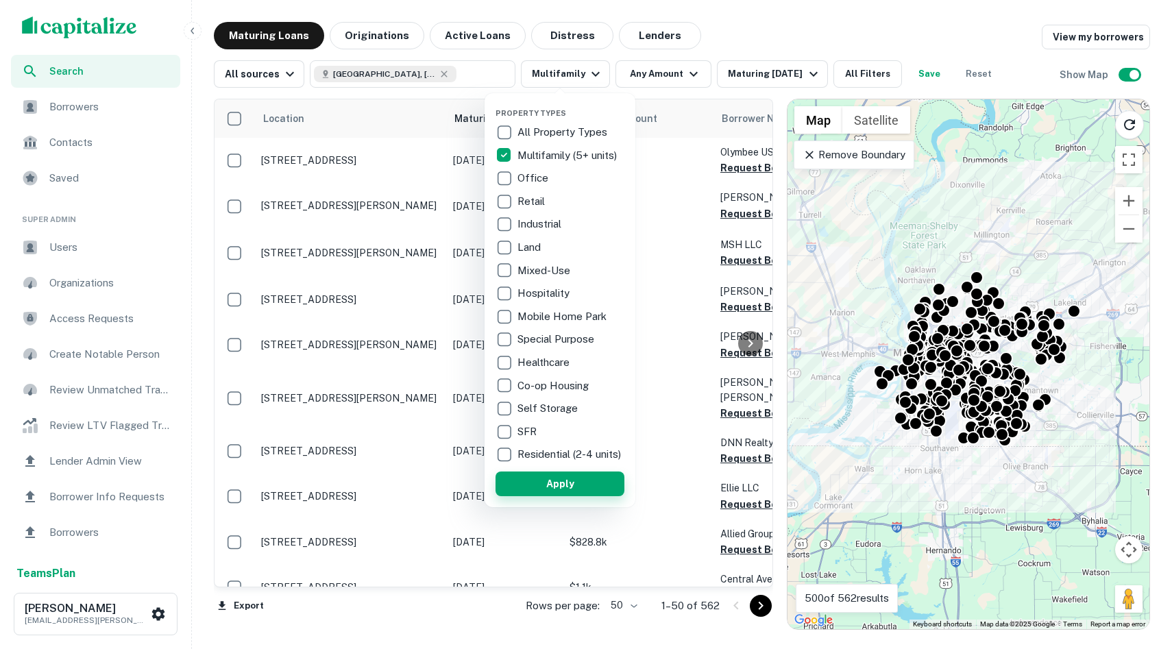
click at [547, 492] on button "Apply" at bounding box center [560, 484] width 129 height 25
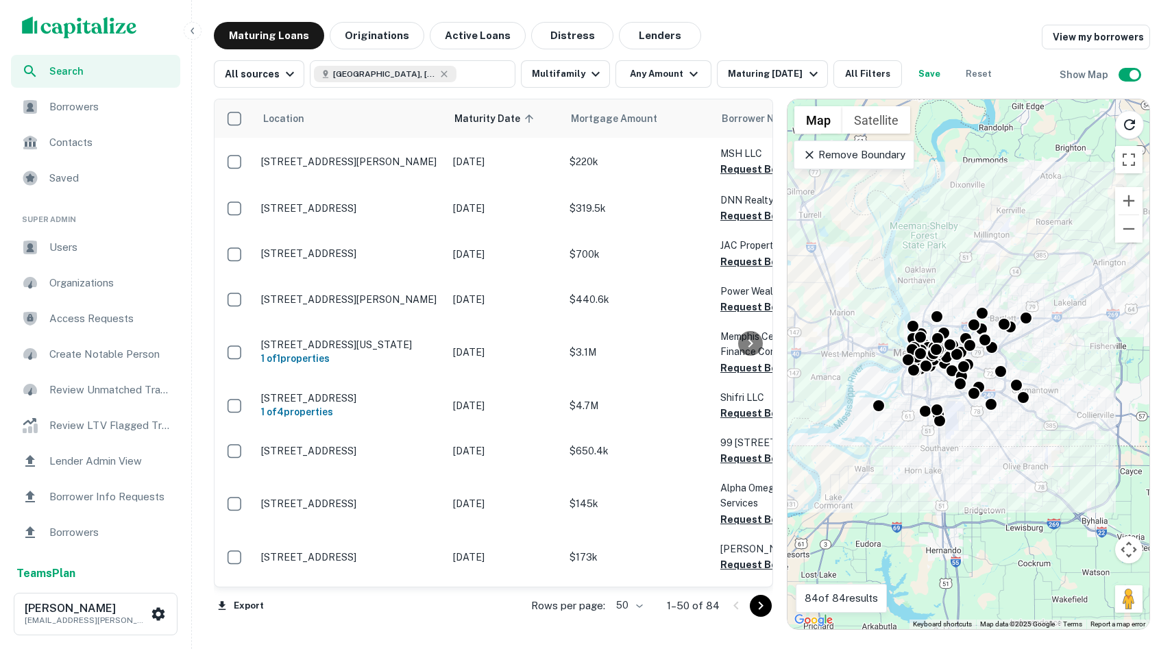
click at [841, 156] on p "Remove Boundary" at bounding box center [854, 155] width 102 height 16
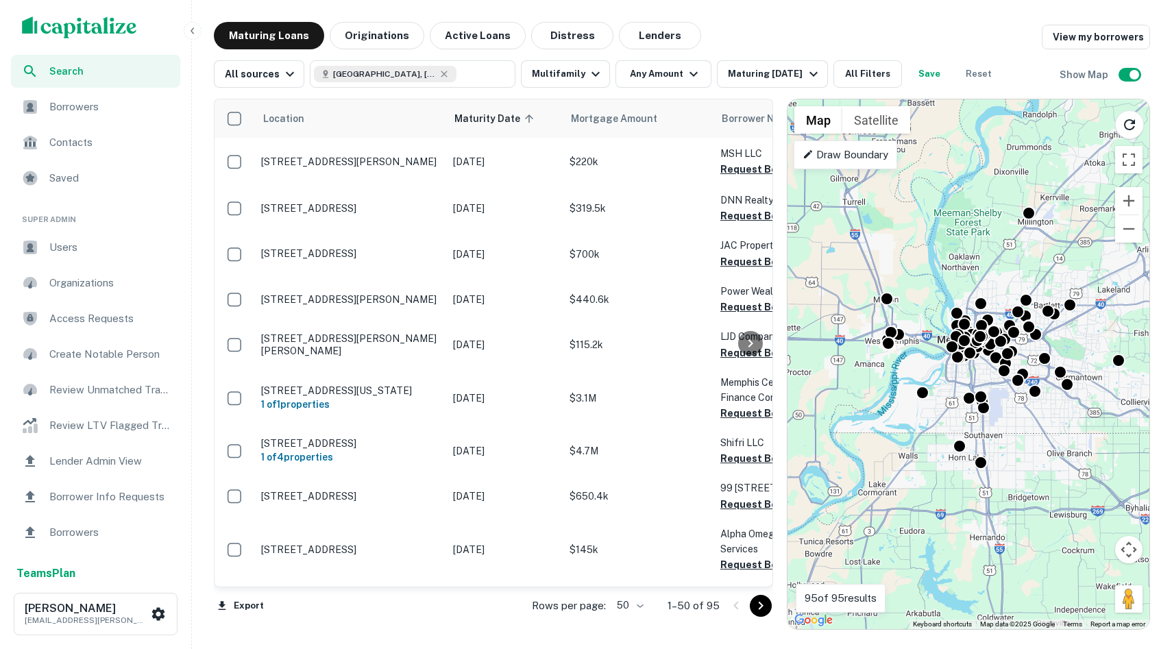
drag, startPoint x: 819, startPoint y: 479, endPoint x: 864, endPoint y: 469, distance: 46.4
click at [864, 469] on div "To activate drag with keyboard, press Alt + Enter. Once in keyboard drag state,…" at bounding box center [969, 364] width 362 height 530
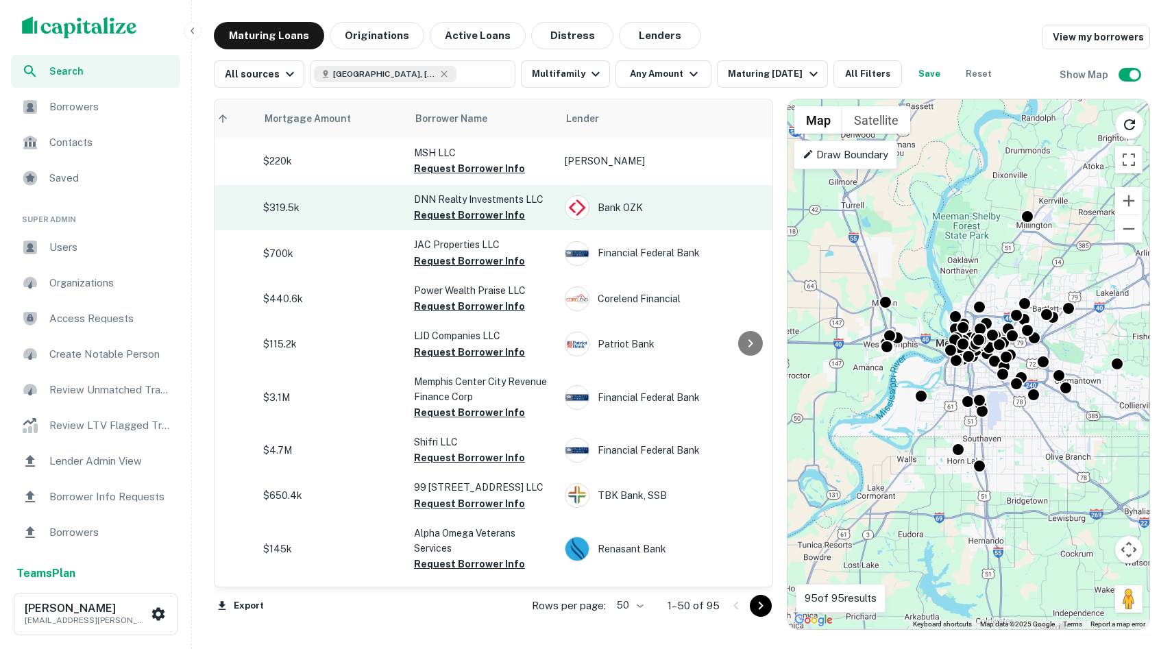
scroll to position [1, 0]
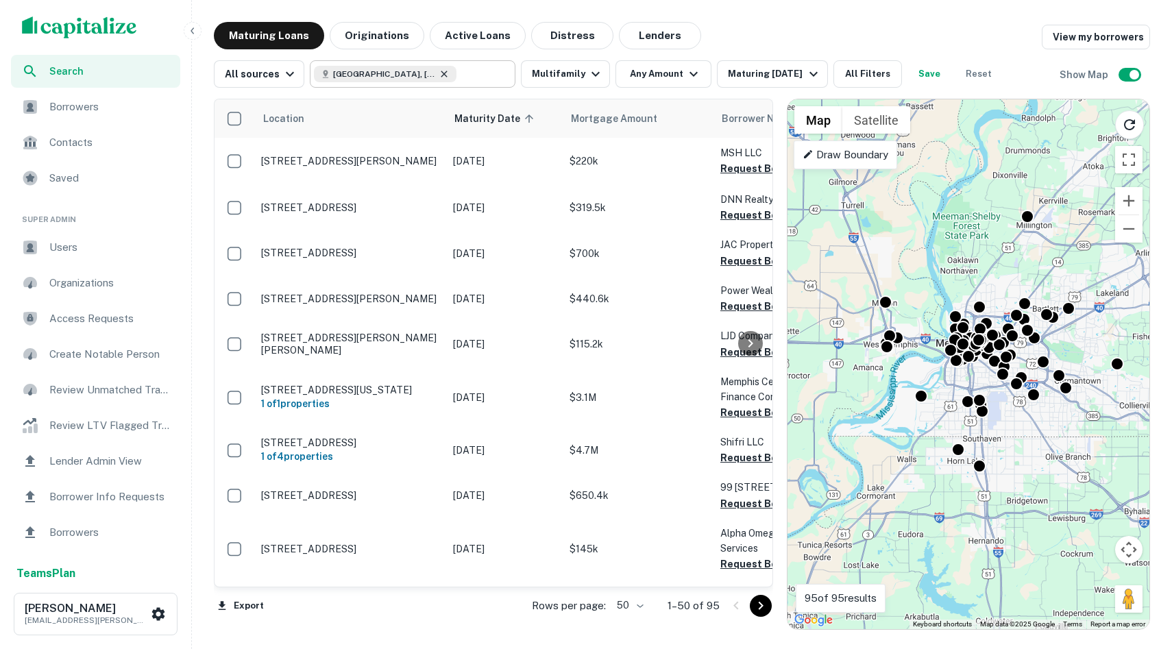
click at [439, 77] on icon at bounding box center [444, 74] width 11 height 11
type input "**********"
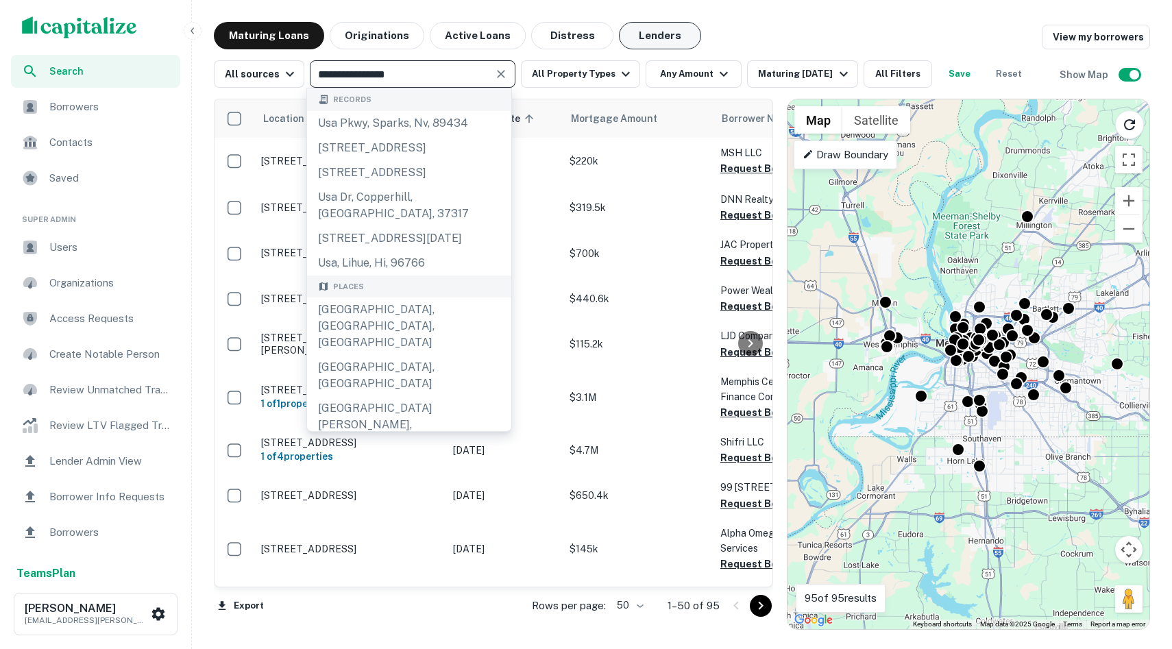
click at [649, 38] on button "Lenders" at bounding box center [660, 35] width 82 height 27
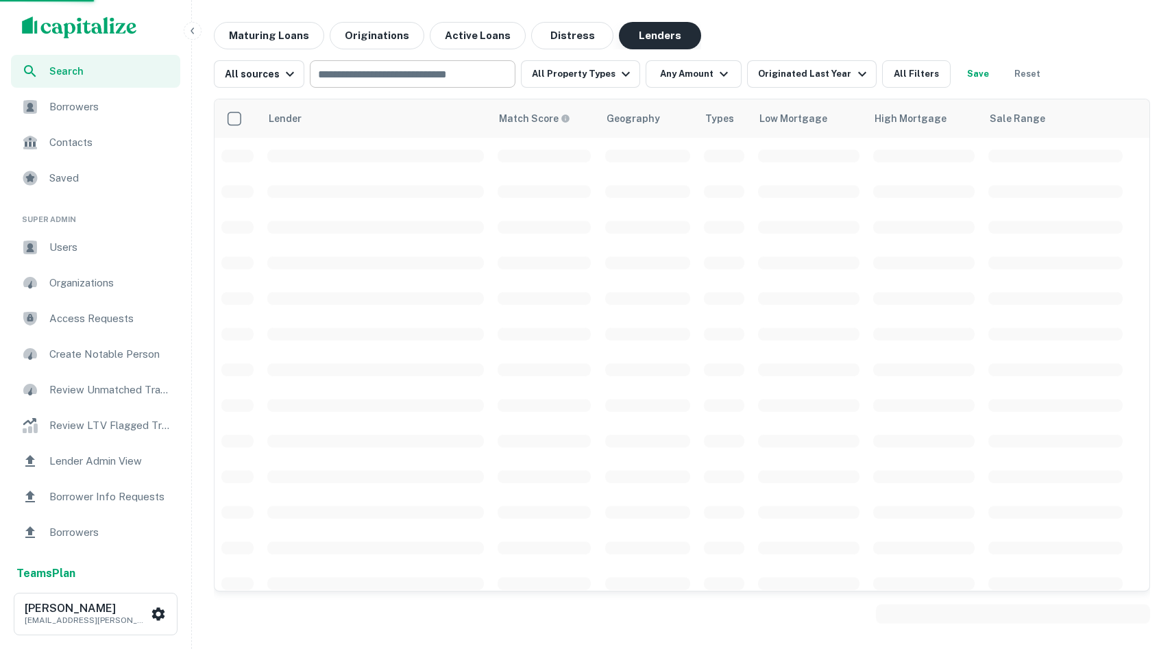
scroll to position [22, 0]
click at [420, 70] on input "text" at bounding box center [411, 73] width 195 height 19
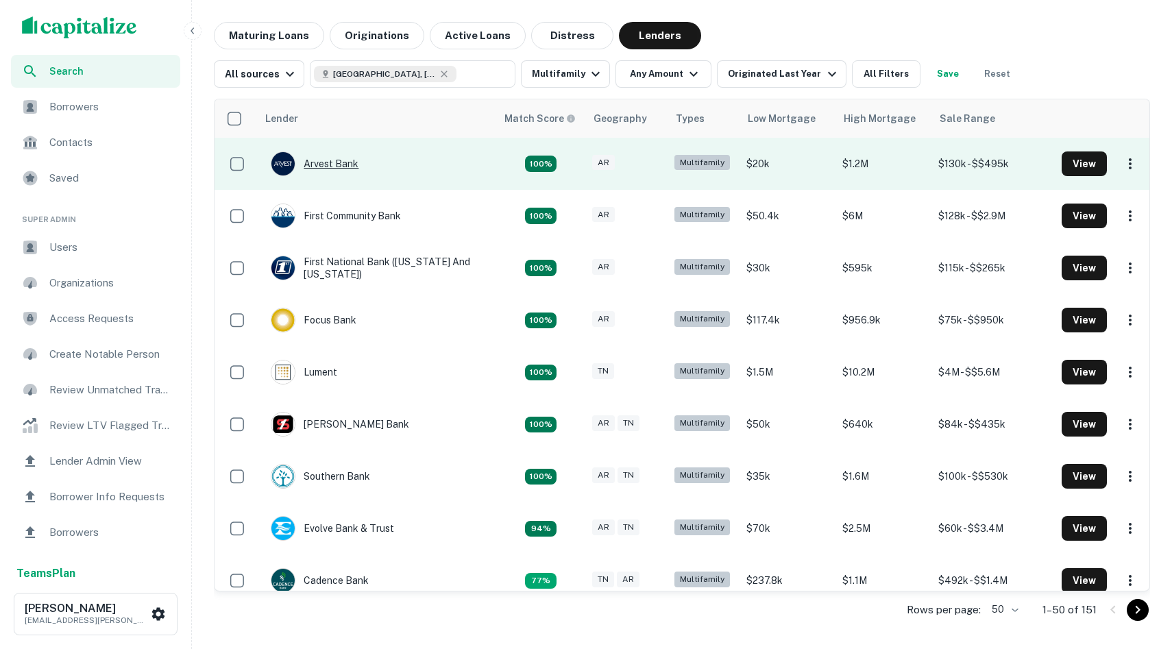
click at [324, 162] on div "Arvest Bank" at bounding box center [315, 164] width 88 height 25
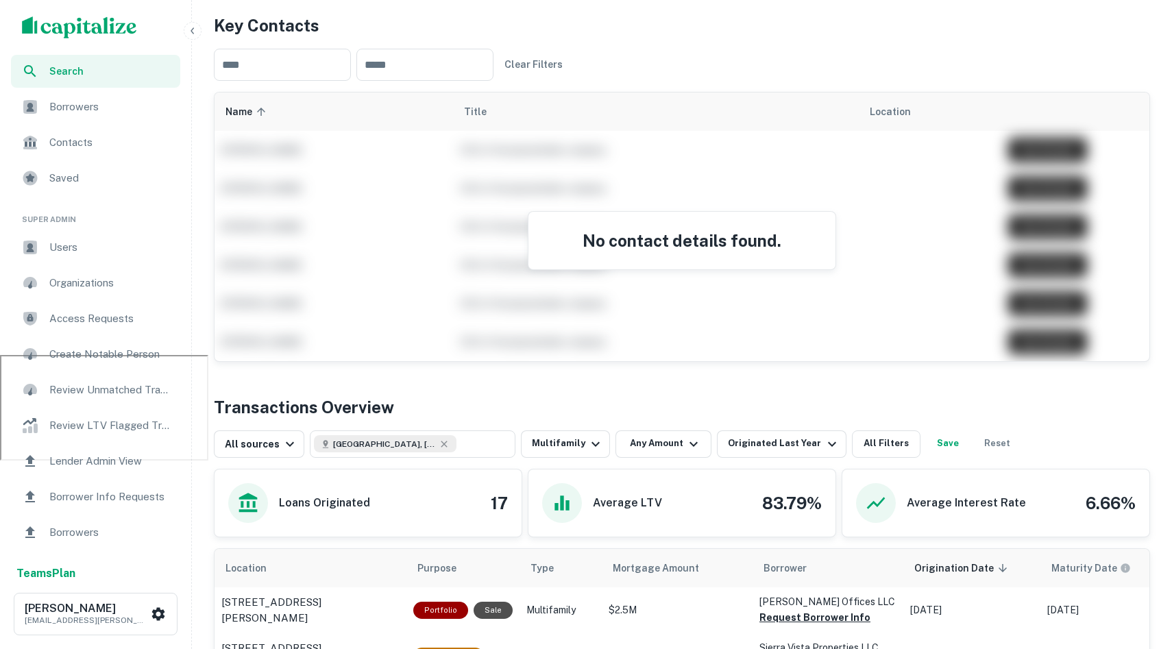
scroll to position [453, 0]
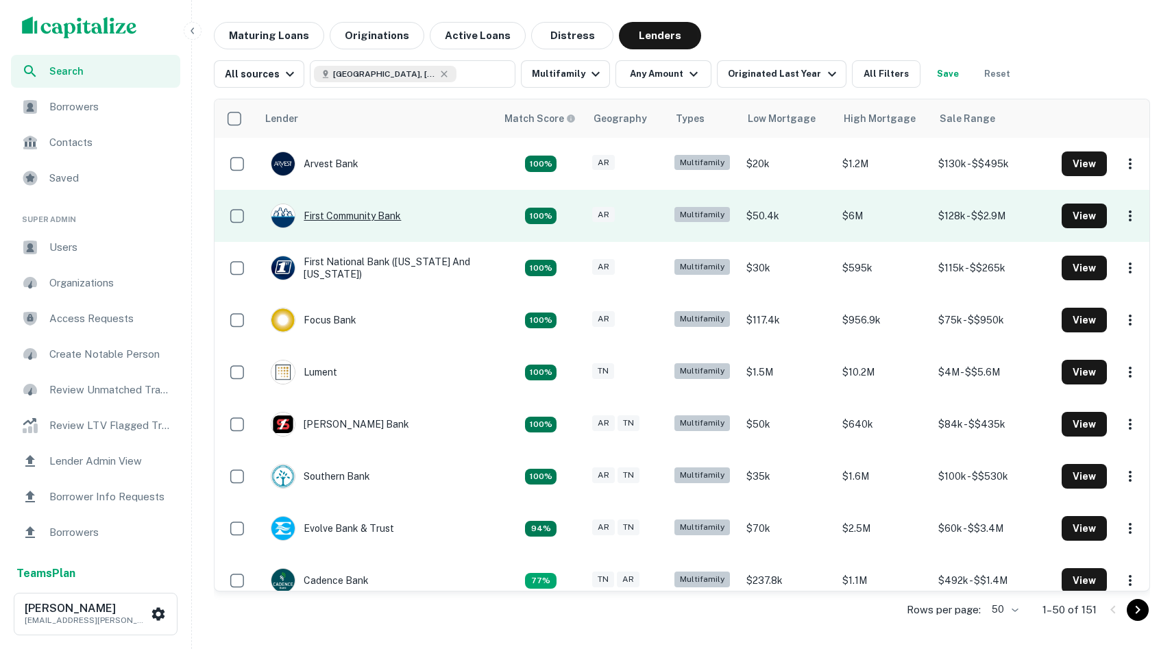
click at [348, 213] on div "First Community Bank" at bounding box center [336, 216] width 130 height 25
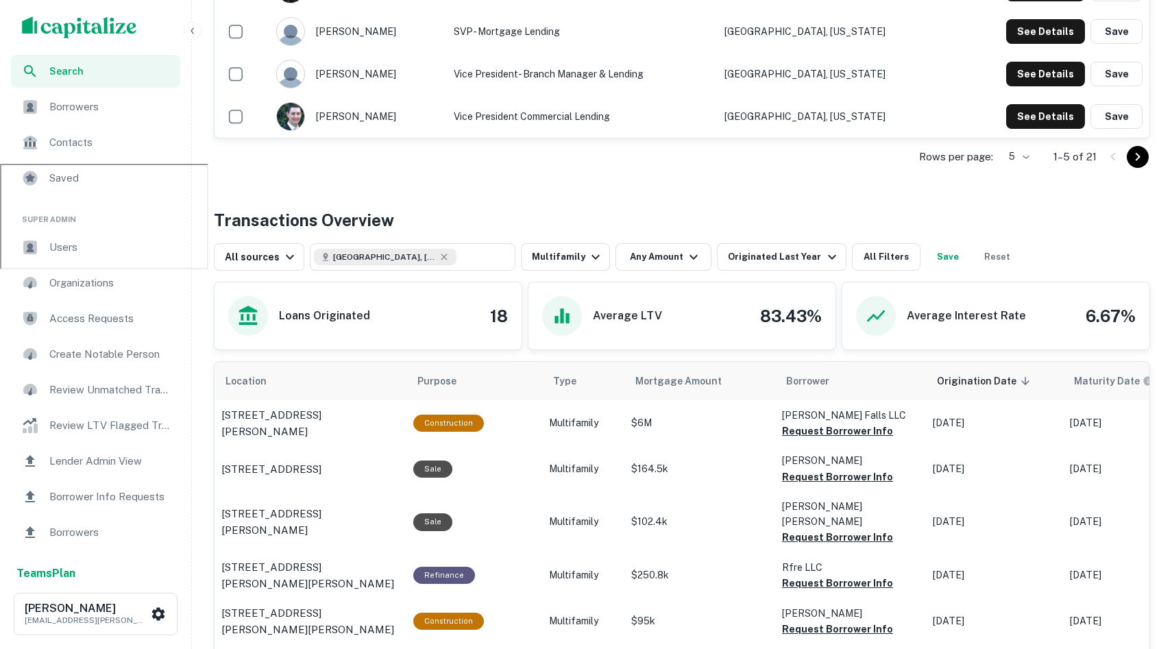
scroll to position [502, 0]
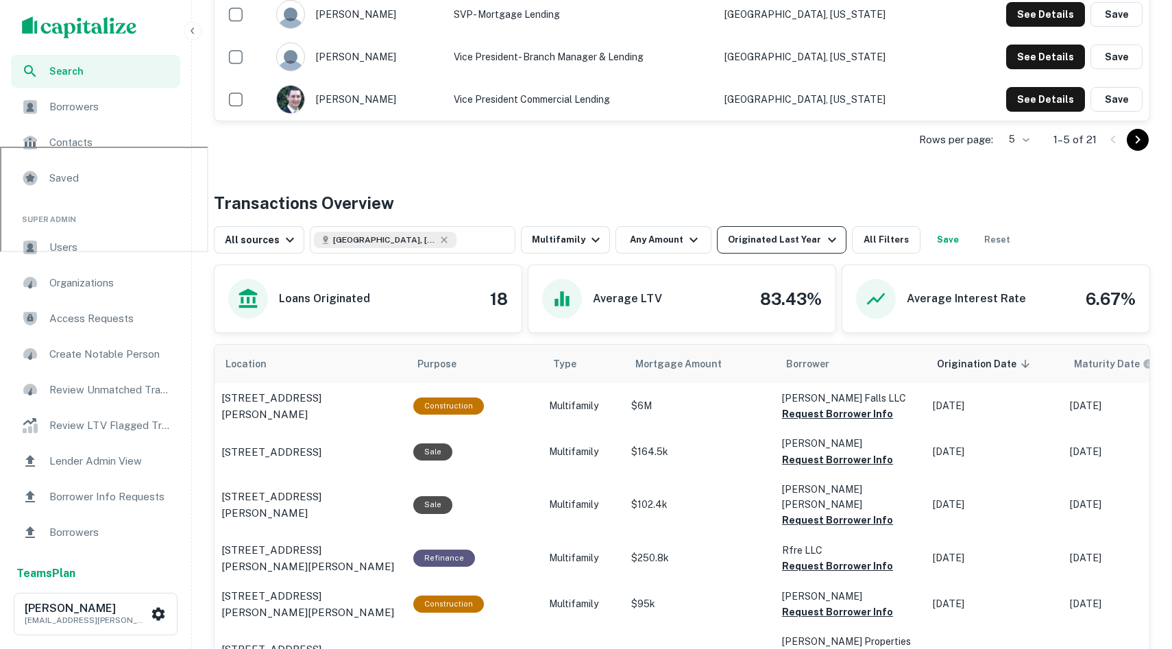
click at [757, 231] on button "Originated Last Year" at bounding box center [781, 239] width 129 height 27
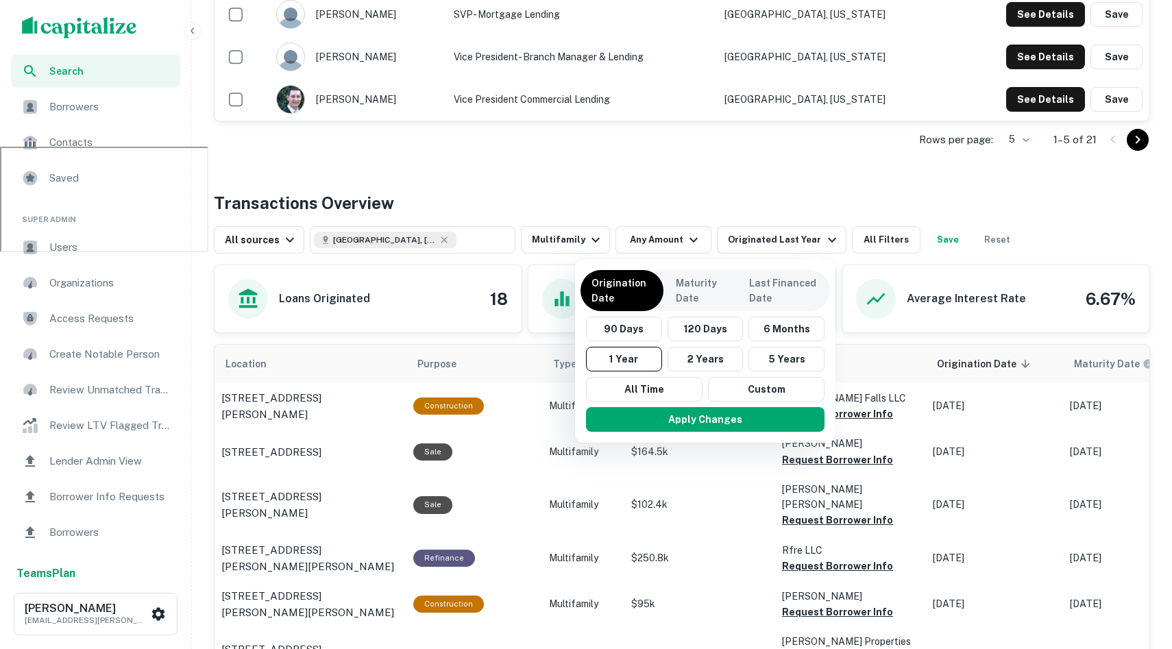
click at [494, 174] on div at bounding box center [586, 324] width 1172 height 649
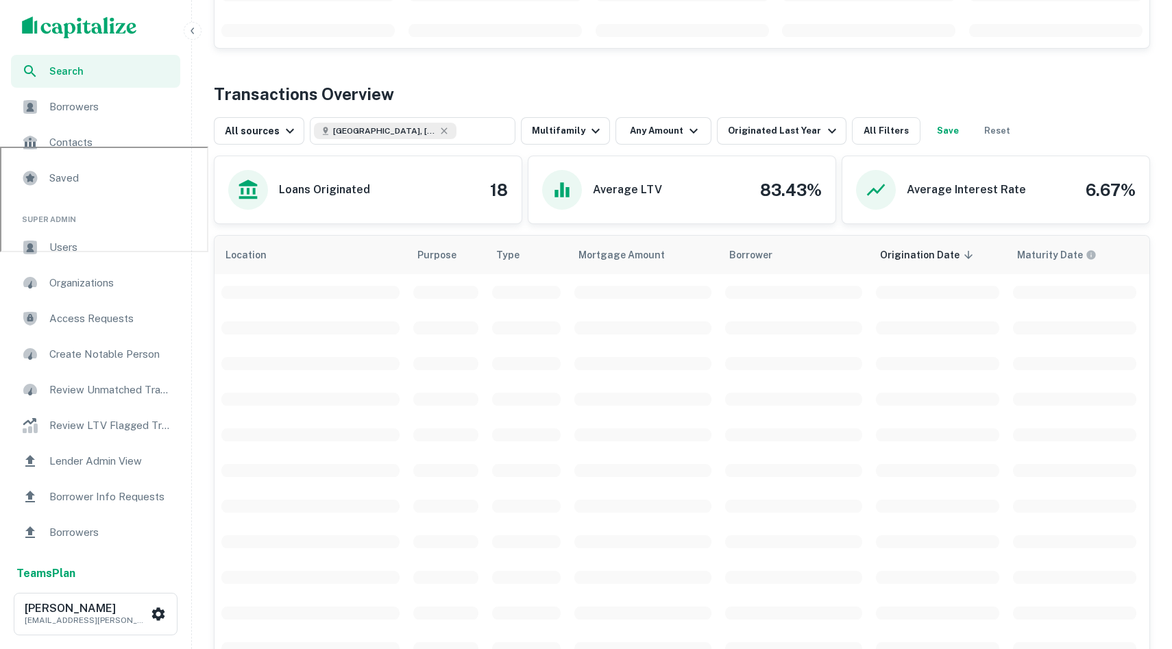
click at [85, 69] on span "Search" at bounding box center [110, 71] width 123 height 15
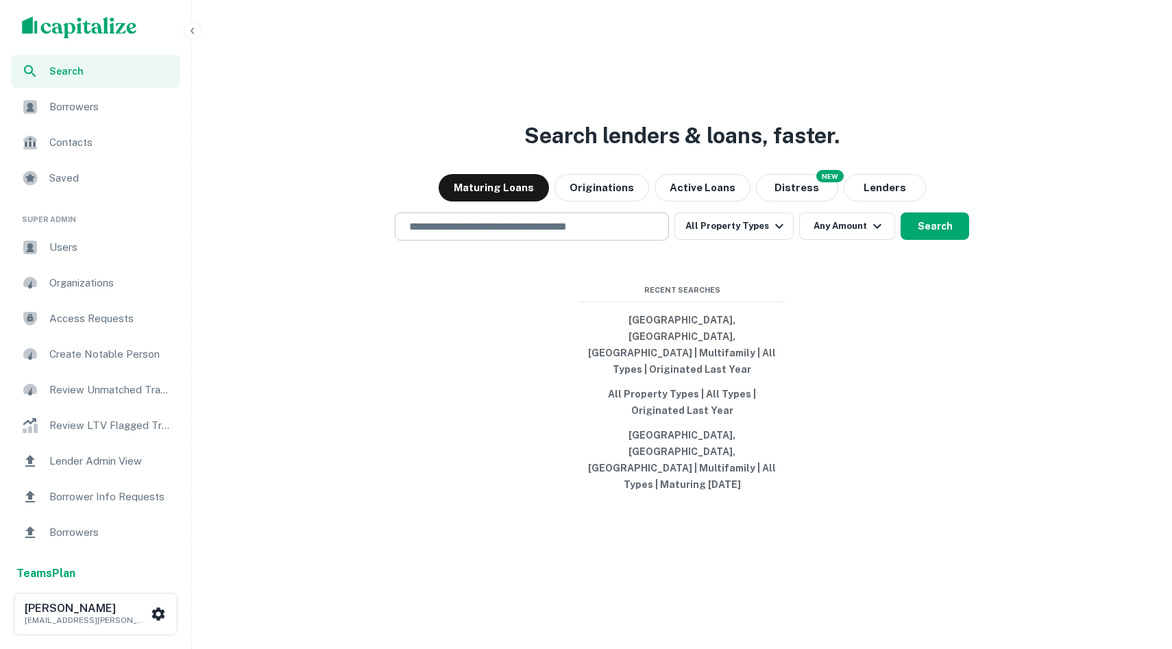
click at [447, 241] on div "​" at bounding box center [532, 227] width 274 height 28
type input "**********"
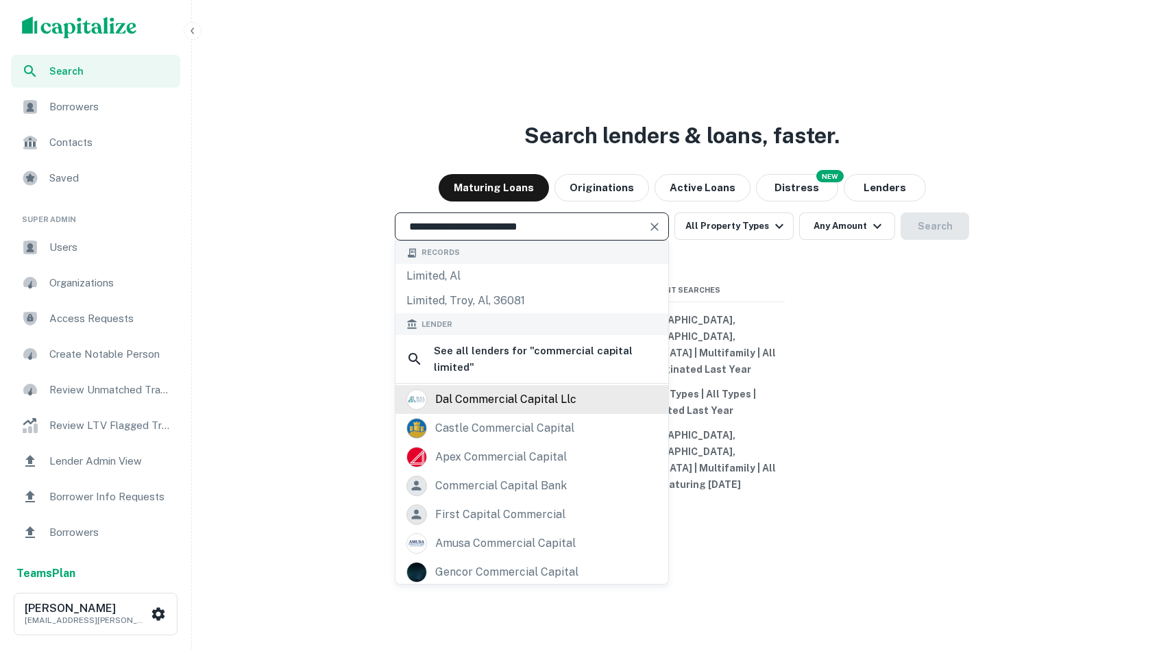
scroll to position [88, 0]
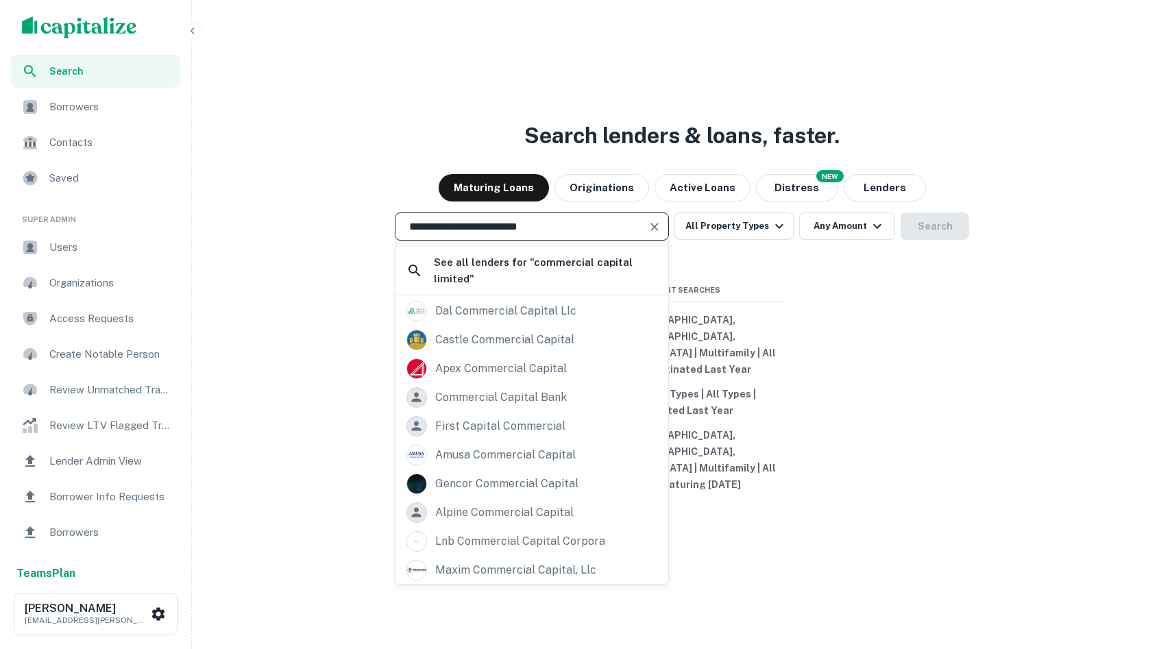
click at [546, 234] on input "**********" at bounding box center [521, 227] width 241 height 16
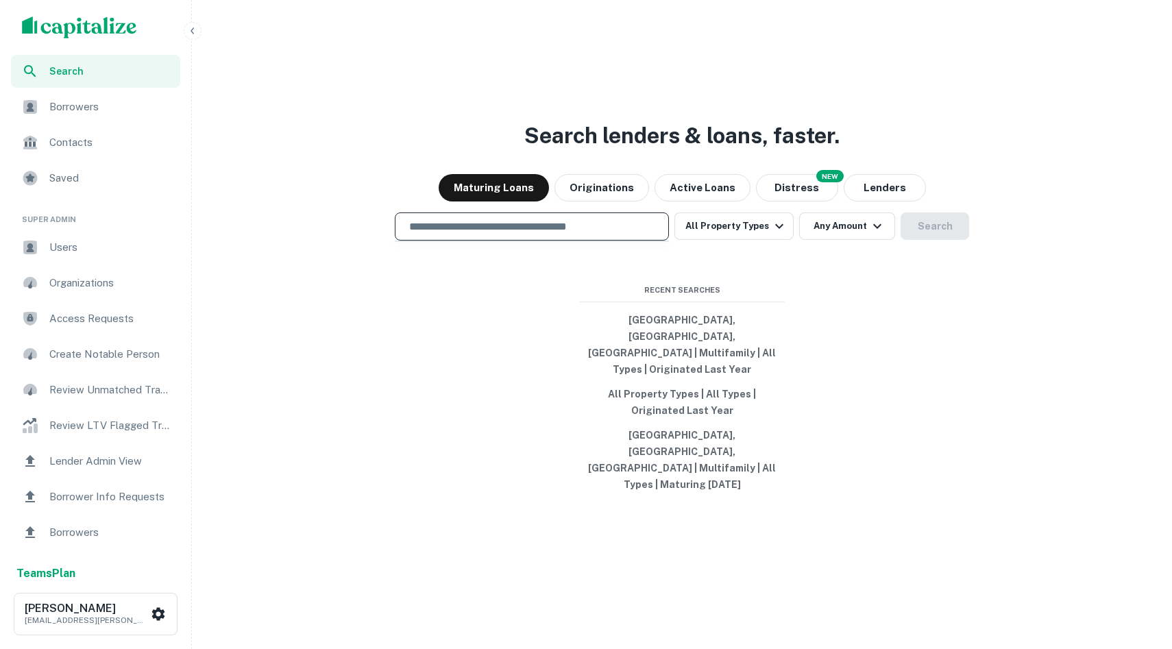
click at [170, 120] on div "Borrowers" at bounding box center [95, 106] width 169 height 33
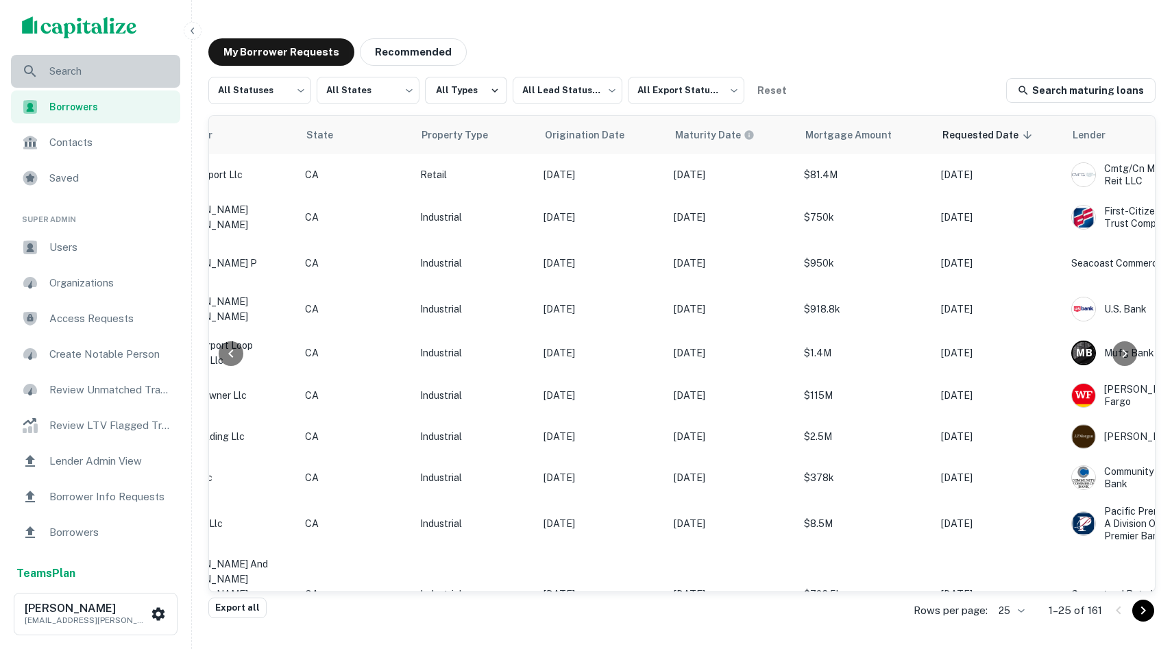
click at [87, 74] on span "Search" at bounding box center [110, 71] width 123 height 16
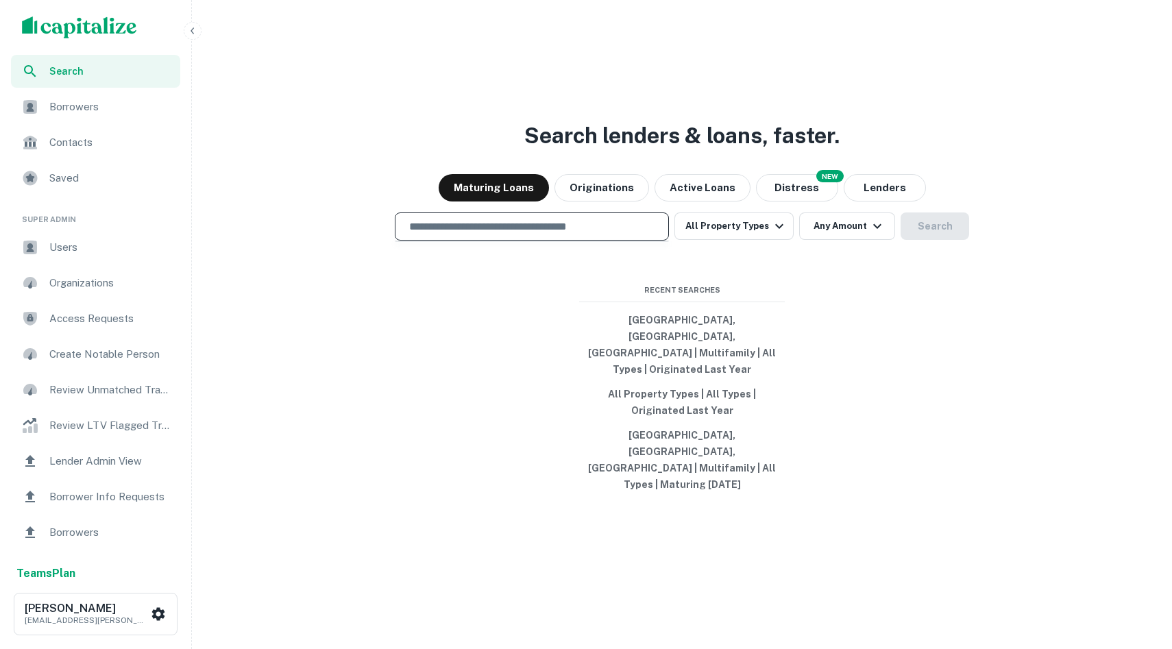
click at [609, 234] on input "text" at bounding box center [532, 227] width 262 height 16
type input "*"
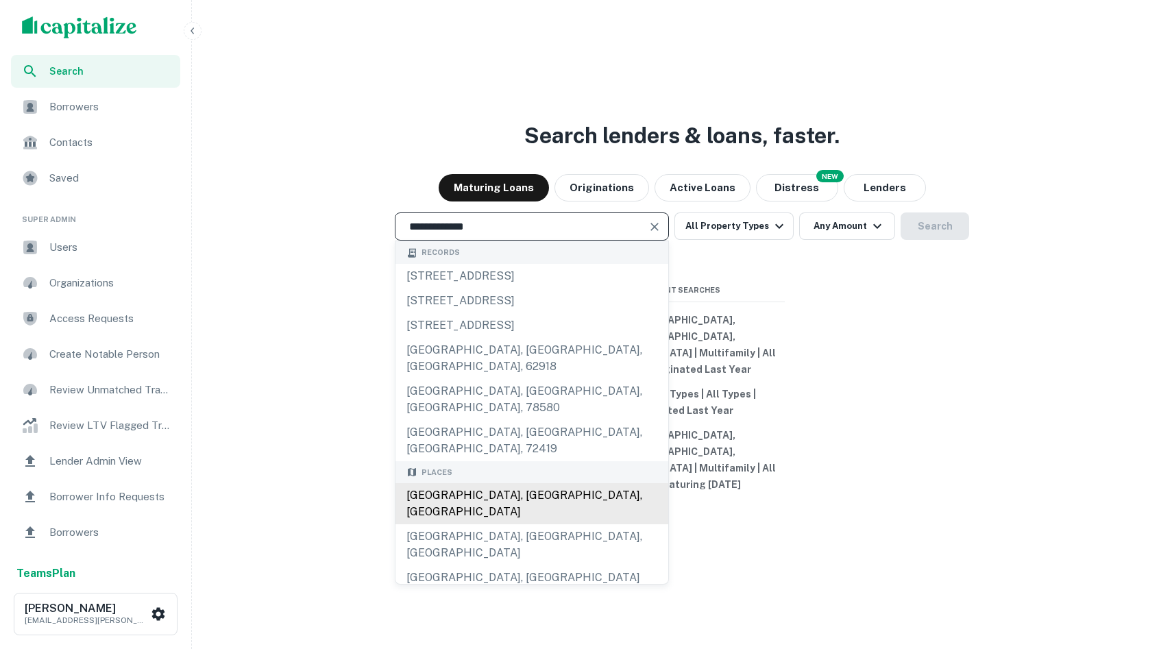
click at [498, 484] on div "[GEOGRAPHIC_DATA], [GEOGRAPHIC_DATA], [GEOGRAPHIC_DATA]" at bounding box center [532, 503] width 273 height 41
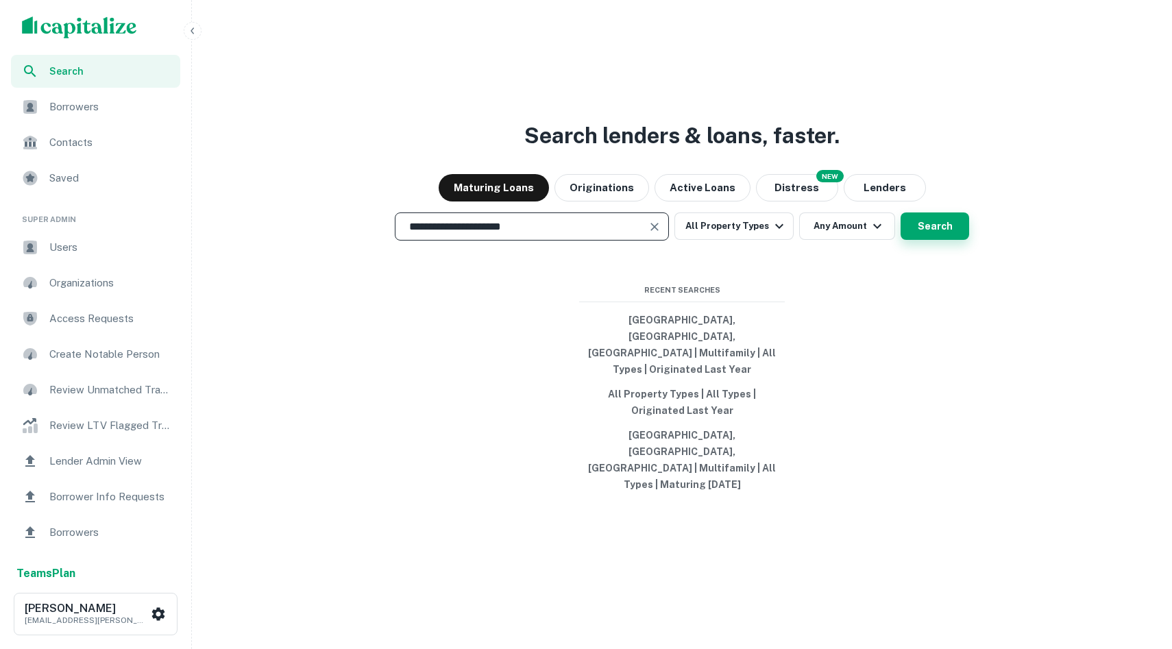
type input "**********"
click at [938, 240] on button "Search" at bounding box center [935, 226] width 69 height 27
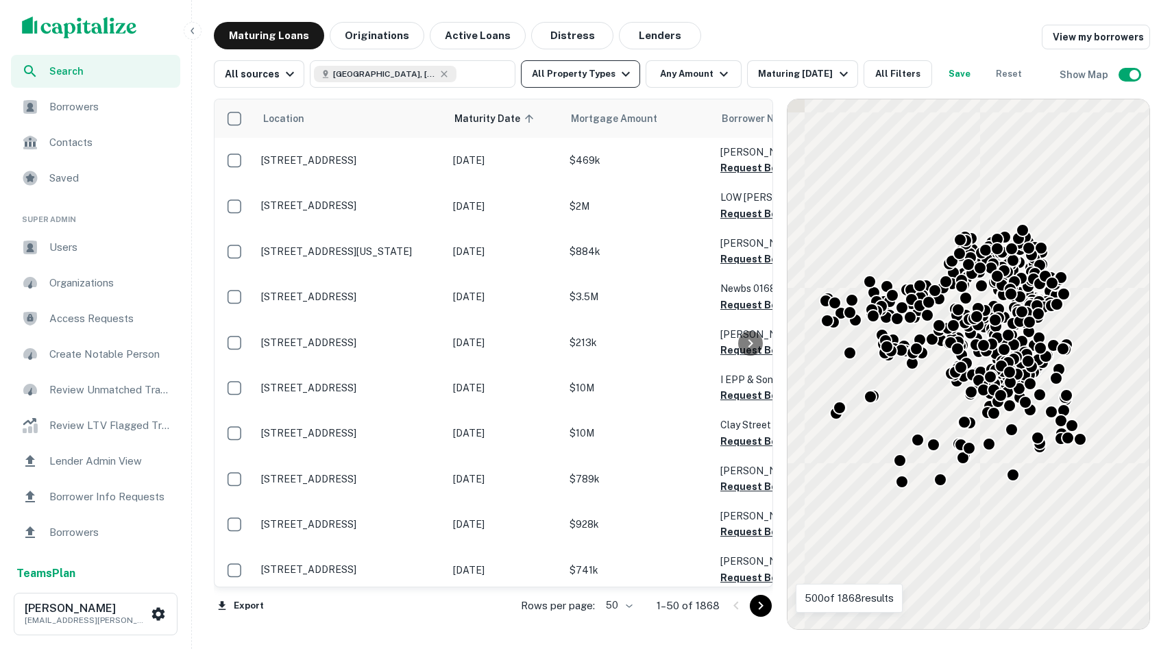
drag, startPoint x: 557, startPoint y: 28, endPoint x: 525, endPoint y: 86, distance: 66.0
click at [557, 28] on button "Distress" at bounding box center [572, 35] width 82 height 27
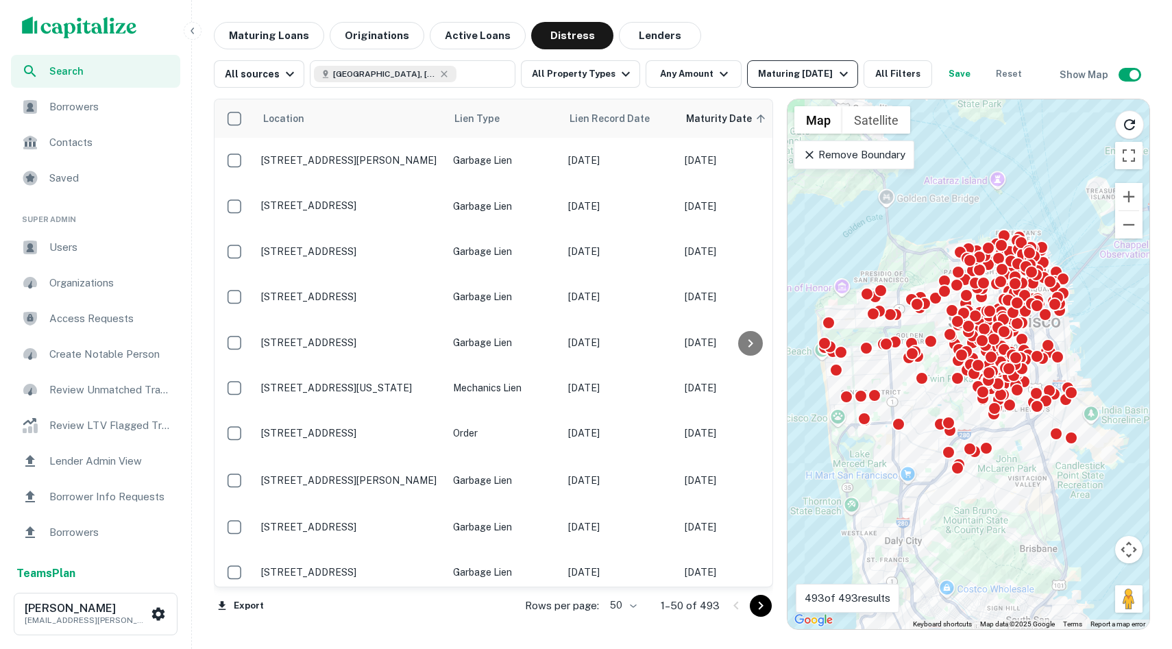
click at [784, 71] on div "Maturing [DATE]" at bounding box center [804, 74] width 93 height 16
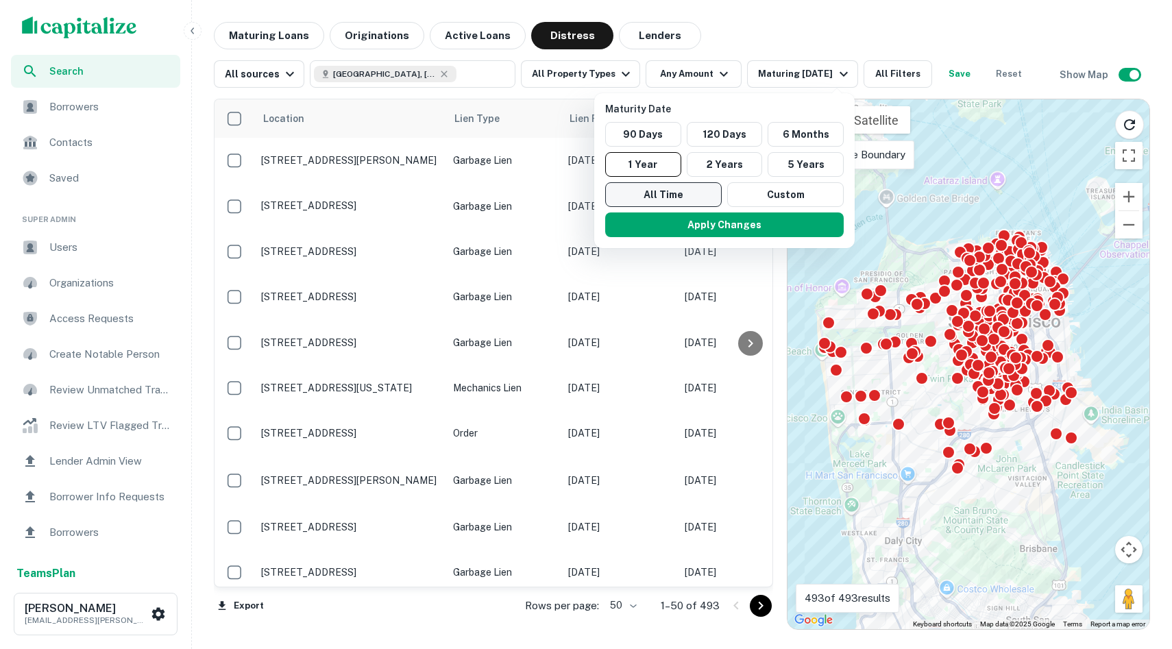
click at [646, 186] on button "All Time" at bounding box center [663, 194] width 117 height 25
click at [676, 215] on button "Apply Changes" at bounding box center [725, 225] width 239 height 25
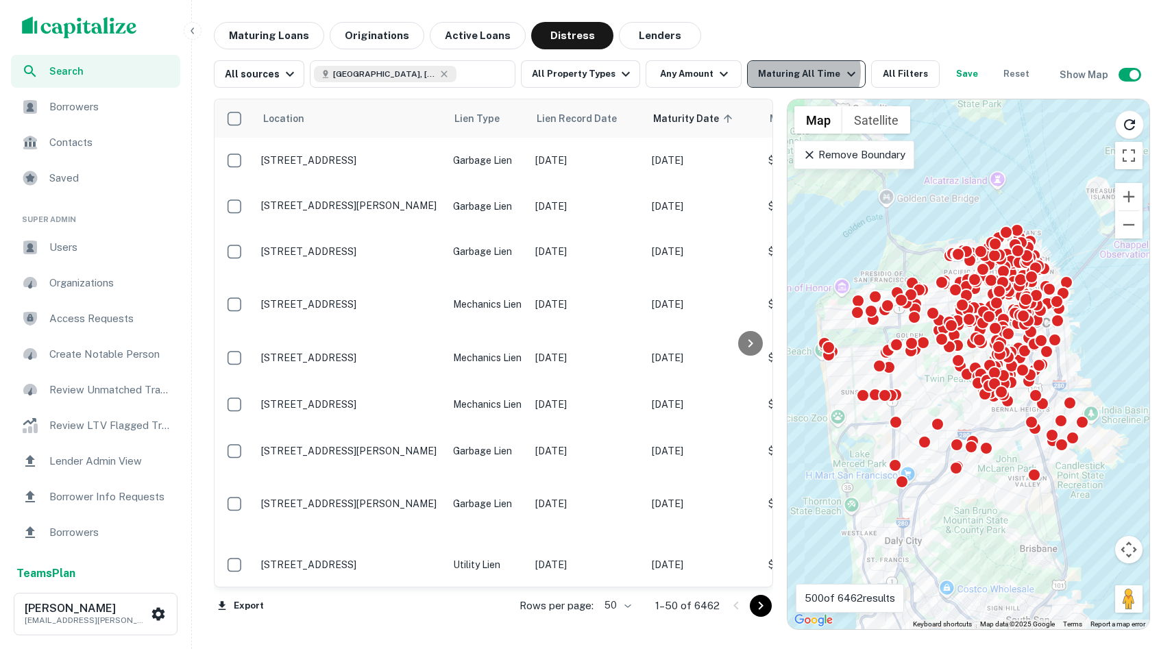
click at [792, 72] on div "Maturing All Time" at bounding box center [808, 74] width 101 height 16
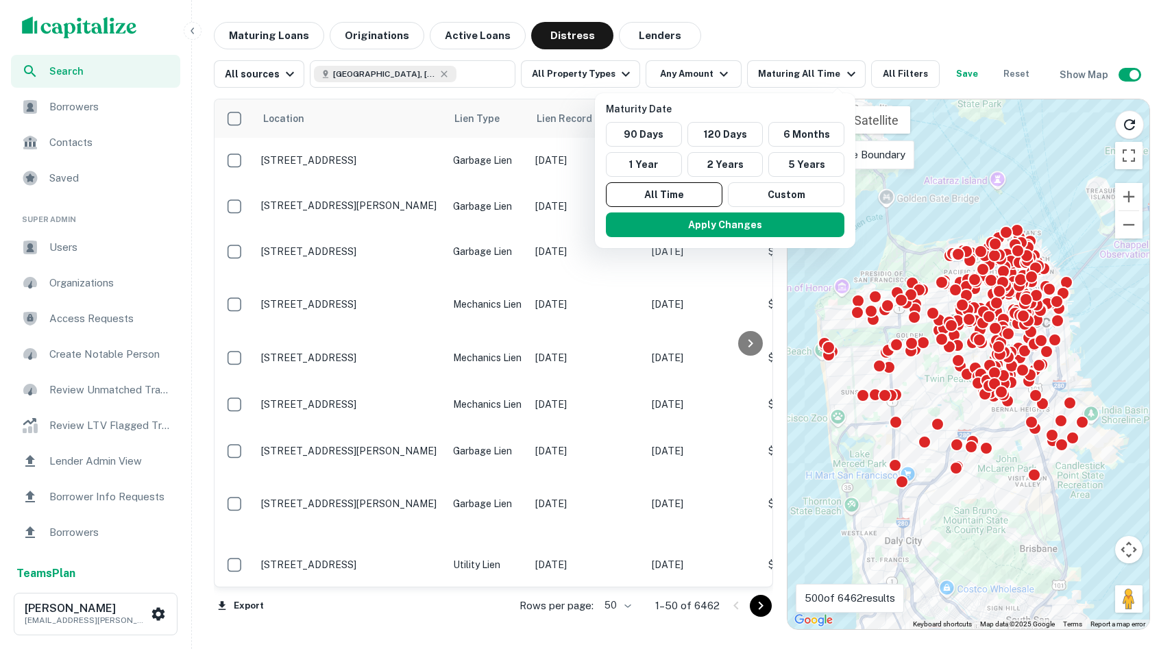
click at [759, 43] on div at bounding box center [586, 324] width 1172 height 649
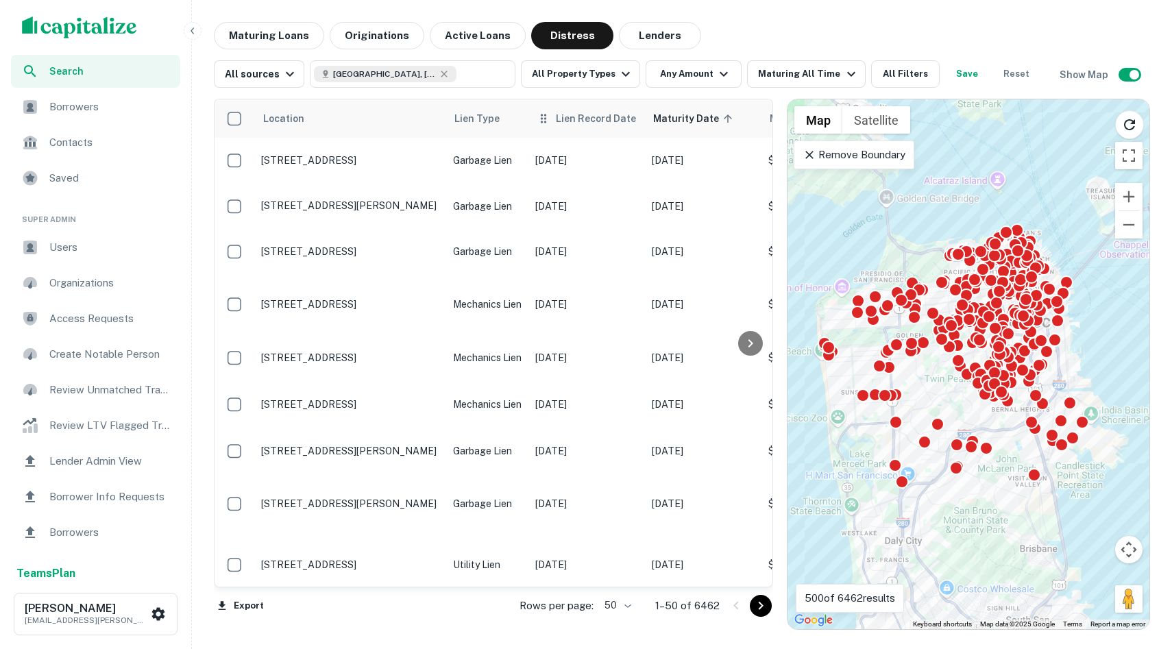
click at [561, 120] on span "Lien Record Date" at bounding box center [596, 118] width 80 height 16
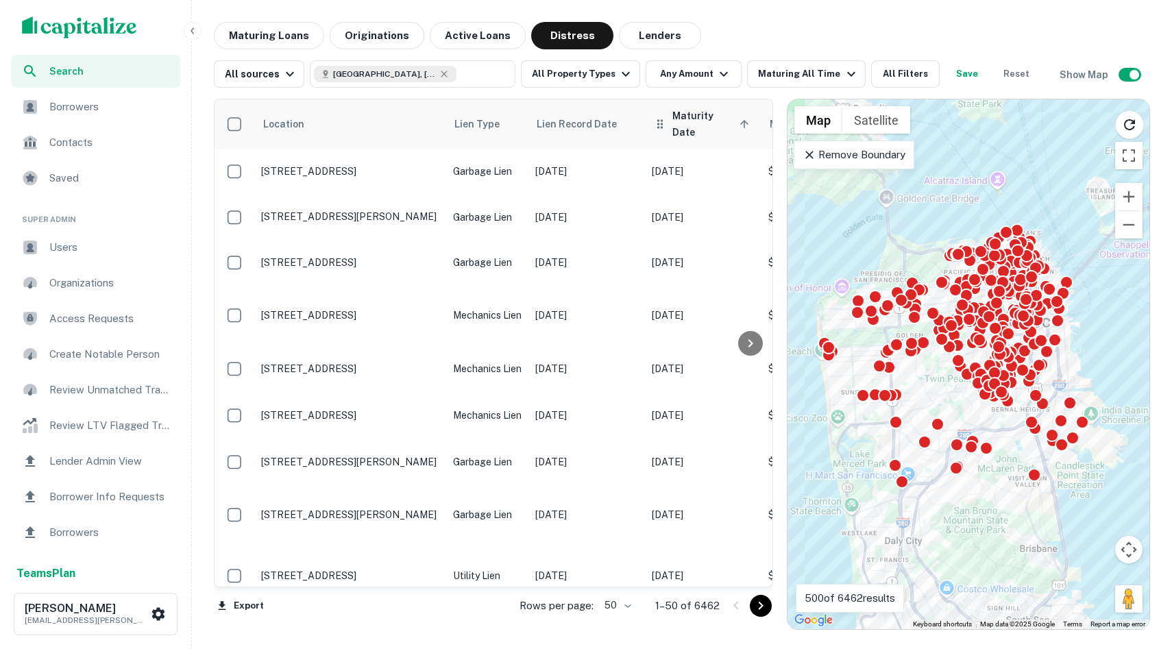
click at [705, 124] on span "Maturity Date sorted ascending" at bounding box center [712, 124] width 81 height 33
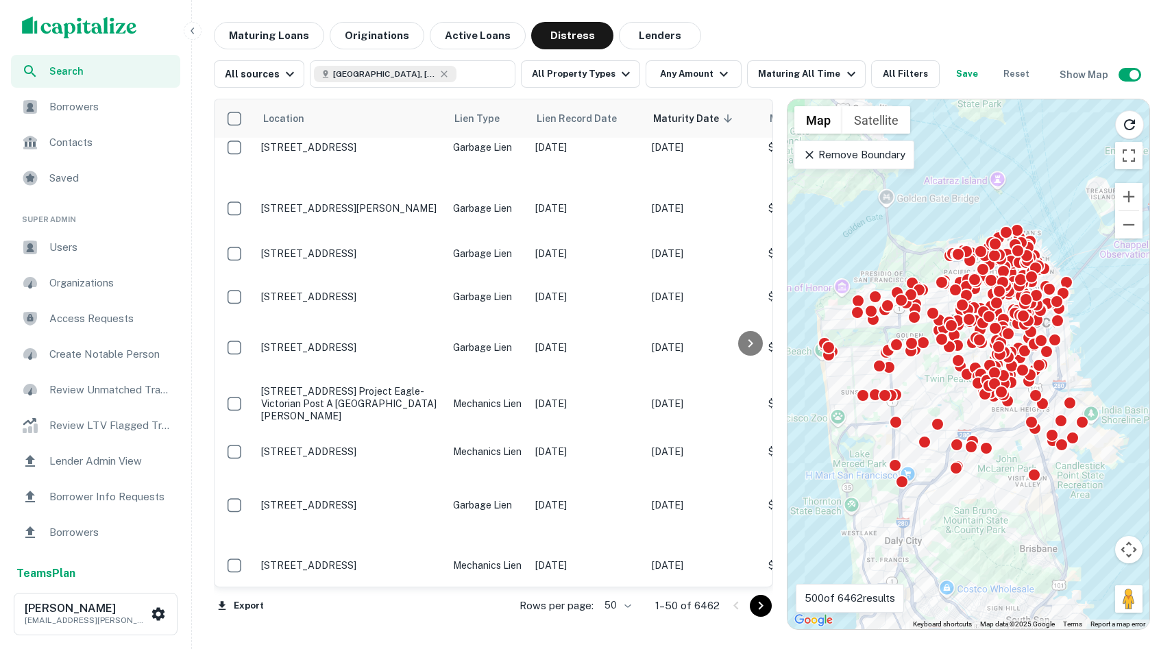
scroll to position [1919, 0]
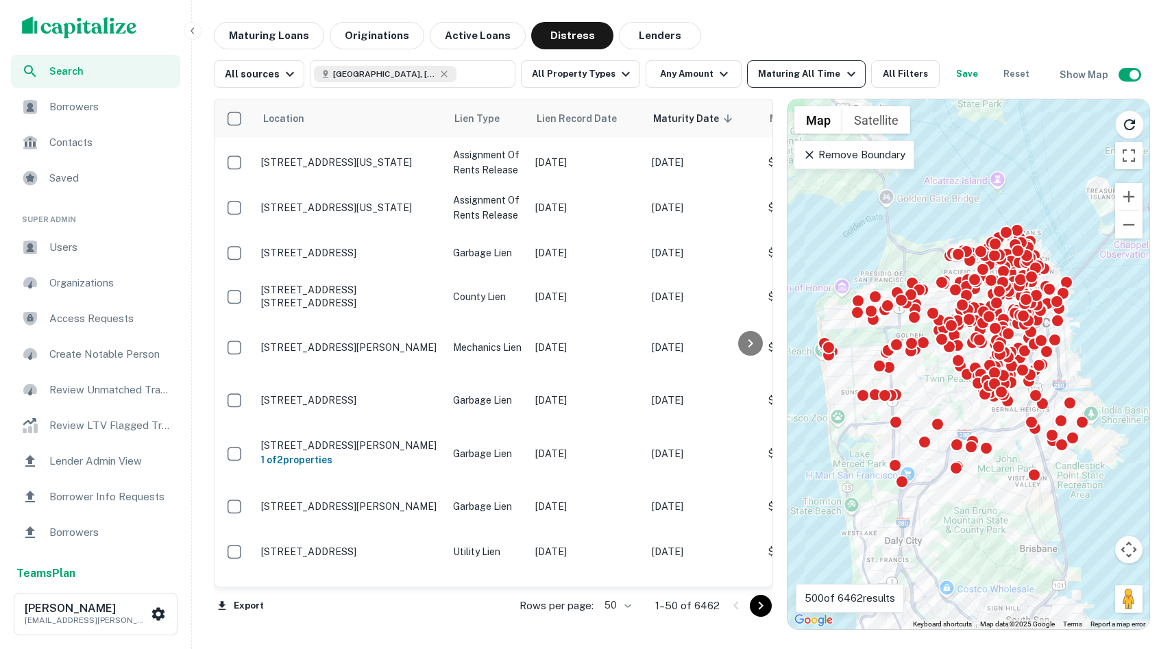
click at [781, 71] on div "Maturing All Time" at bounding box center [808, 74] width 101 height 16
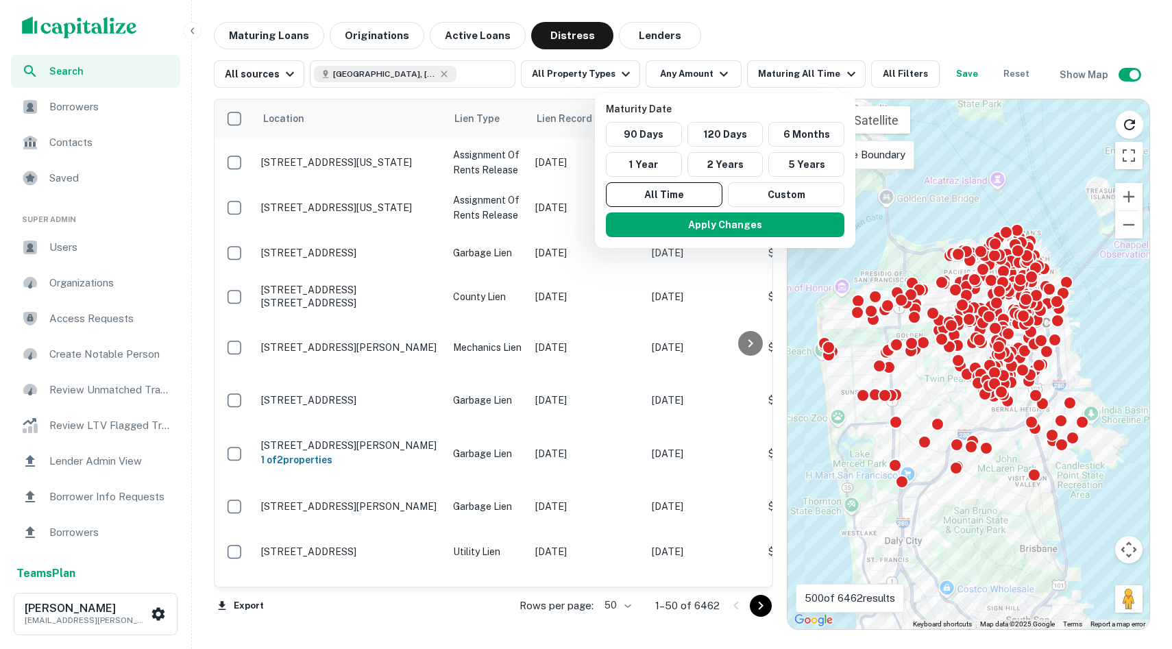
click at [734, 147] on div "90 Days 120 Days 6 Months 1 Year 2 Years 5 Years All Time Custom" at bounding box center [726, 164] width 250 height 85
click at [733, 159] on button "2 Years" at bounding box center [726, 164] width 76 height 25
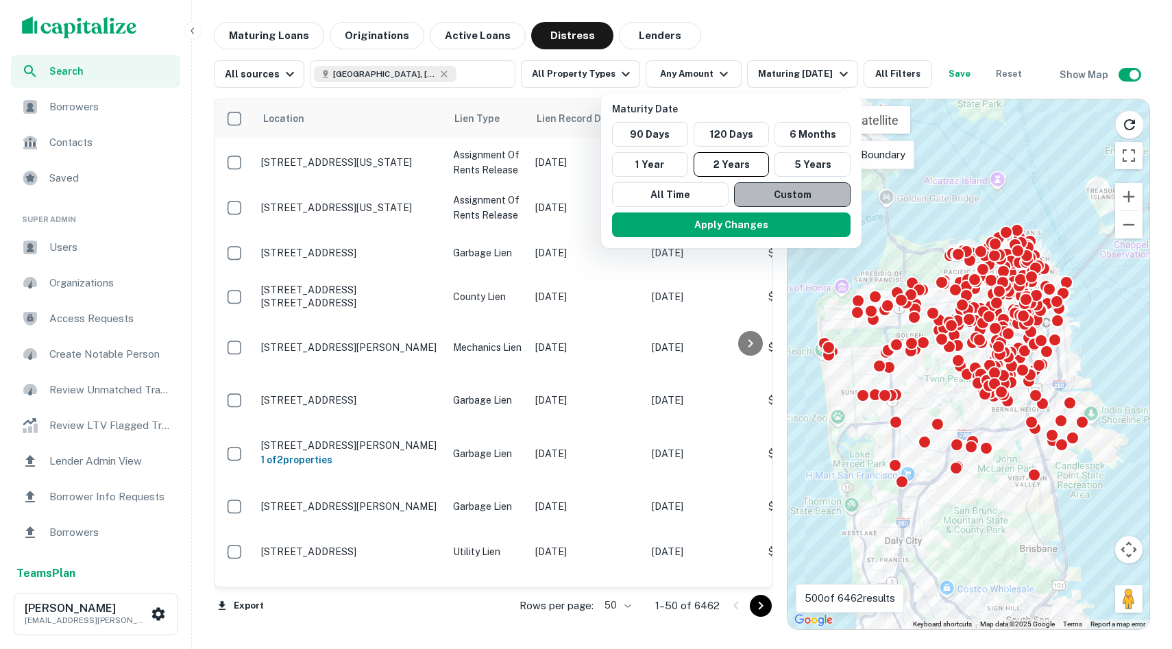
click at [742, 205] on button "Custom" at bounding box center [792, 194] width 117 height 25
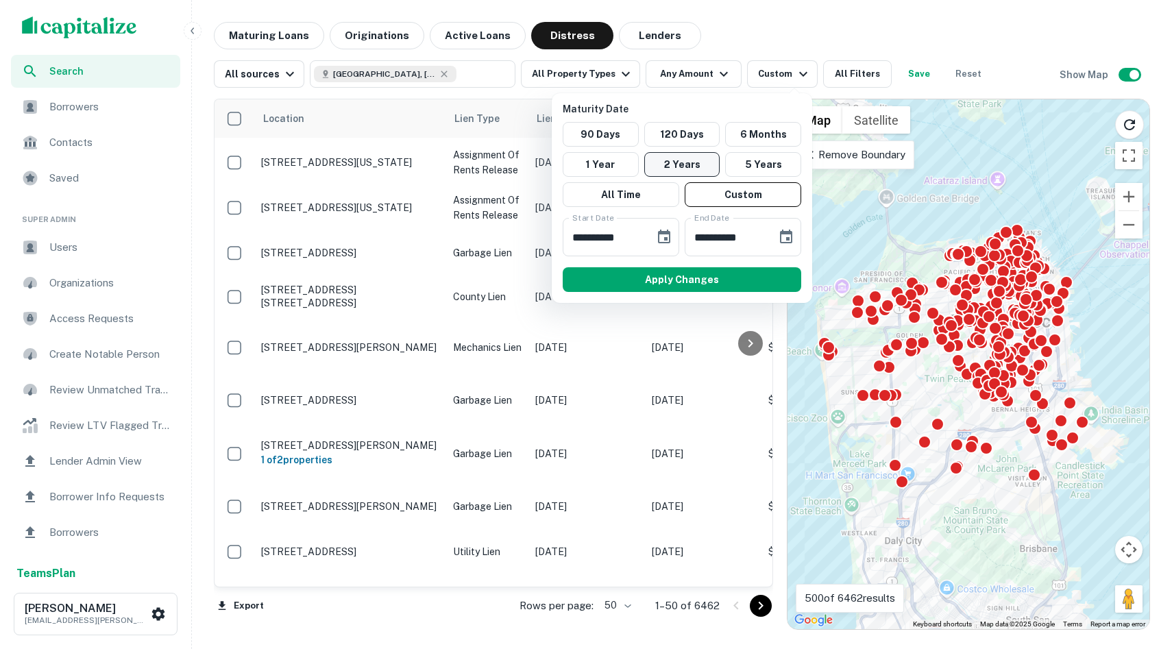
click at [677, 168] on button "2 Years" at bounding box center [682, 164] width 76 height 25
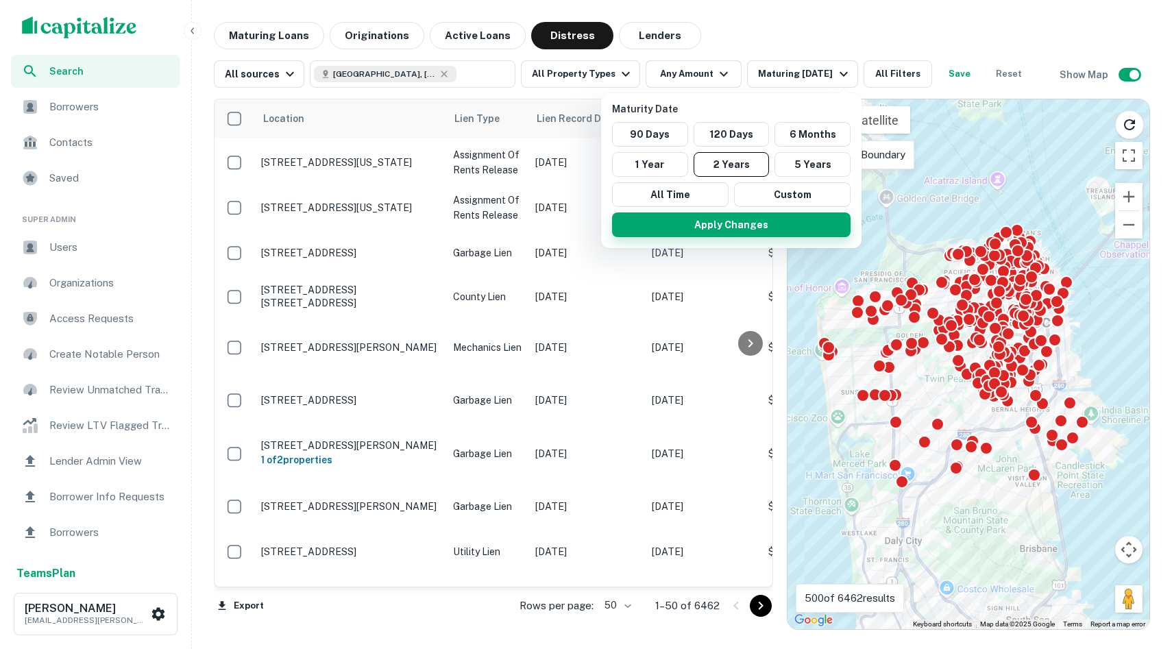
click at [707, 234] on button "Apply Changes" at bounding box center [731, 225] width 239 height 25
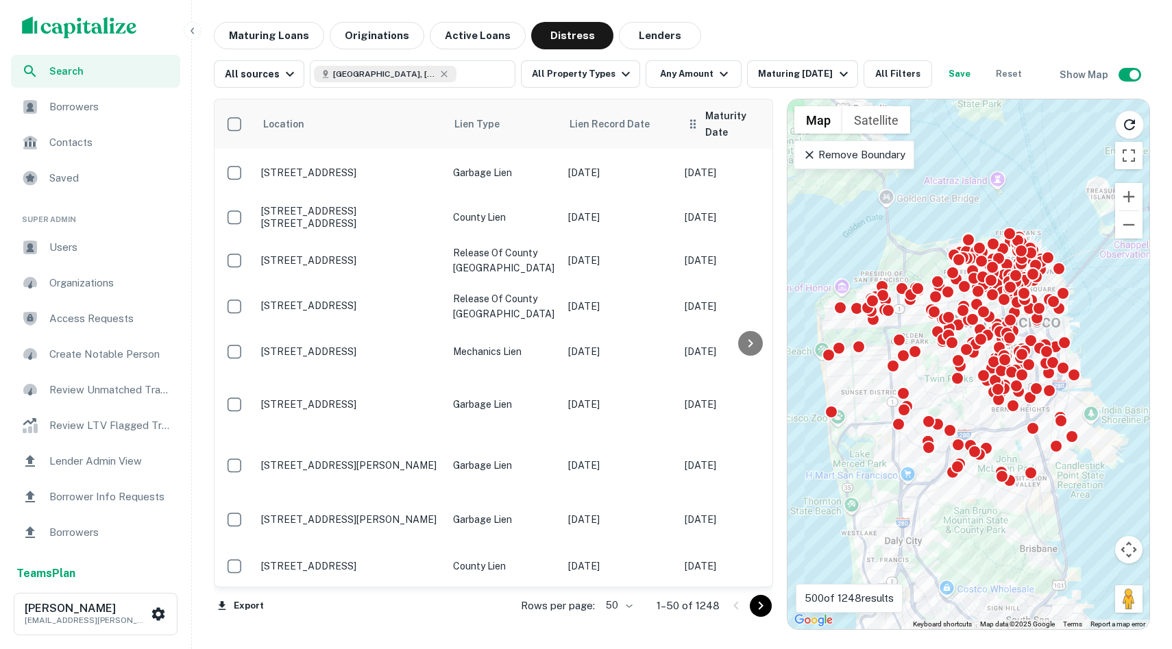
click at [704, 104] on th "Maturity Date sorted descending" at bounding box center [736, 123] width 117 height 49
click at [712, 112] on span "Maturity Date sorted descending" at bounding box center [745, 124] width 81 height 33
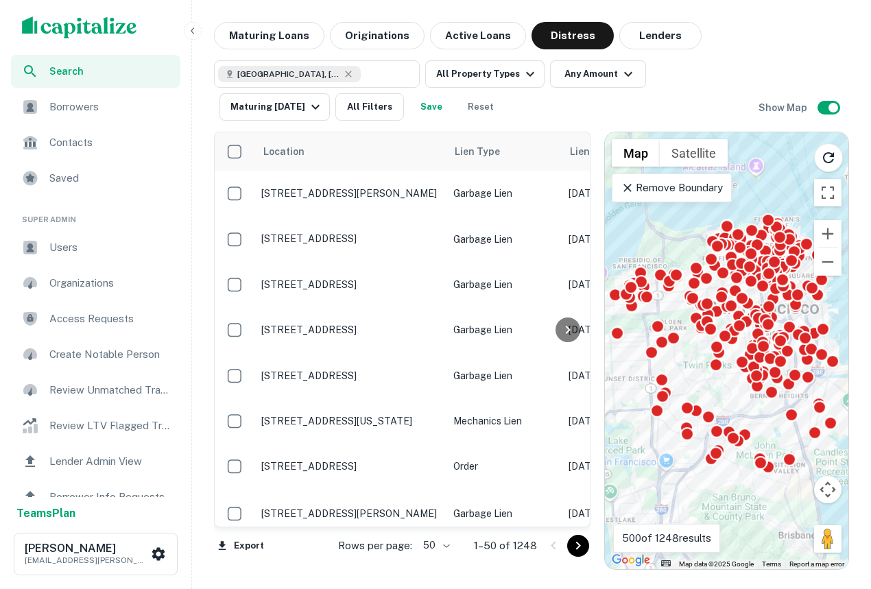
click at [82, 73] on span "Search" at bounding box center [110, 71] width 123 height 15
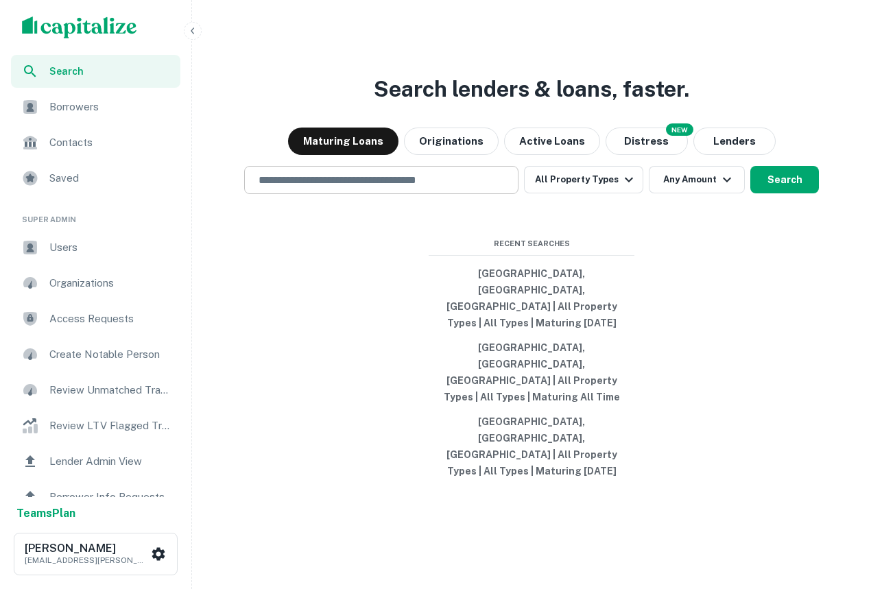
click at [352, 188] on input "text" at bounding box center [381, 180] width 262 height 16
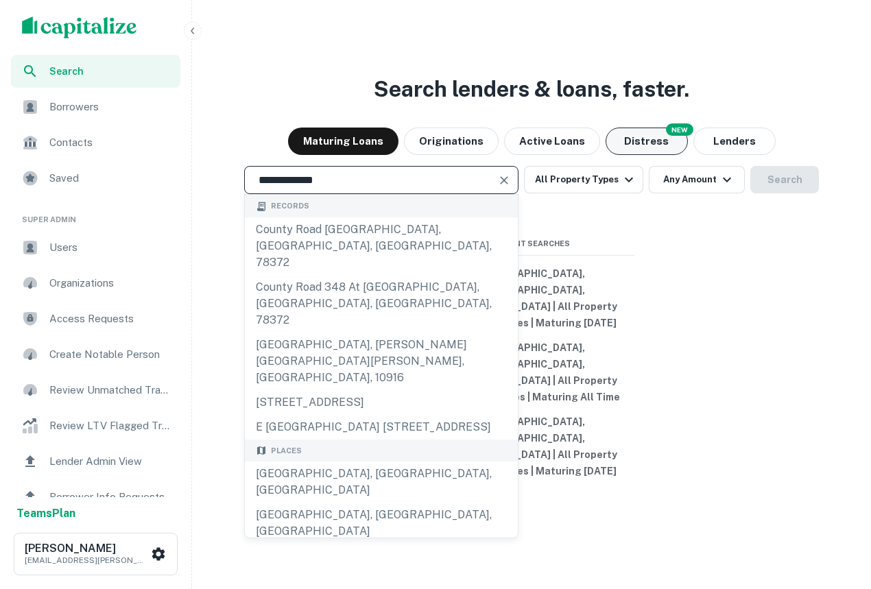
click at [664, 155] on button "Distress" at bounding box center [646, 141] width 82 height 27
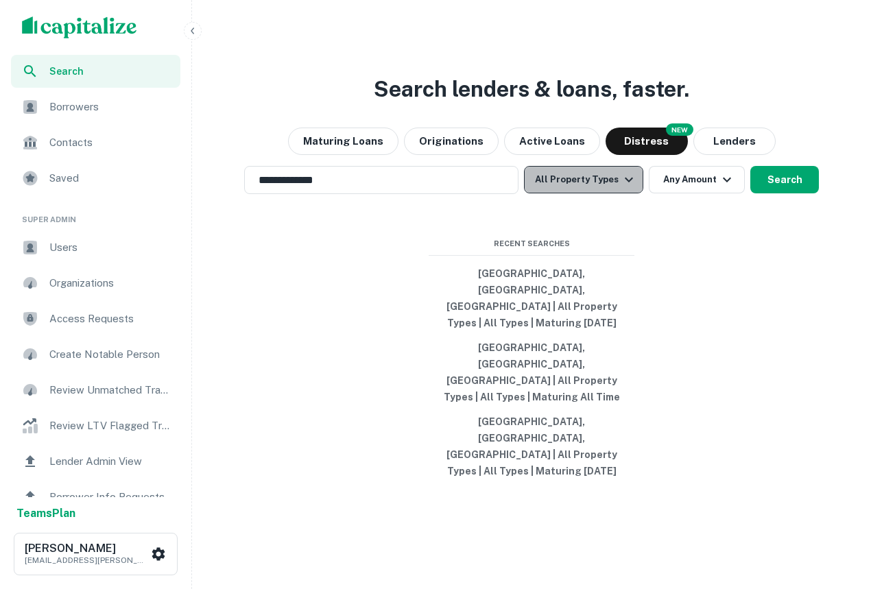
click at [600, 193] on button "All Property Types" at bounding box center [583, 179] width 119 height 27
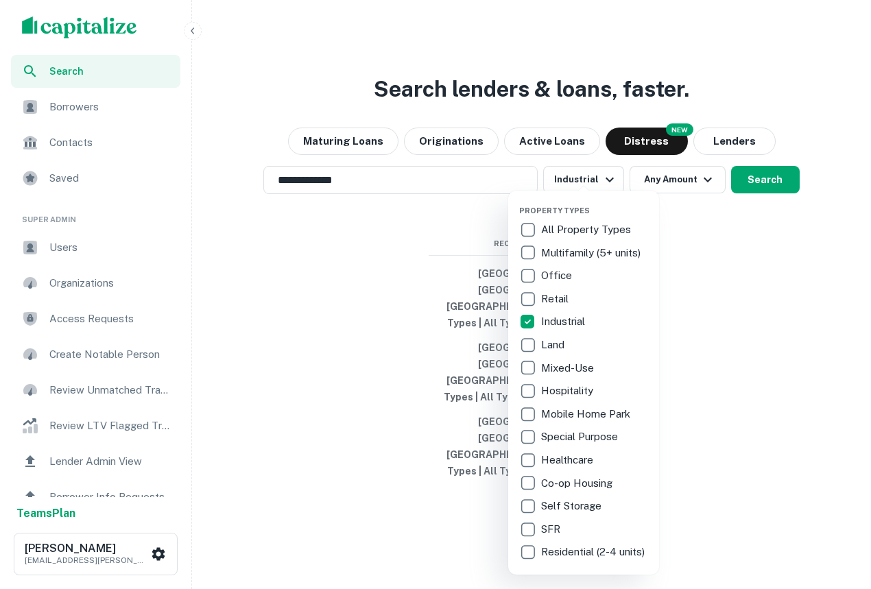
click at [753, 229] on div at bounding box center [435, 294] width 871 height 589
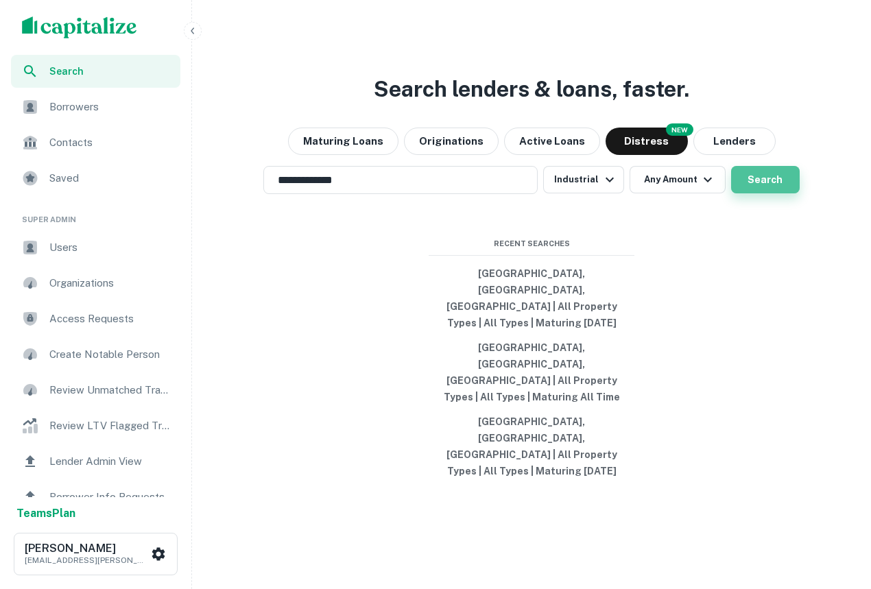
click at [763, 193] on button "Search" at bounding box center [765, 179] width 69 height 27
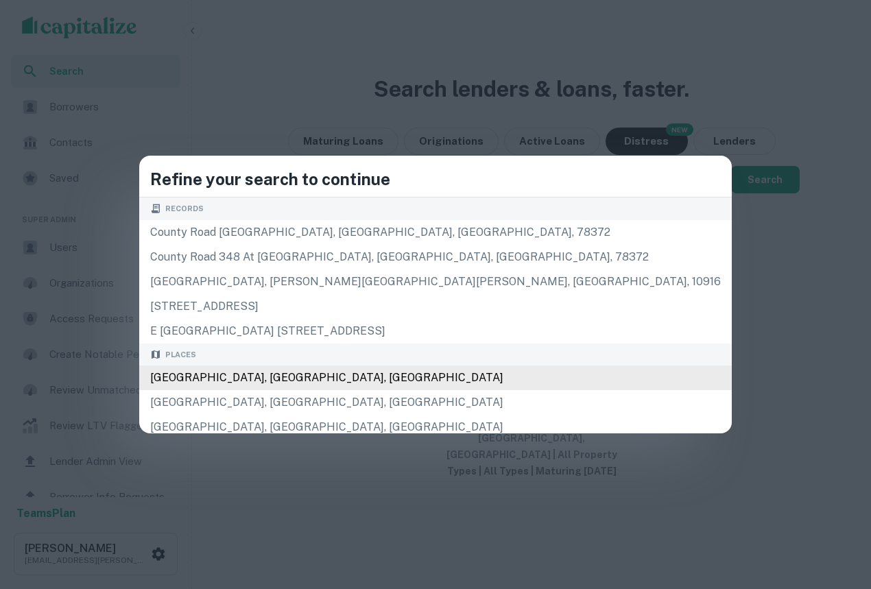
click at [391, 367] on div "[GEOGRAPHIC_DATA], [GEOGRAPHIC_DATA], [GEOGRAPHIC_DATA]" at bounding box center [435, 377] width 592 height 25
type input "**********"
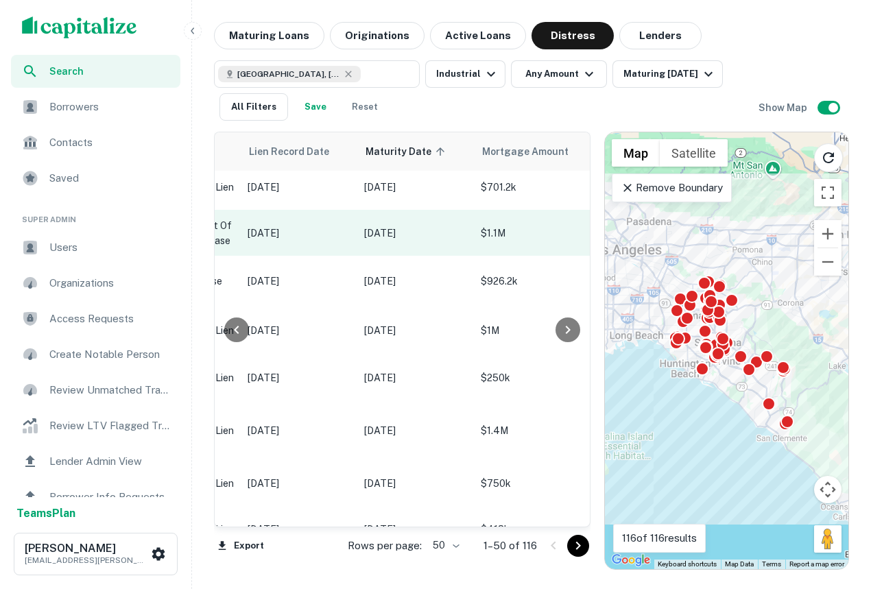
scroll to position [6, 0]
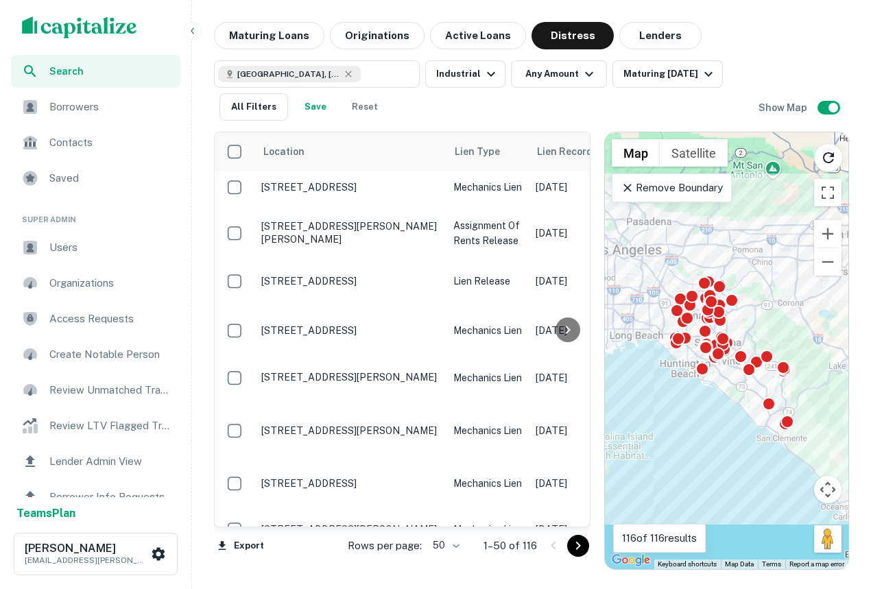
click at [90, 56] on div "Search" at bounding box center [95, 71] width 169 height 33
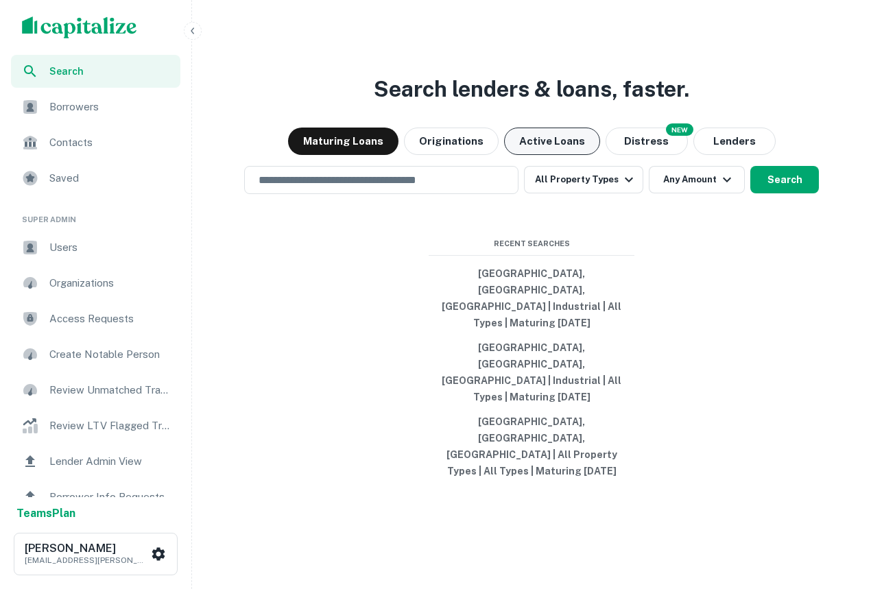
click at [557, 155] on button "Active Loans" at bounding box center [552, 141] width 96 height 27
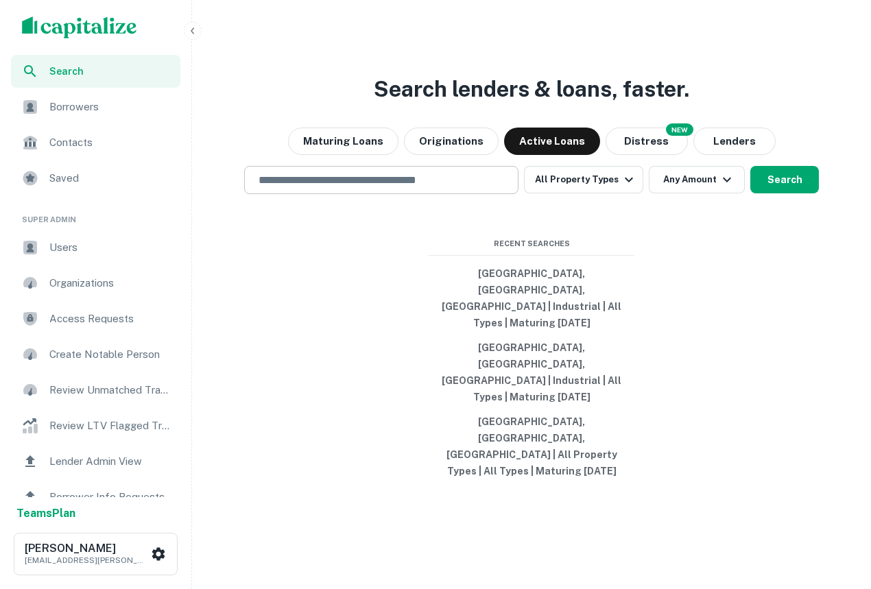
click at [407, 194] on div "​" at bounding box center [381, 180] width 274 height 28
click at [365, 155] on button "Maturing Loans" at bounding box center [343, 141] width 110 height 27
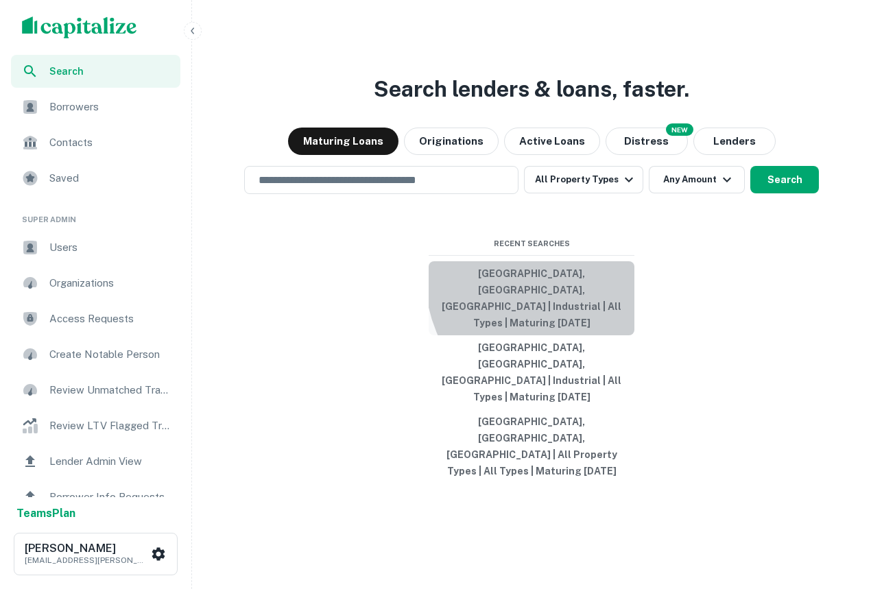
click at [572, 325] on button "[GEOGRAPHIC_DATA], [GEOGRAPHIC_DATA], [GEOGRAPHIC_DATA] | Industrial | All Type…" at bounding box center [531, 298] width 206 height 74
type input "**********"
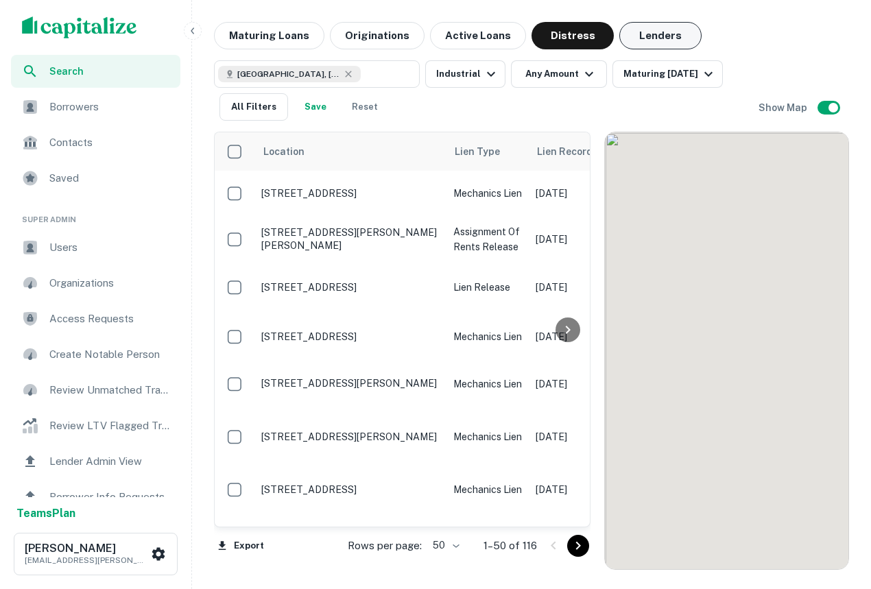
scroll to position [6, 0]
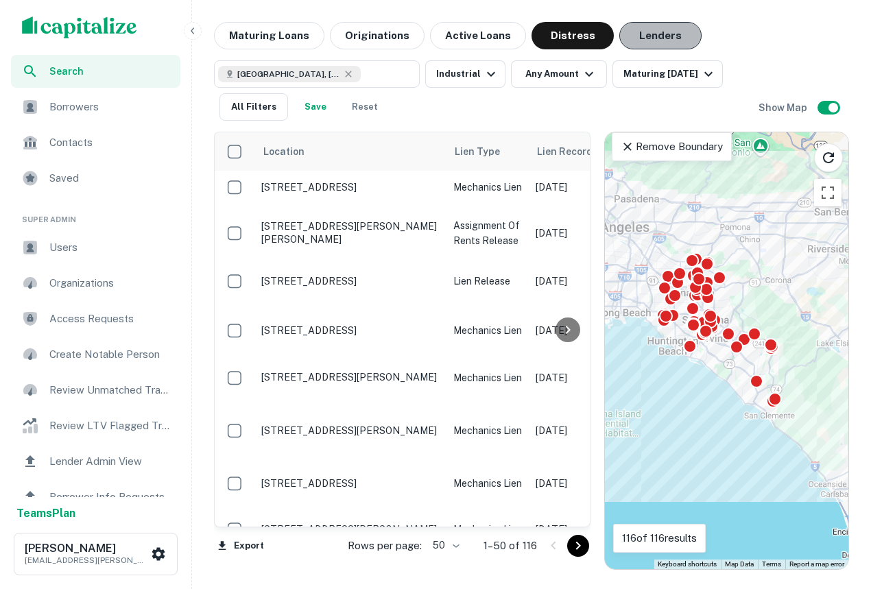
click at [649, 34] on button "Lenders" at bounding box center [660, 35] width 82 height 27
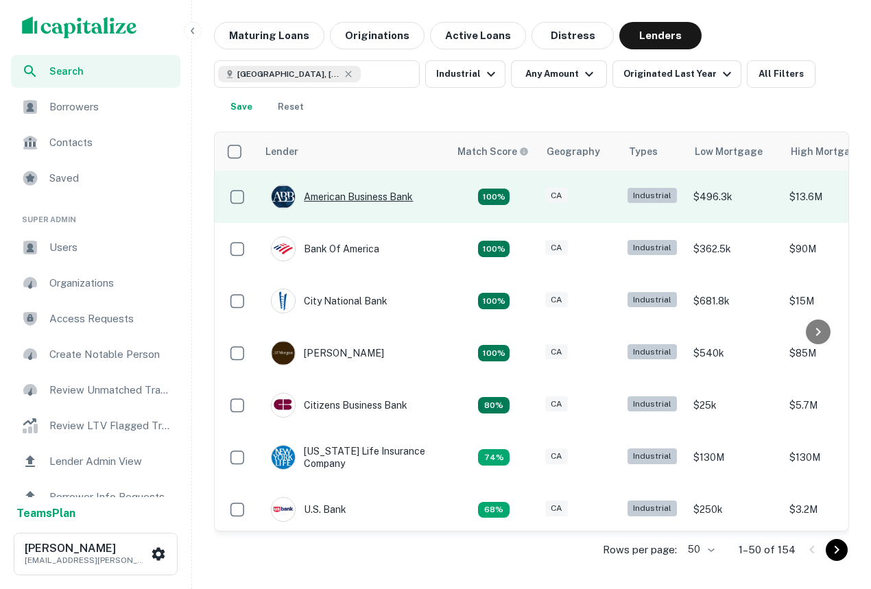
click at [304, 197] on div "American Business Bank" at bounding box center [342, 196] width 142 height 25
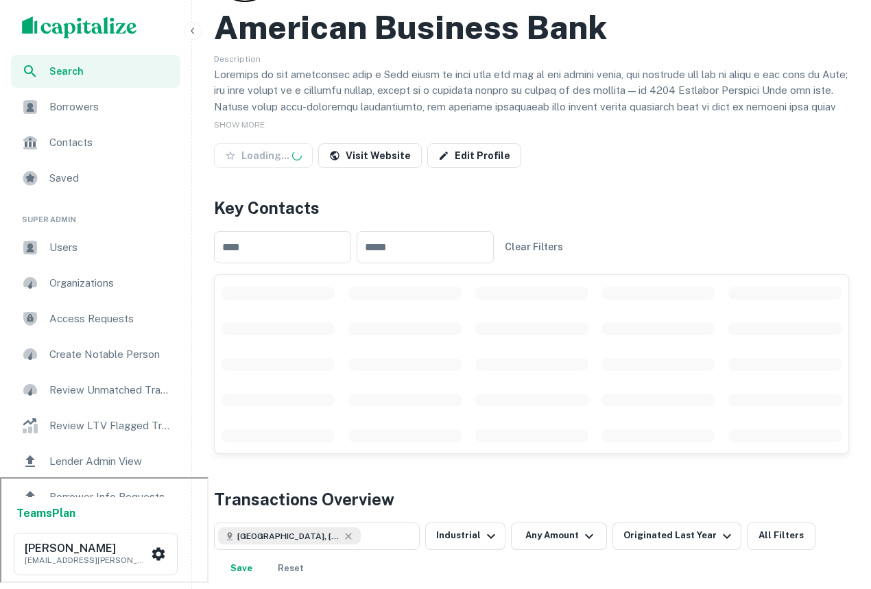
scroll to position [106, 0]
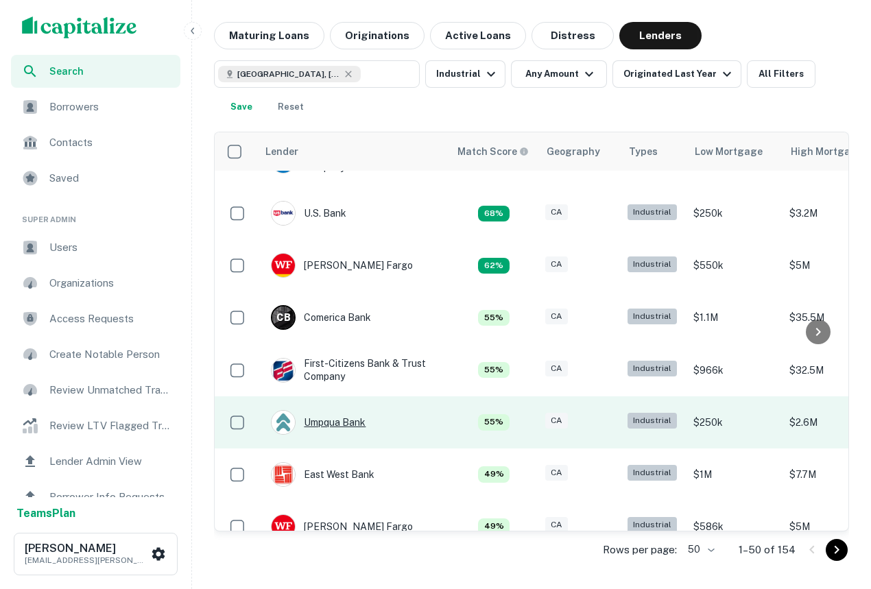
scroll to position [306, 0]
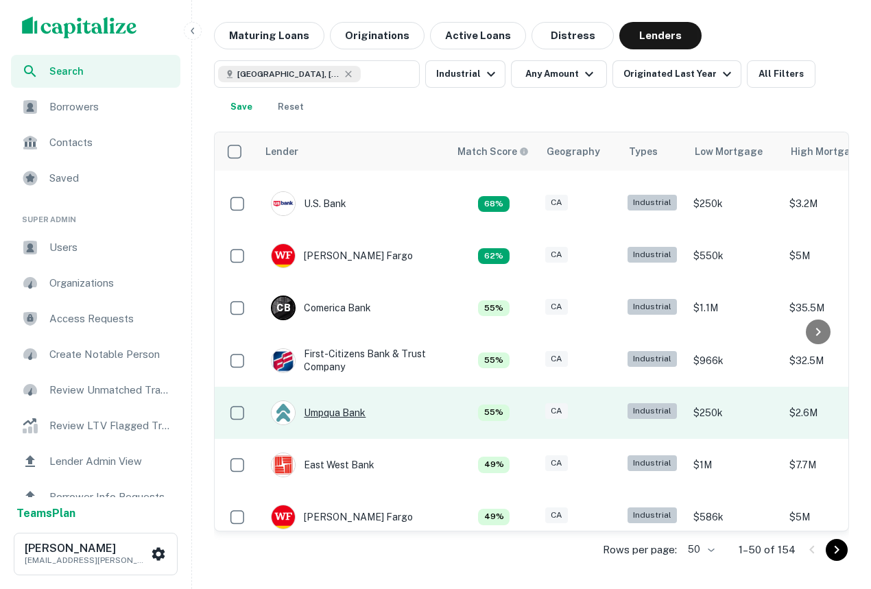
click at [324, 416] on div "Umpqua Bank" at bounding box center [318, 412] width 95 height 25
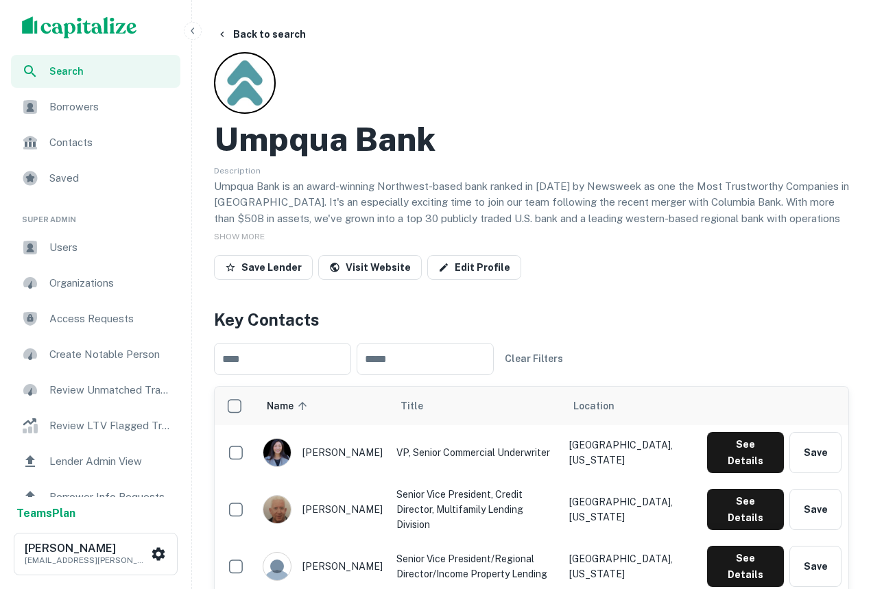
scroll to position [72, 0]
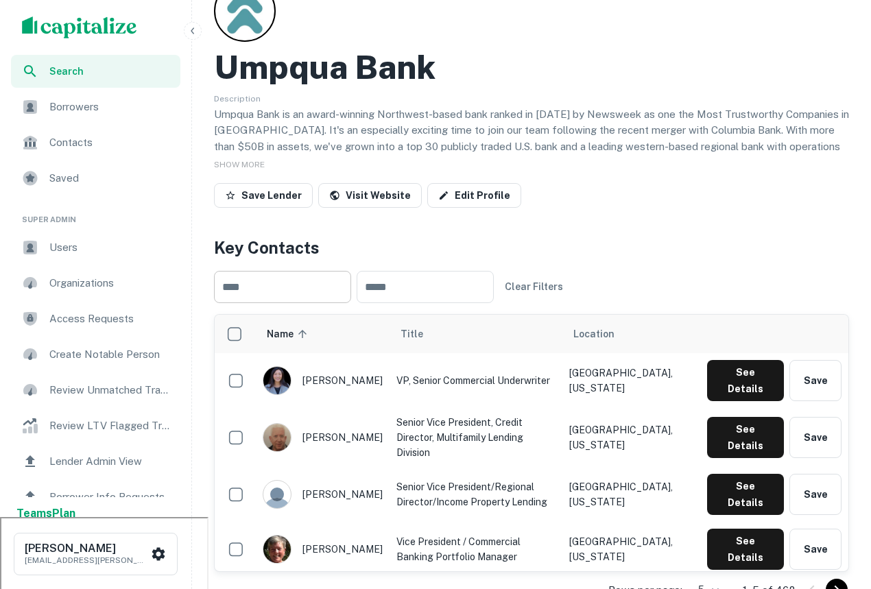
click at [304, 288] on input "text" at bounding box center [282, 287] width 137 height 32
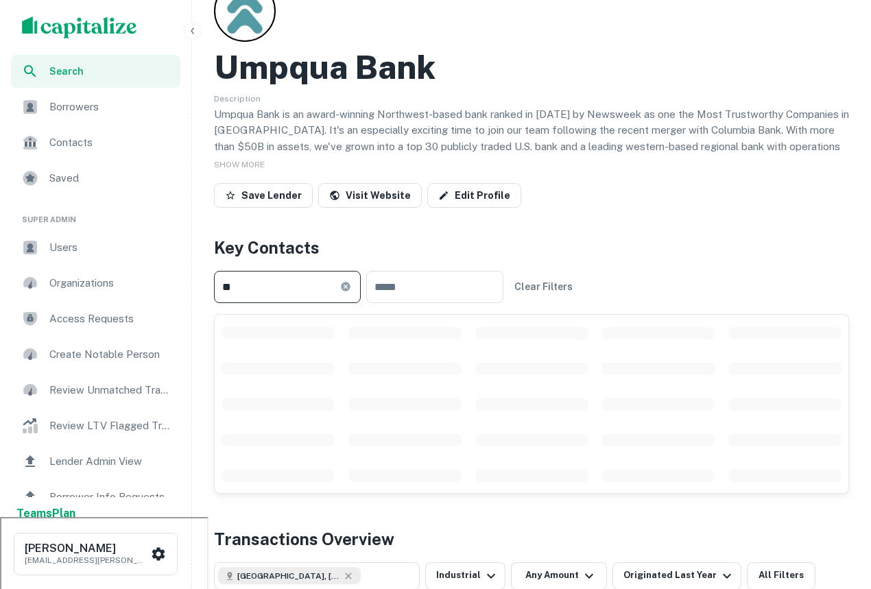
type input "*"
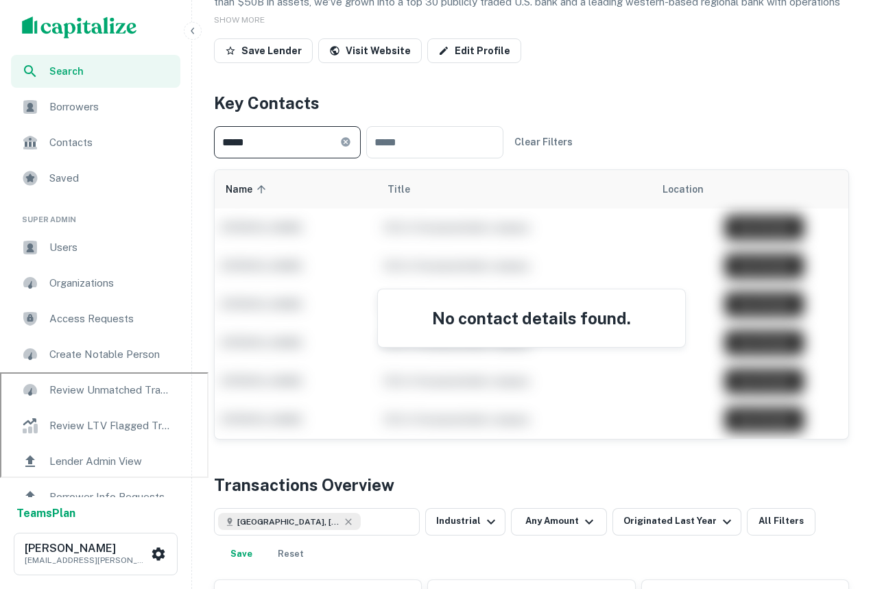
scroll to position [0, 0]
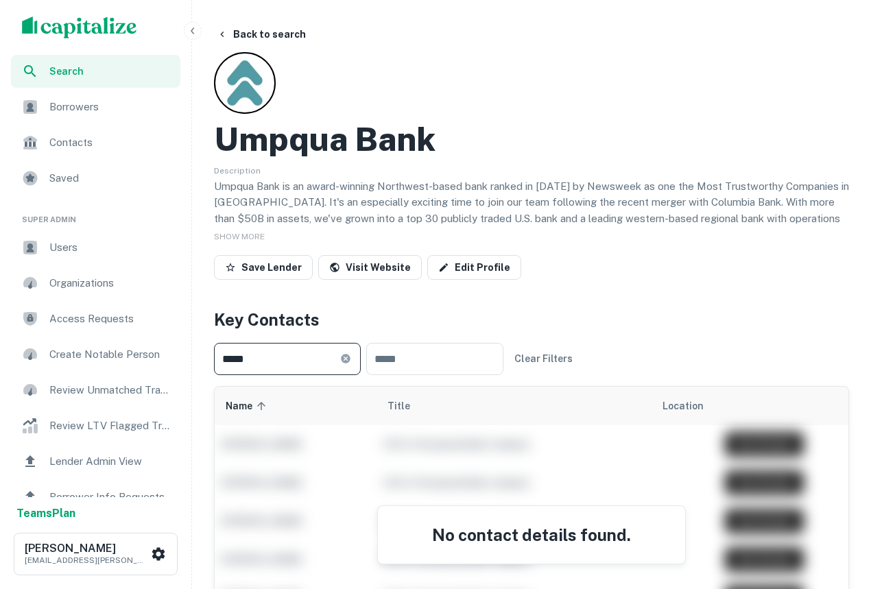
type input "*****"
click at [84, 96] on div "Borrowers" at bounding box center [95, 106] width 169 height 33
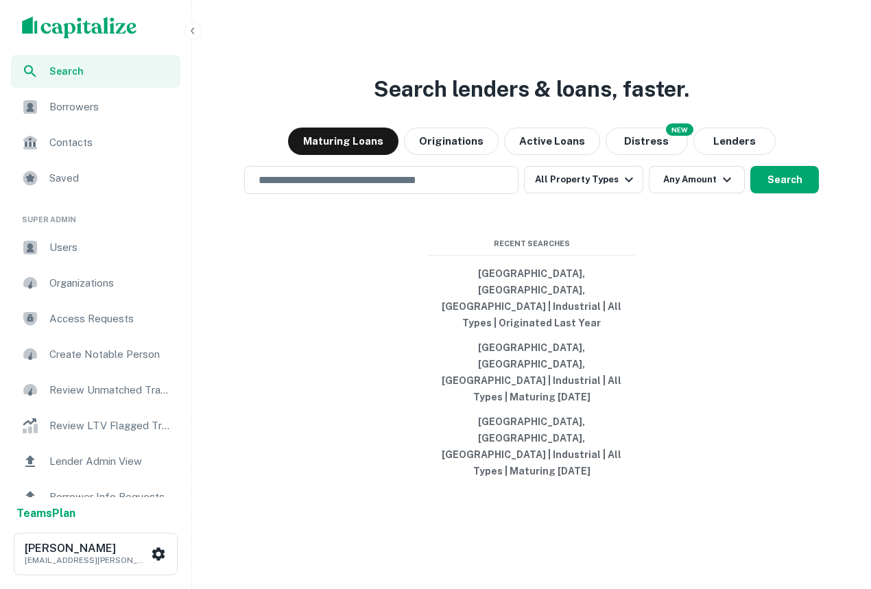
click at [716, 206] on div "Search lenders & loans, faster. Maturing Loans Originations Active Loans NEW Di…" at bounding box center [531, 327] width 668 height 589
click at [93, 110] on span "Borrowers" at bounding box center [110, 107] width 123 height 16
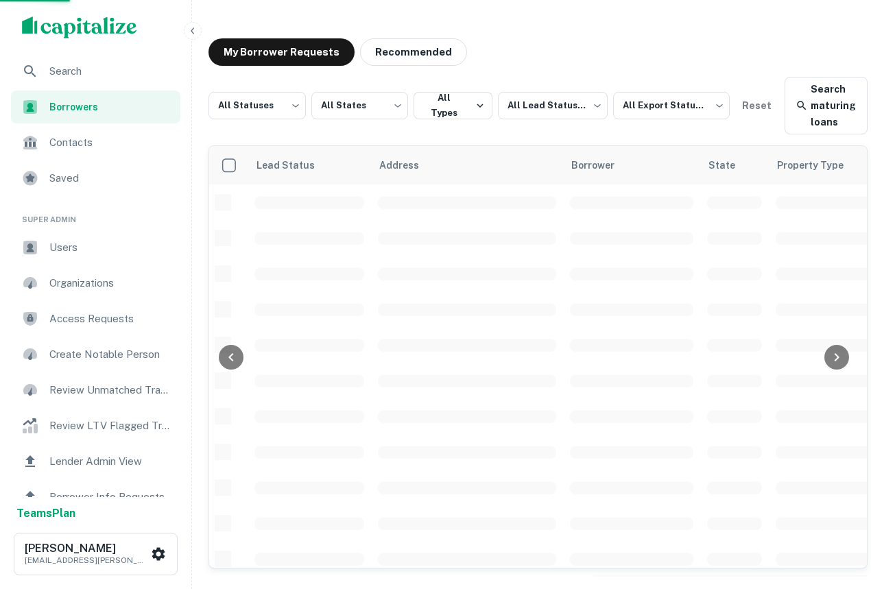
scroll to position [6, 0]
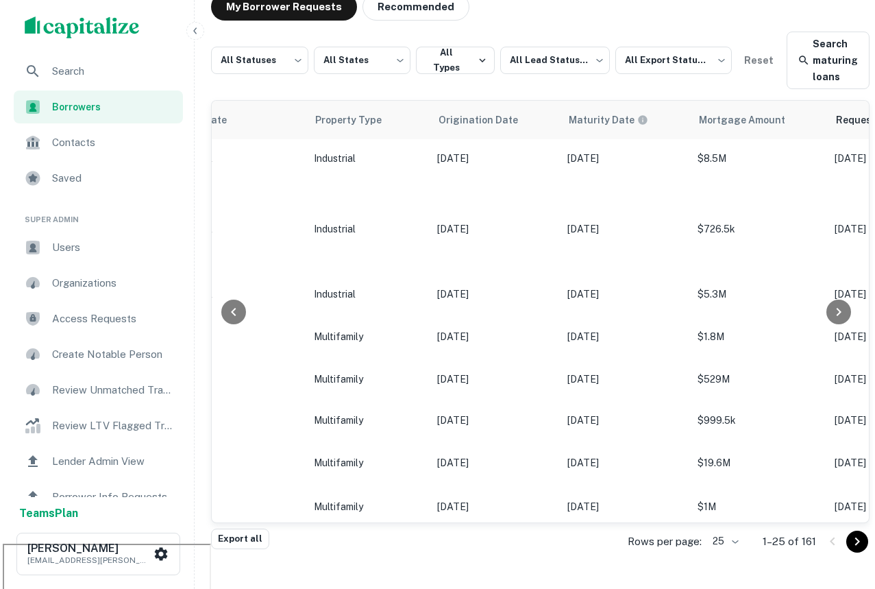
scroll to position [350, 0]
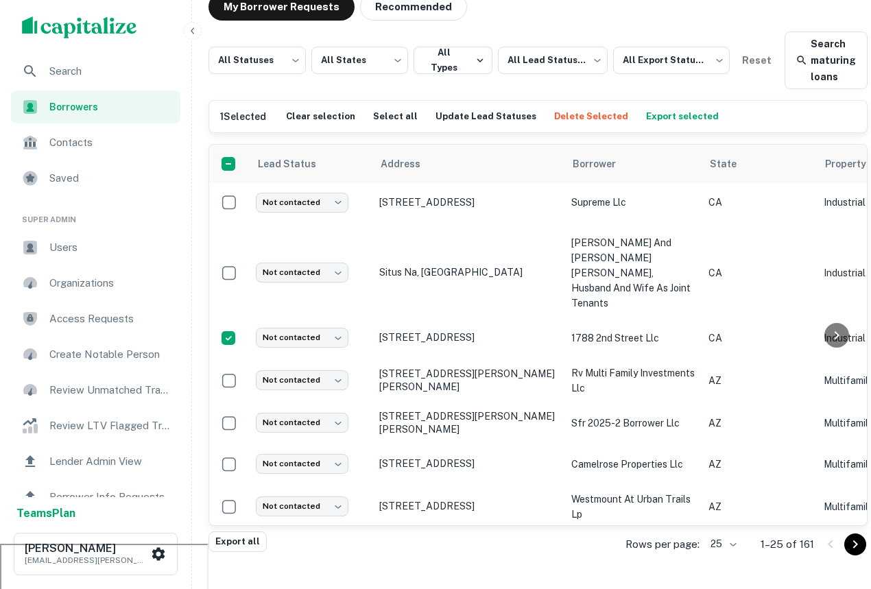
click at [553, 110] on button "Delete Selected" at bounding box center [590, 116] width 81 height 21
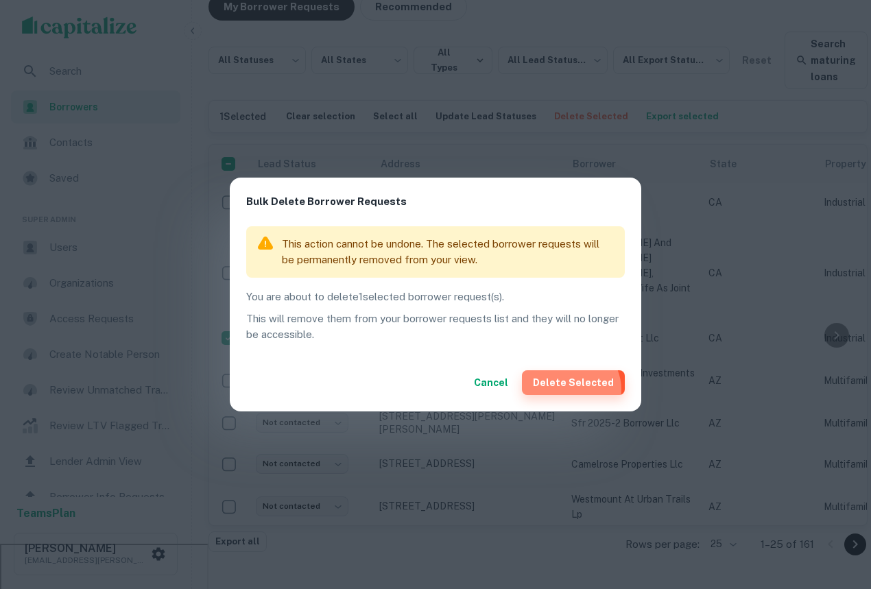
click at [574, 390] on button "Delete Selected" at bounding box center [573, 382] width 103 height 25
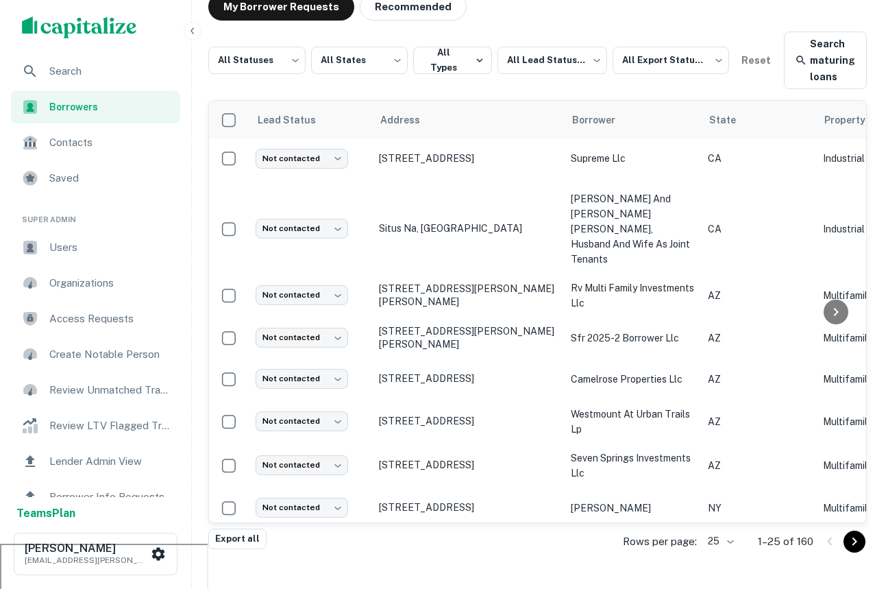
click at [90, 25] on img "scrollable content" at bounding box center [79, 27] width 115 height 22
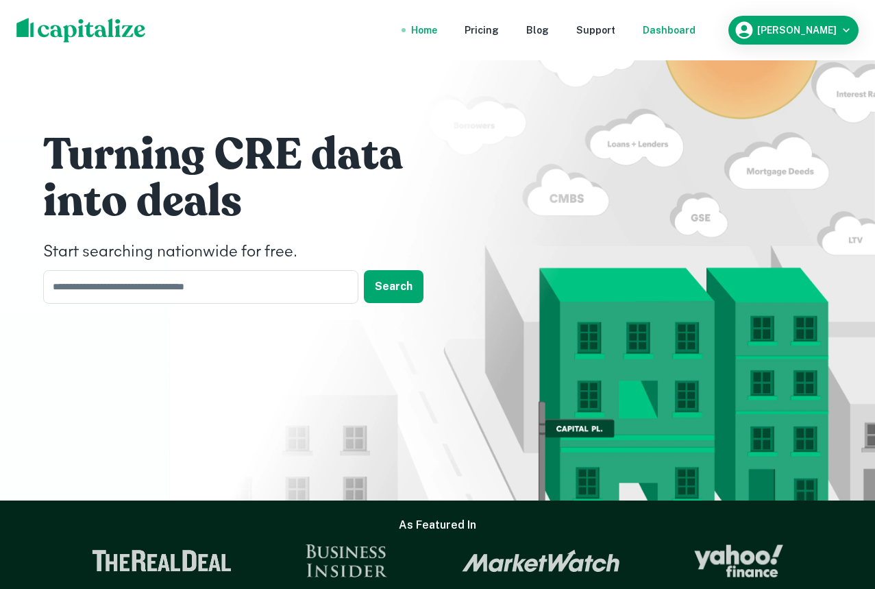
click at [686, 34] on div "Dashboard" at bounding box center [669, 30] width 53 height 15
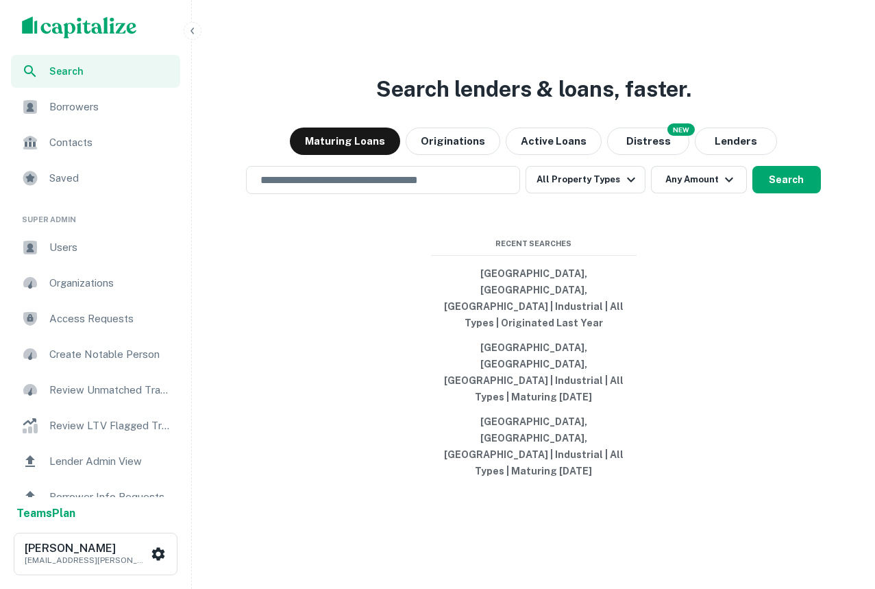
click at [130, 76] on span "Search" at bounding box center [110, 71] width 123 height 15
click at [84, 256] on div "Users" at bounding box center [95, 247] width 169 height 33
click at [376, 188] on input "text" at bounding box center [383, 180] width 262 height 16
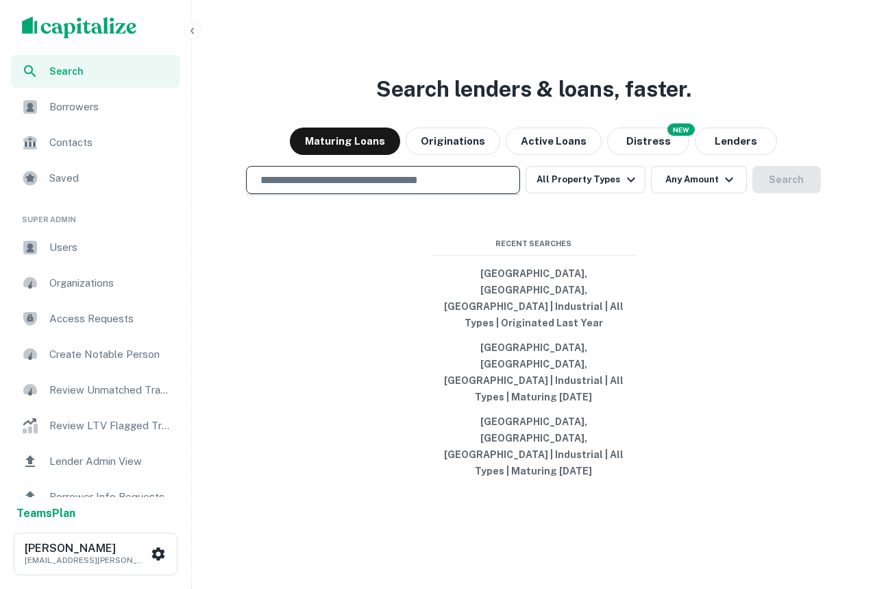
click at [697, 346] on div "Search lenders & loans, faster. Maturing Loans Originations Active Loans NEW Di…" at bounding box center [533, 327] width 672 height 589
